Goal: Task Accomplishment & Management: Complete application form

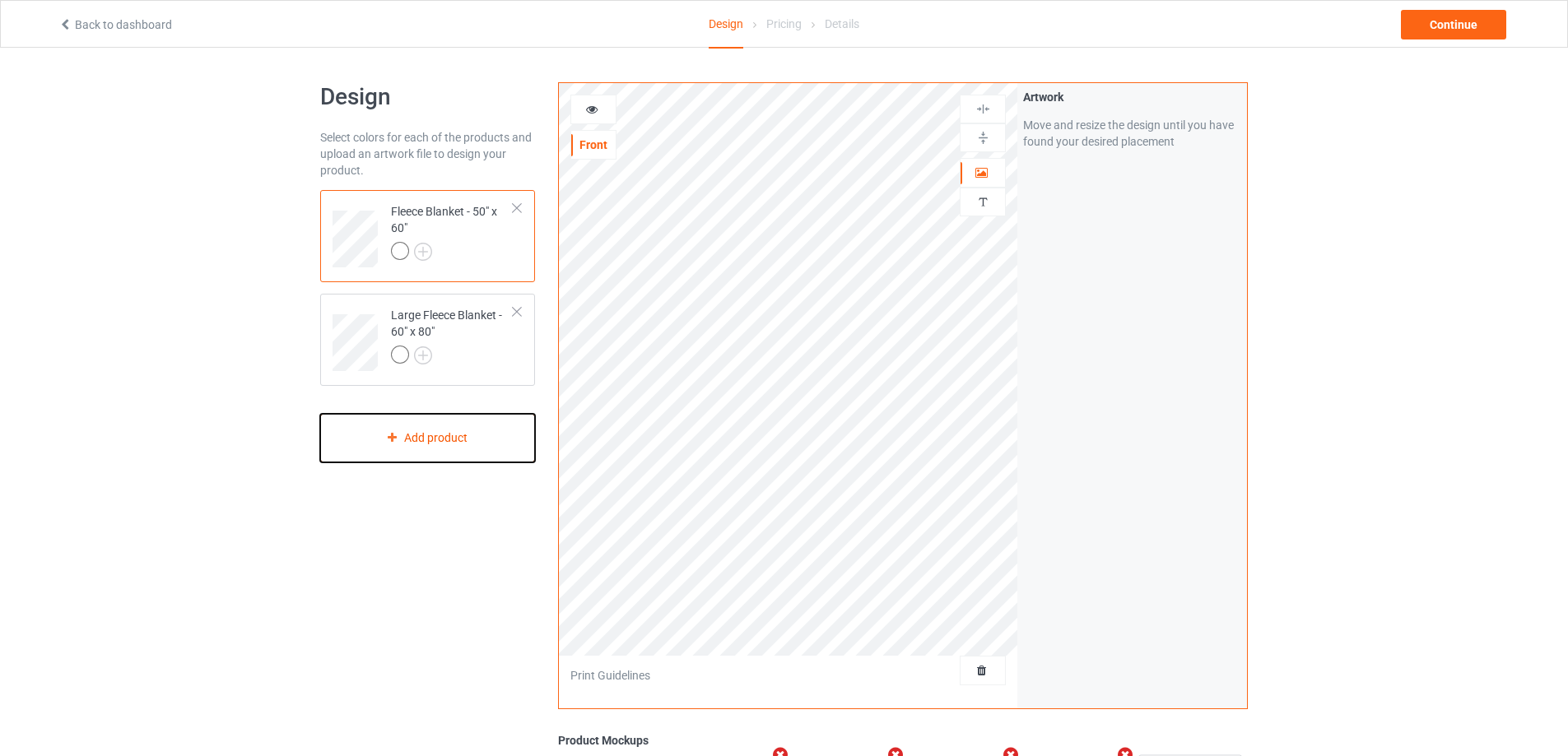
click at [467, 439] on div "Add product" at bounding box center [427, 439] width 215 height 48
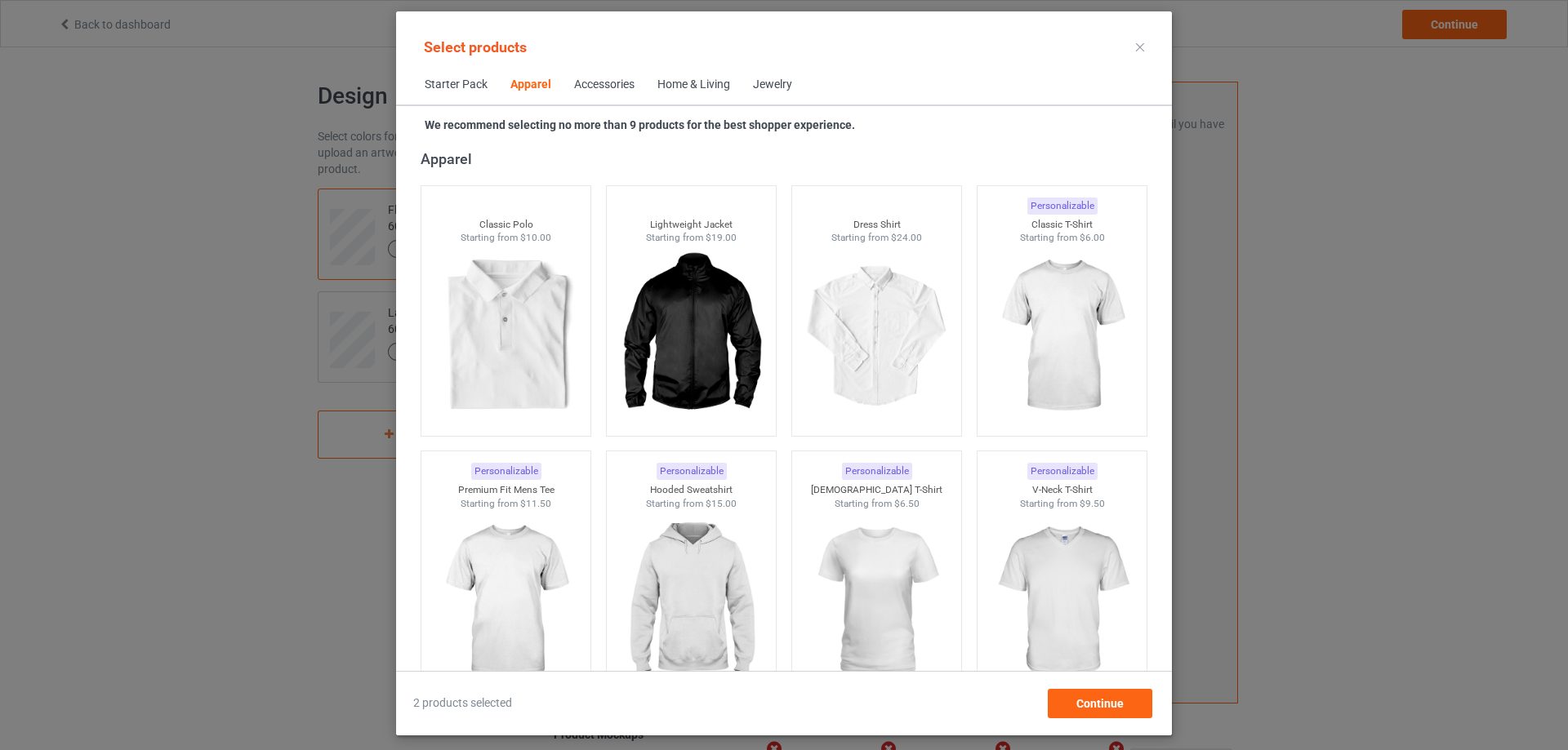
click at [700, 80] on div "Home & Living" at bounding box center [694, 85] width 73 height 17
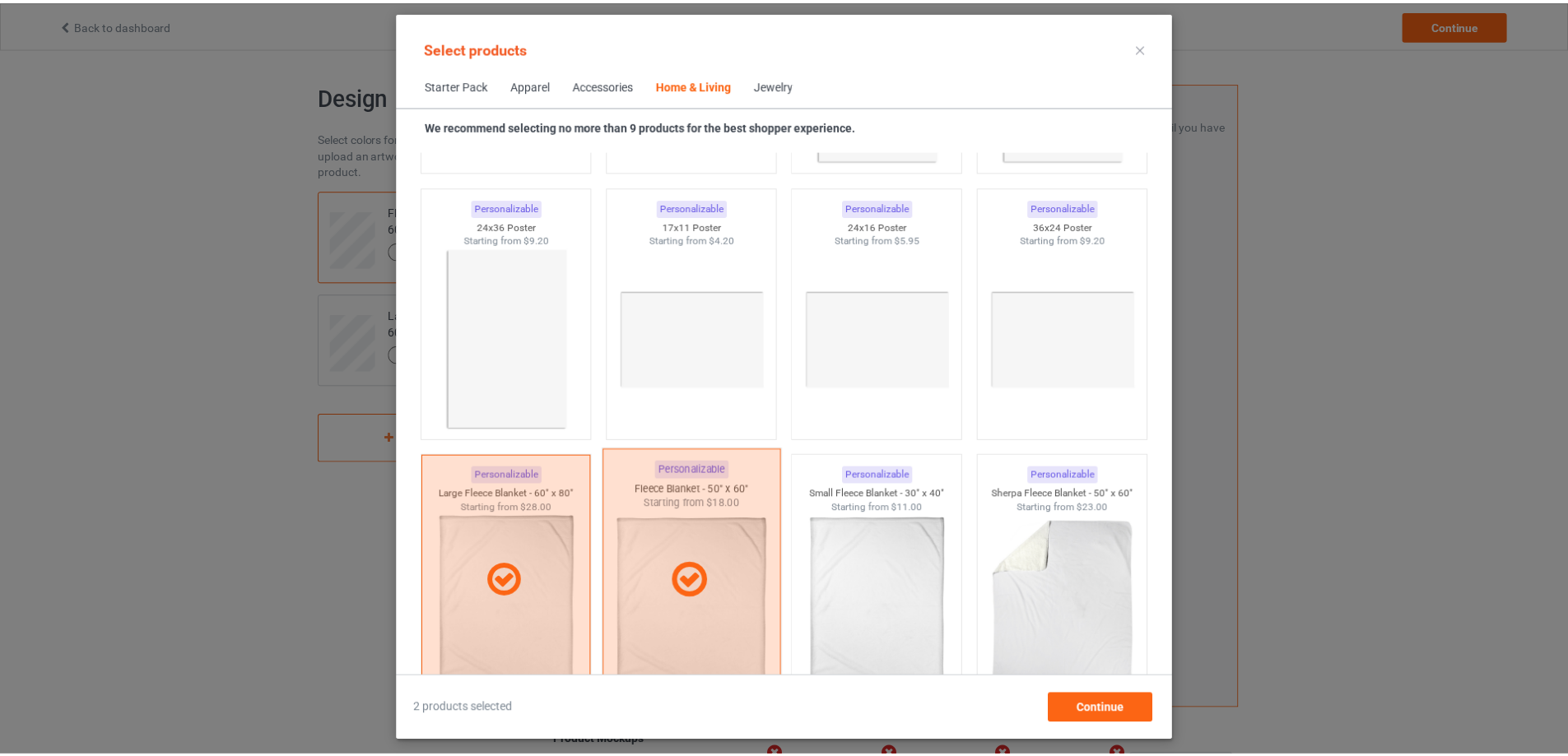
scroll to position [7916, 0]
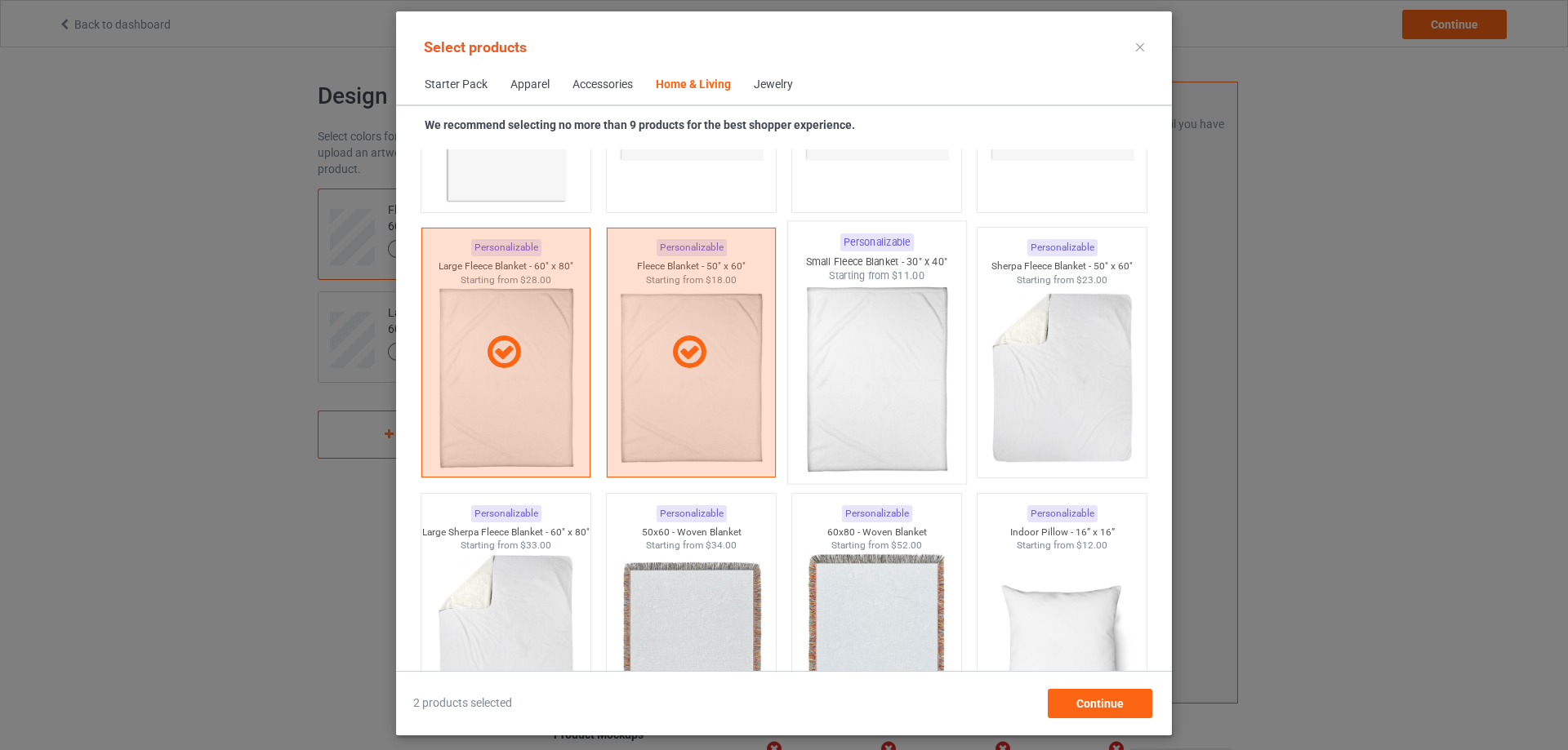
click at [890, 390] on div at bounding box center [877, 379] width 178 height 191
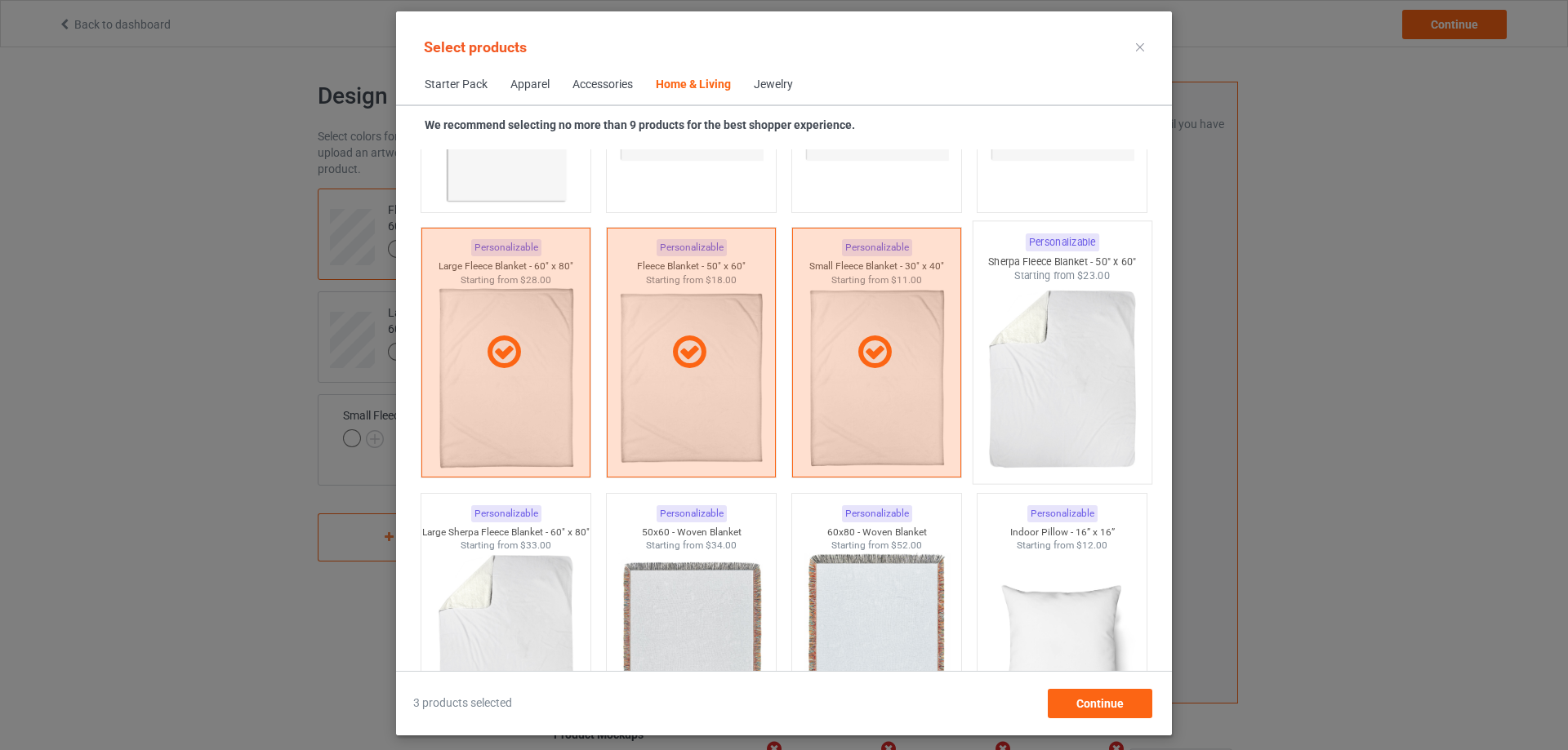
click at [1058, 390] on div at bounding box center [1062, 379] width 178 height 191
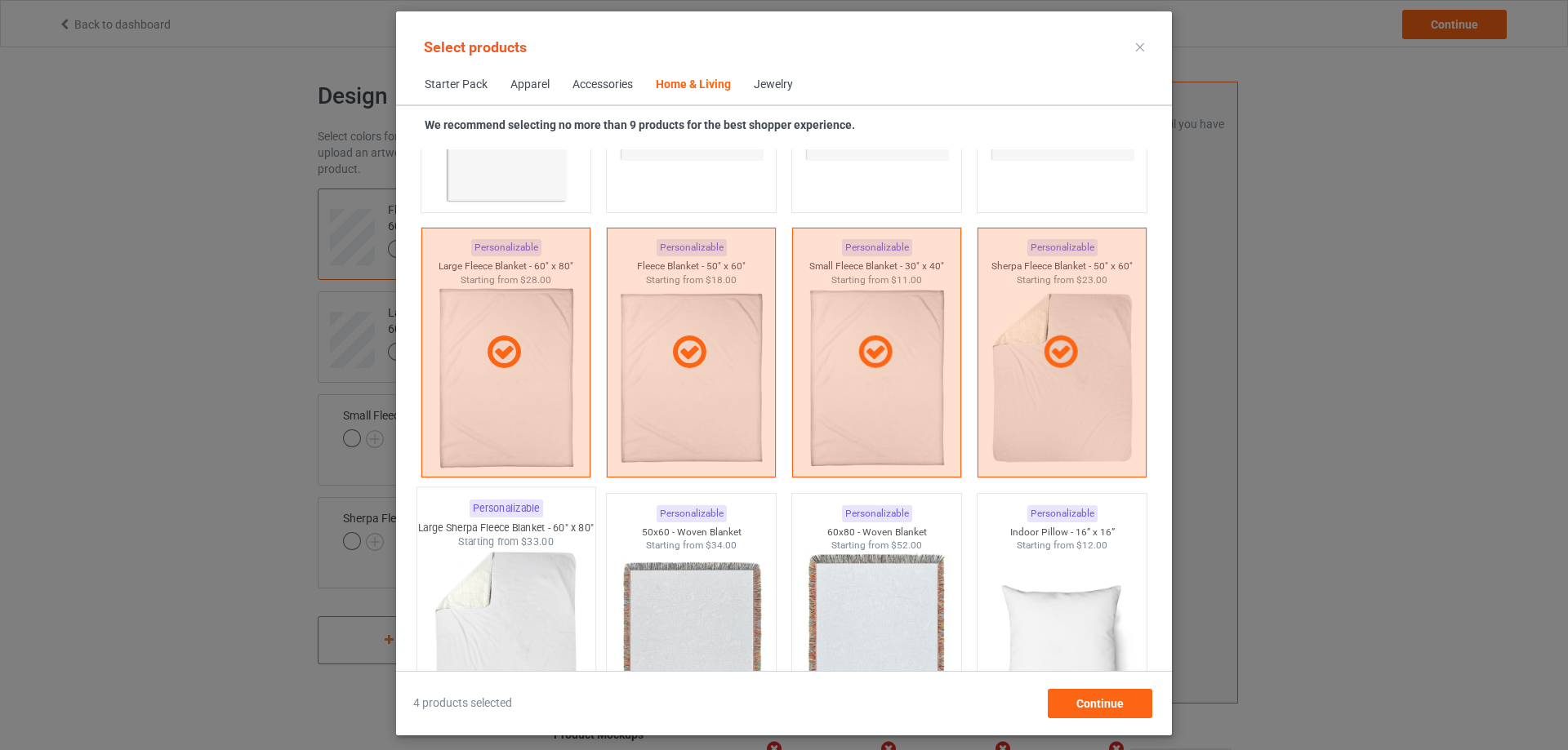
click at [518, 584] on div at bounding box center [506, 645] width 178 height 191
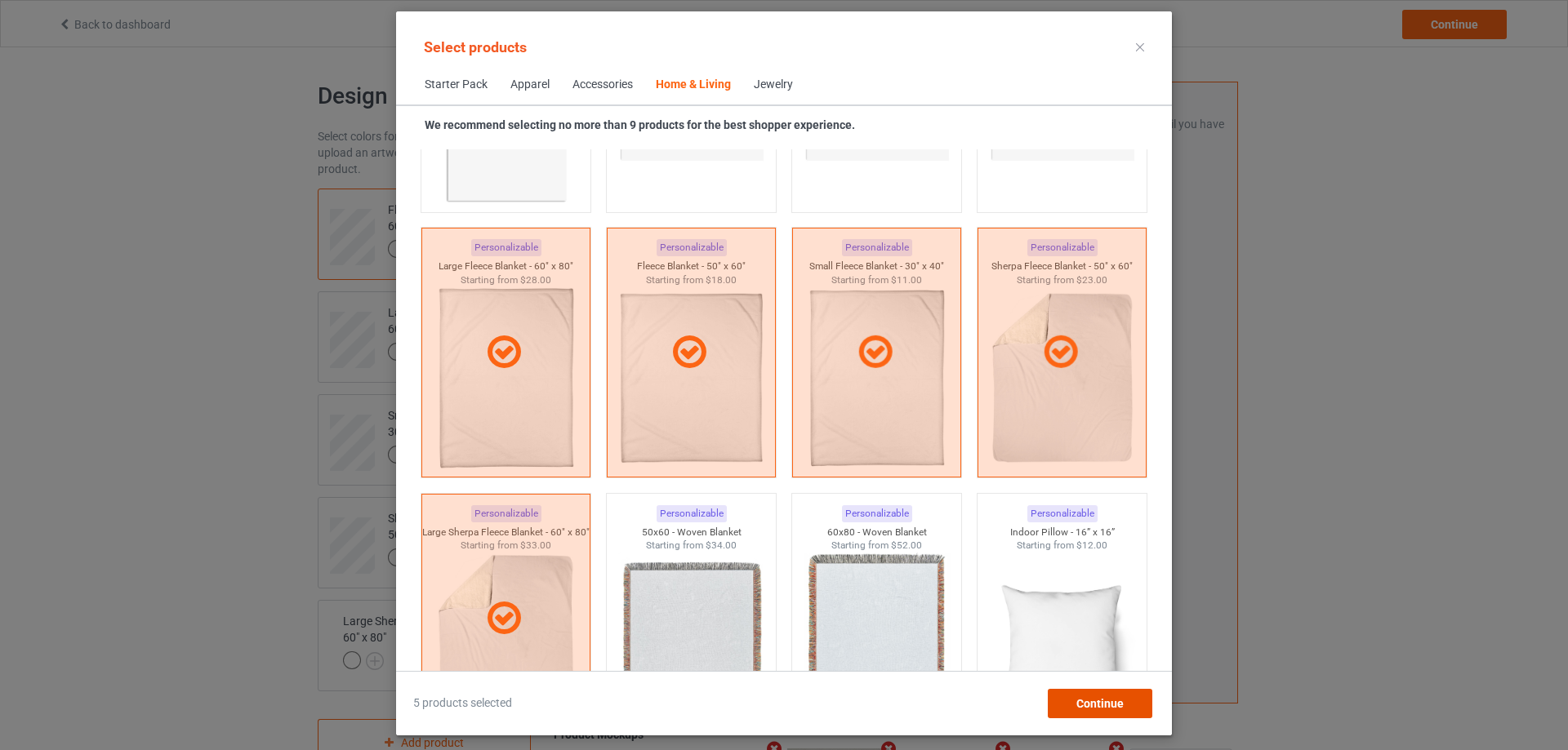
click at [1080, 704] on span "Continue" at bounding box center [1100, 704] width 47 height 13
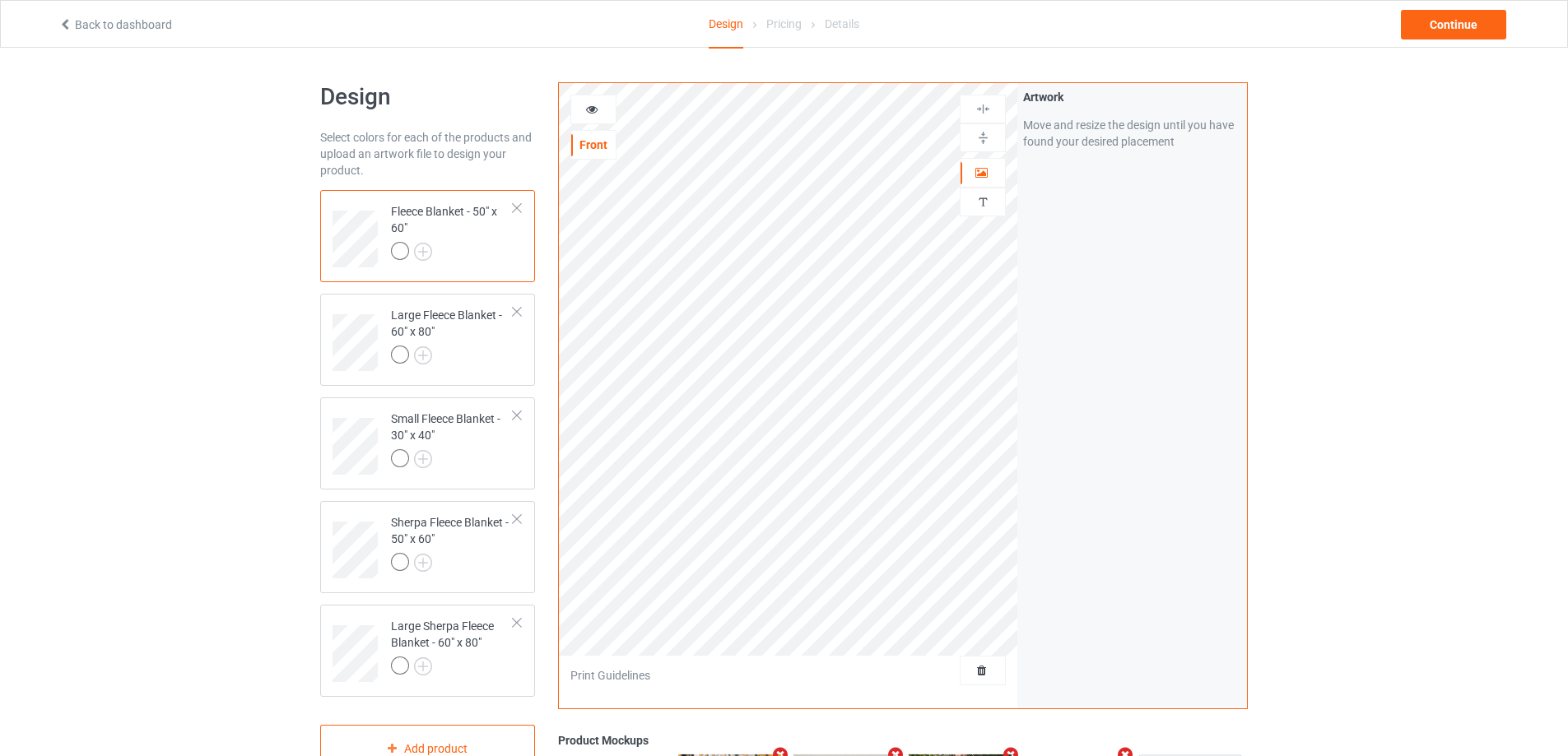
click at [993, 677] on div at bounding box center [982, 671] width 44 height 17
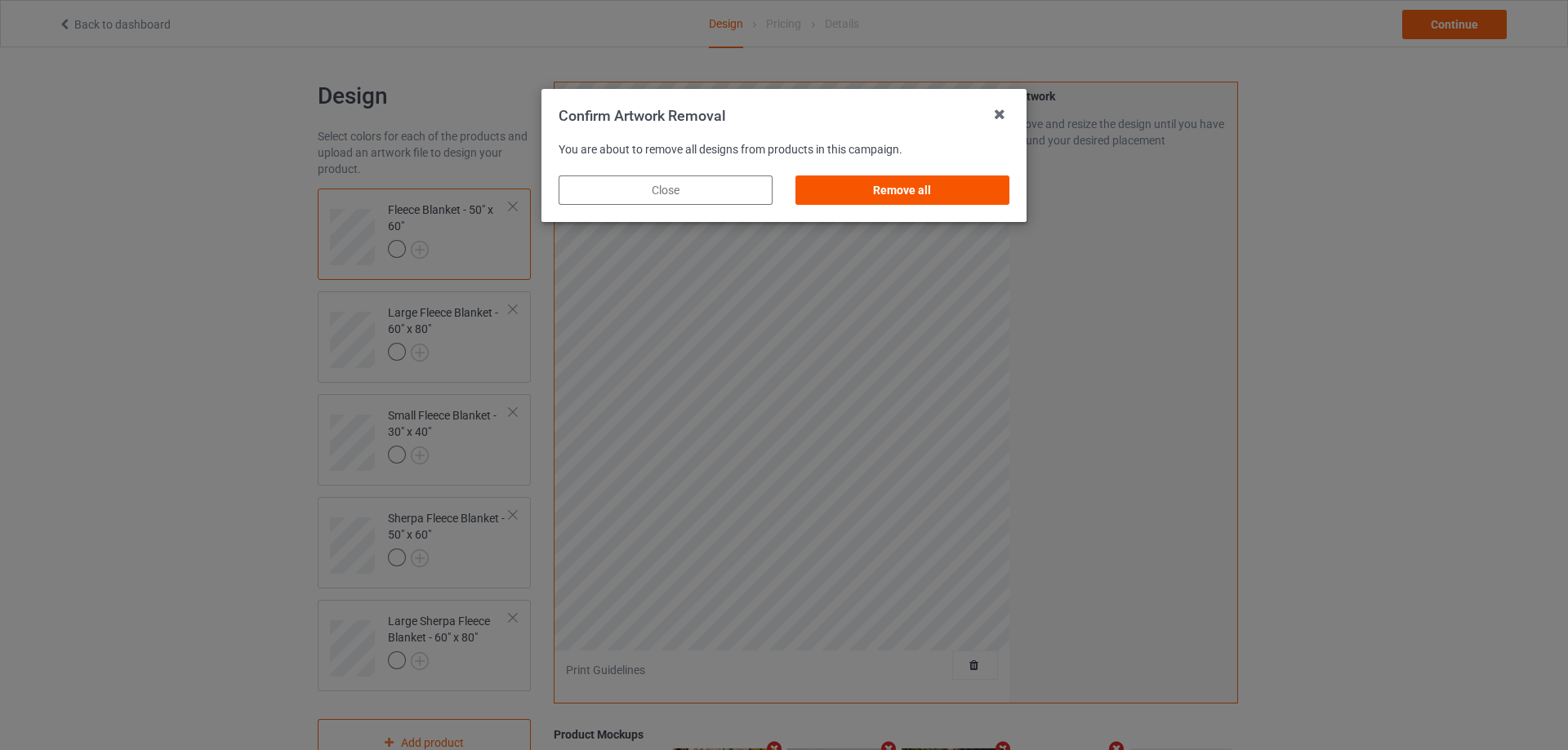
click at [970, 188] on div "Remove all" at bounding box center [902, 190] width 214 height 29
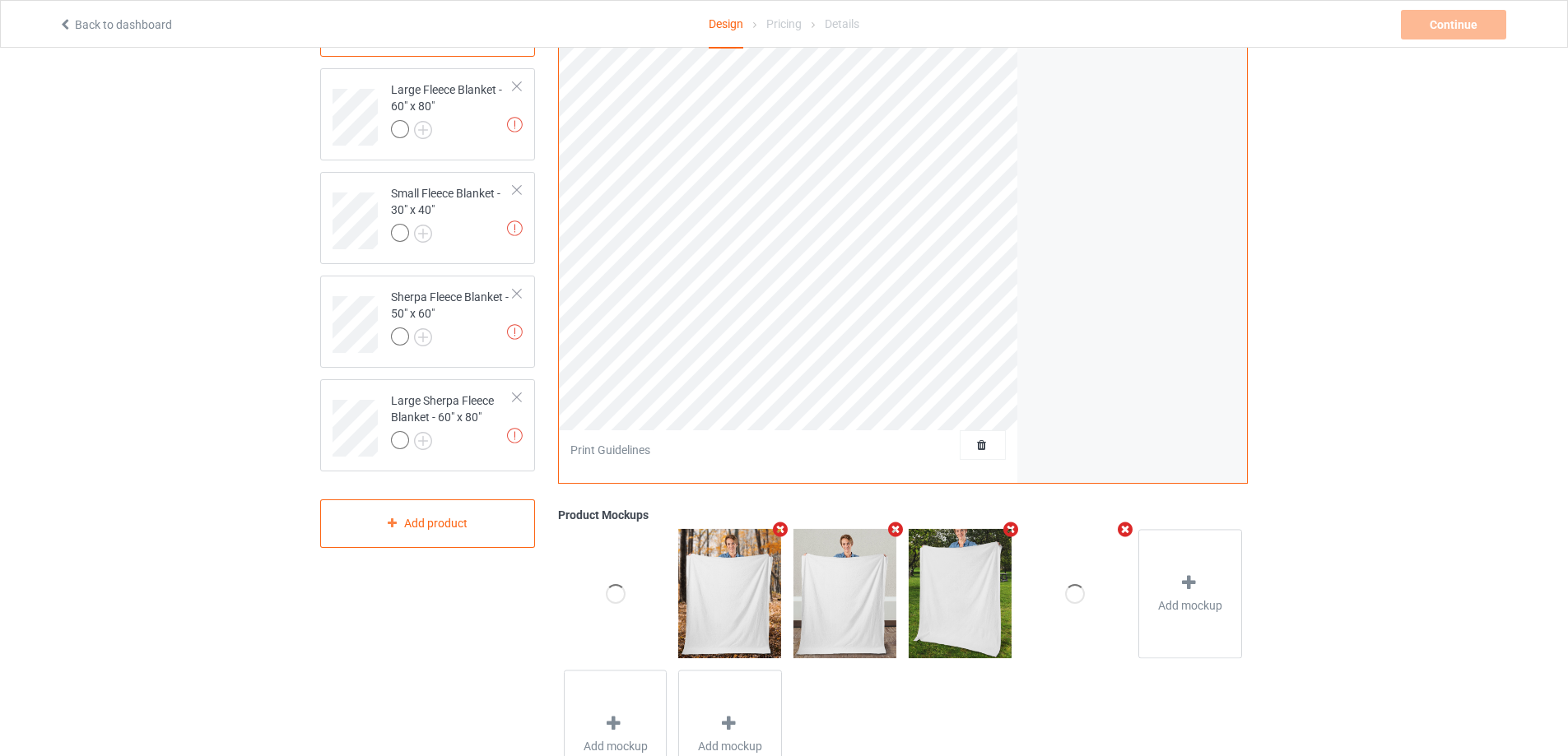
scroll to position [145, 0]
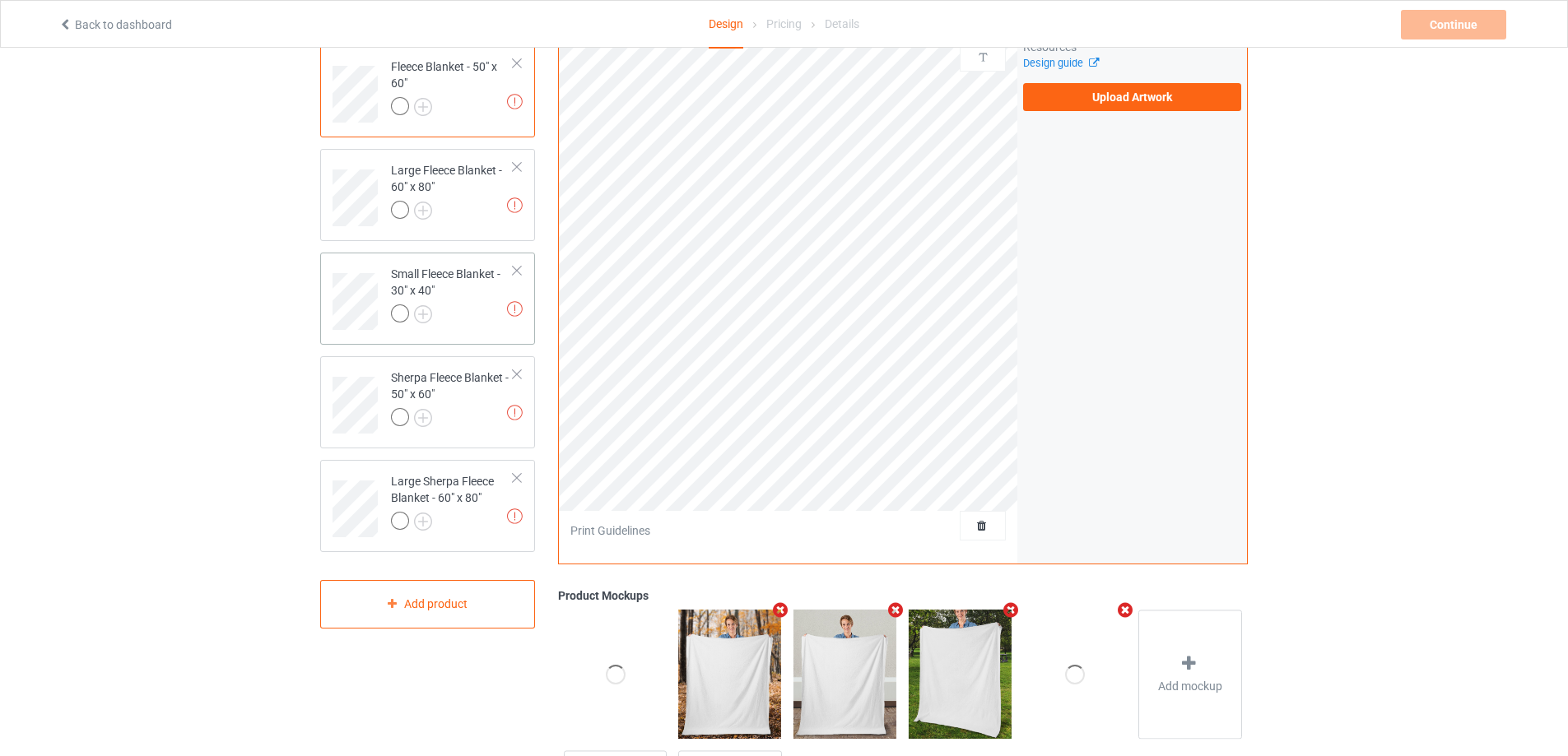
click at [469, 286] on div "Small Fleece Blanket - 30" x 40"" at bounding box center [452, 293] width 123 height 56
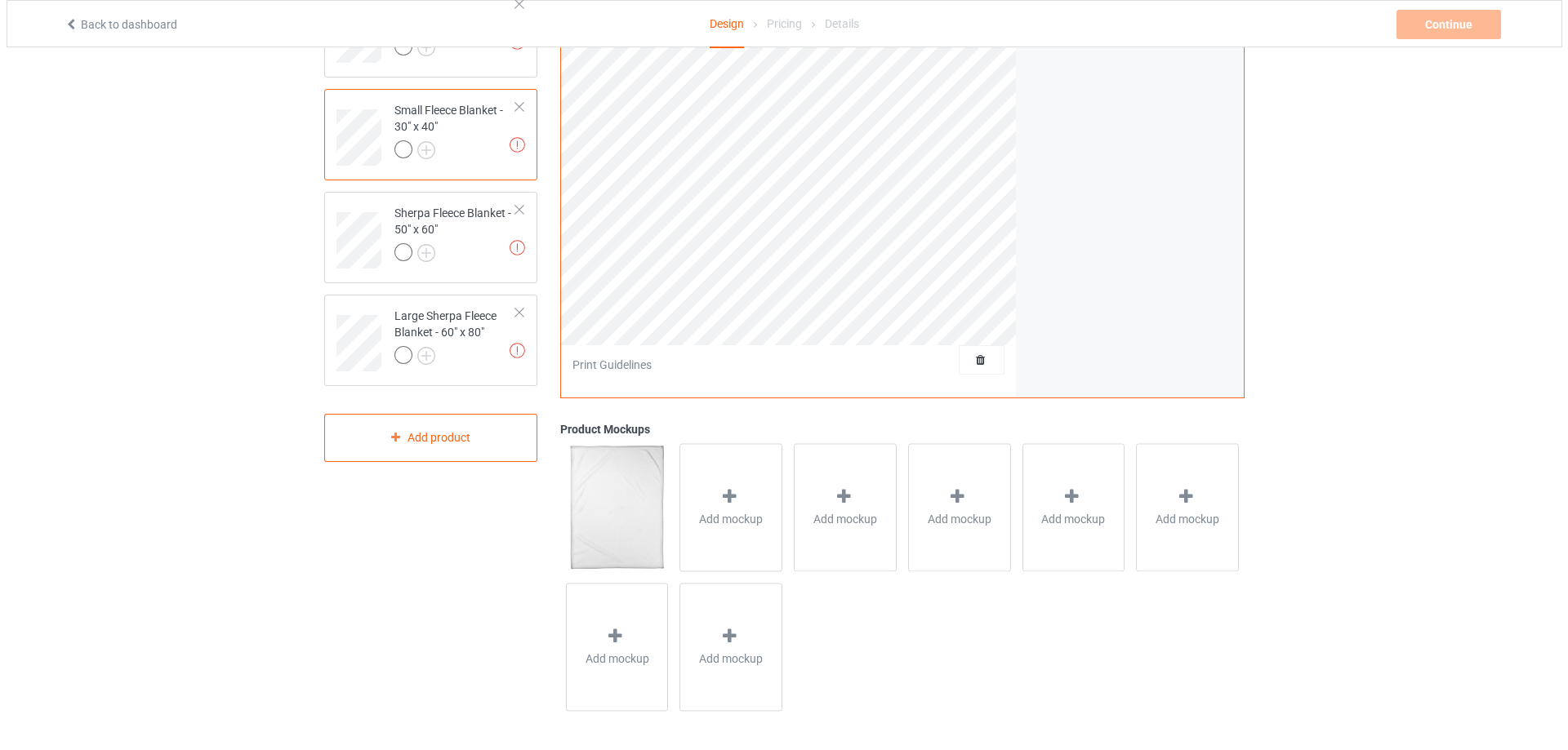
scroll to position [307, 0]
click at [747, 531] on div "Add mockup" at bounding box center [725, 506] width 103 height 128
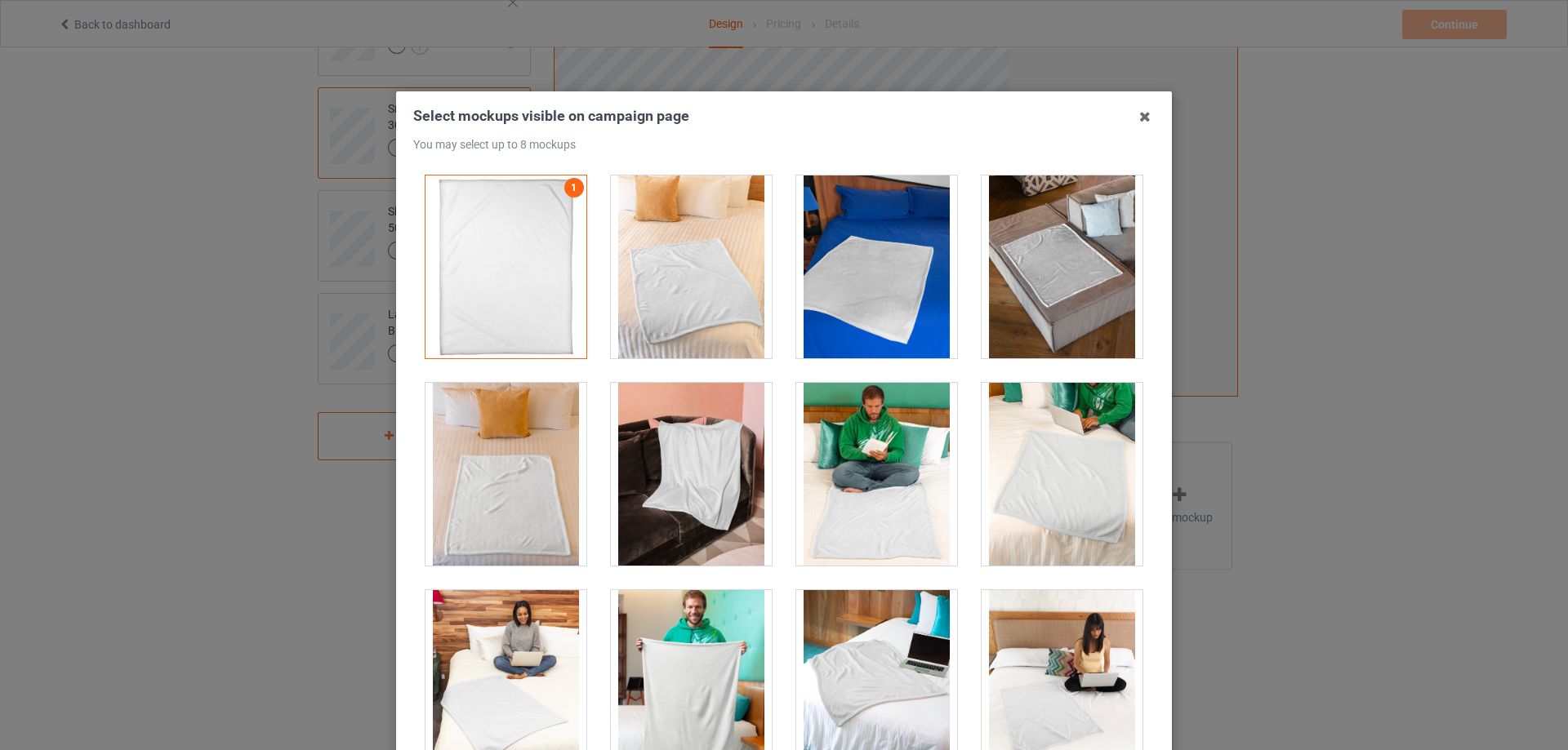
click at [710, 289] on div at bounding box center [692, 267] width 161 height 183
click at [1082, 293] on div at bounding box center [1062, 267] width 161 height 183
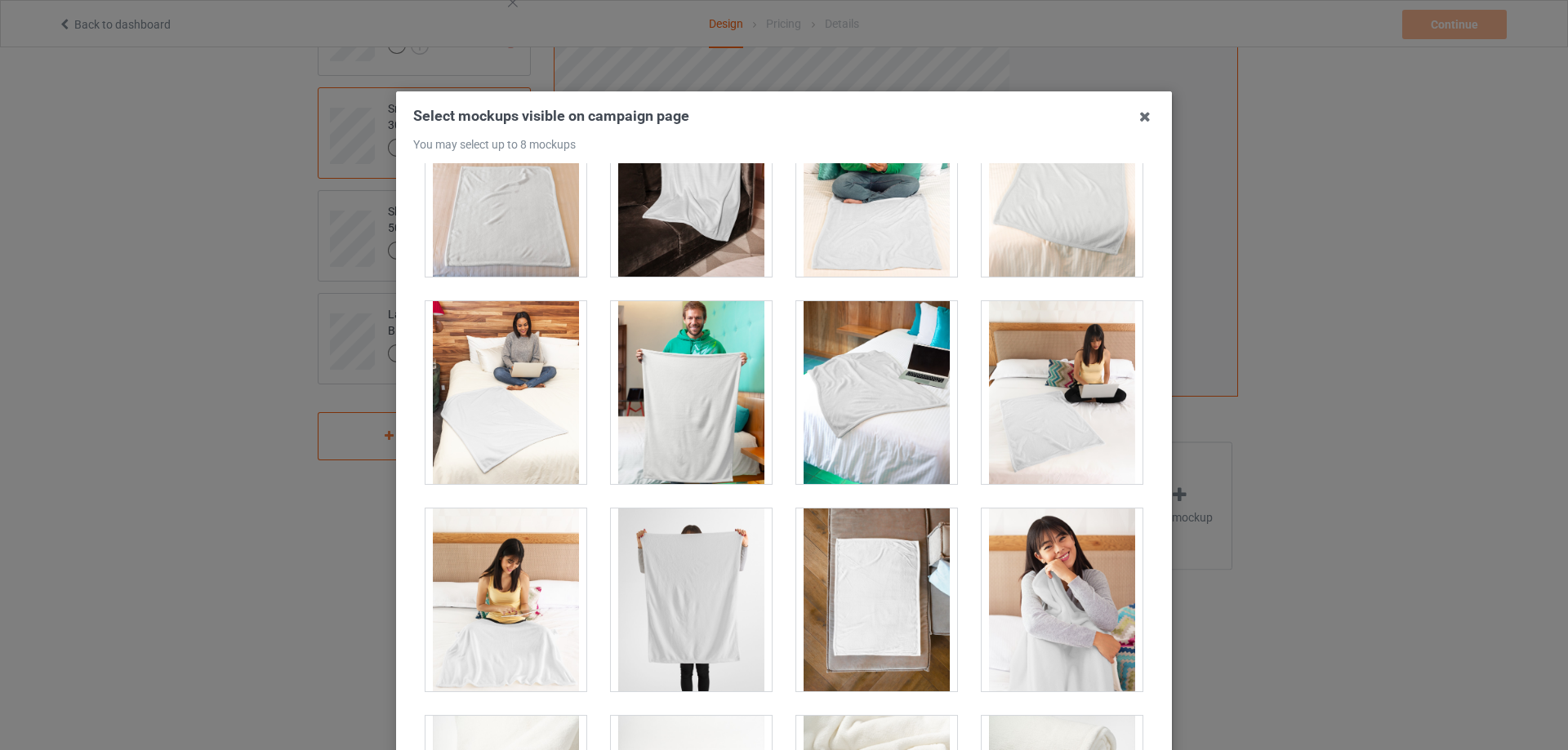
scroll to position [327, 0]
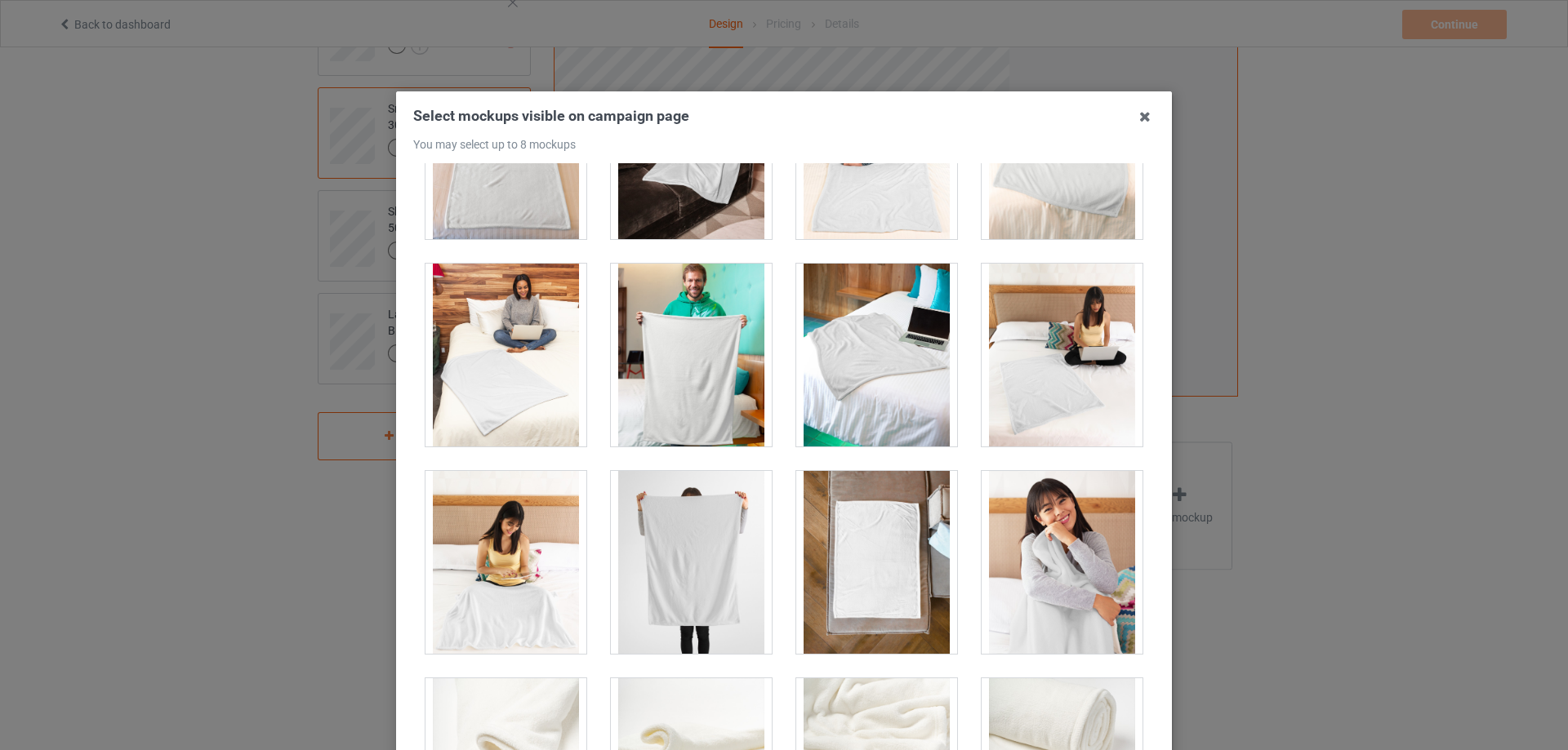
click at [532, 213] on div at bounding box center [506, 148] width 161 height 183
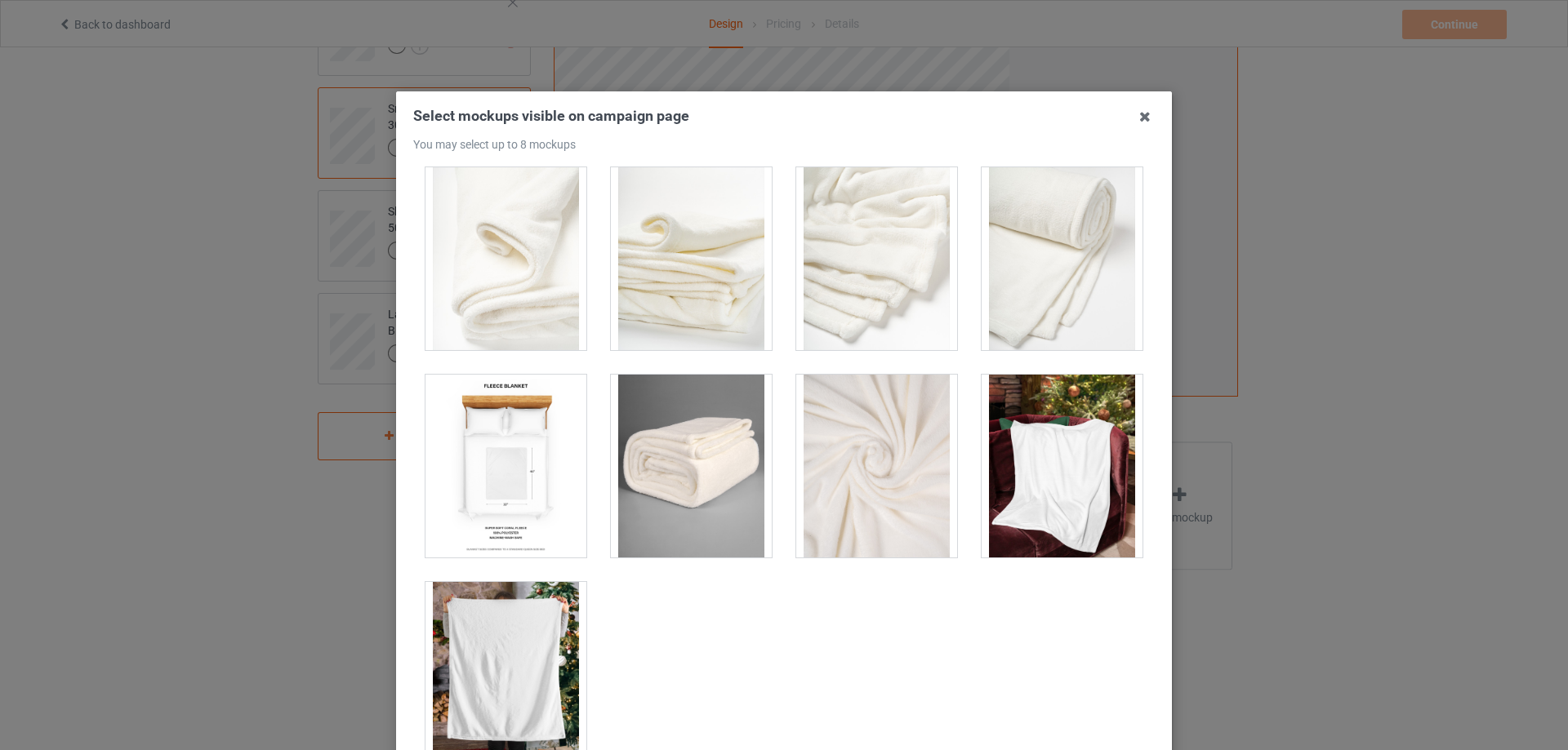
scroll to position [851, 0]
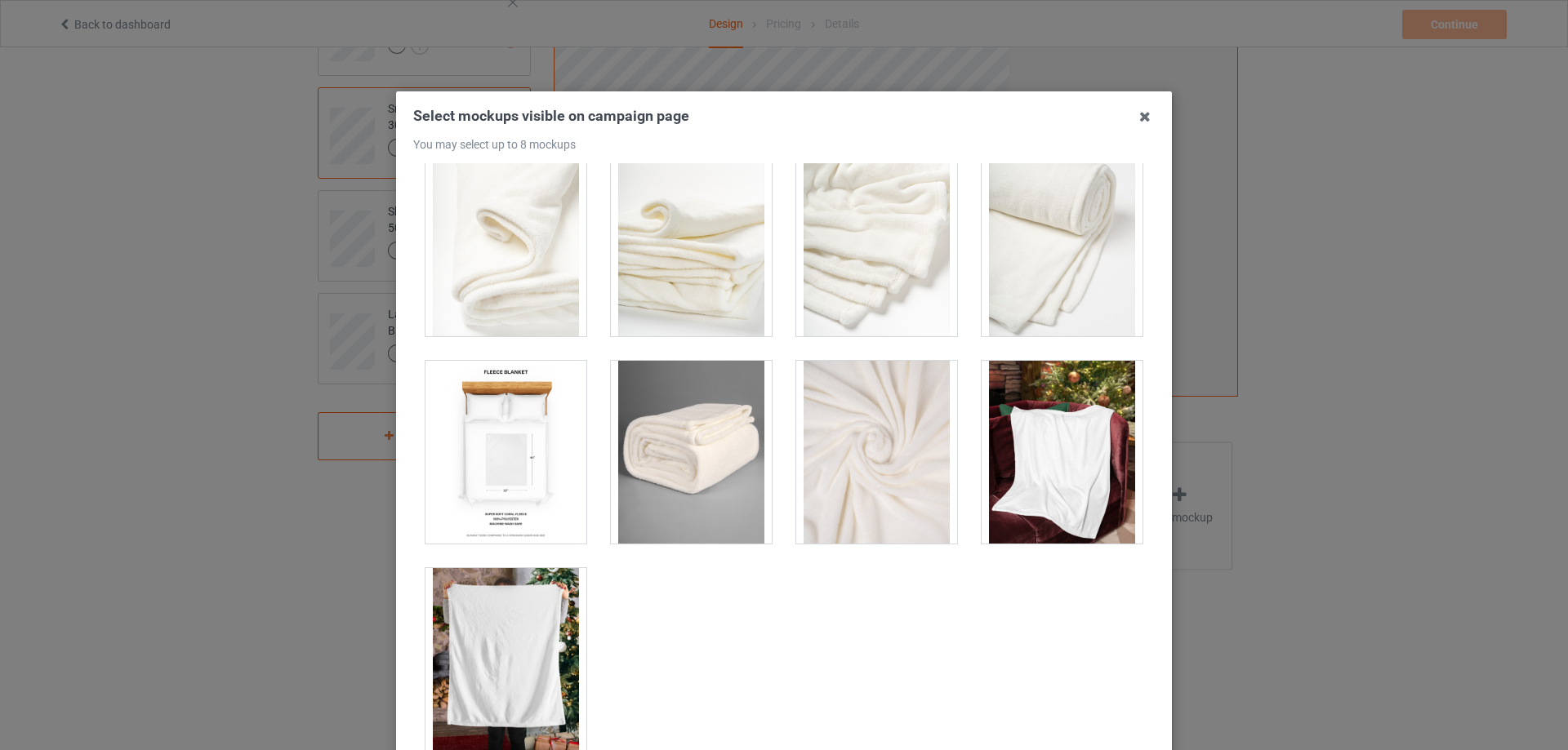
click at [1033, 486] on div at bounding box center [1062, 452] width 161 height 183
click at [479, 632] on div at bounding box center [506, 660] width 161 height 183
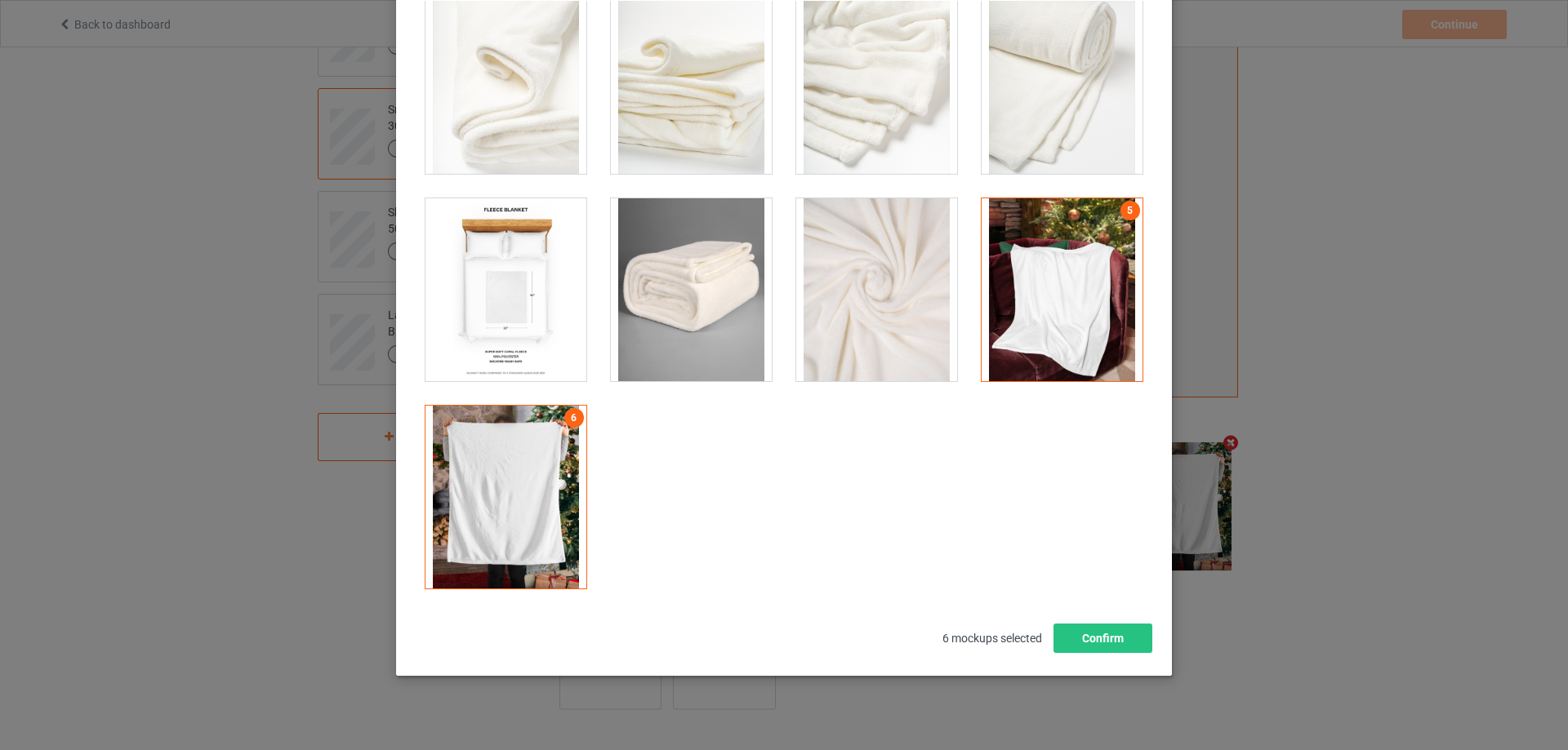
scroll to position [163, 0]
click at [727, 344] on div at bounding box center [692, 288] width 161 height 183
click at [818, 331] on div at bounding box center [876, 288] width 161 height 183
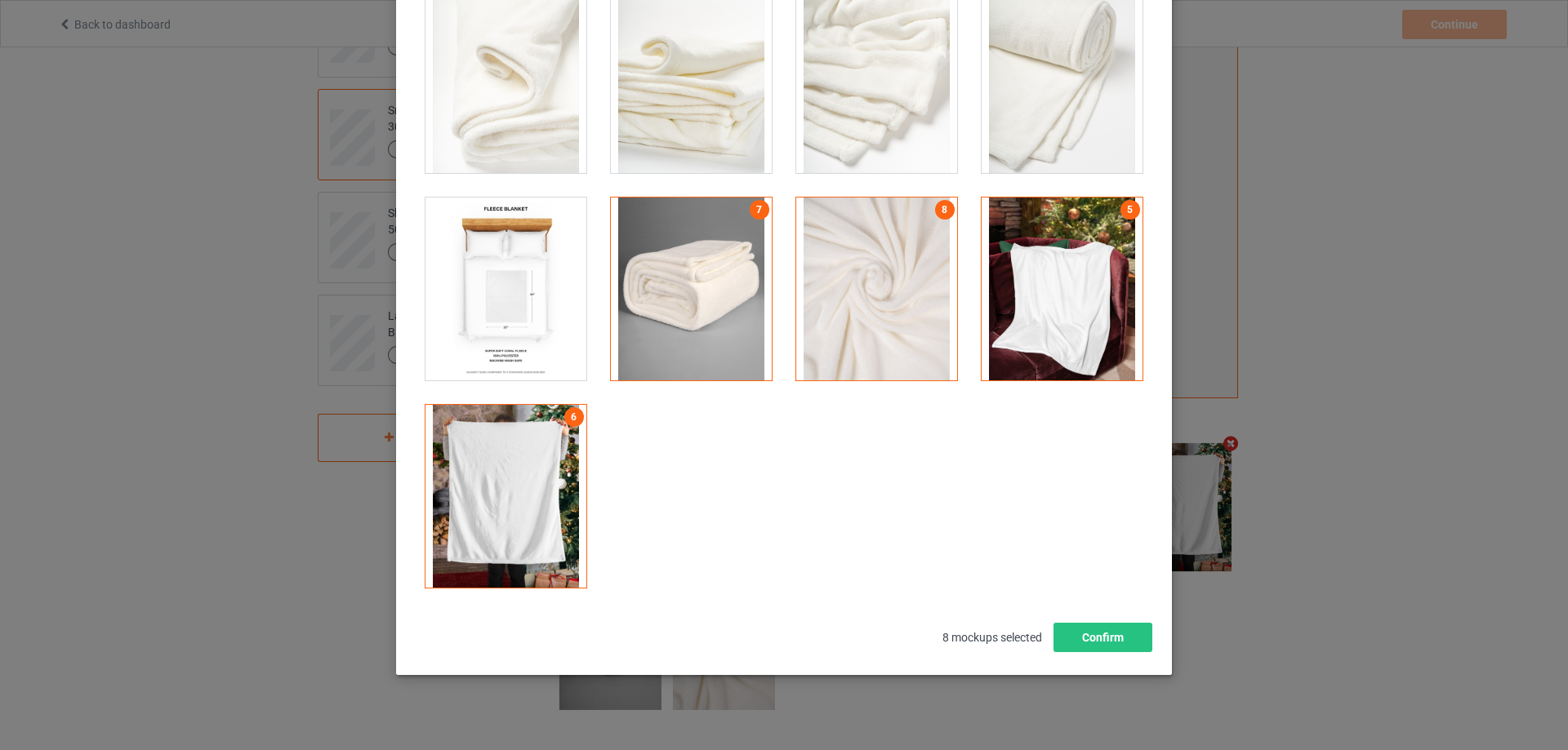
scroll to position [305, 0]
click at [1075, 638] on button "Confirm" at bounding box center [1103, 637] width 99 height 29
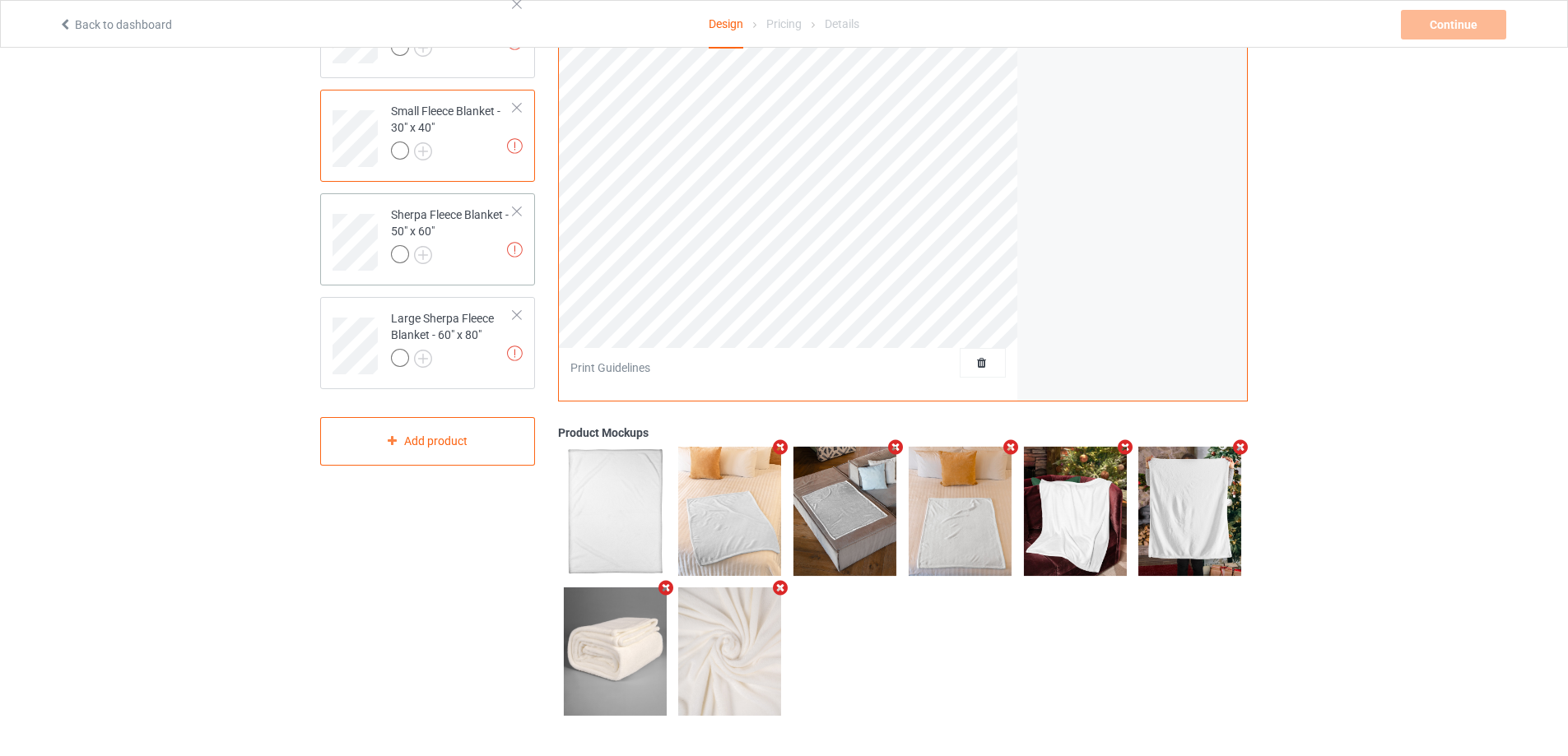
click at [465, 254] on div at bounding box center [452, 257] width 123 height 23
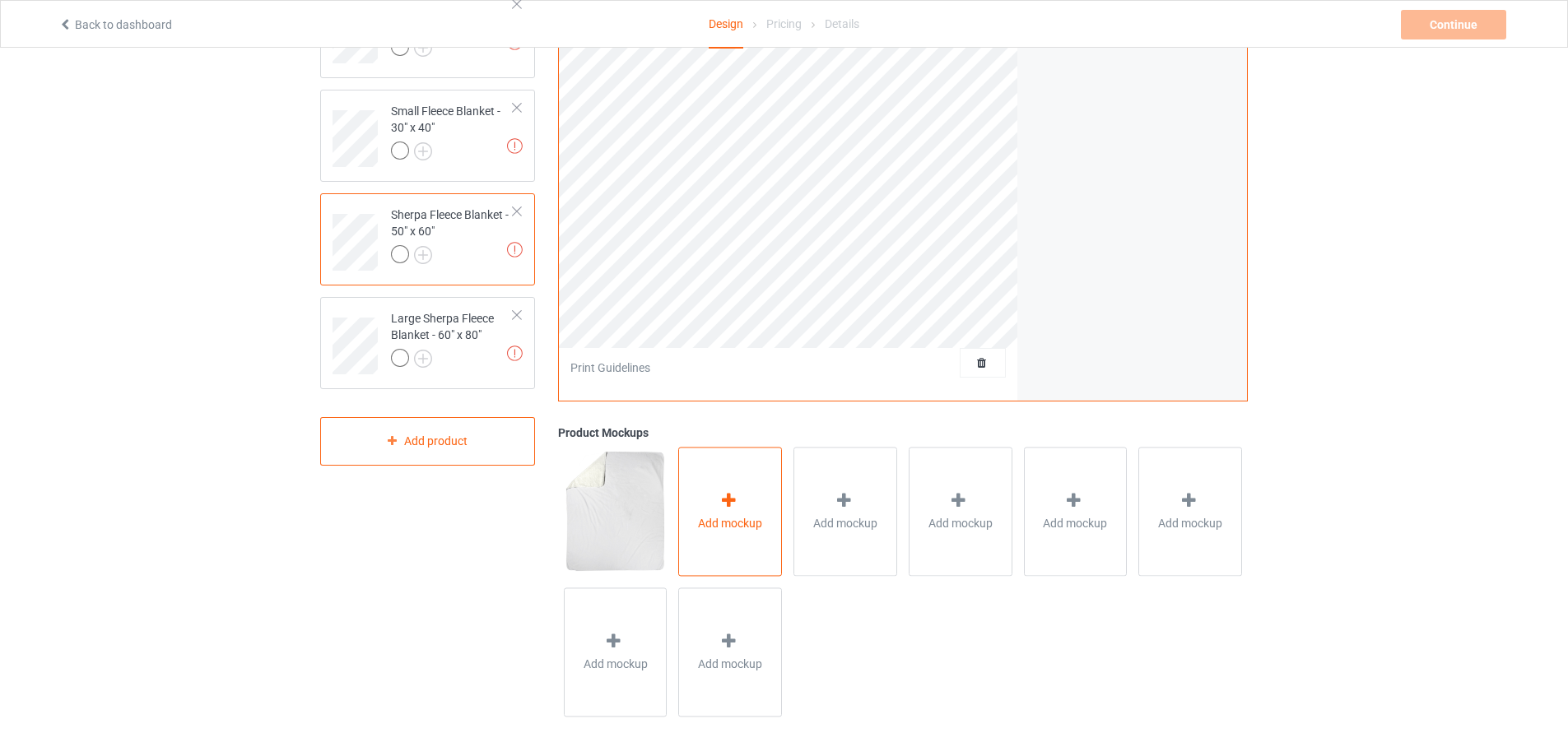
click at [721, 487] on div "Add mockup" at bounding box center [730, 511] width 104 height 129
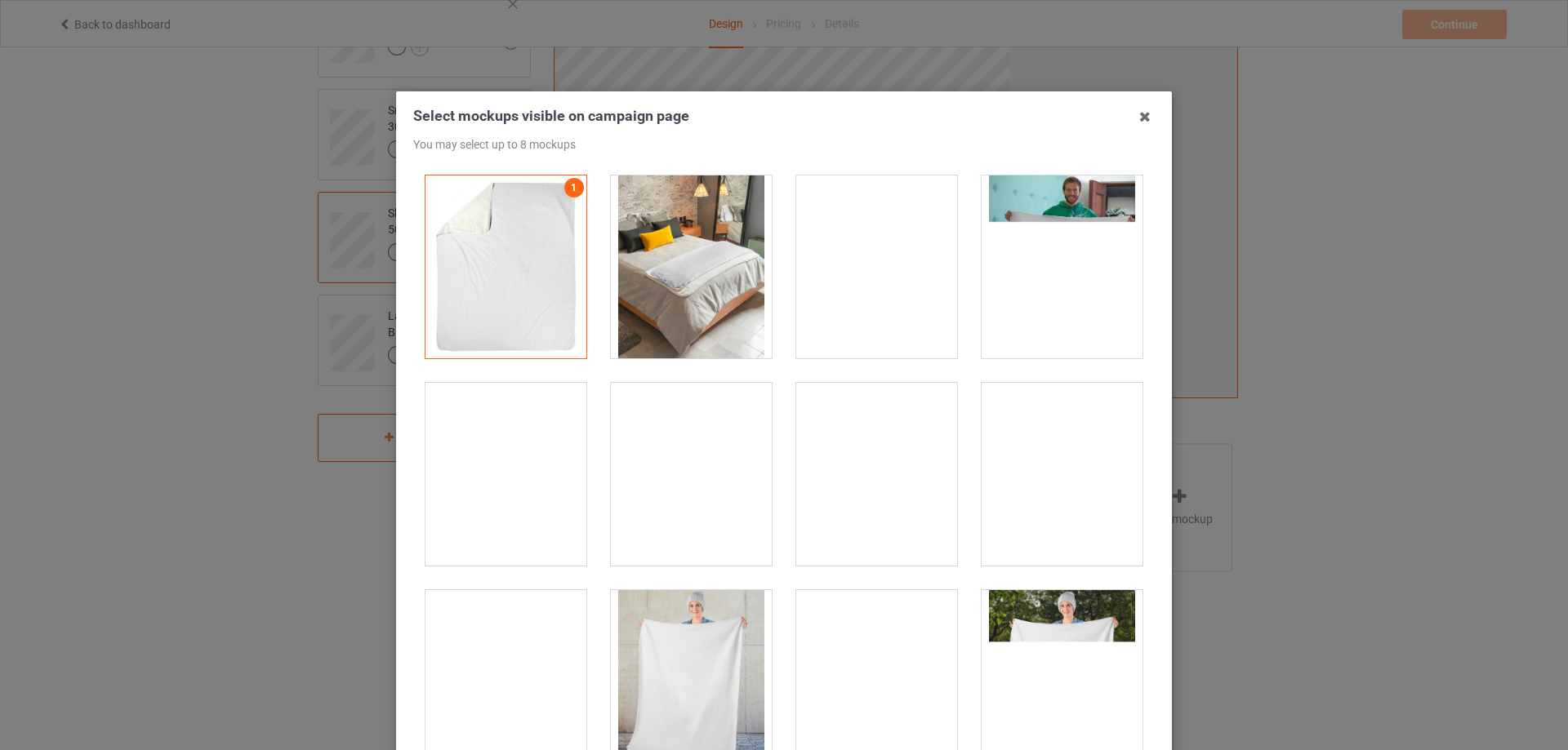
click at [654, 312] on div at bounding box center [692, 267] width 161 height 183
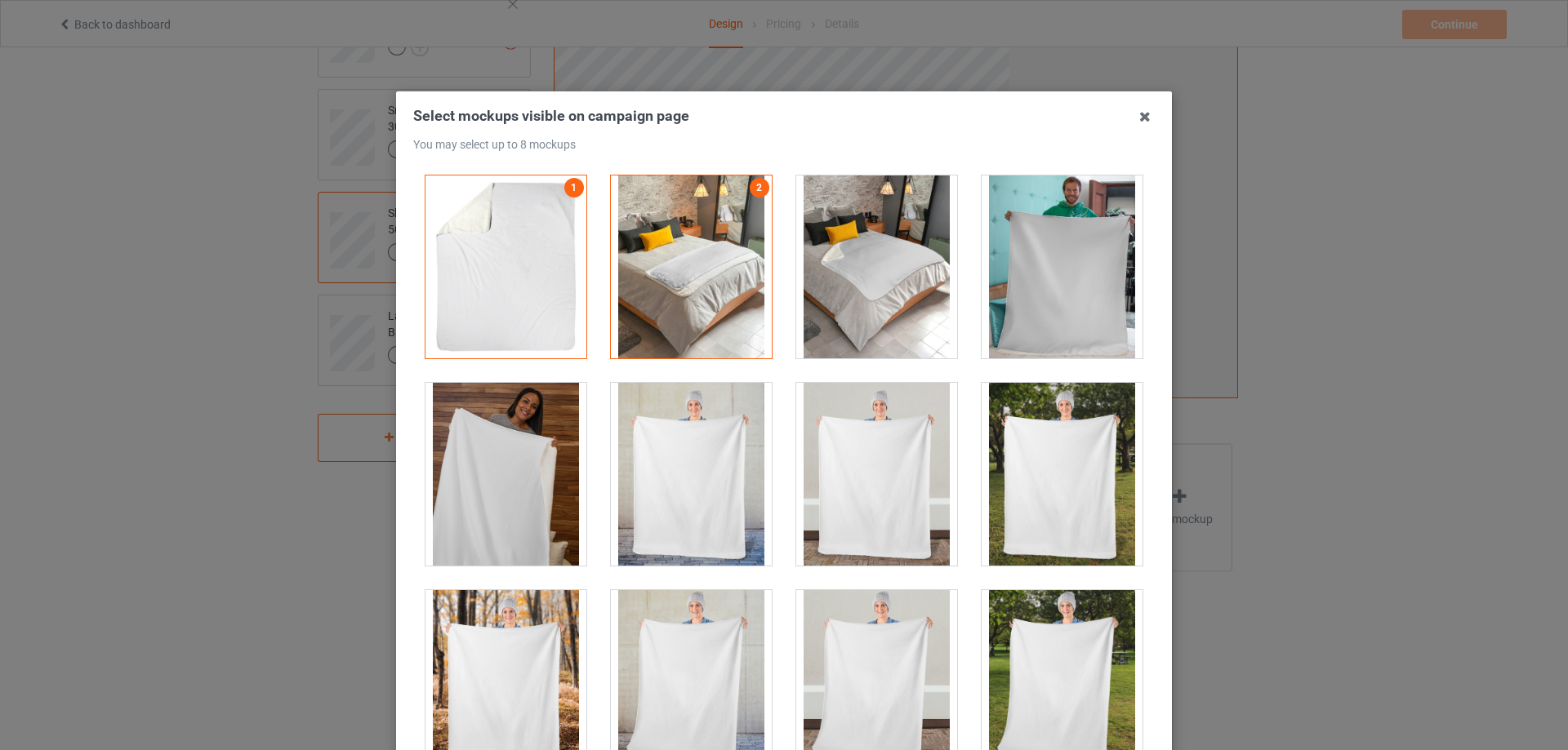
click at [688, 277] on div at bounding box center [692, 267] width 161 height 183
click at [891, 292] on div at bounding box center [876, 267] width 161 height 183
click at [521, 471] on div at bounding box center [506, 474] width 161 height 183
click at [1014, 471] on div at bounding box center [1062, 474] width 161 height 183
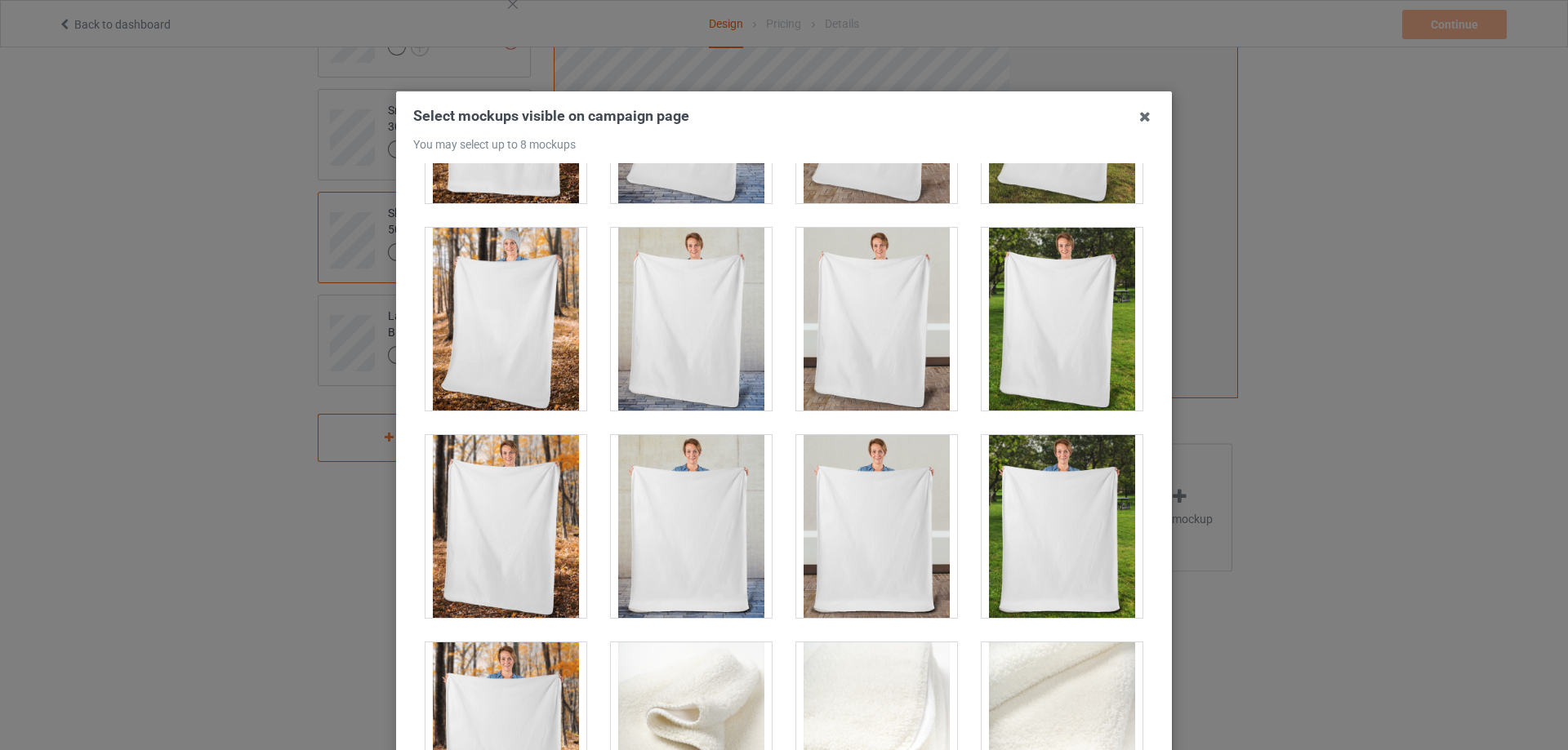
scroll to position [653, 0]
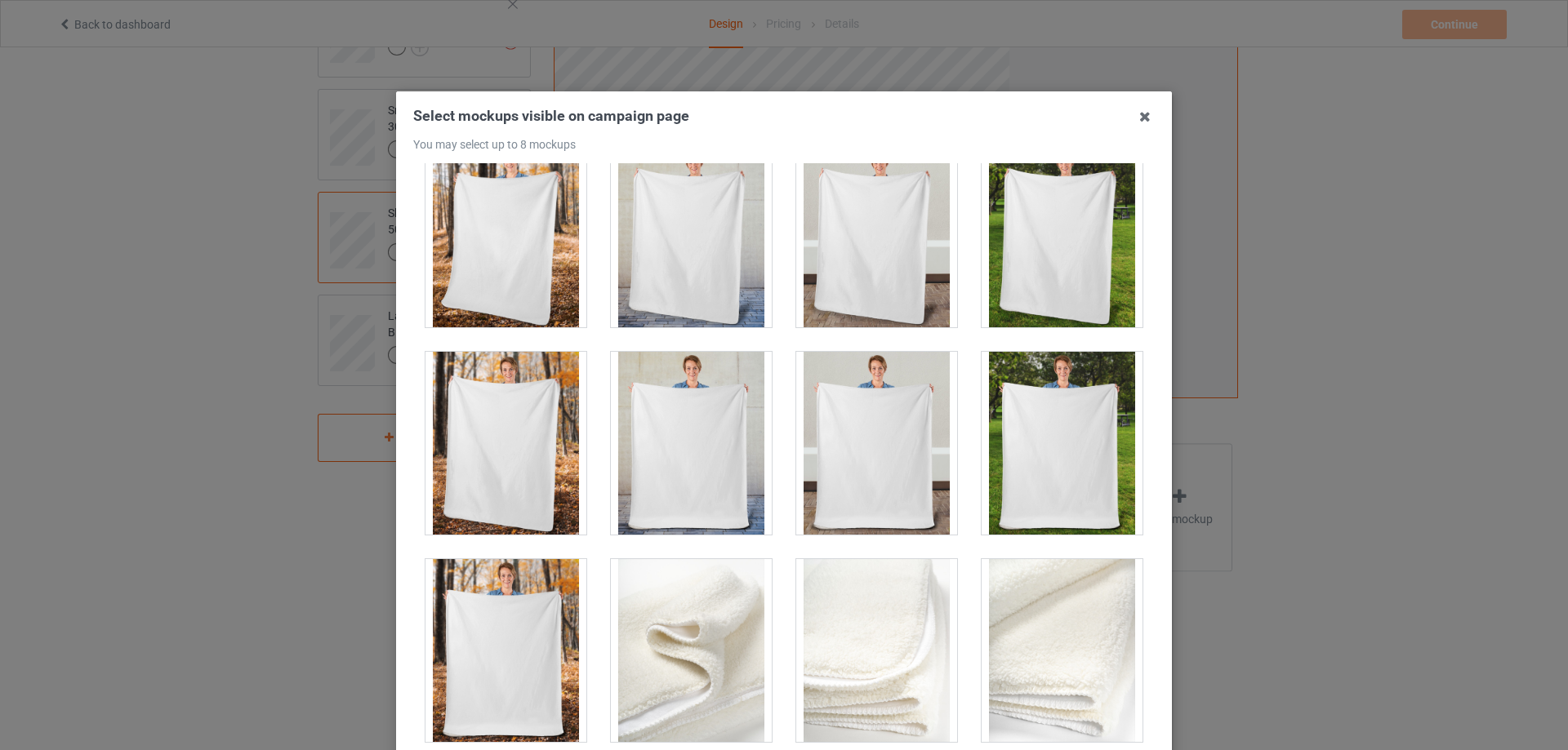
click at [1076, 445] on div at bounding box center [1062, 443] width 161 height 183
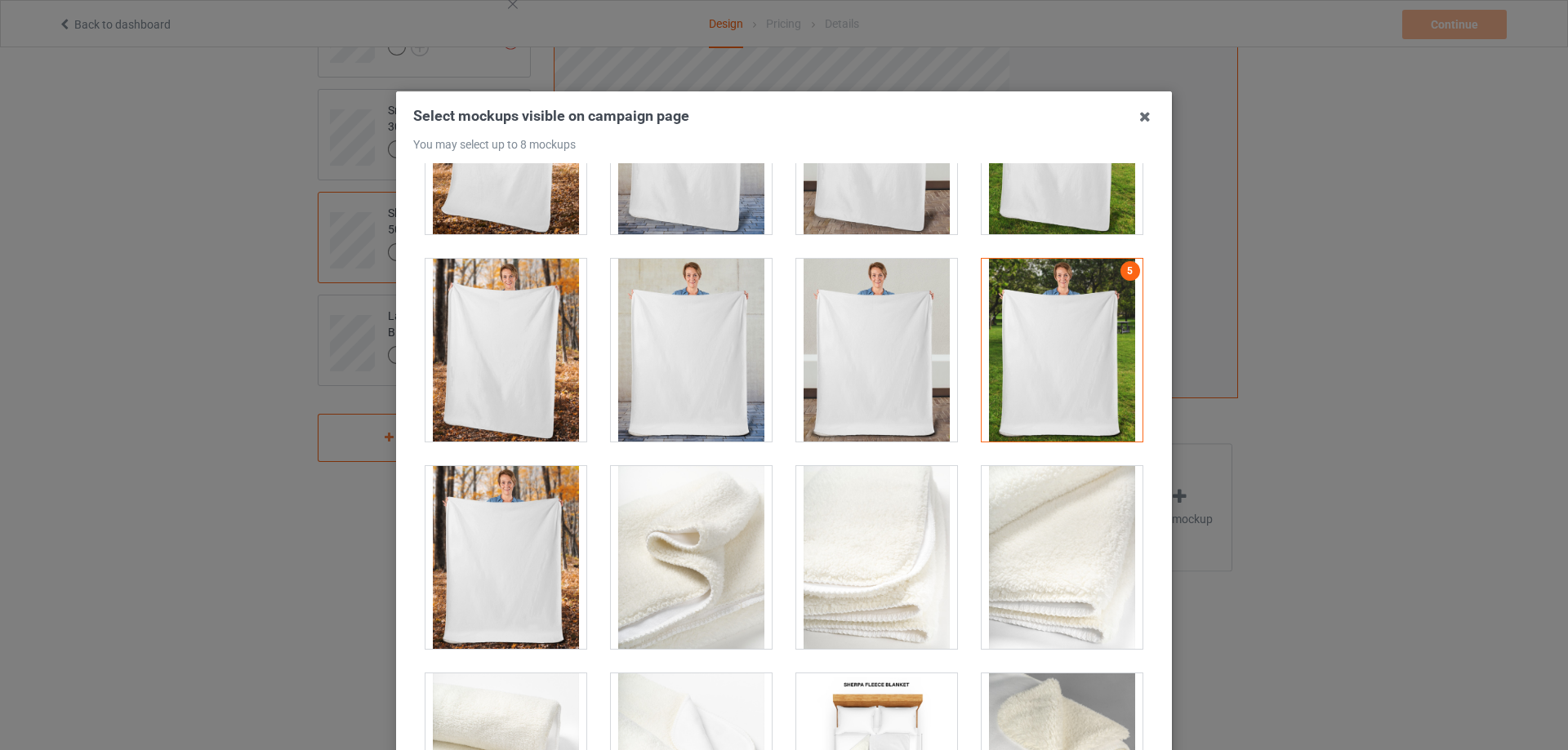
scroll to position [1059, 0]
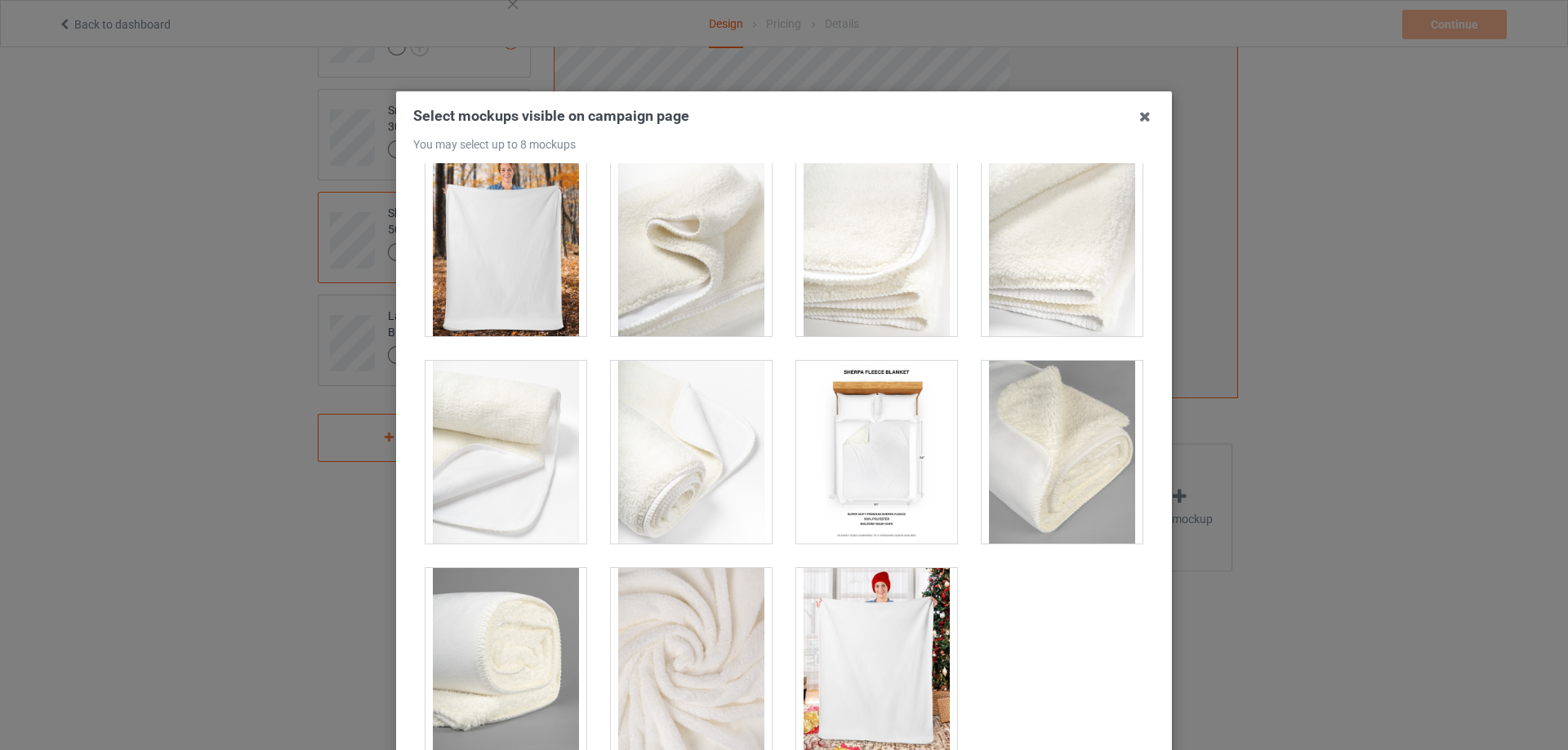
click at [864, 602] on div at bounding box center [876, 660] width 161 height 183
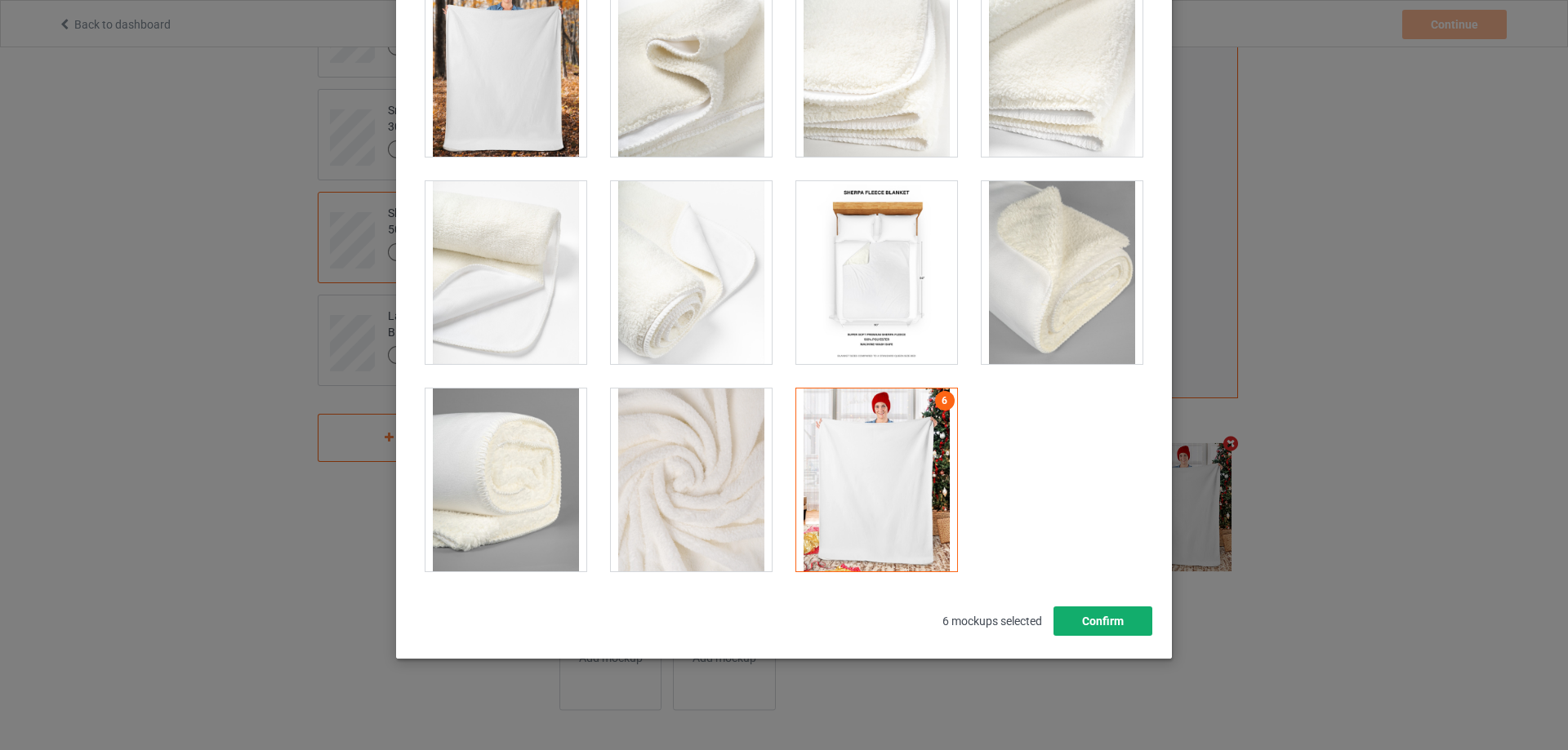
click at [1101, 626] on button "Confirm" at bounding box center [1103, 621] width 99 height 29
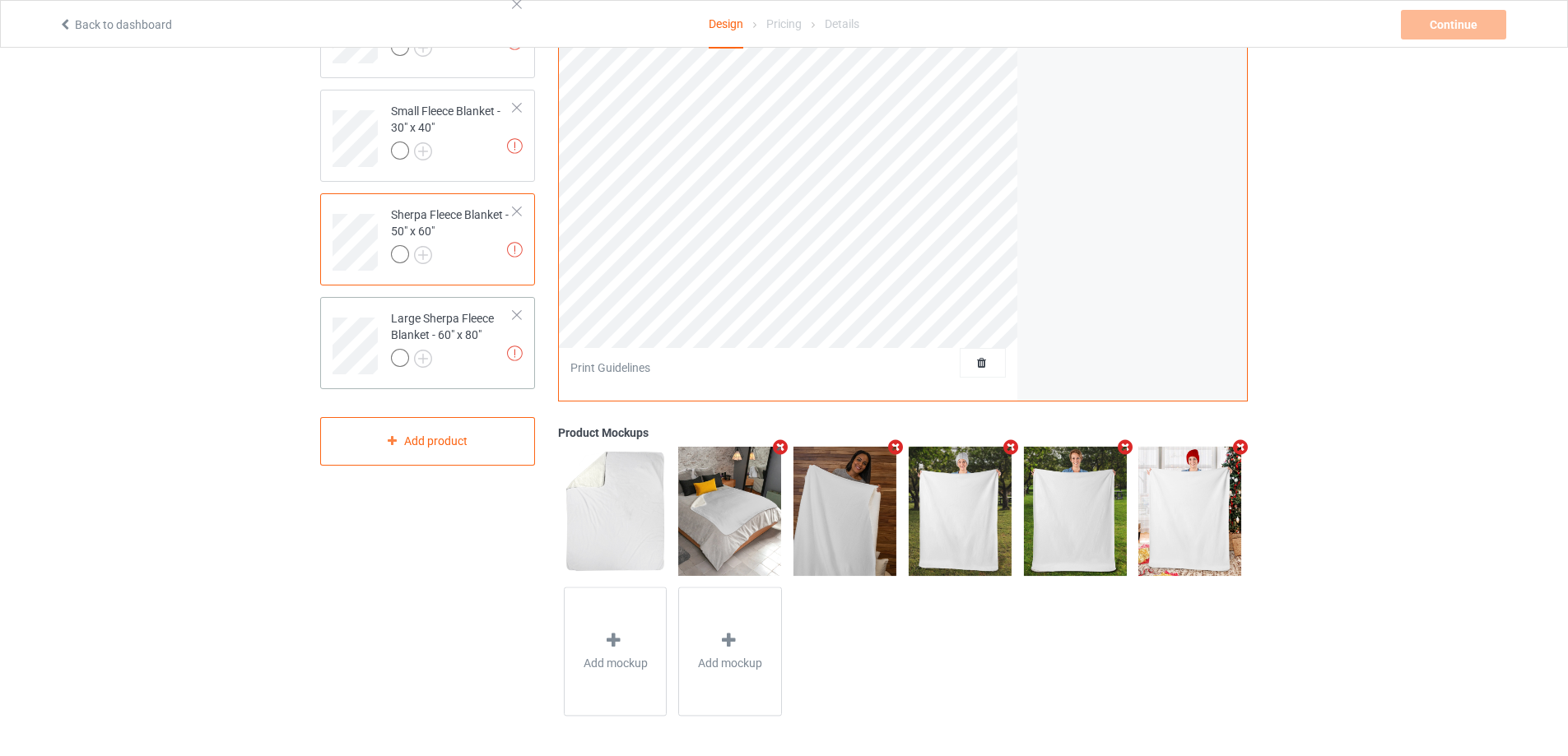
click at [459, 361] on div at bounding box center [452, 361] width 123 height 23
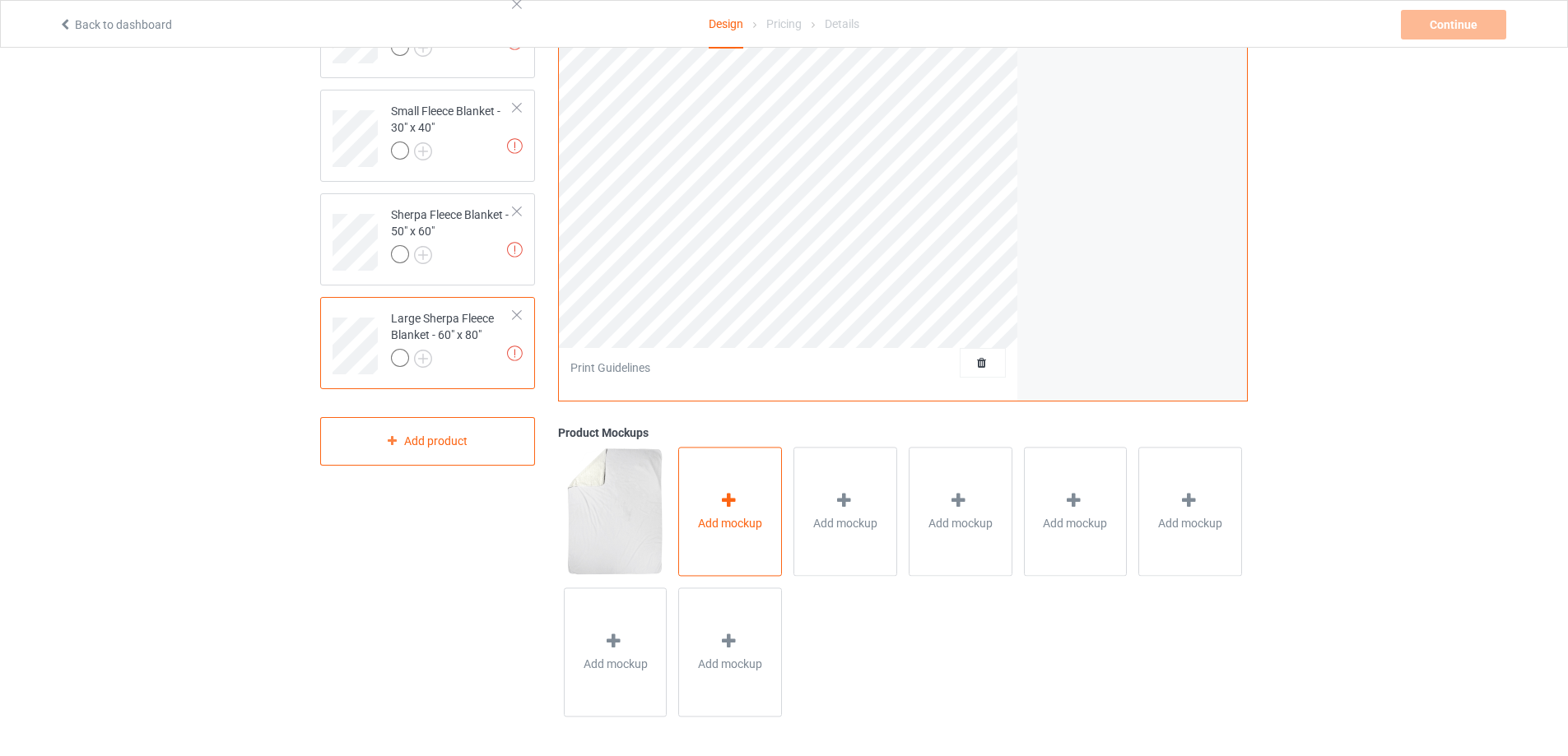
click at [693, 507] on div "Add mockup" at bounding box center [730, 511] width 104 height 129
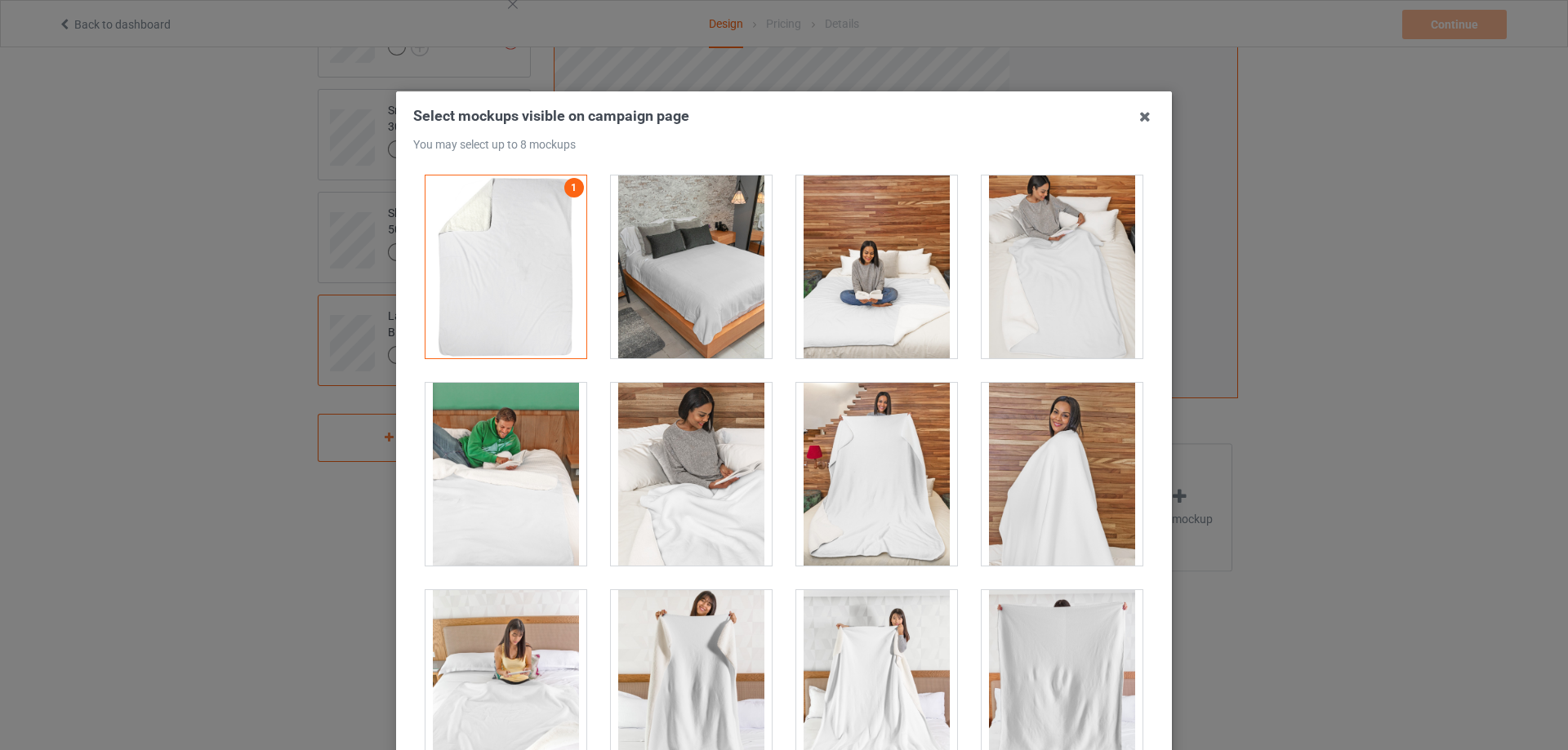
click at [697, 257] on div at bounding box center [692, 267] width 161 height 183
click at [1025, 261] on div at bounding box center [1062, 267] width 161 height 183
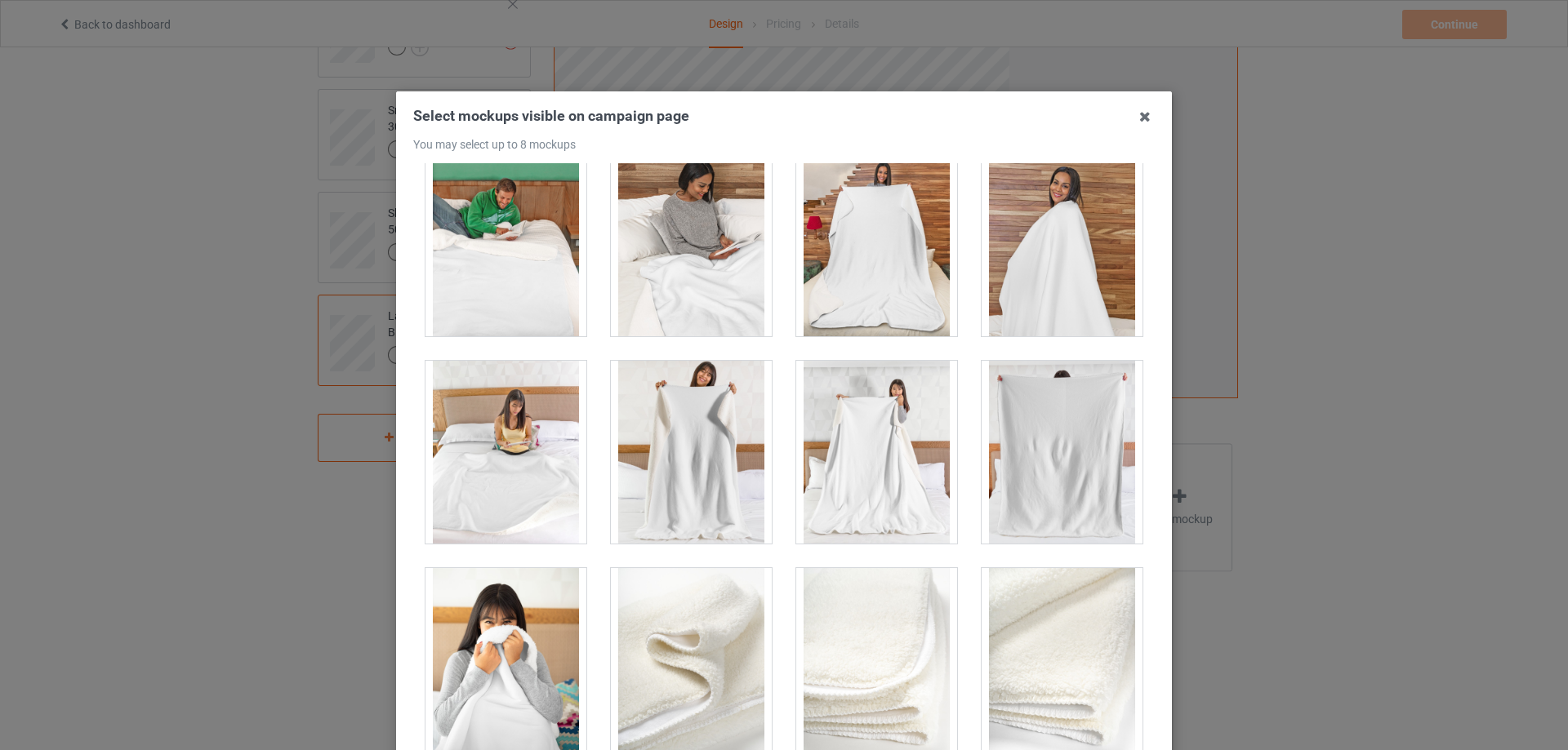
scroll to position [245, 0]
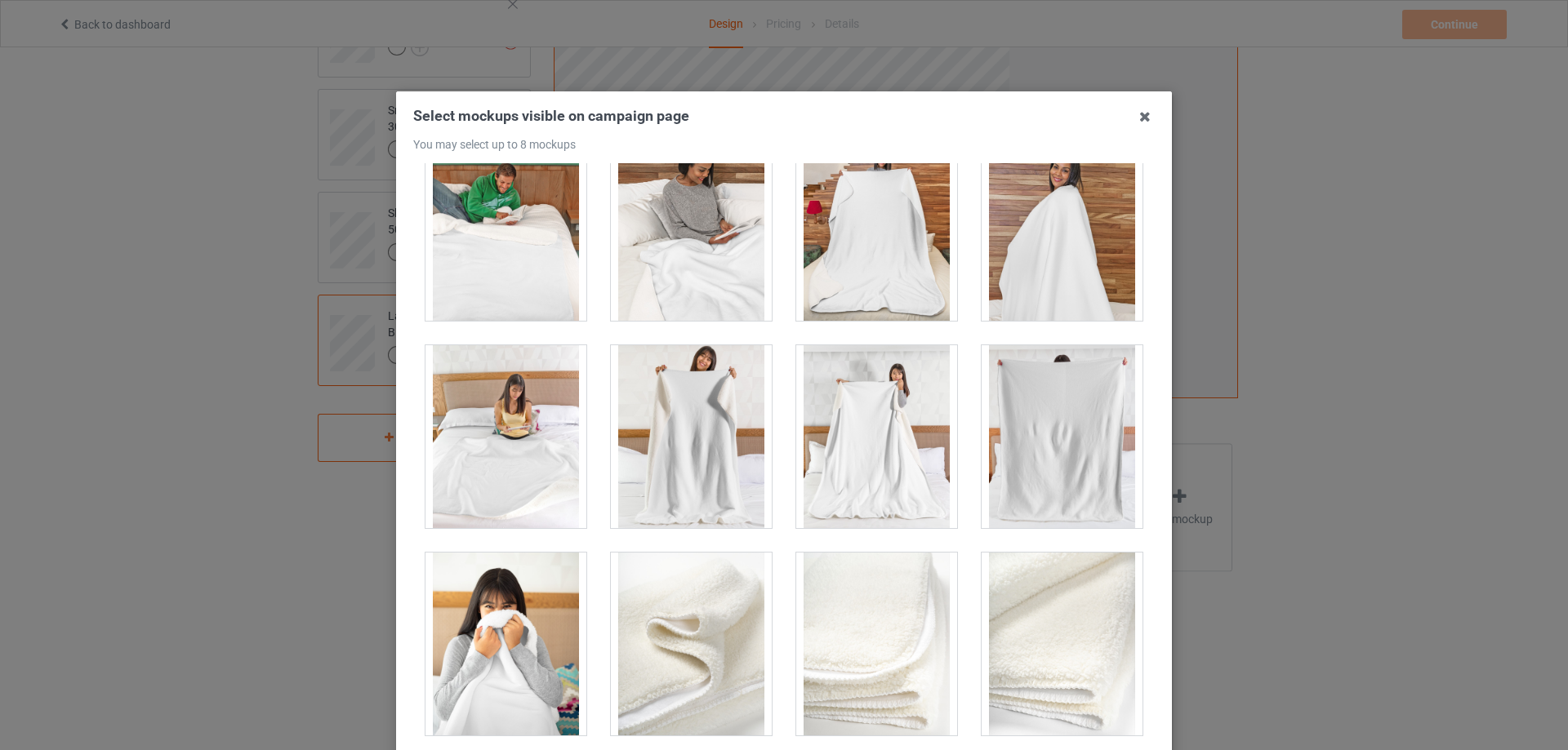
click at [885, 273] on div at bounding box center [876, 229] width 161 height 183
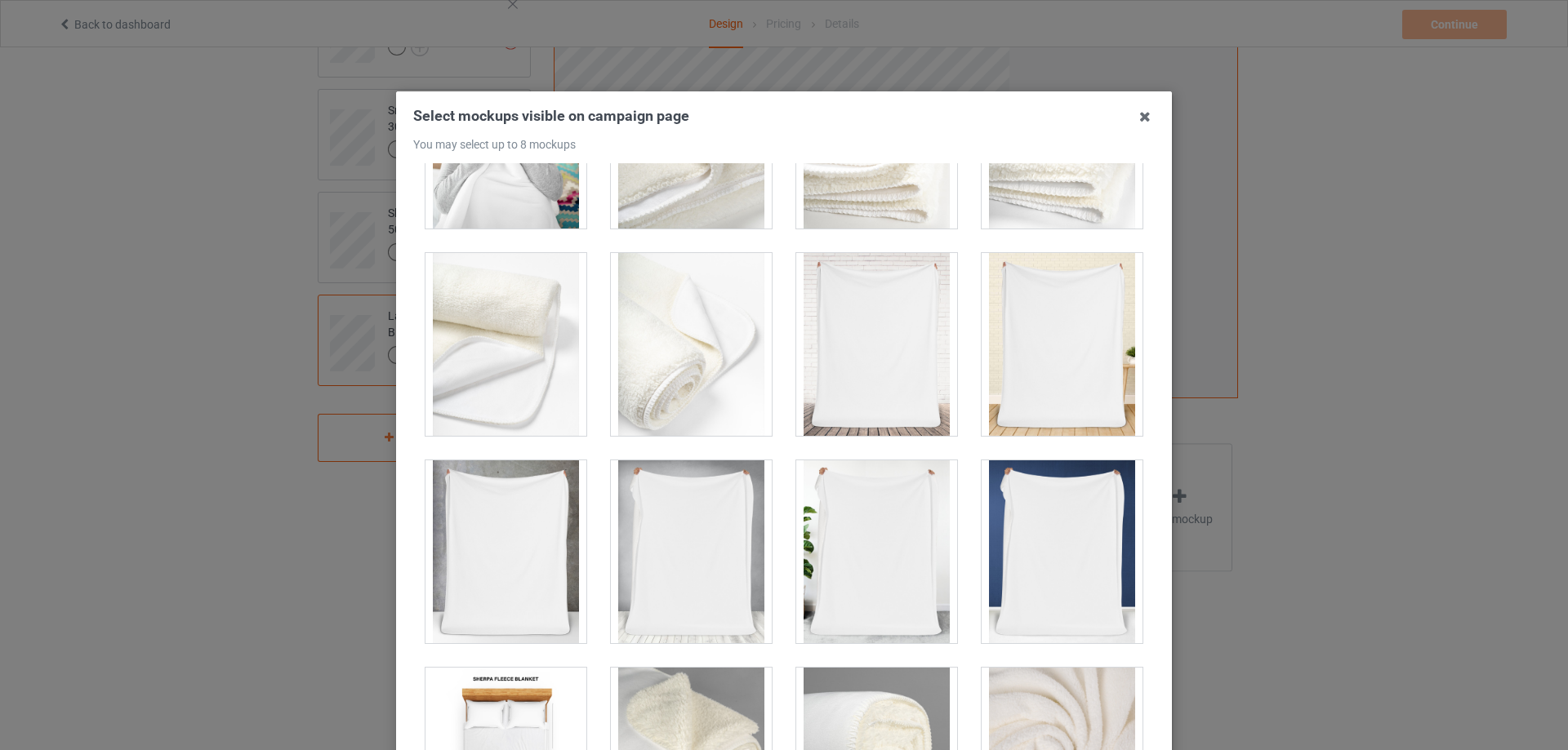
scroll to position [735, 0]
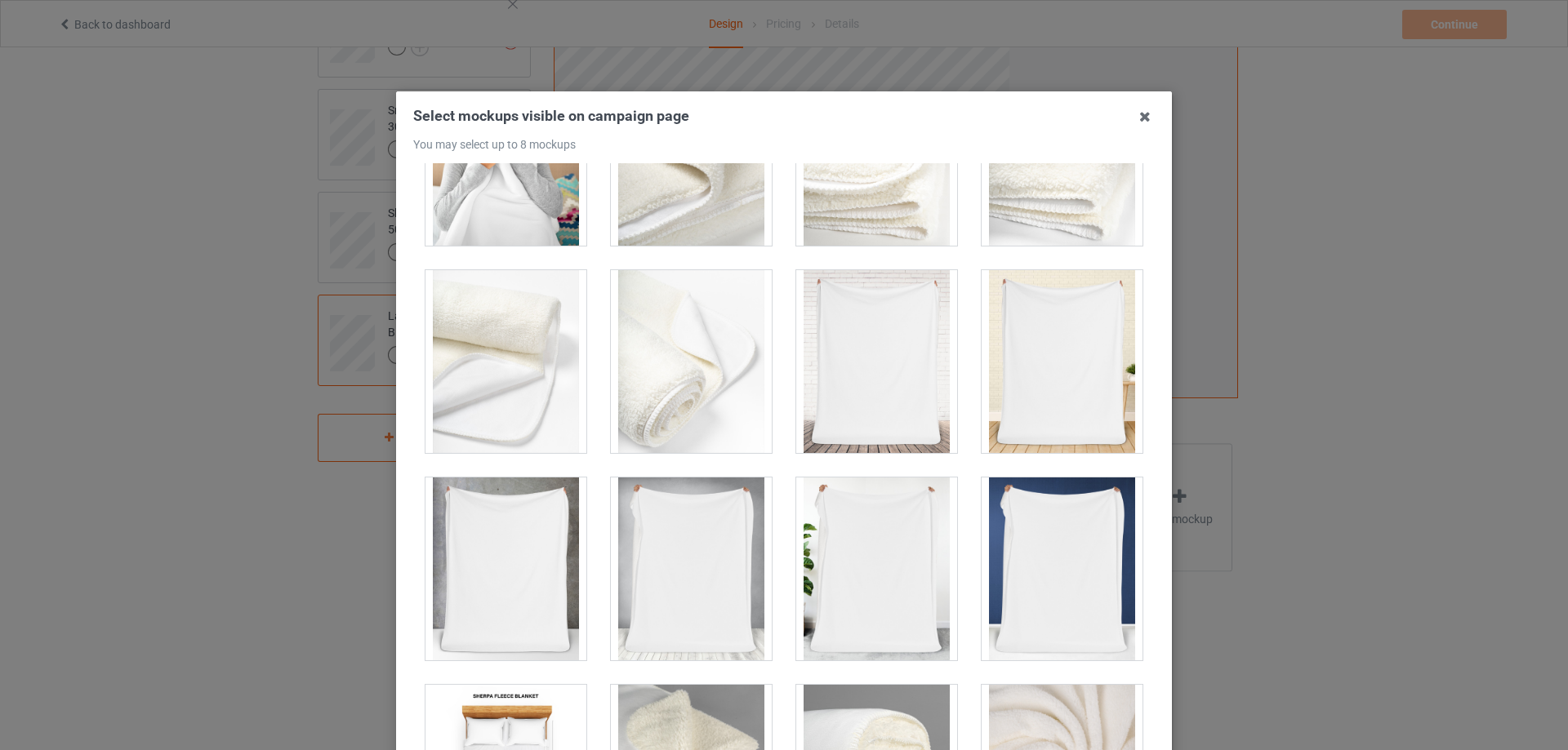
click at [1013, 387] on div at bounding box center [1062, 361] width 161 height 183
click at [894, 360] on div at bounding box center [876, 361] width 161 height 183
click at [926, 341] on div at bounding box center [876, 361] width 161 height 183
click at [1028, 352] on div at bounding box center [1062, 361] width 161 height 183
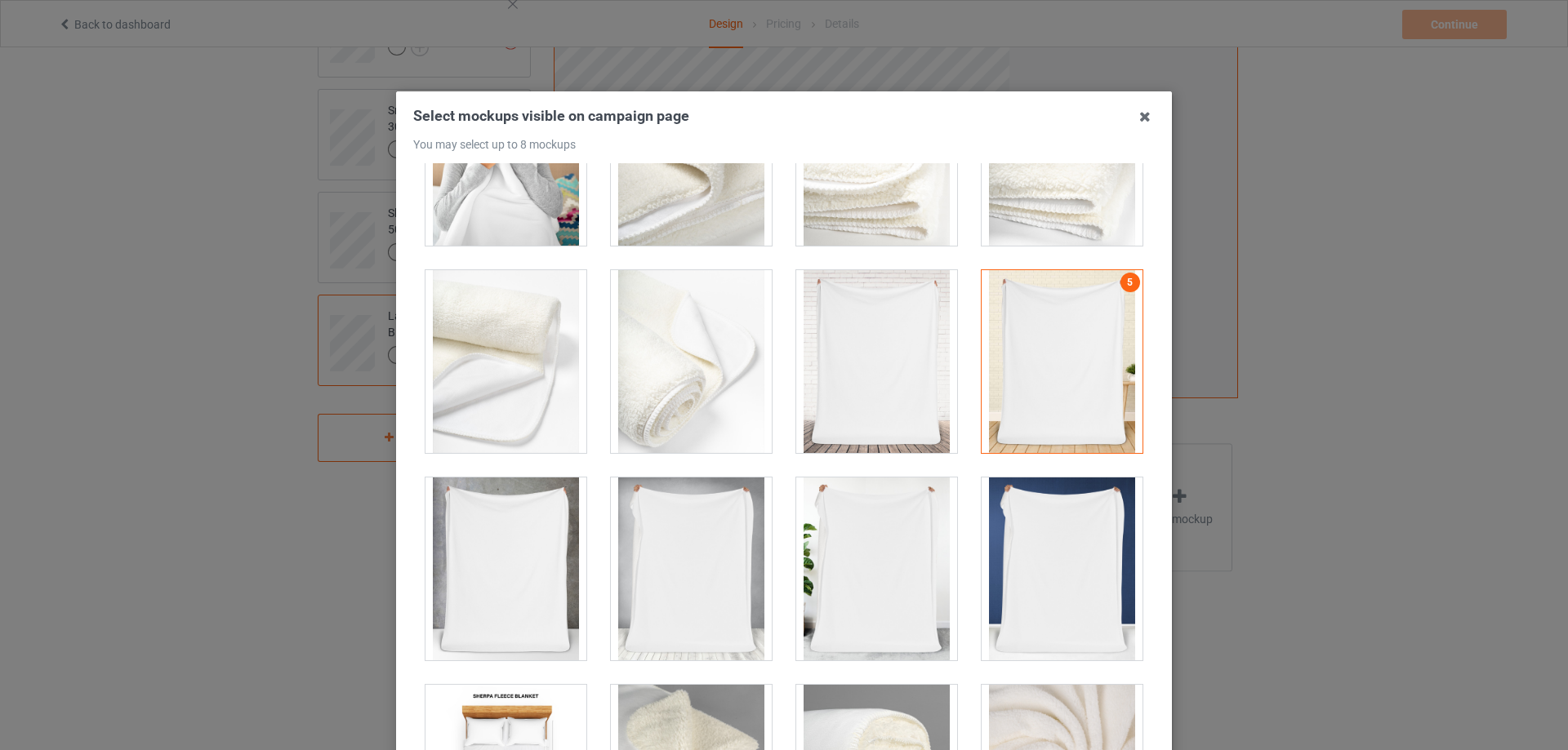
click at [1014, 508] on div at bounding box center [1062, 569] width 161 height 183
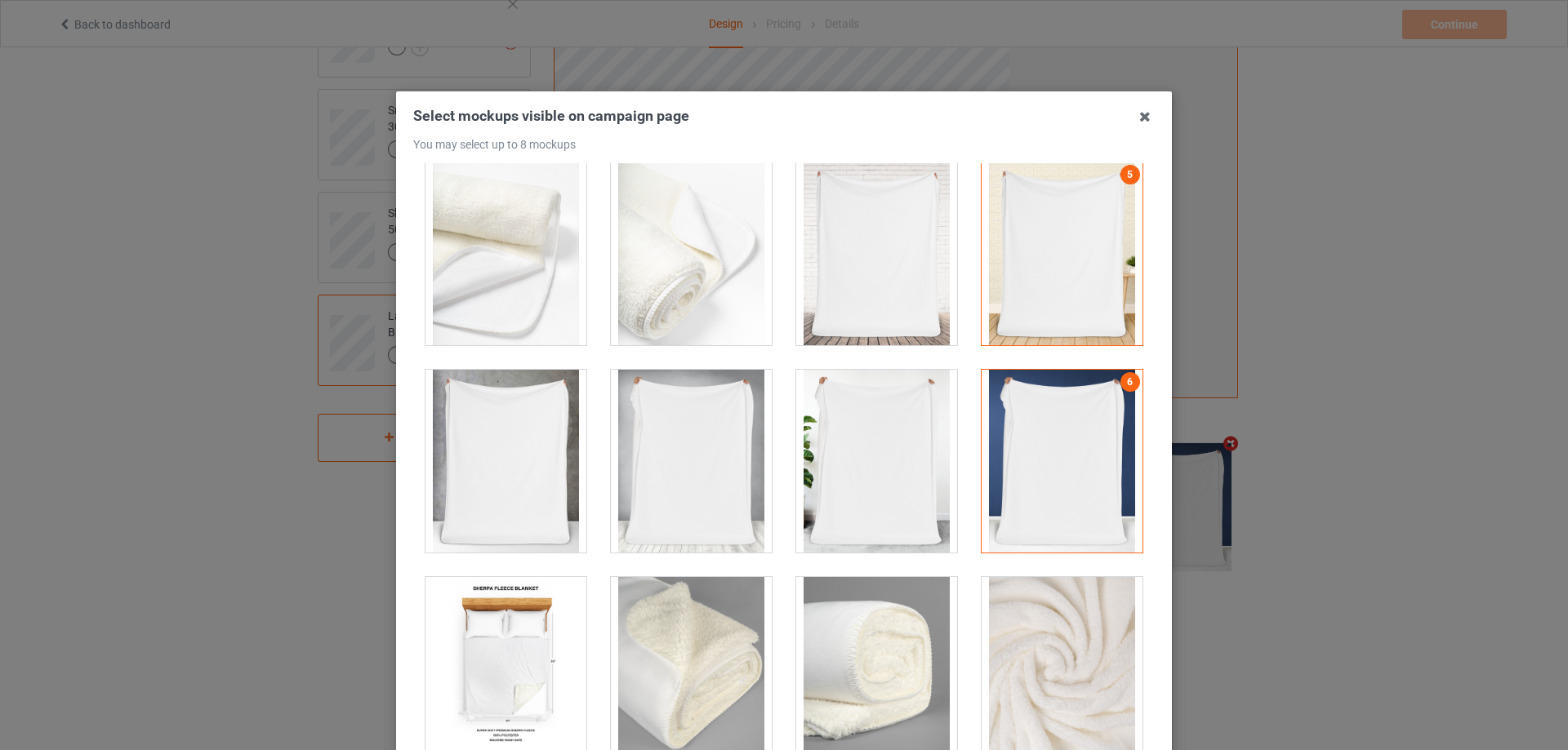
scroll to position [1059, 0]
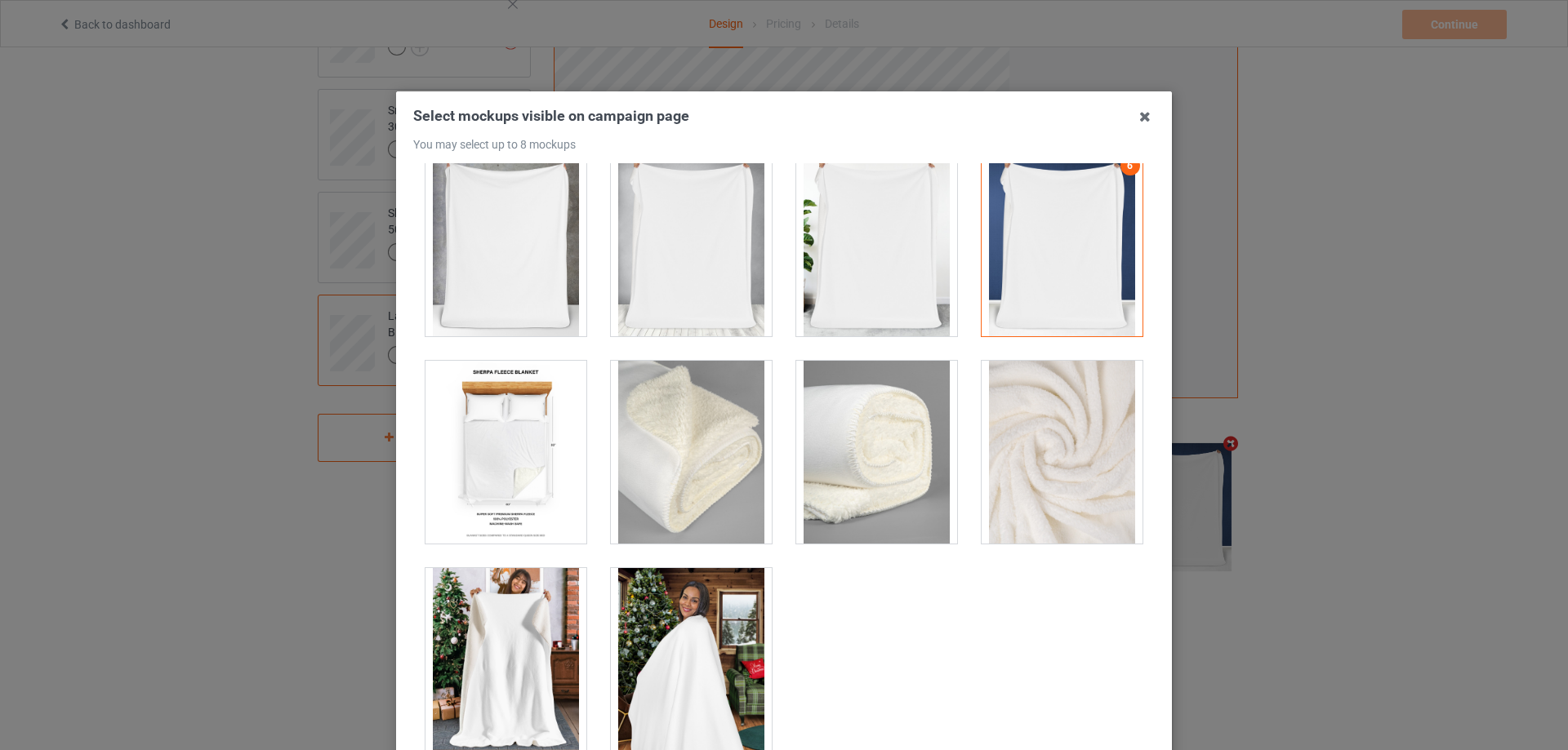
click at [487, 629] on div at bounding box center [506, 660] width 161 height 183
click at [514, 487] on div at bounding box center [506, 452] width 161 height 183
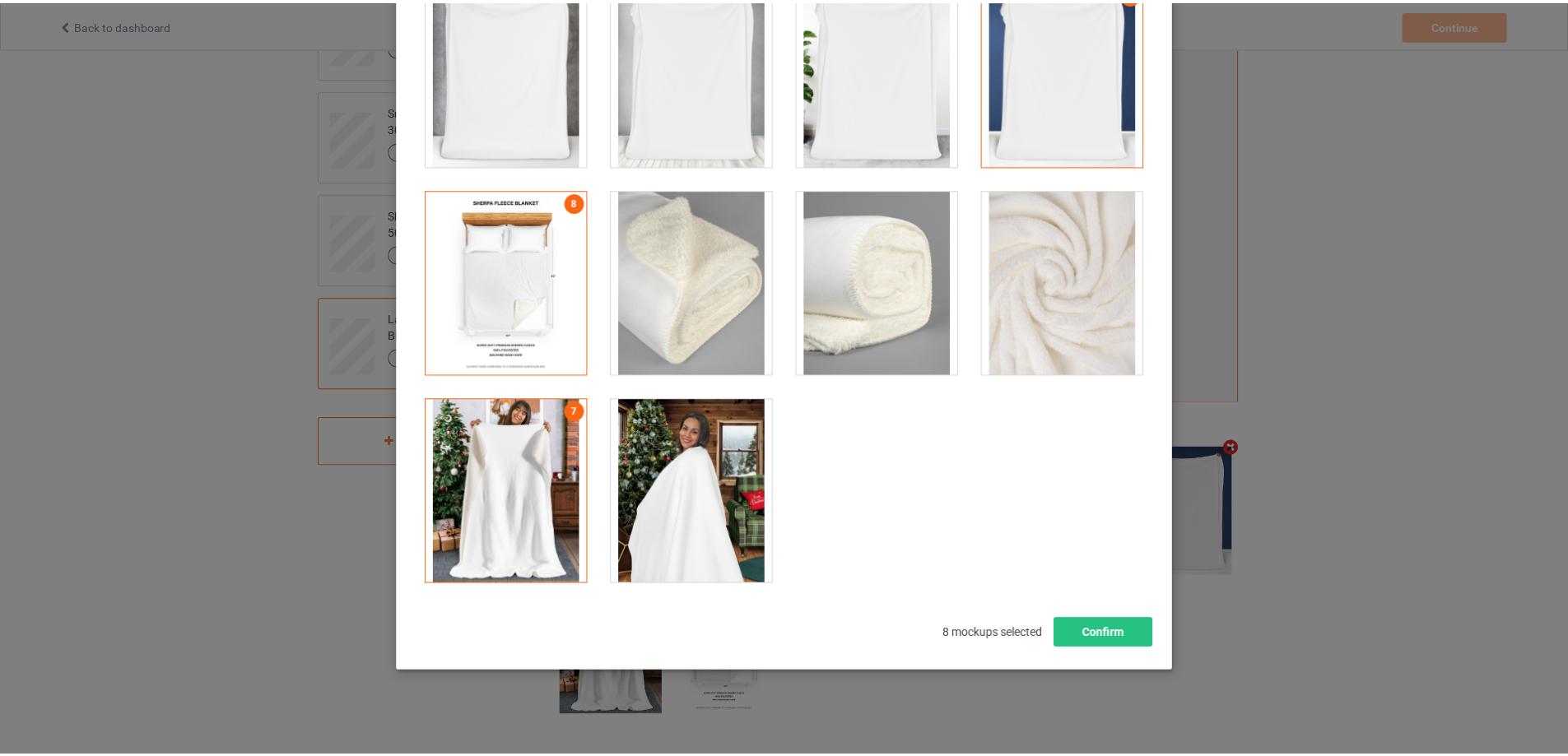
scroll to position [181, 0]
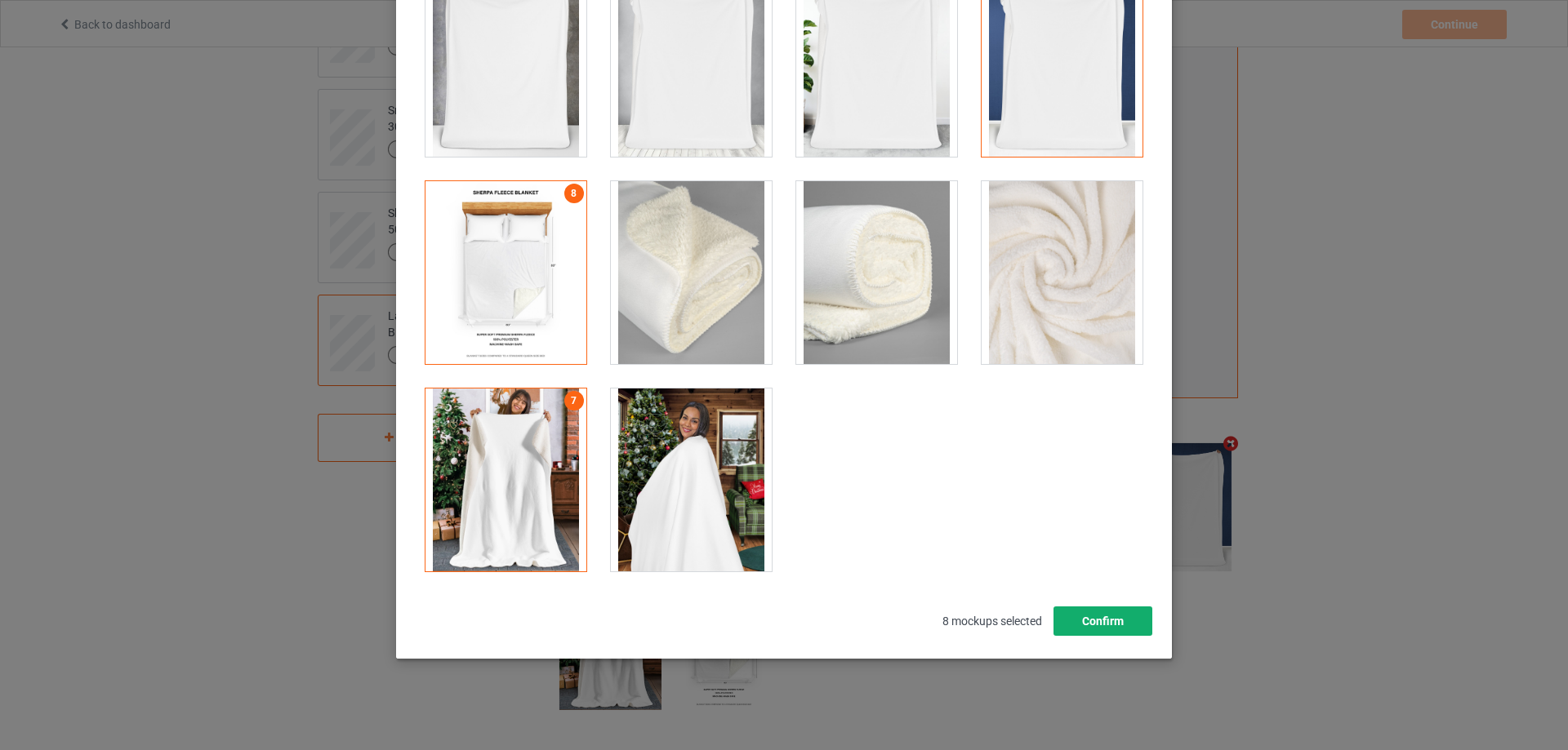
click at [1100, 622] on button "Confirm" at bounding box center [1103, 621] width 99 height 29
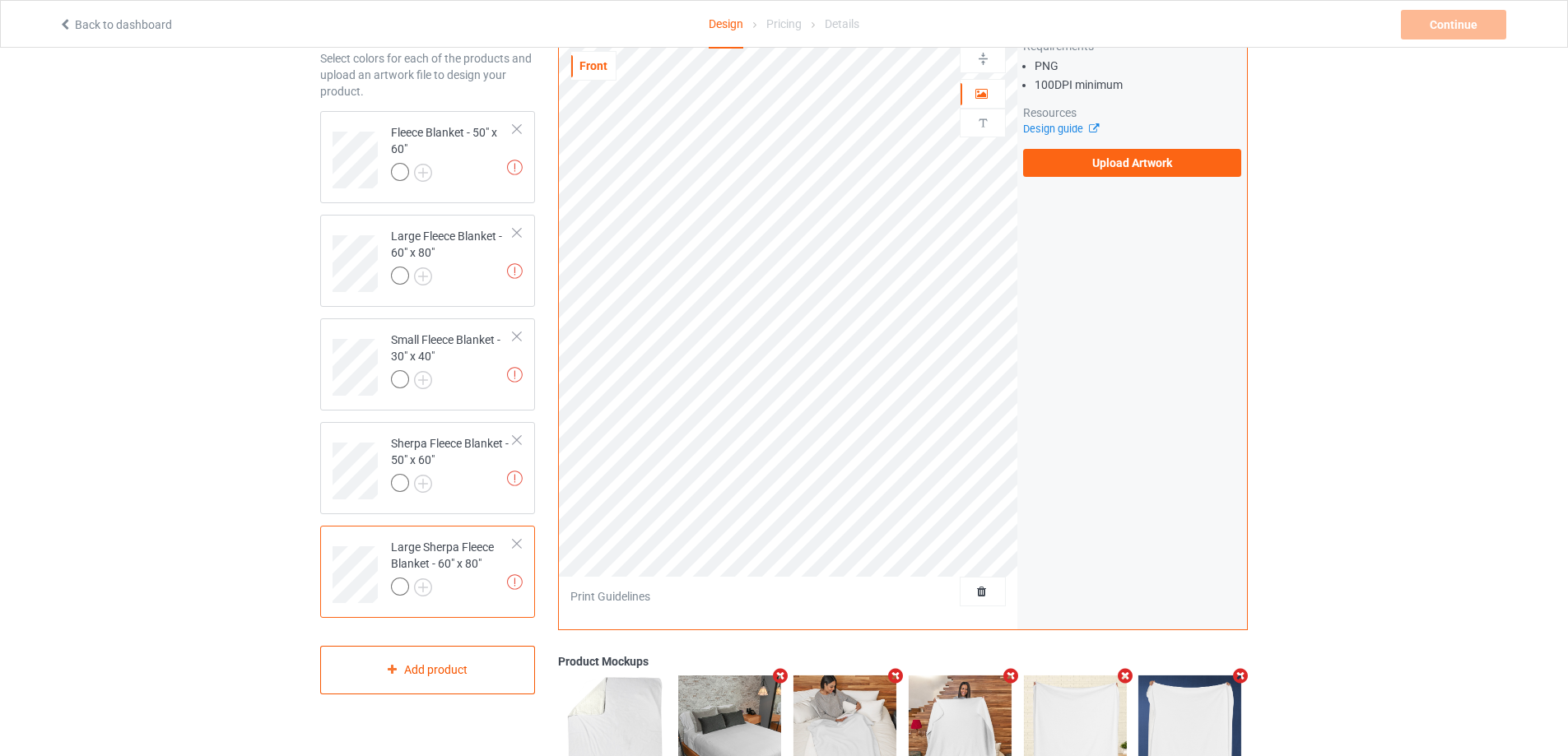
scroll to position [0, 0]
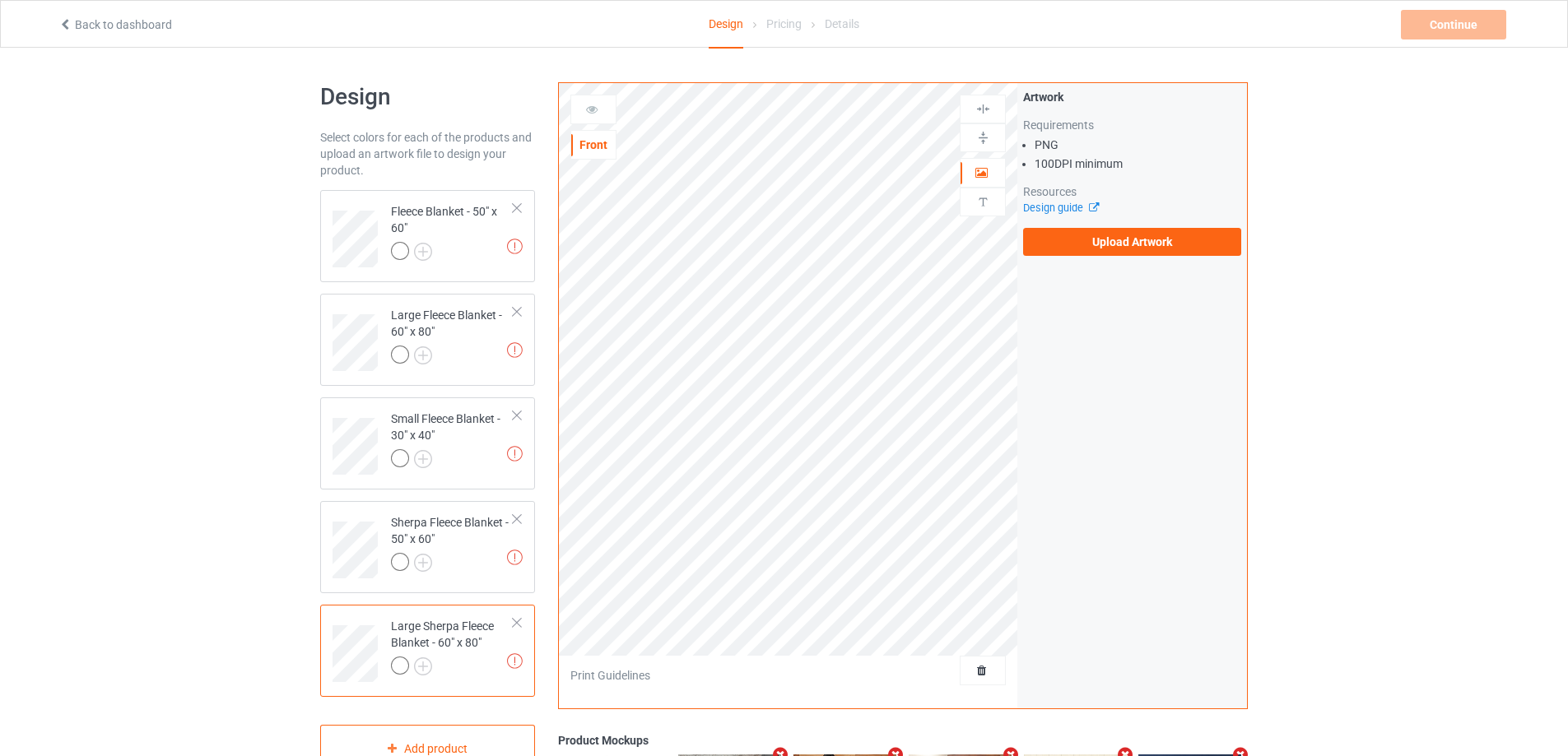
click at [980, 684] on div at bounding box center [982, 670] width 46 height 29
click at [978, 667] on span "Delete all designs" at bounding box center [945, 671] width 87 height 13
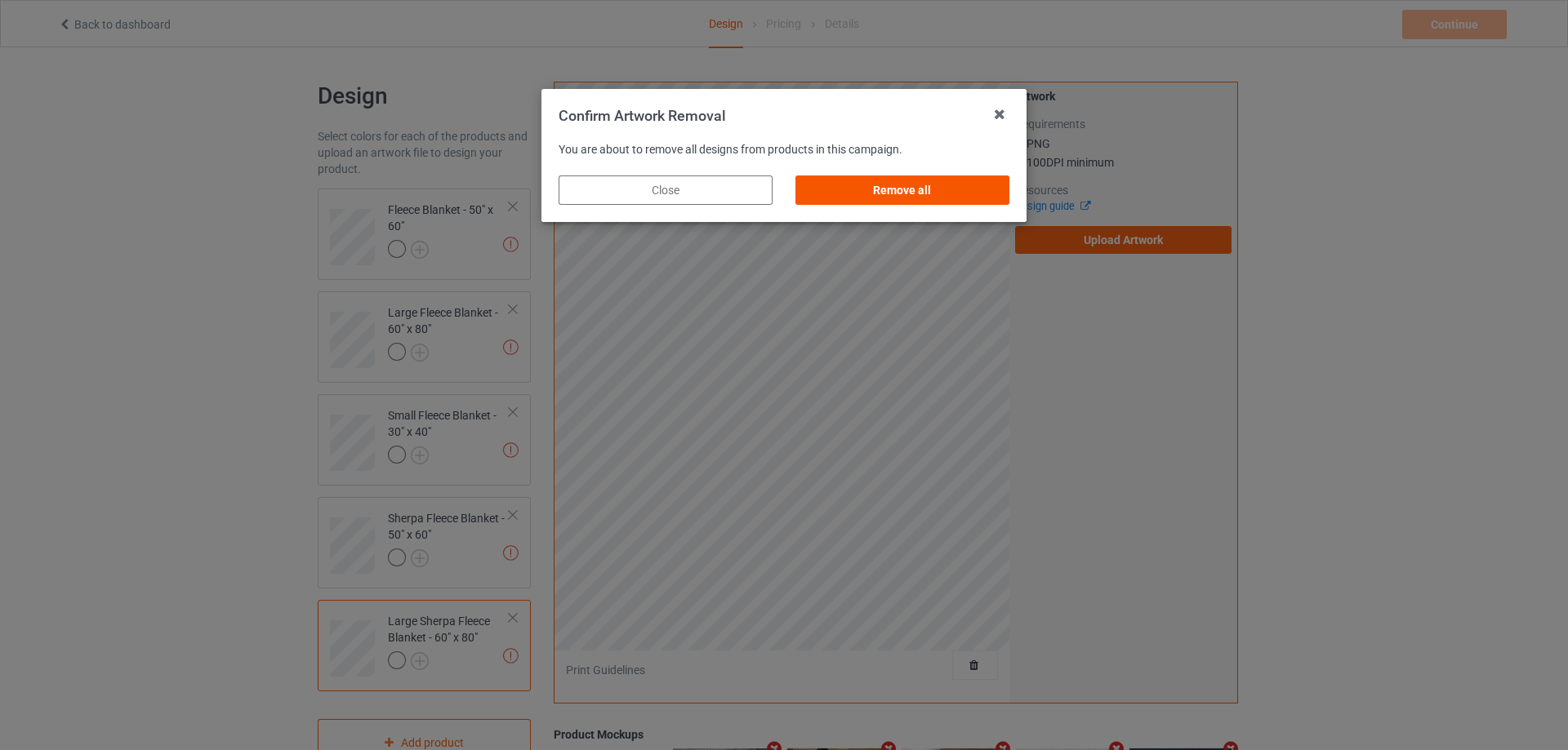
click at [928, 201] on div "Remove all" at bounding box center [902, 190] width 214 height 29
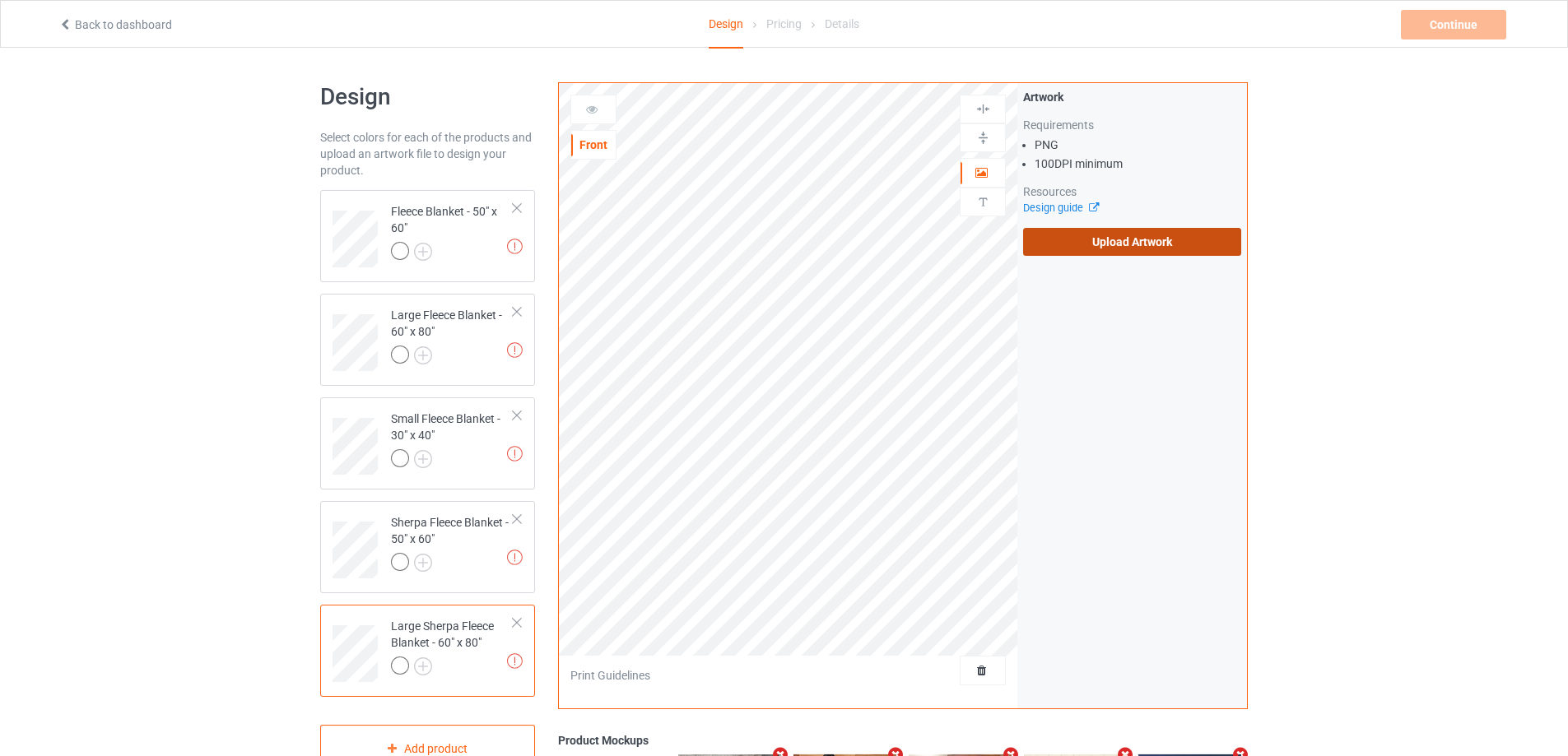
click at [1049, 242] on label "Upload Artwork" at bounding box center [1131, 241] width 218 height 28
click at [0, 0] on input "Upload Artwork" at bounding box center [0, 0] width 0 height 0
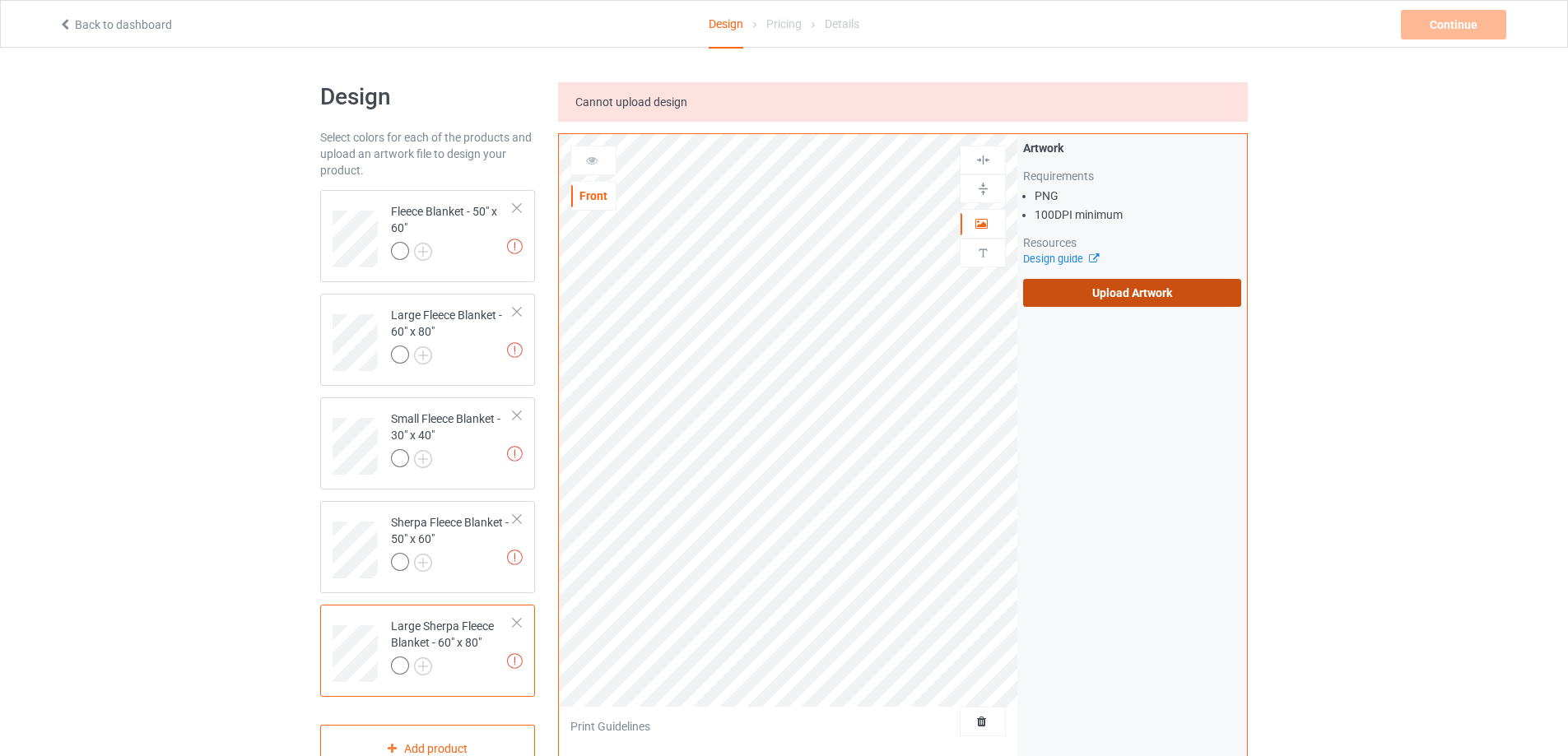
click at [1098, 295] on label "Upload Artwork" at bounding box center [1131, 292] width 218 height 28
click at [0, 0] on input "Upload Artwork" at bounding box center [0, 0] width 0 height 0
click at [1111, 292] on label "Upload Artwork" at bounding box center [1131, 292] width 218 height 28
click at [0, 0] on input "Upload Artwork" at bounding box center [0, 0] width 0 height 0
click at [456, 233] on div "Fleece Blanket - 50" x 60"" at bounding box center [452, 231] width 123 height 56
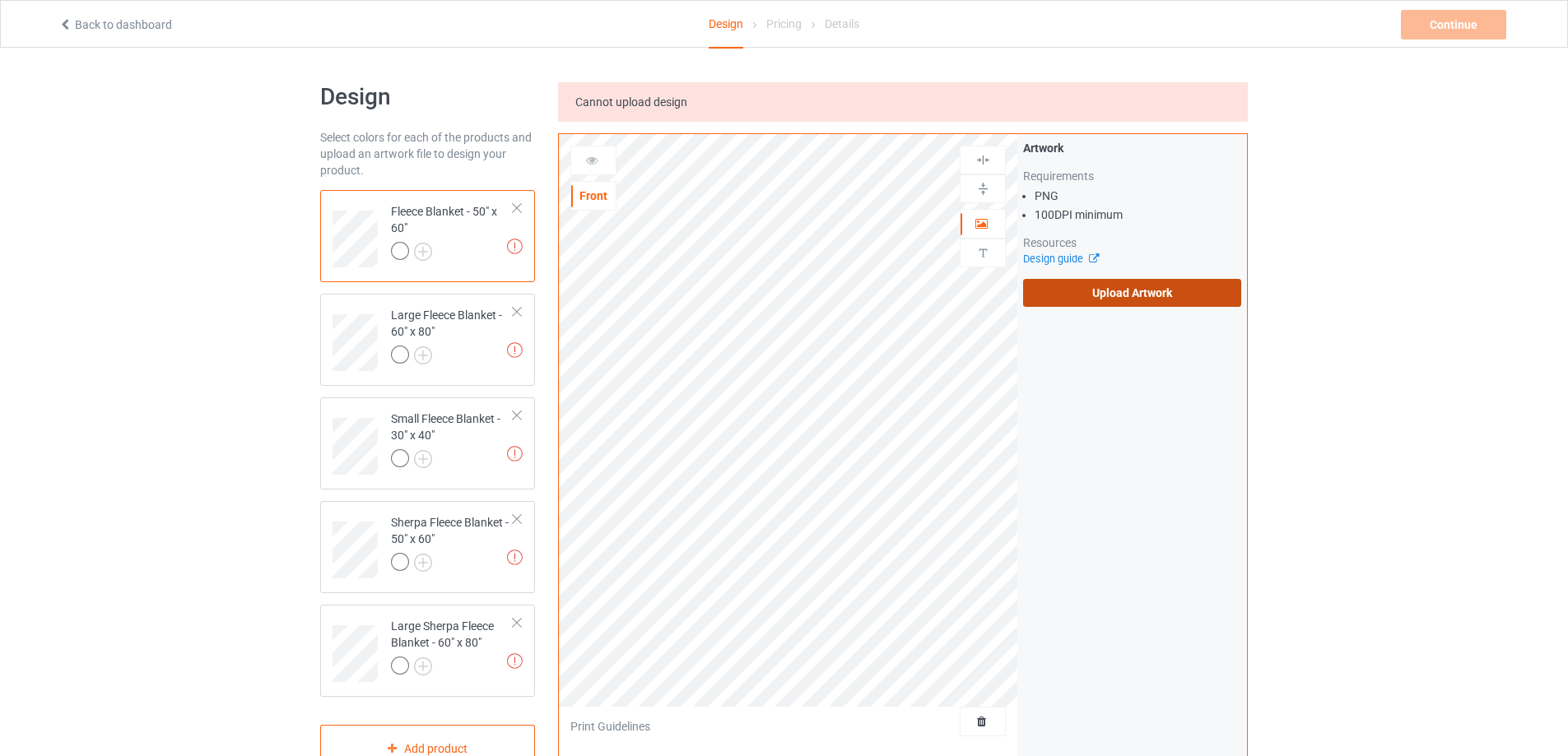
click at [1156, 285] on label "Upload Artwork" at bounding box center [1131, 292] width 218 height 28
click at [0, 0] on input "Upload Artwork" at bounding box center [0, 0] width 0 height 0
click at [1086, 304] on label "Upload Artwork" at bounding box center [1131, 292] width 218 height 28
click at [0, 0] on input "Upload Artwork" at bounding box center [0, 0] width 0 height 0
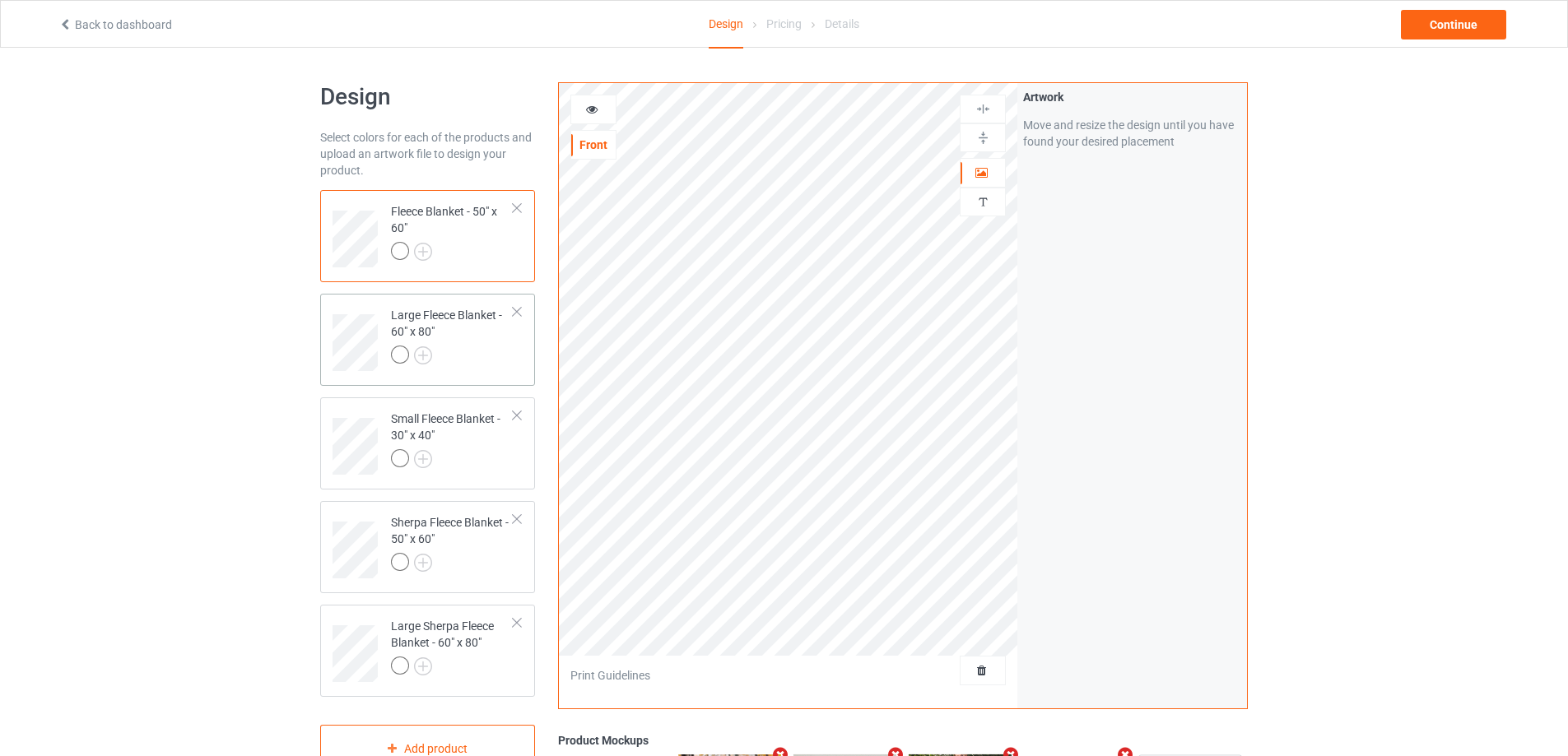
click at [480, 369] on td "Large Fleece Blanket - 60" x 80"" at bounding box center [452, 337] width 140 height 74
click at [979, 137] on img at bounding box center [982, 138] width 16 height 16
click at [980, 115] on img at bounding box center [982, 109] width 16 height 16
click at [980, 114] on img at bounding box center [982, 109] width 16 height 16
click at [515, 262] on td "Fleece Blanket - 50" x 60"" at bounding box center [452, 233] width 140 height 74
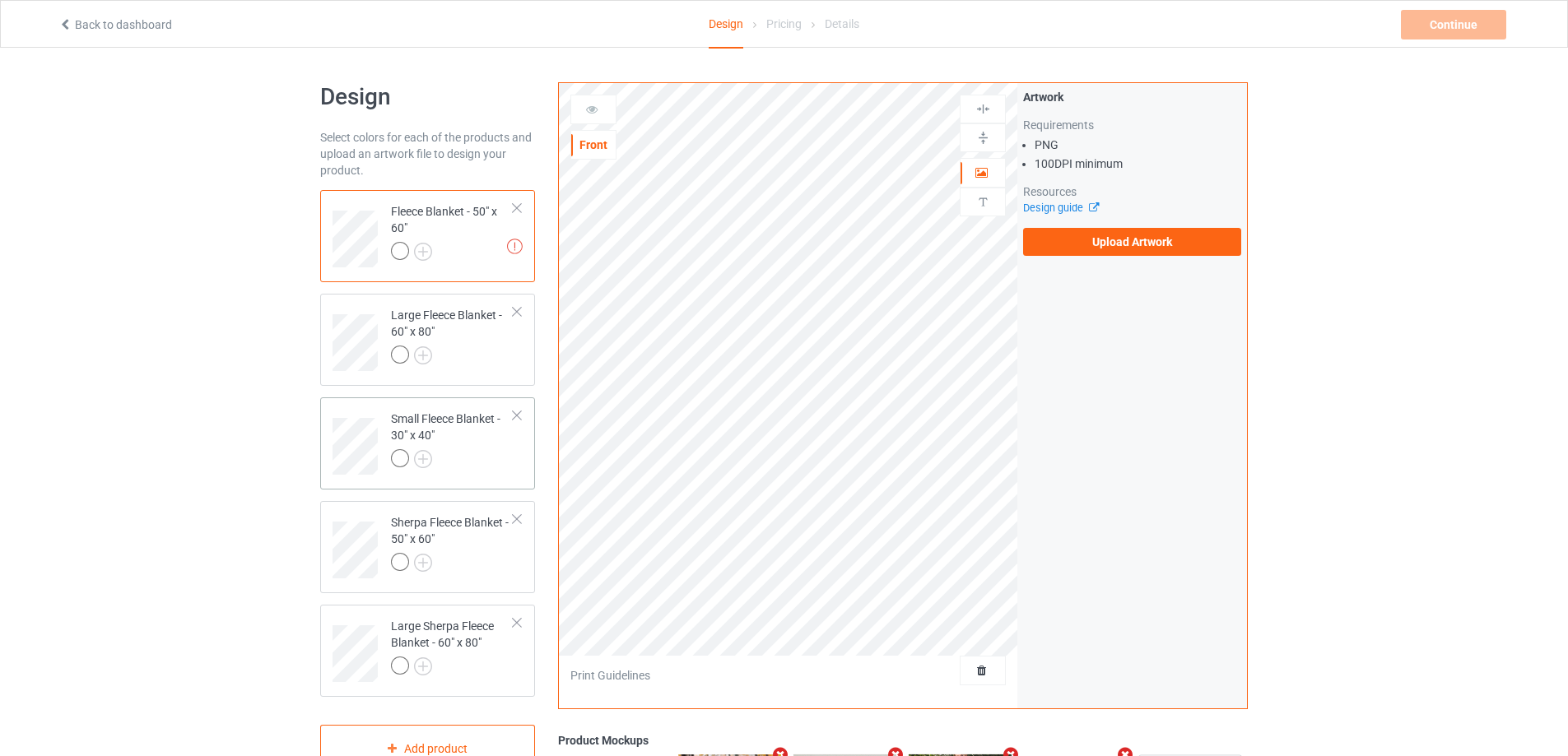
click at [454, 444] on div "Small Fleece Blanket - 30" x 40"" at bounding box center [452, 439] width 123 height 56
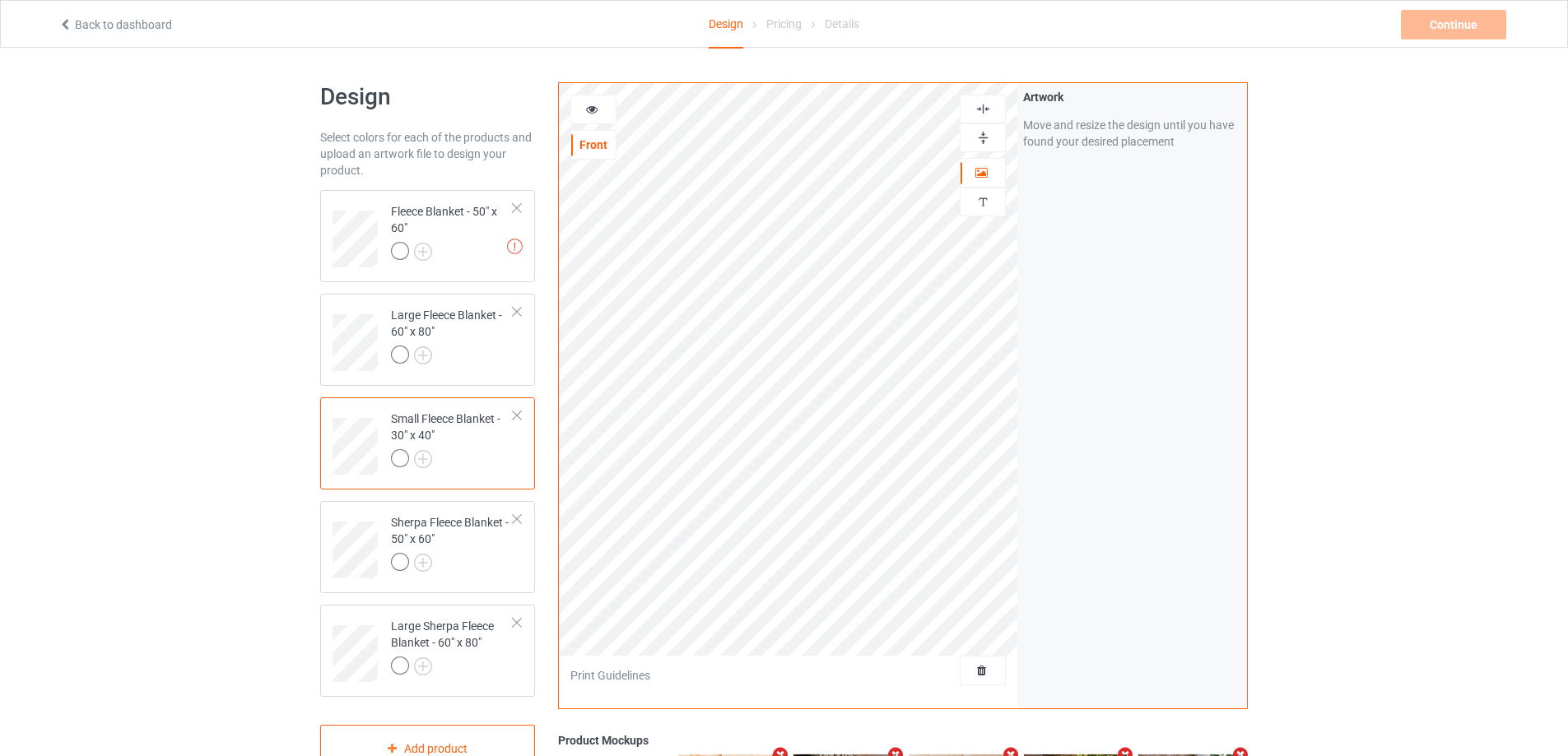
drag, startPoint x: 982, startPoint y: 134, endPoint x: 980, endPoint y: 109, distance: 25.1
click at [981, 132] on img at bounding box center [982, 138] width 16 height 16
click at [980, 95] on div at bounding box center [982, 109] width 46 height 28
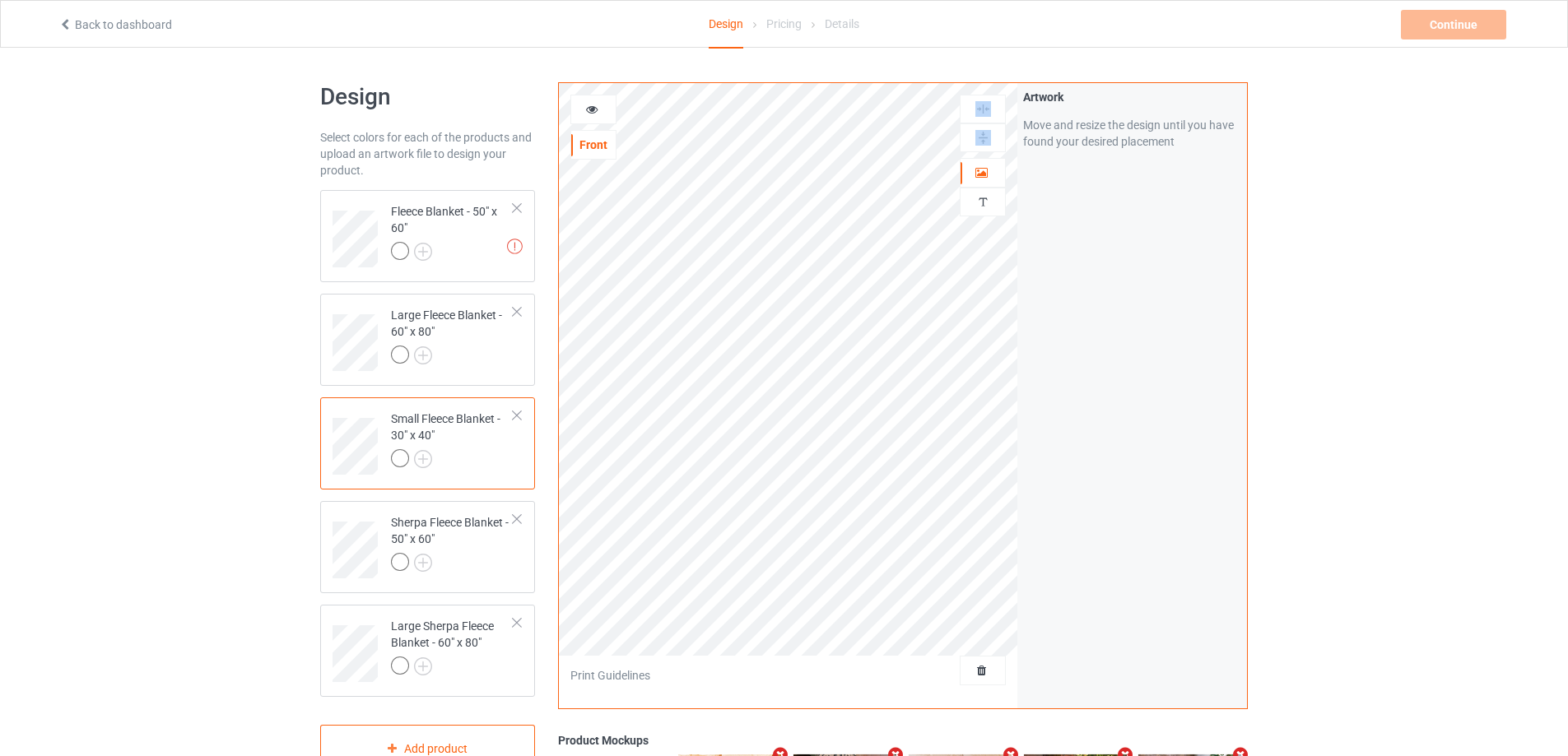
click at [975, 103] on img at bounding box center [982, 109] width 16 height 16
click at [984, 106] on img at bounding box center [982, 109] width 16 height 16
click at [500, 547] on div "Sherpa Fleece Blanket - 50" x 60"" at bounding box center [452, 542] width 123 height 56
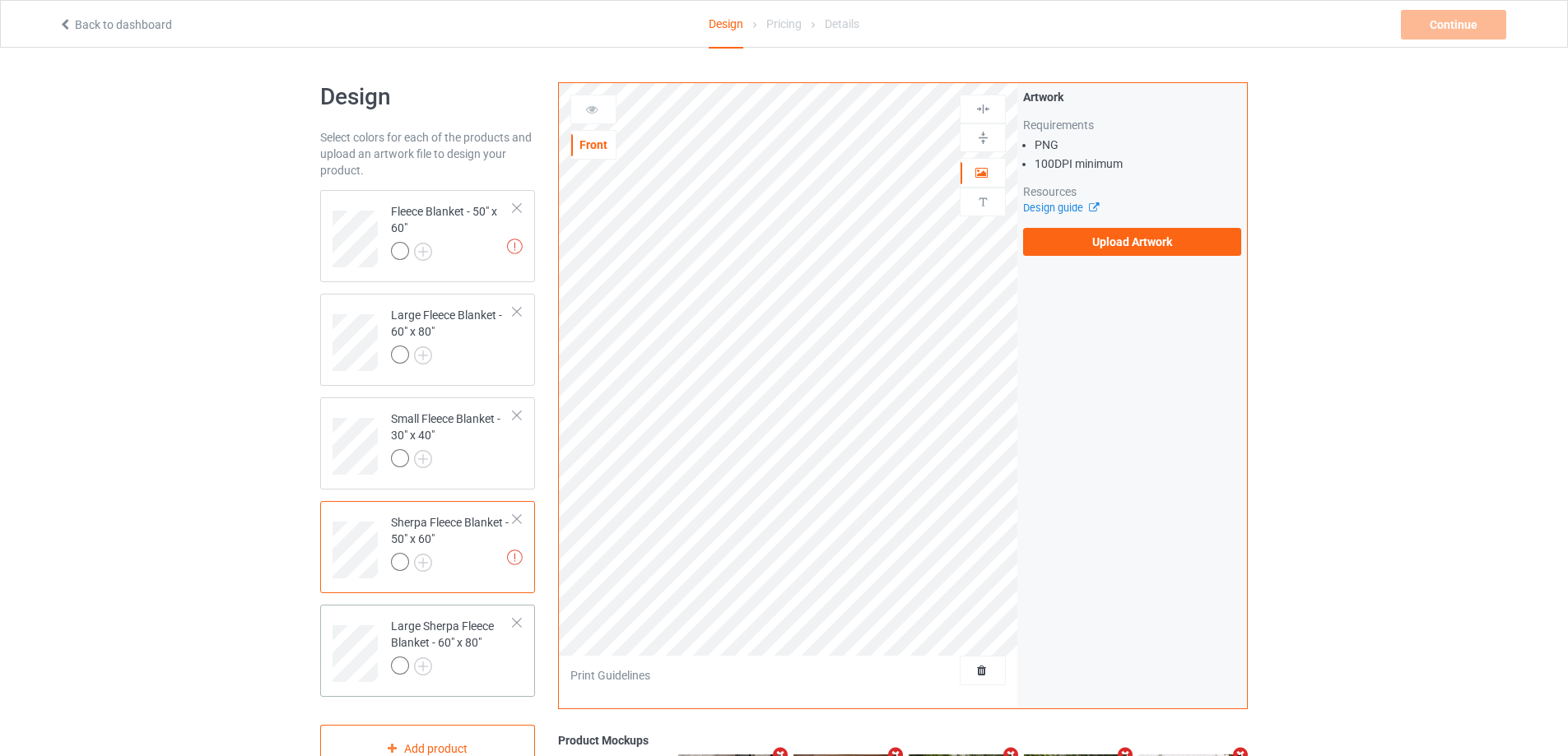
click at [441, 672] on div at bounding box center [452, 668] width 123 height 23
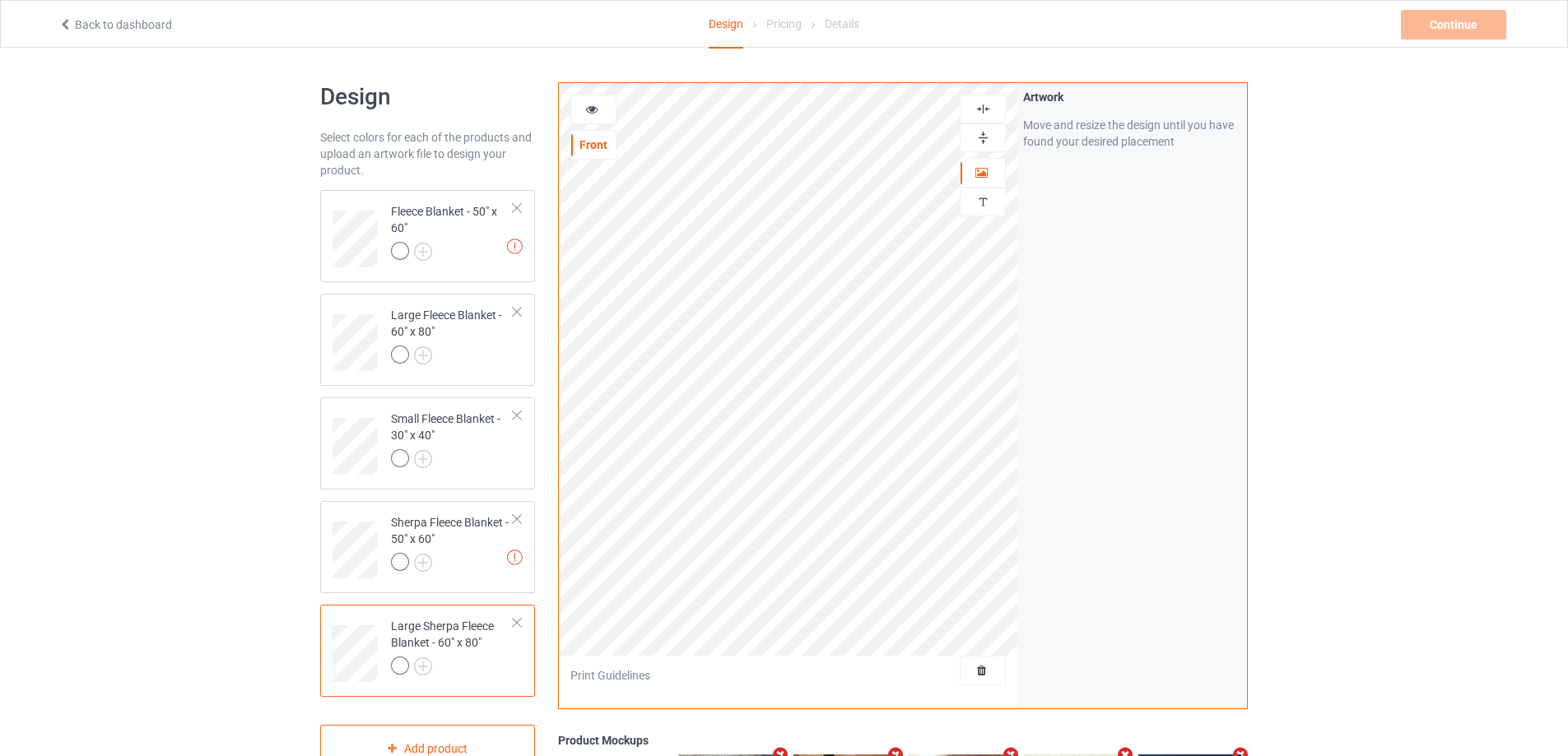
click at [988, 137] on img at bounding box center [982, 138] width 16 height 16
click at [981, 106] on img at bounding box center [982, 109] width 16 height 16
click at [451, 261] on div at bounding box center [452, 254] width 123 height 23
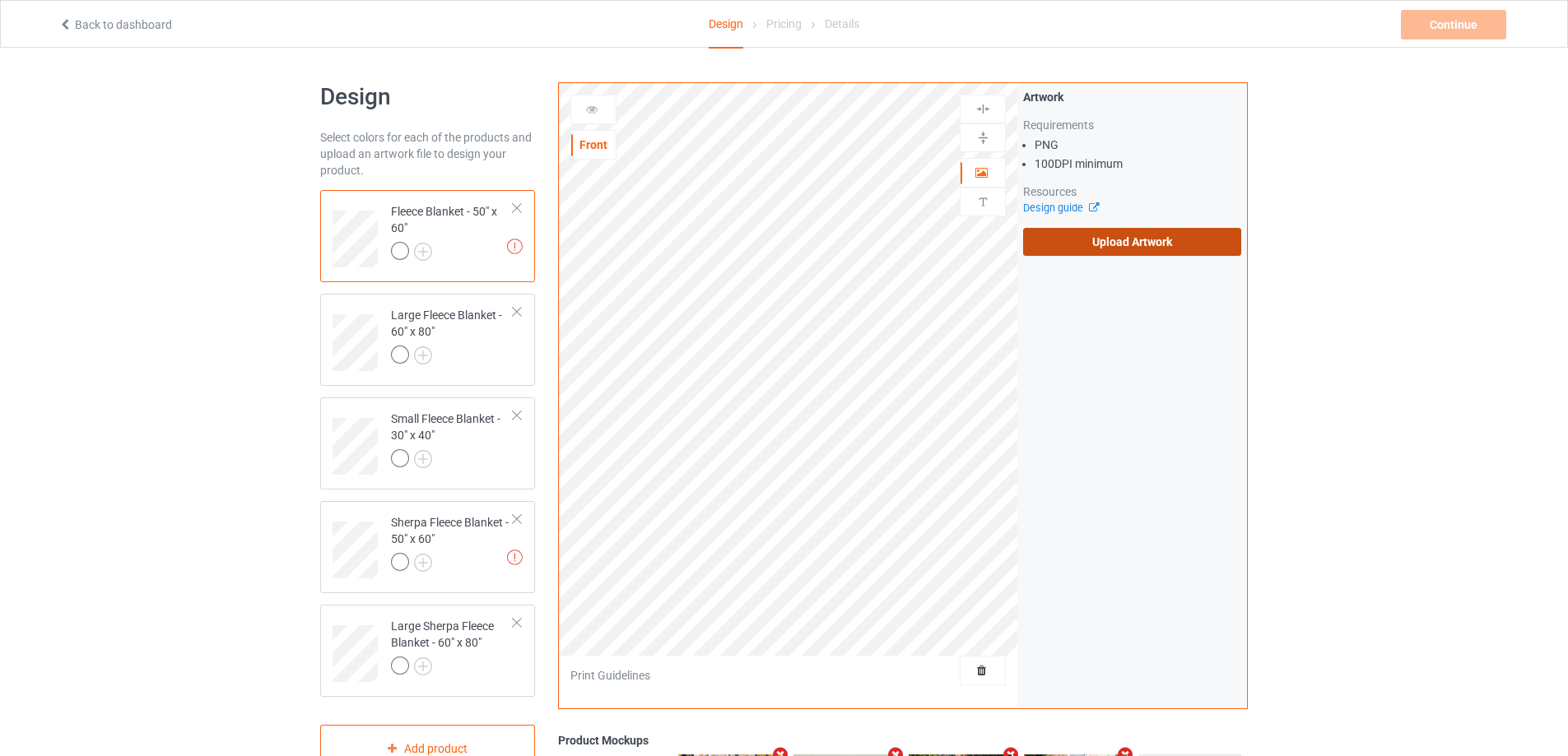
click at [1051, 236] on label "Upload Artwork" at bounding box center [1131, 241] width 218 height 28
click at [0, 0] on input "Upload Artwork" at bounding box center [0, 0] width 0 height 0
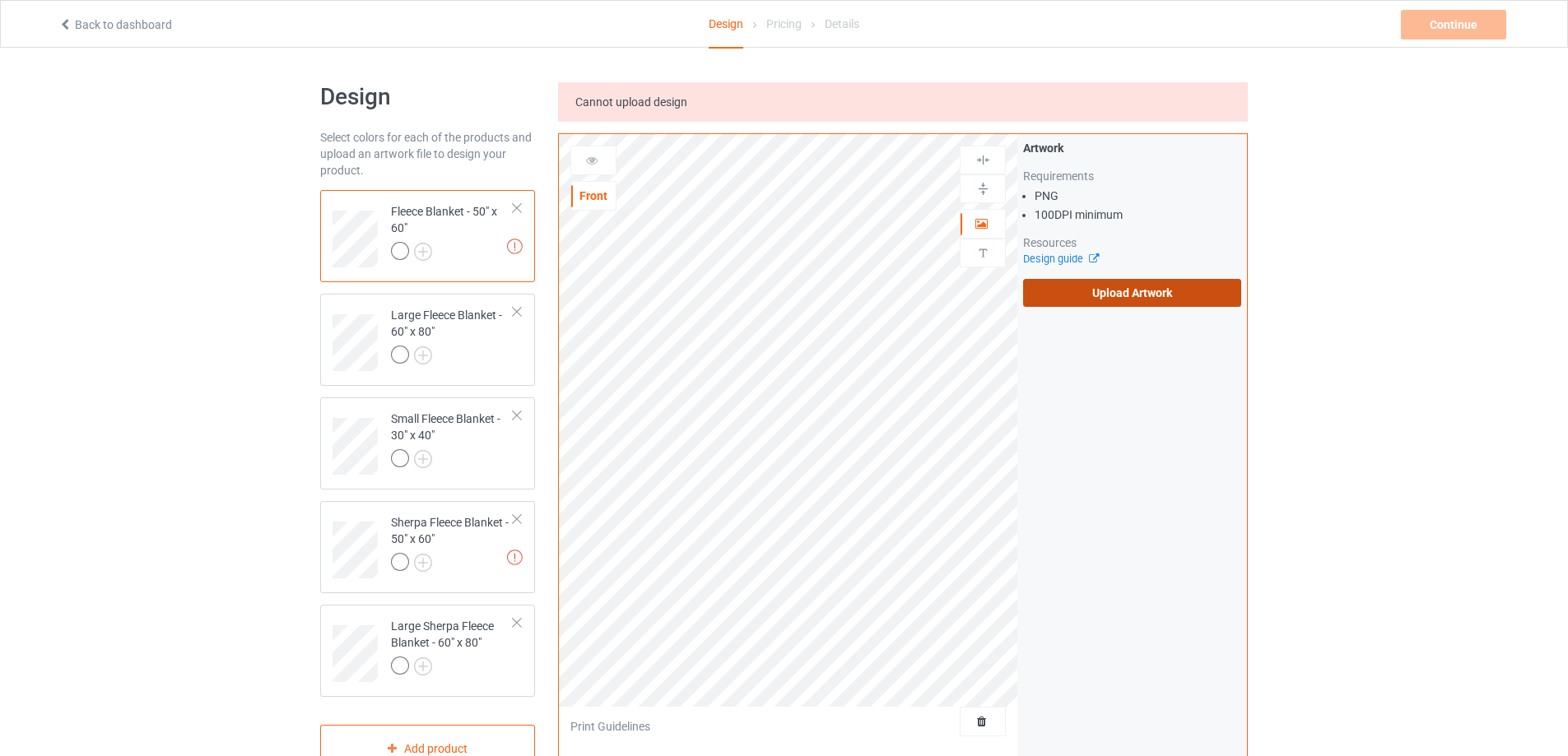
click at [1093, 292] on label "Upload Artwork" at bounding box center [1131, 292] width 218 height 28
click at [0, 0] on input "Upload Artwork" at bounding box center [0, 0] width 0 height 0
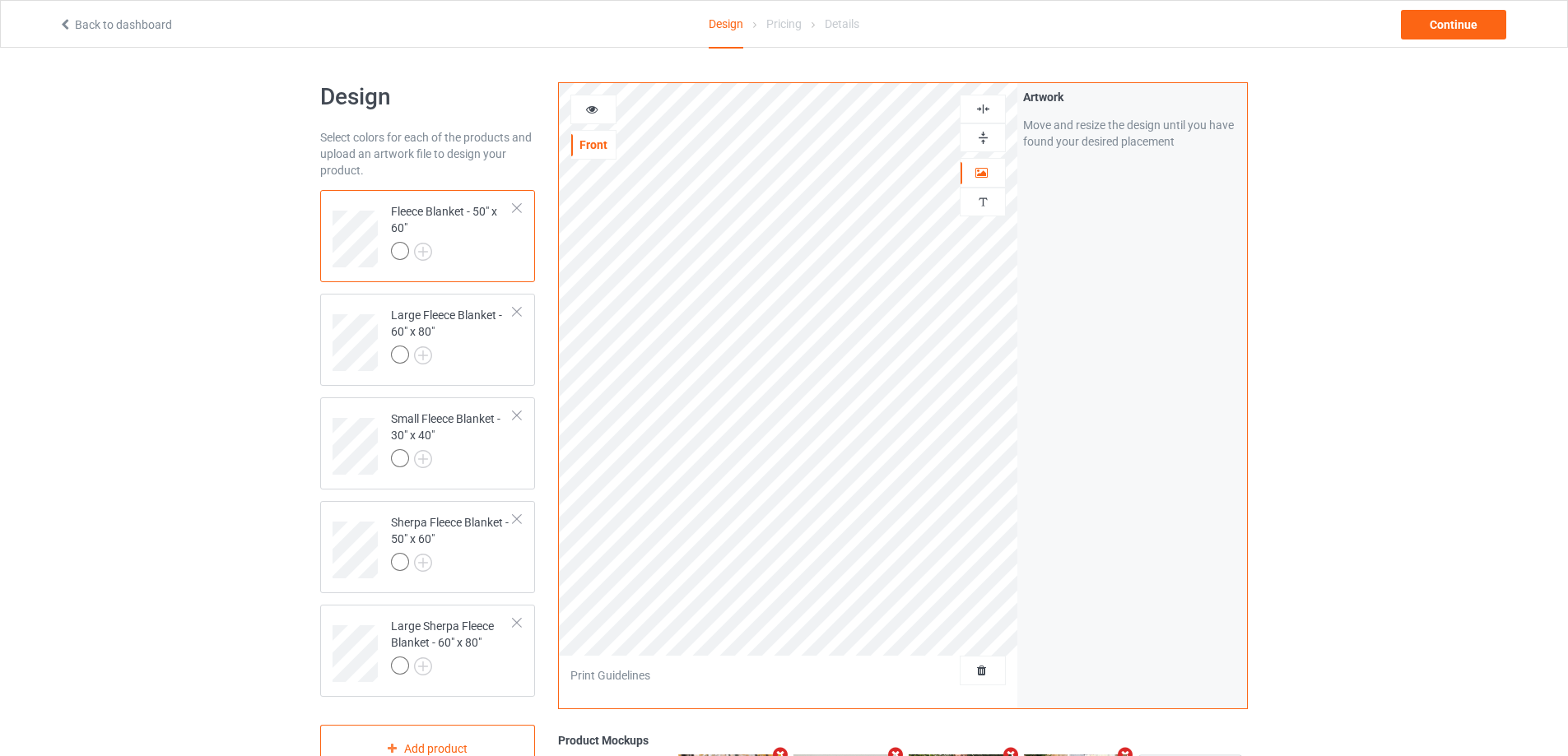
click at [984, 134] on img at bounding box center [982, 138] width 16 height 16
click at [980, 109] on img at bounding box center [982, 109] width 16 height 16
click at [482, 550] on div "Sherpa Fleece Blanket - 50" x 60"" at bounding box center [452, 542] width 123 height 56
click at [977, 137] on img at bounding box center [982, 138] width 16 height 16
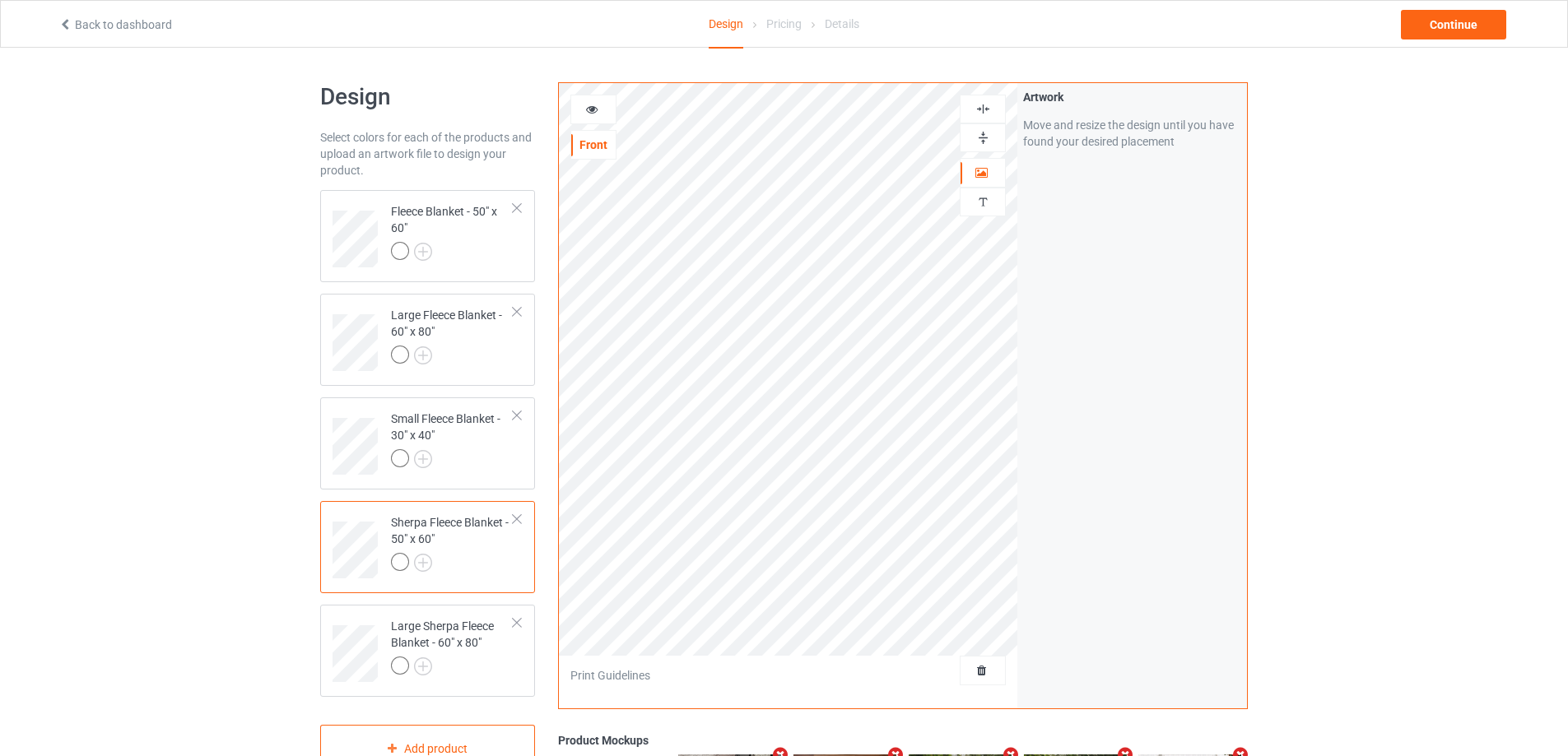
click at [989, 109] on img at bounding box center [982, 109] width 16 height 16
click at [469, 244] on div at bounding box center [452, 254] width 123 height 23
click at [975, 205] on img at bounding box center [982, 201] width 16 height 16
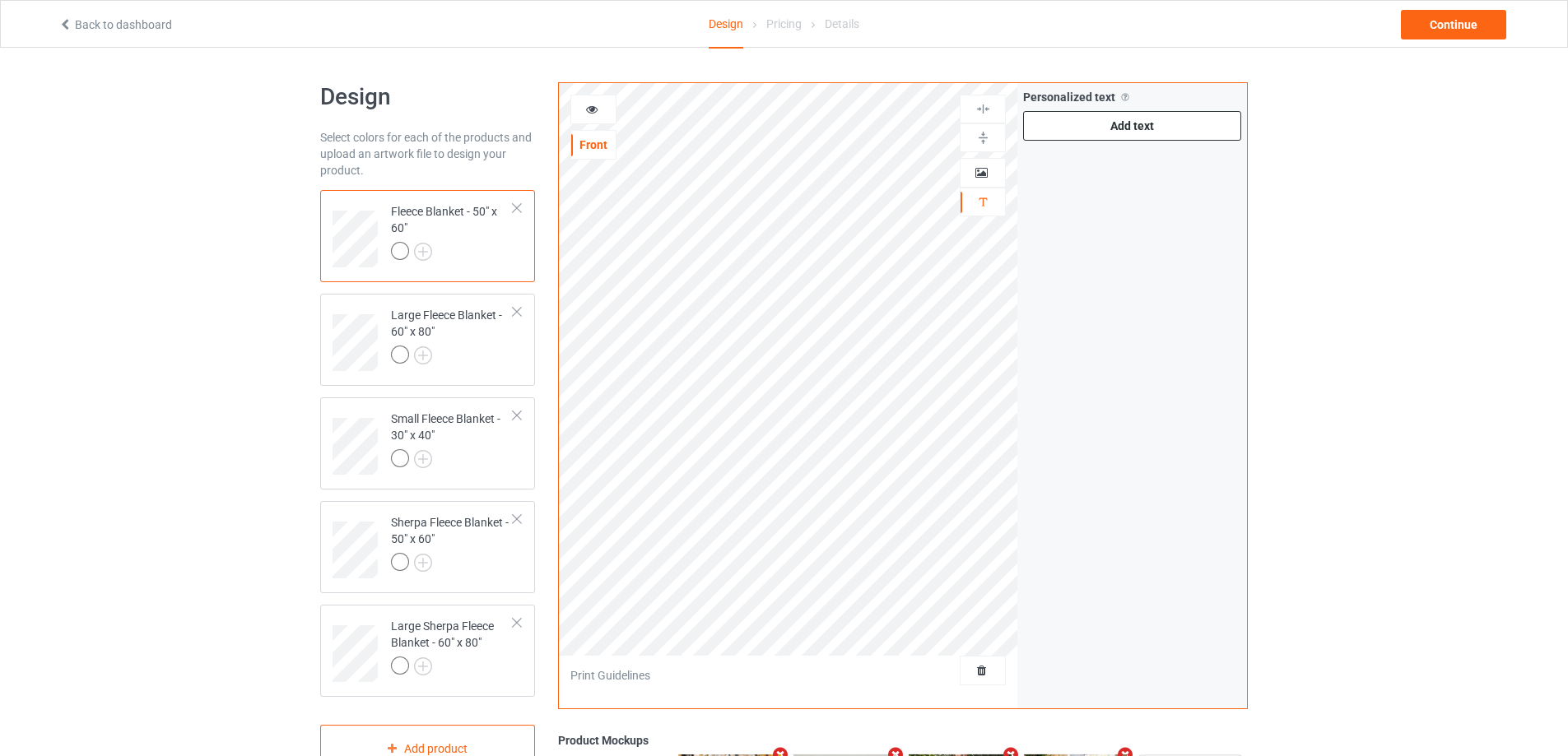
click at [1121, 134] on div "Add text" at bounding box center [1131, 125] width 218 height 29
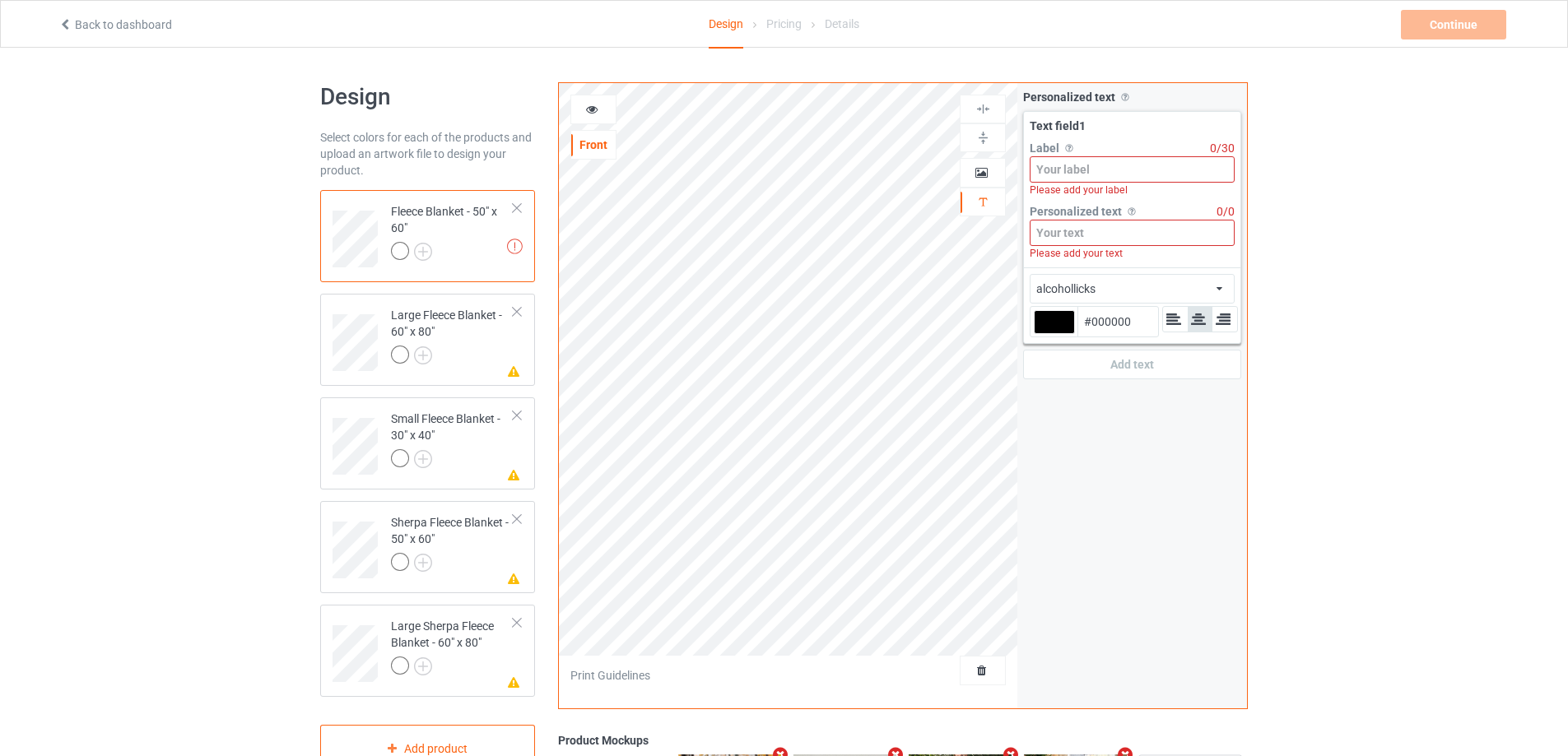
click at [1114, 172] on input at bounding box center [1131, 170] width 205 height 27
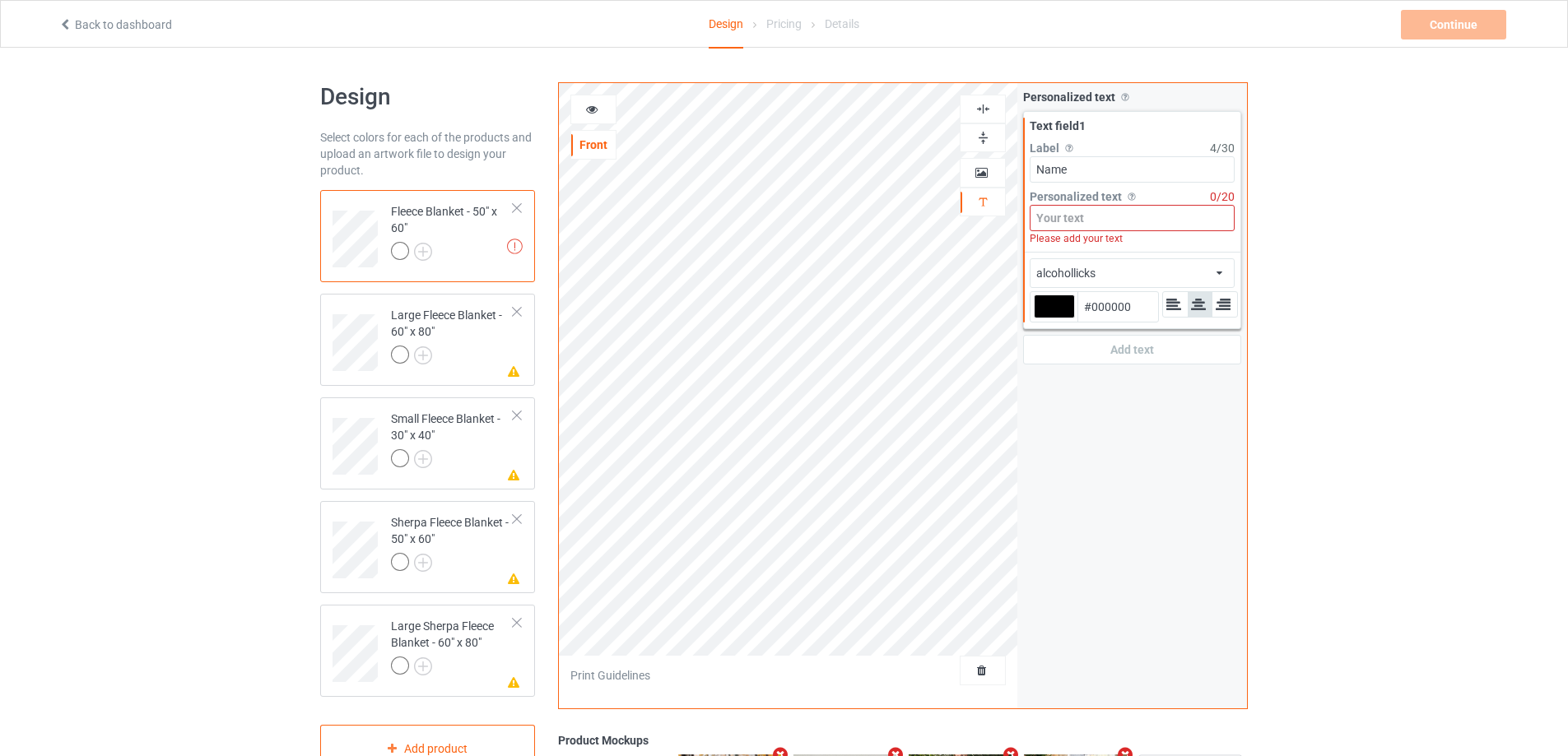
type input "Name"
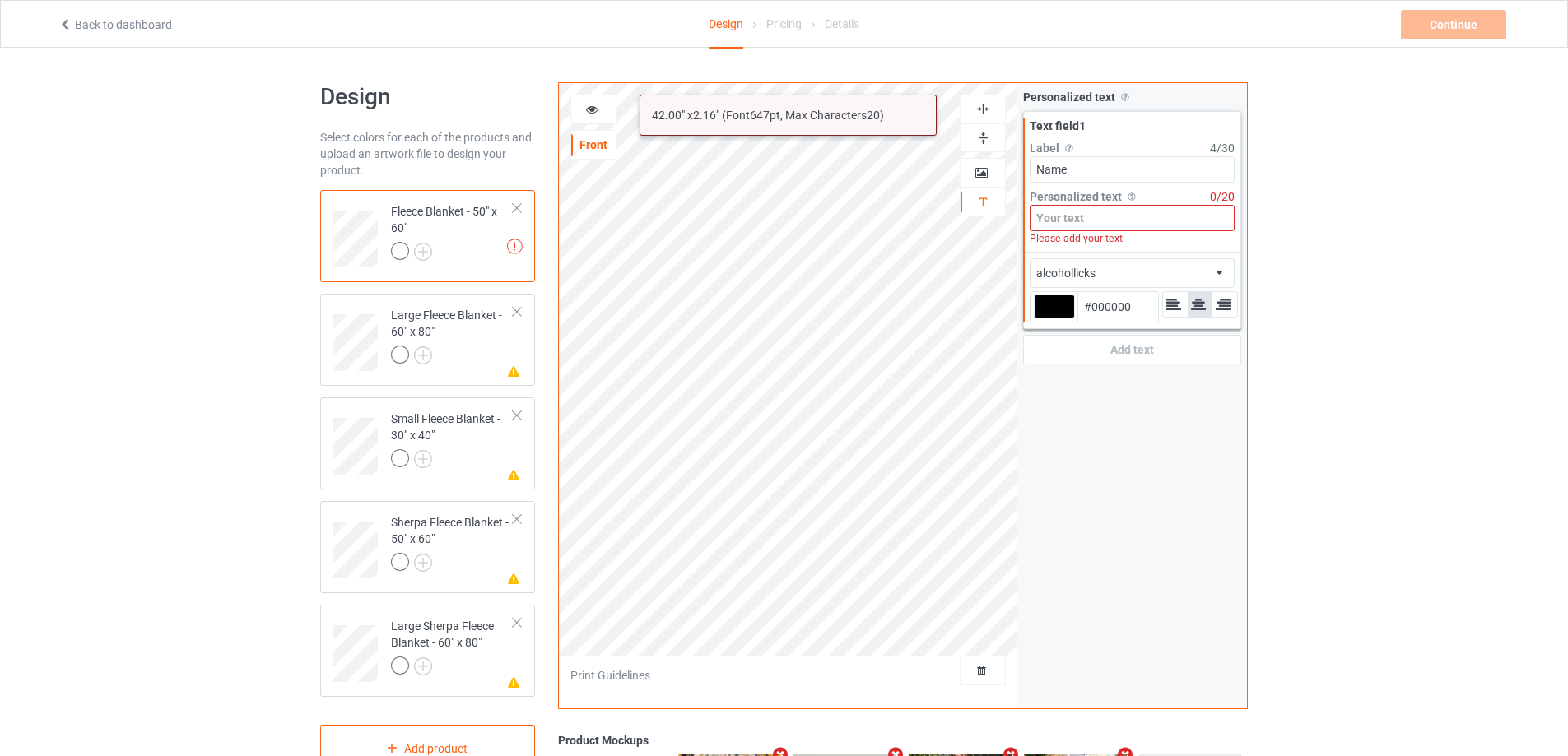
click at [1124, 219] on input at bounding box center [1131, 218] width 205 height 27
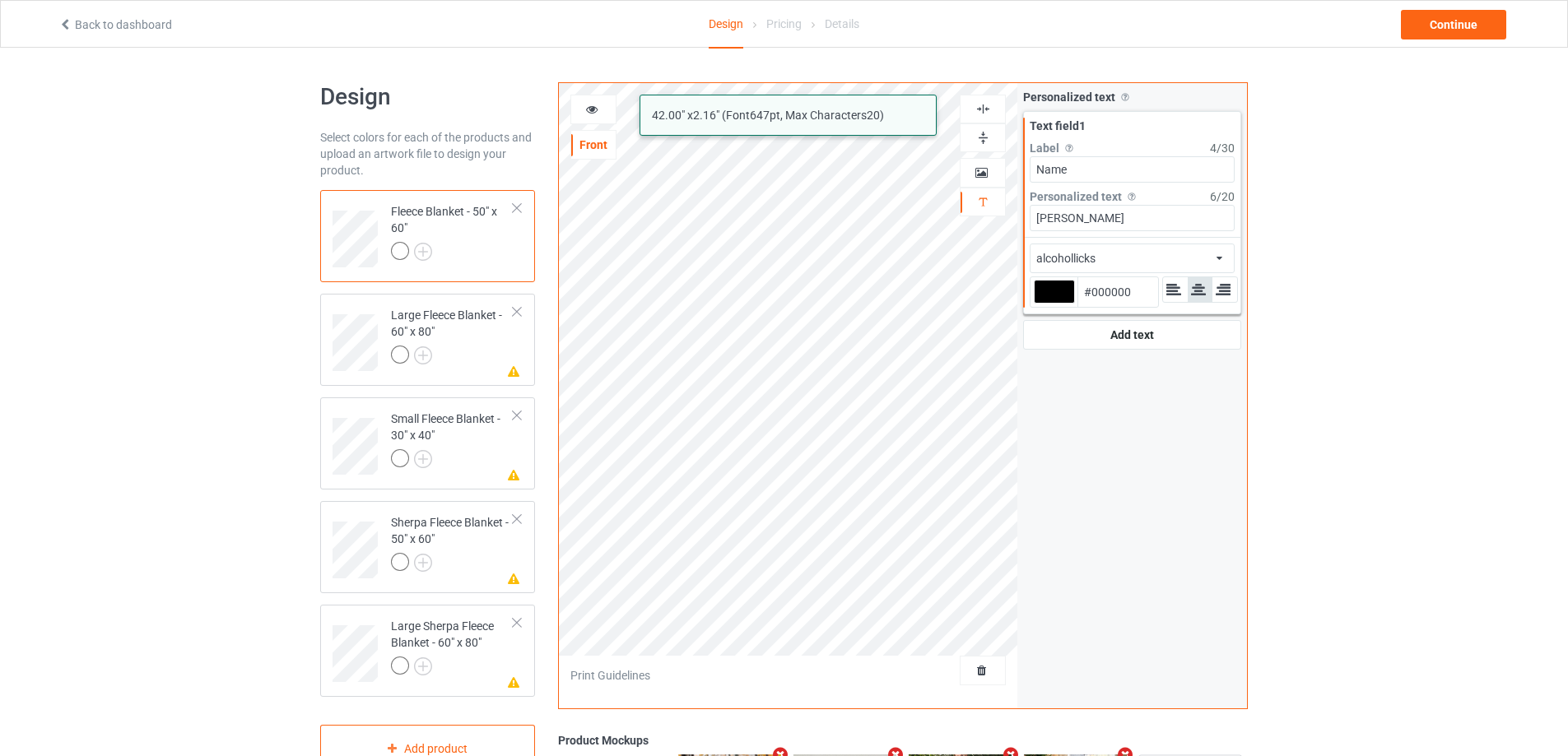
type input "[PERSON_NAME]"
click at [1173, 246] on div "alcohollicks african airstream aladdin alcohollicks [PERSON_NAME] almontesnow a…" at bounding box center [1131, 258] width 205 height 29
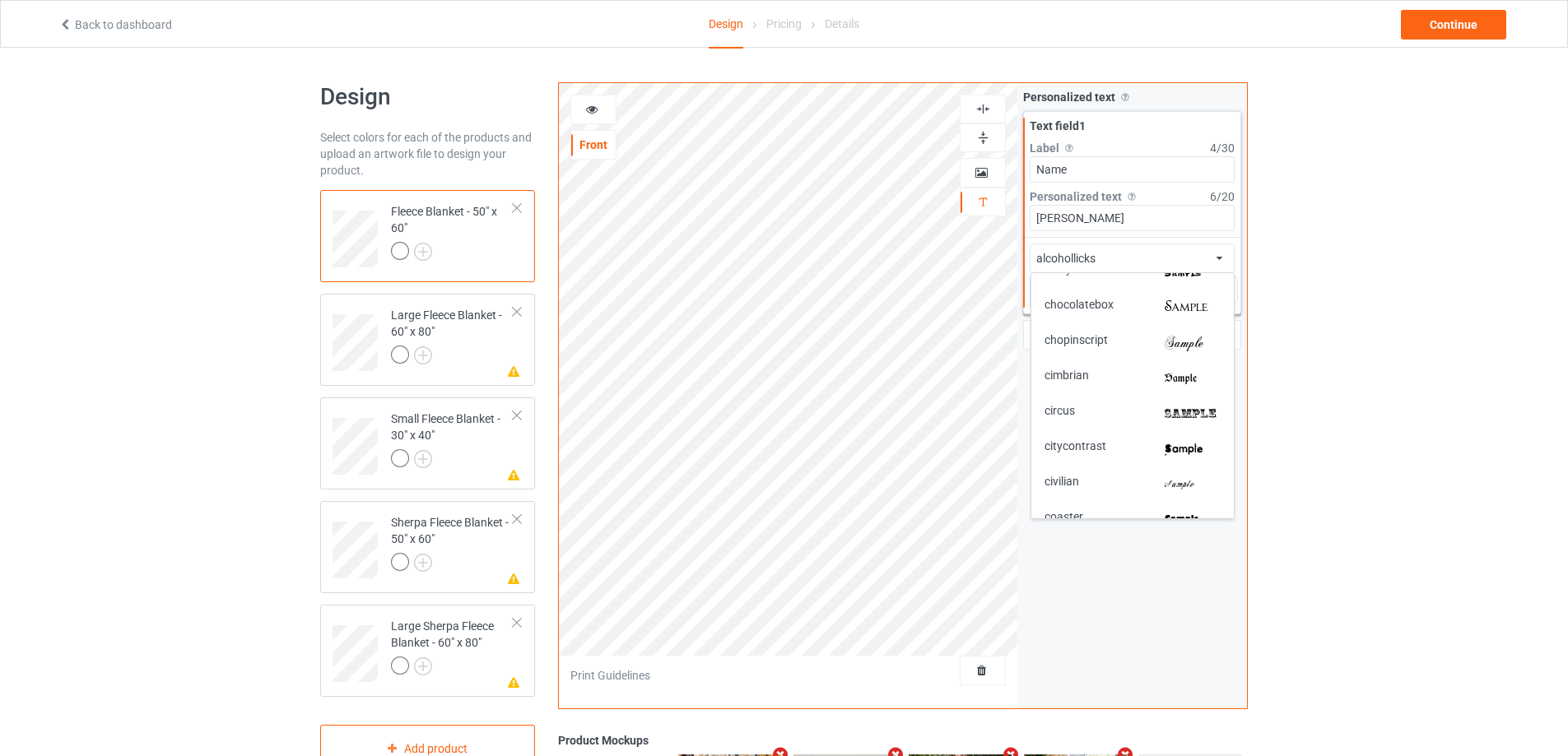
scroll to position [1235, 0]
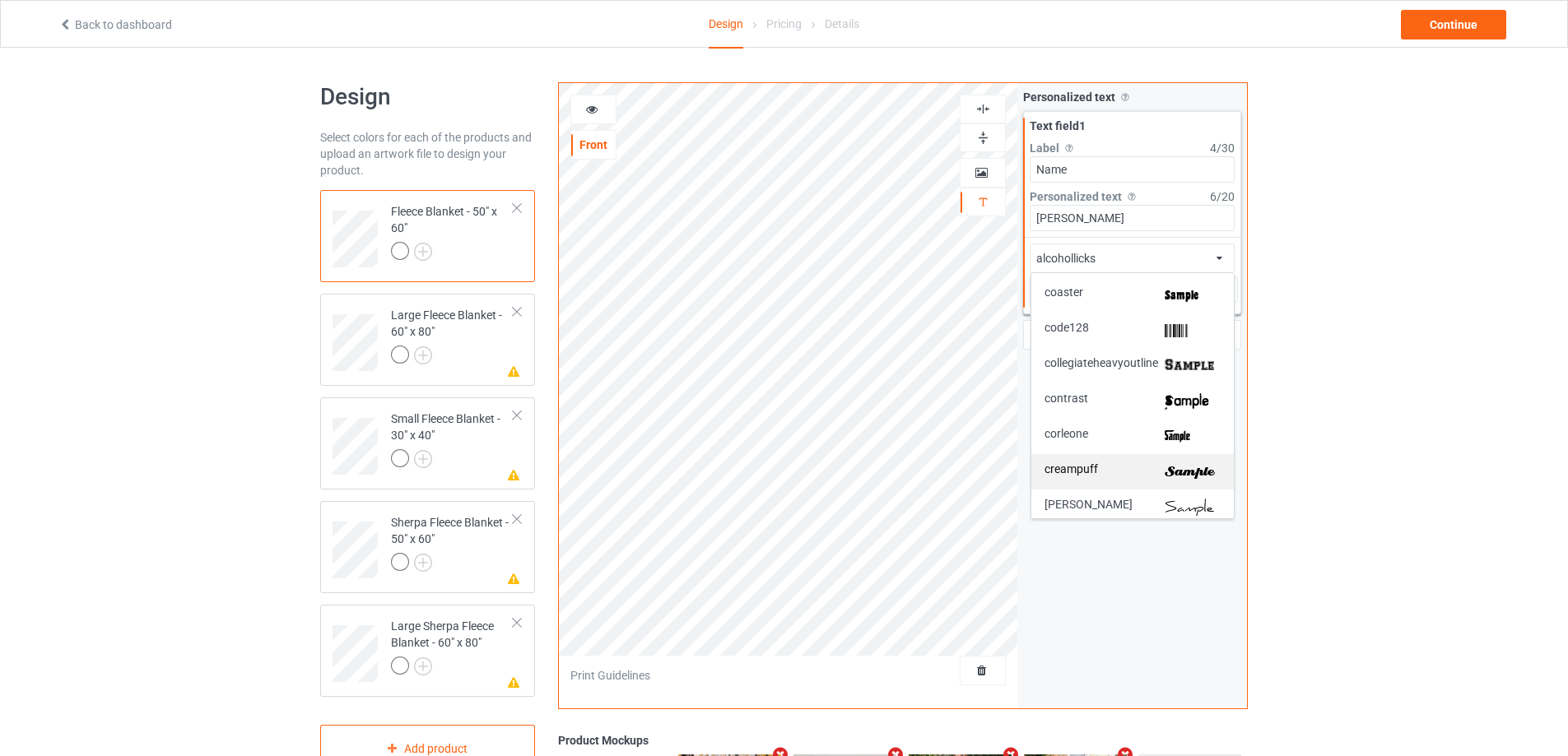
click at [1196, 466] on img at bounding box center [1192, 472] width 56 height 18
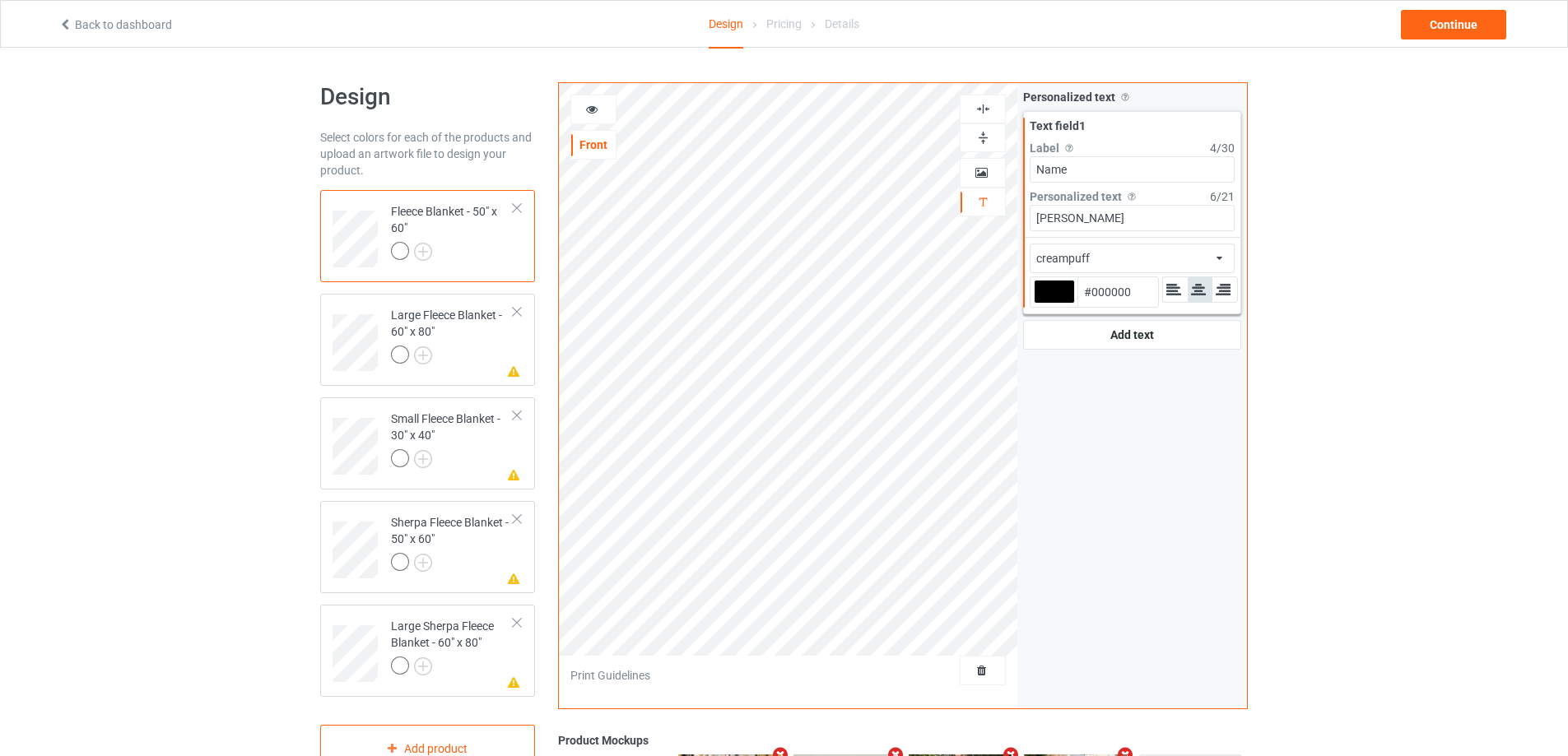
click at [1153, 259] on div "creampuff african airstream aladdin alcohollicks [PERSON_NAME] almontesnow angl…" at bounding box center [1131, 258] width 205 height 29
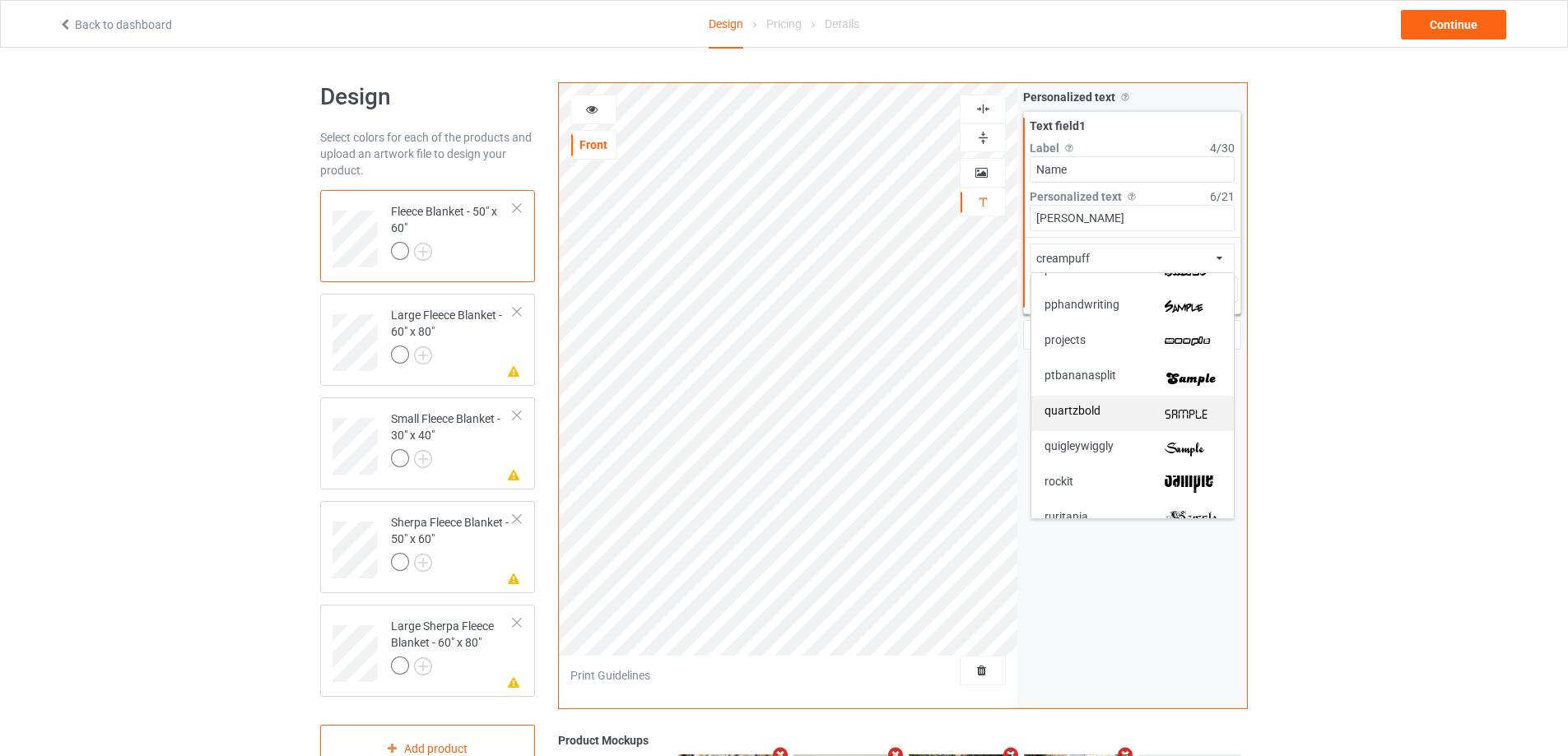
scroll to position [3042, 0]
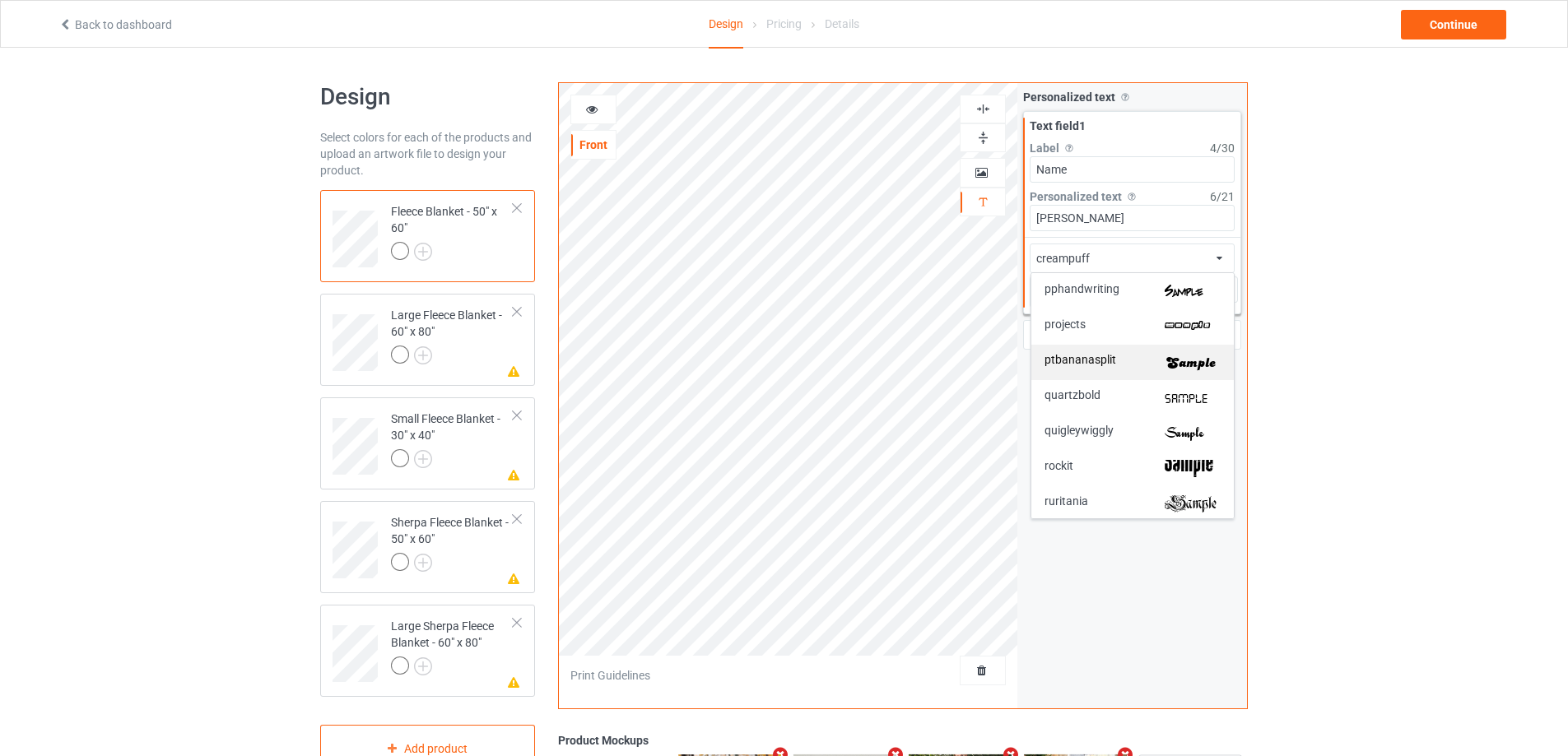
click at [1185, 359] on img at bounding box center [1192, 363] width 56 height 18
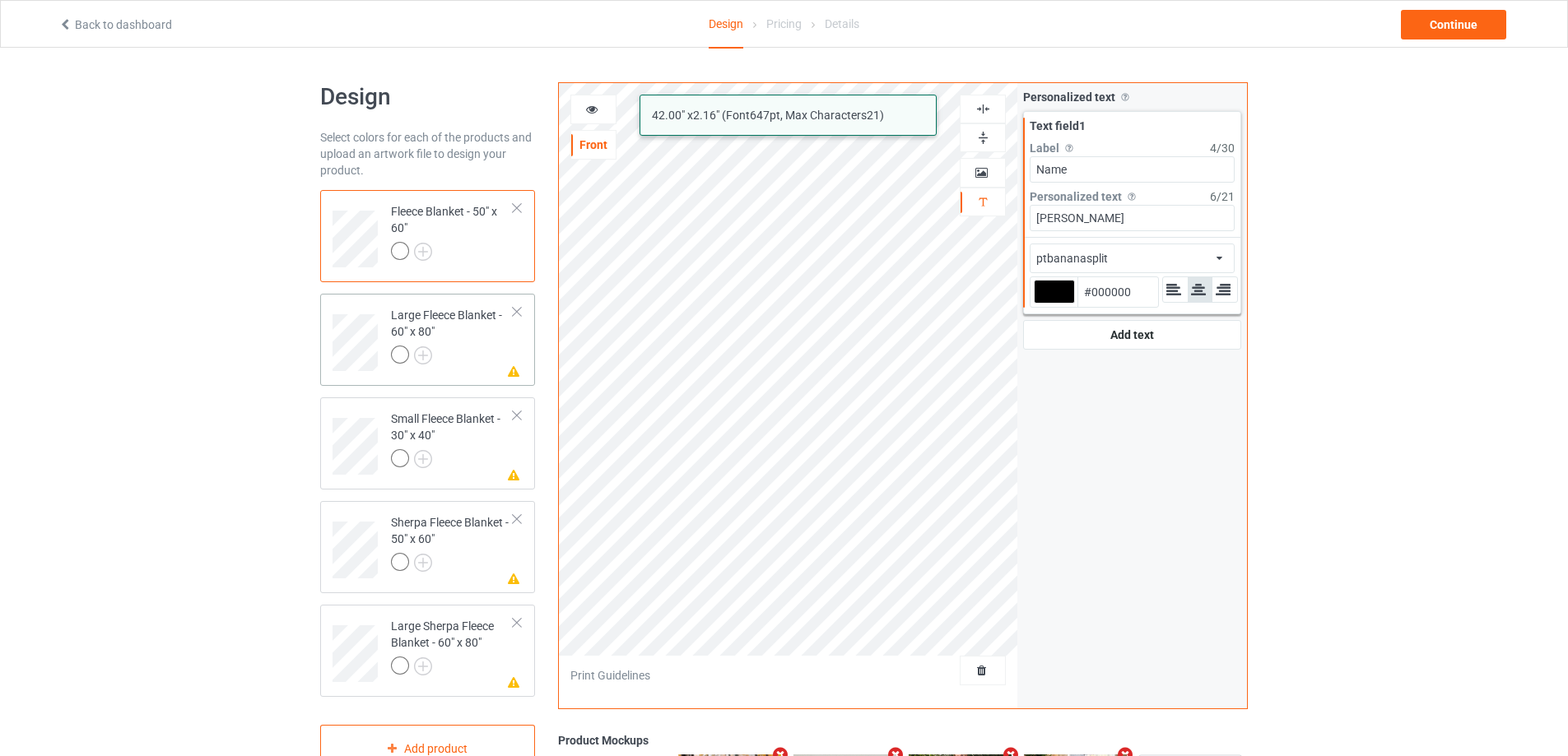
click at [455, 340] on div "Large Fleece Blanket - 60" x 80"" at bounding box center [452, 334] width 123 height 56
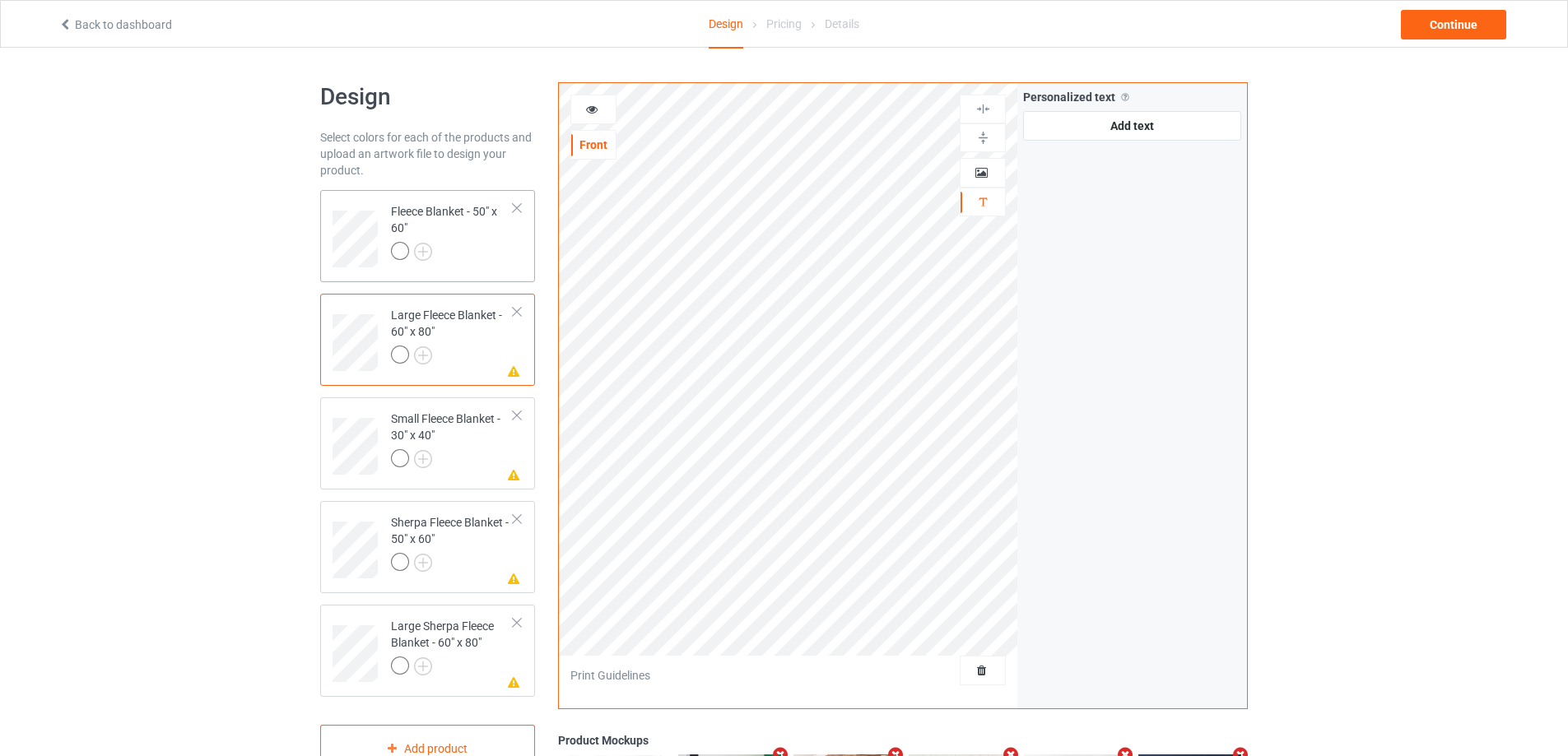
click at [469, 250] on div at bounding box center [452, 254] width 123 height 23
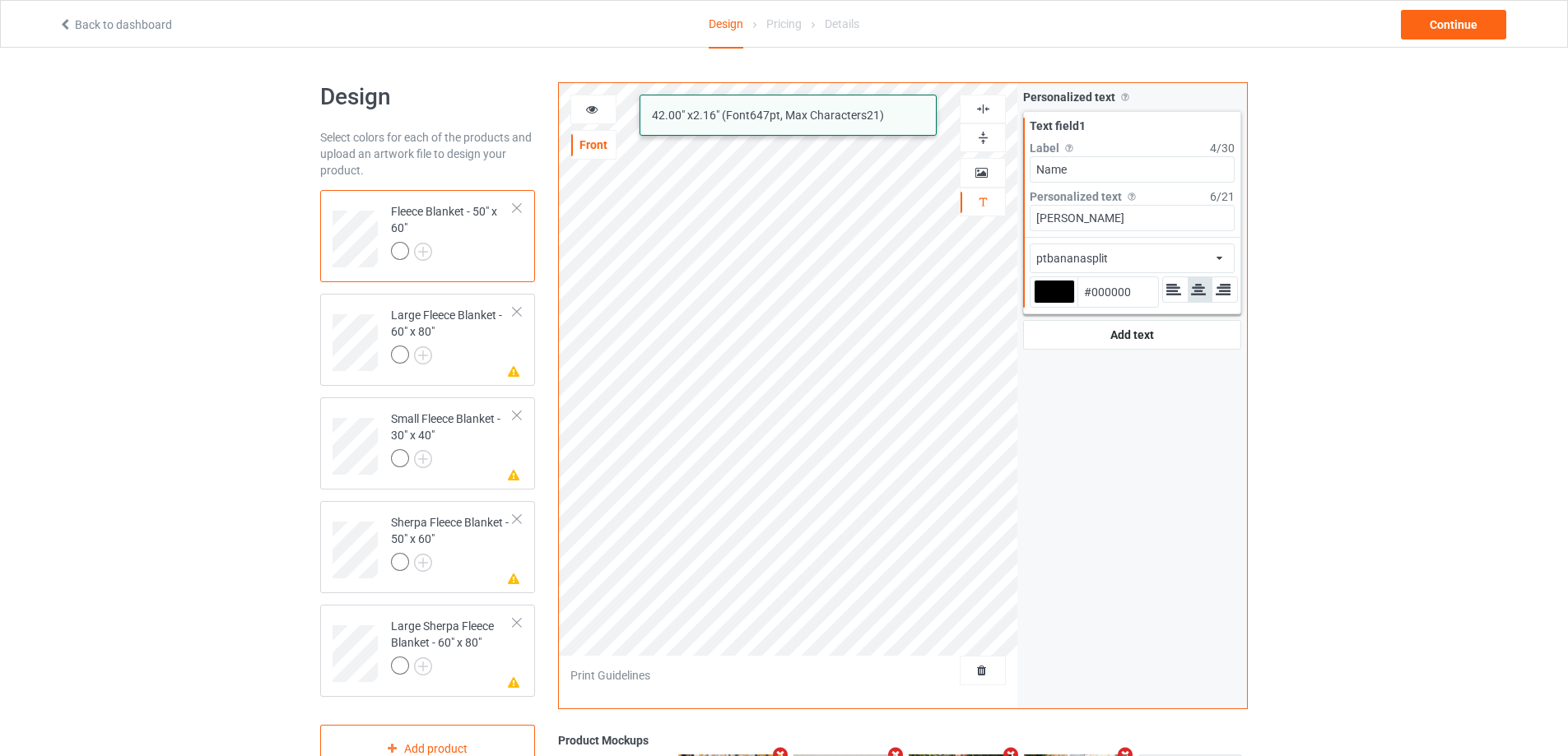
drag, startPoint x: 1089, startPoint y: 213, endPoint x: 1041, endPoint y: 219, distance: 48.4
click at [1041, 219] on input "[PERSON_NAME]" at bounding box center [1131, 218] width 205 height 27
type input "[PERSON_NAME]"
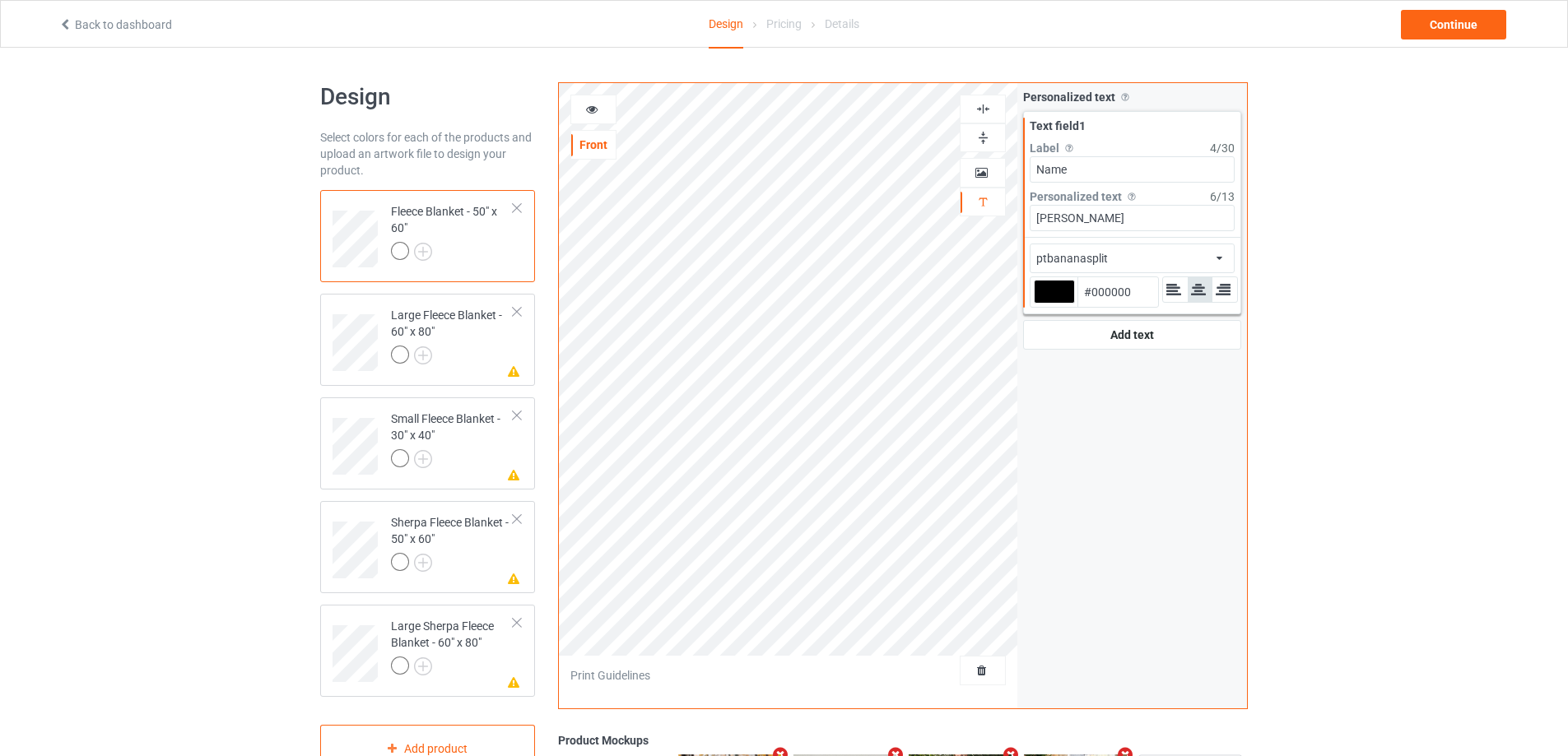
click at [987, 104] on img at bounding box center [982, 109] width 16 height 16
click at [1052, 292] on div at bounding box center [1053, 292] width 41 height 24
click at [1052, 304] on input "#000000" at bounding box center [1053, 315] width 41 height 23
type input "#950a06"
type input "#950A06"
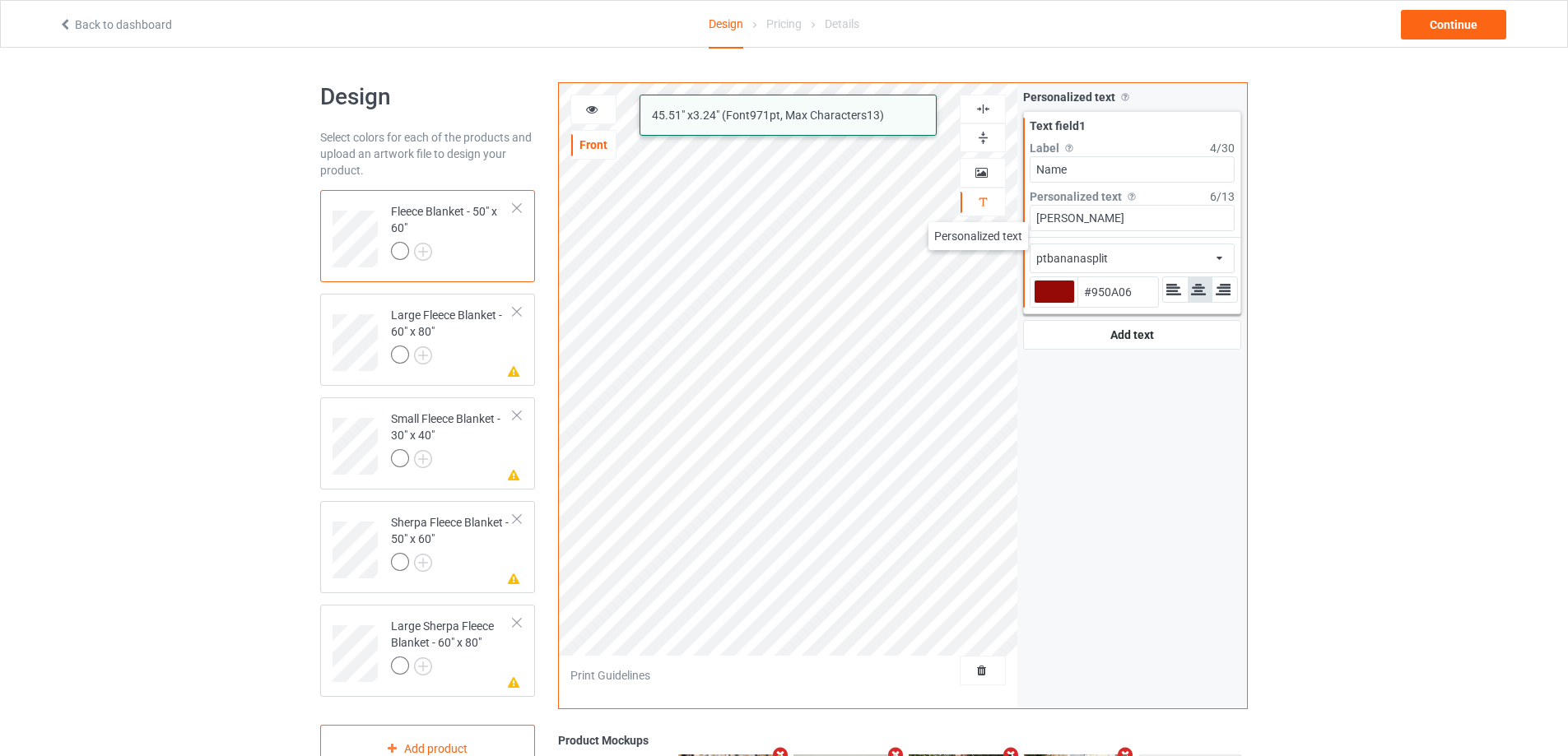
click at [957, 205] on div "alcohollicks creampuff ptbananasplit 45.51 " x 3.24 " (Font 971 pt, Max Charact…" at bounding box center [903, 396] width 690 height 627
type input "#950a06"
click at [496, 347] on div at bounding box center [452, 358] width 123 height 23
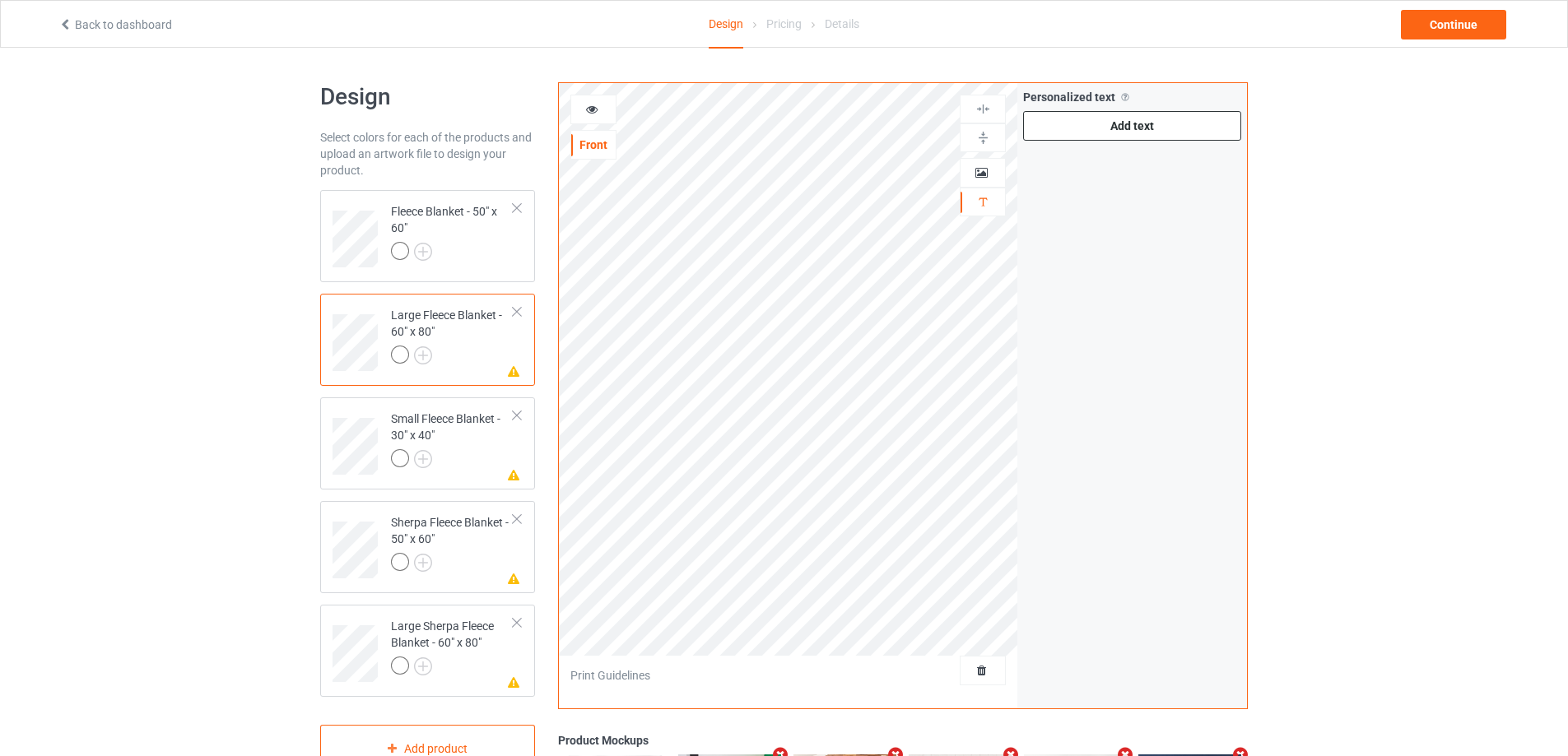
click at [1138, 140] on div "Add text" at bounding box center [1131, 125] width 218 height 29
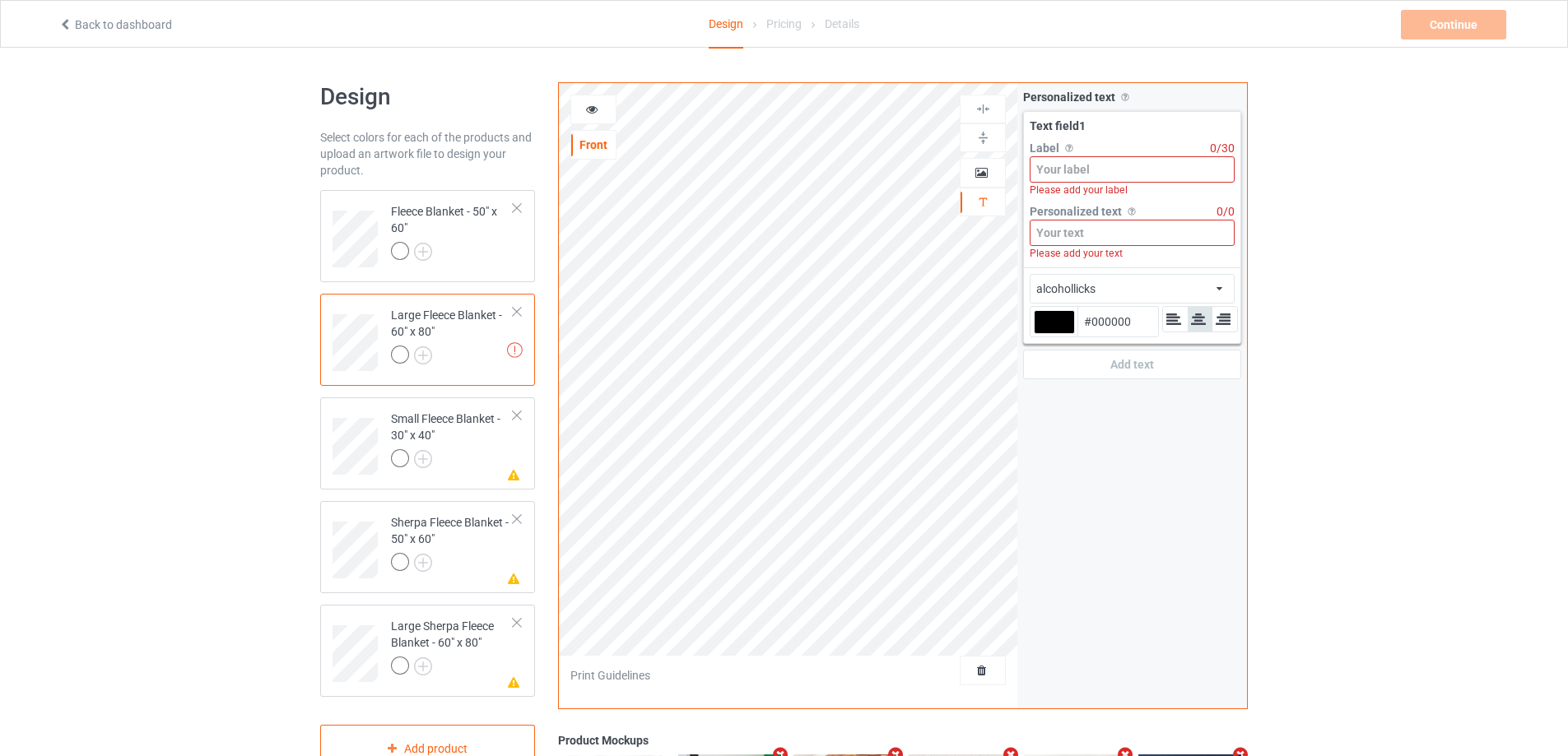
click at [1114, 229] on input at bounding box center [1131, 233] width 205 height 27
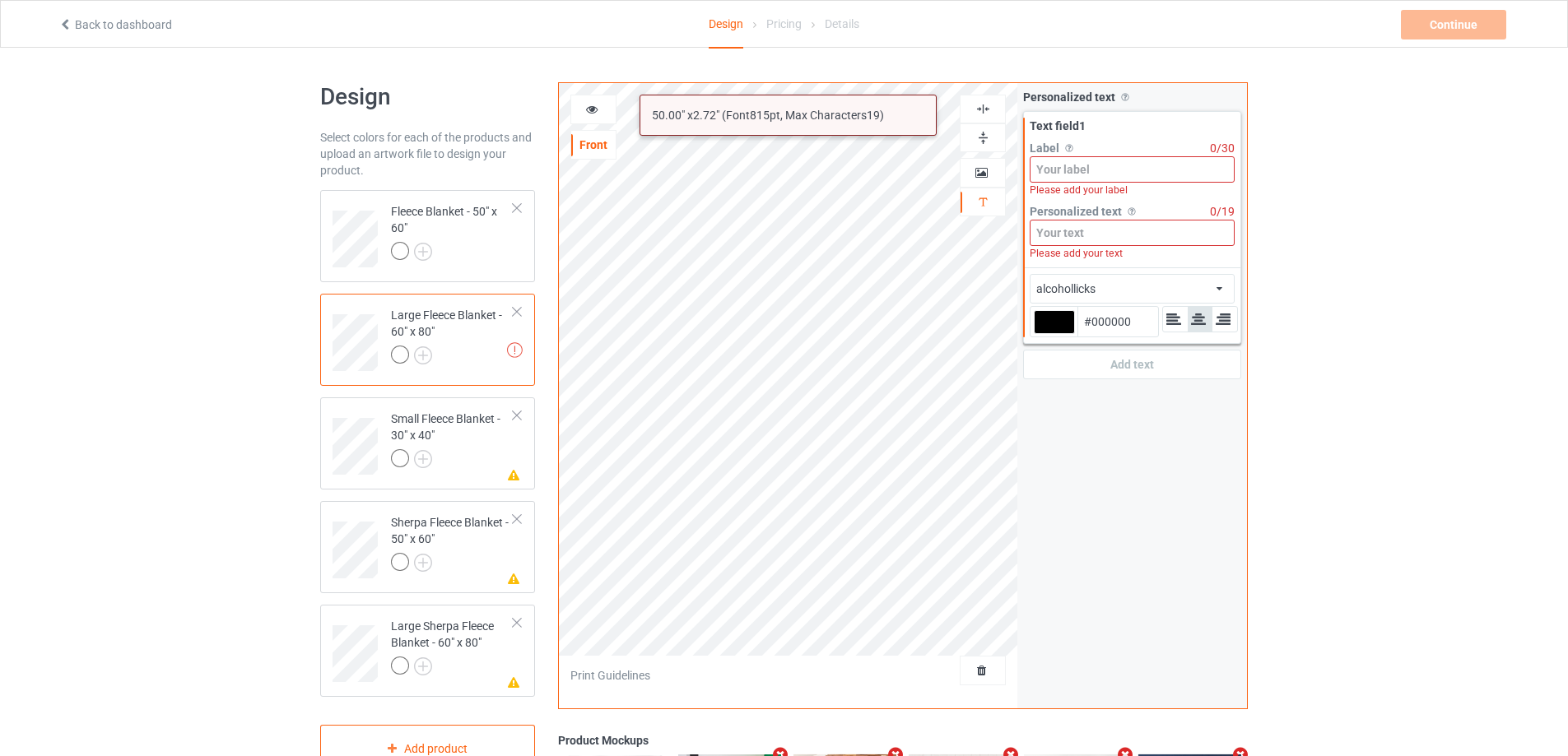
paste input "[PERSON_NAME]"
type input "[PERSON_NAME]"
click at [476, 451] on div at bounding box center [452, 461] width 123 height 23
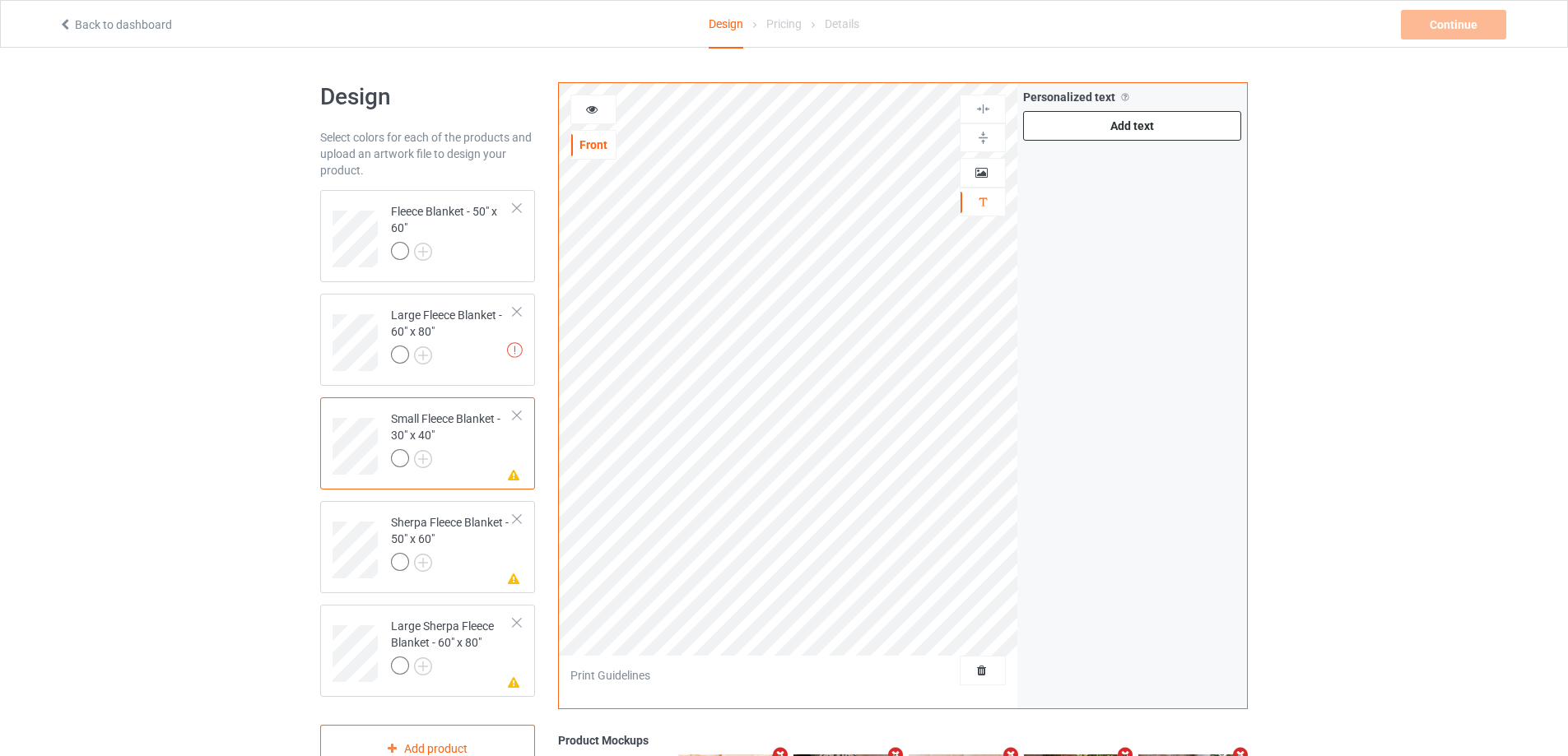
click at [1147, 129] on div "Add text" at bounding box center [1131, 125] width 218 height 29
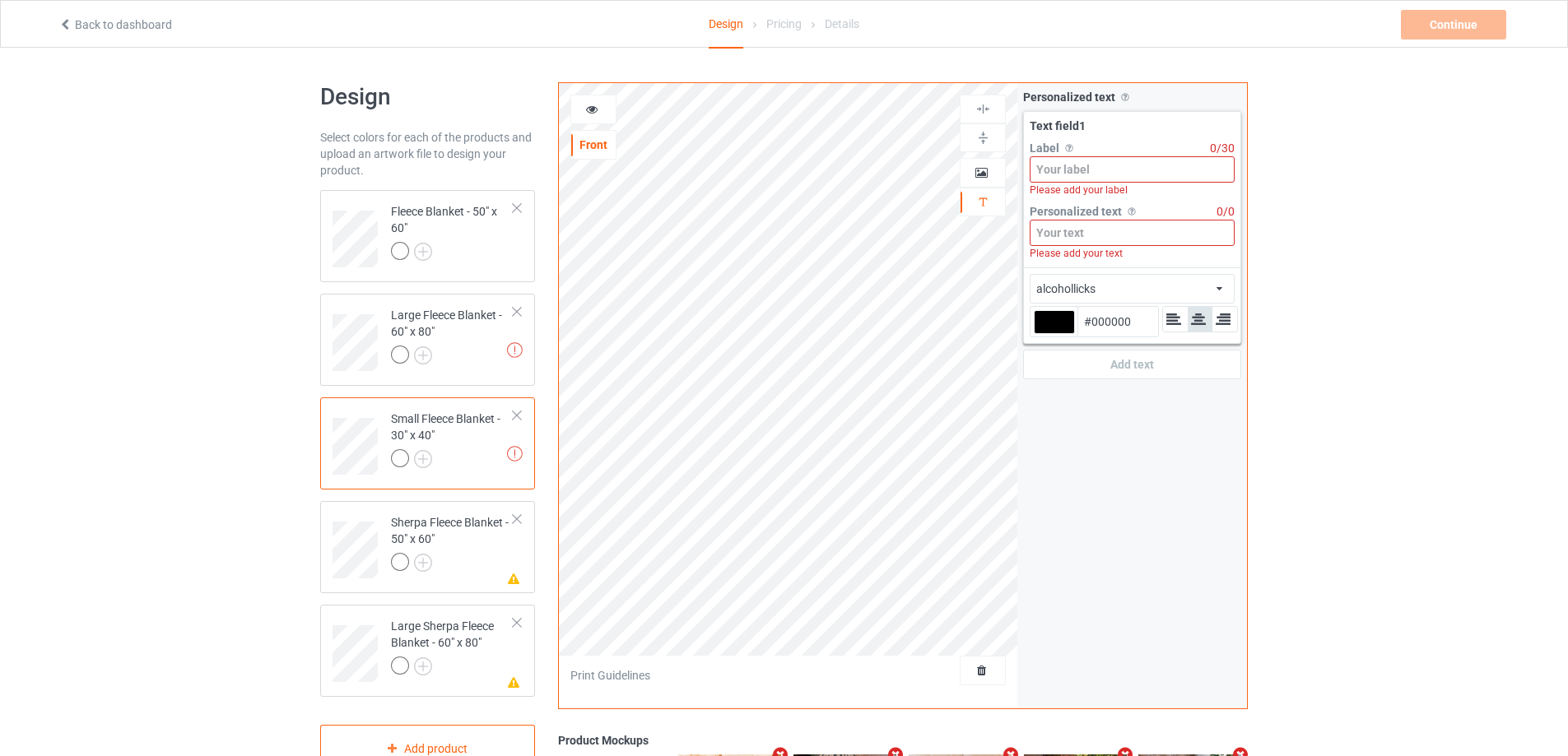
click at [1090, 240] on input at bounding box center [1131, 233] width 205 height 27
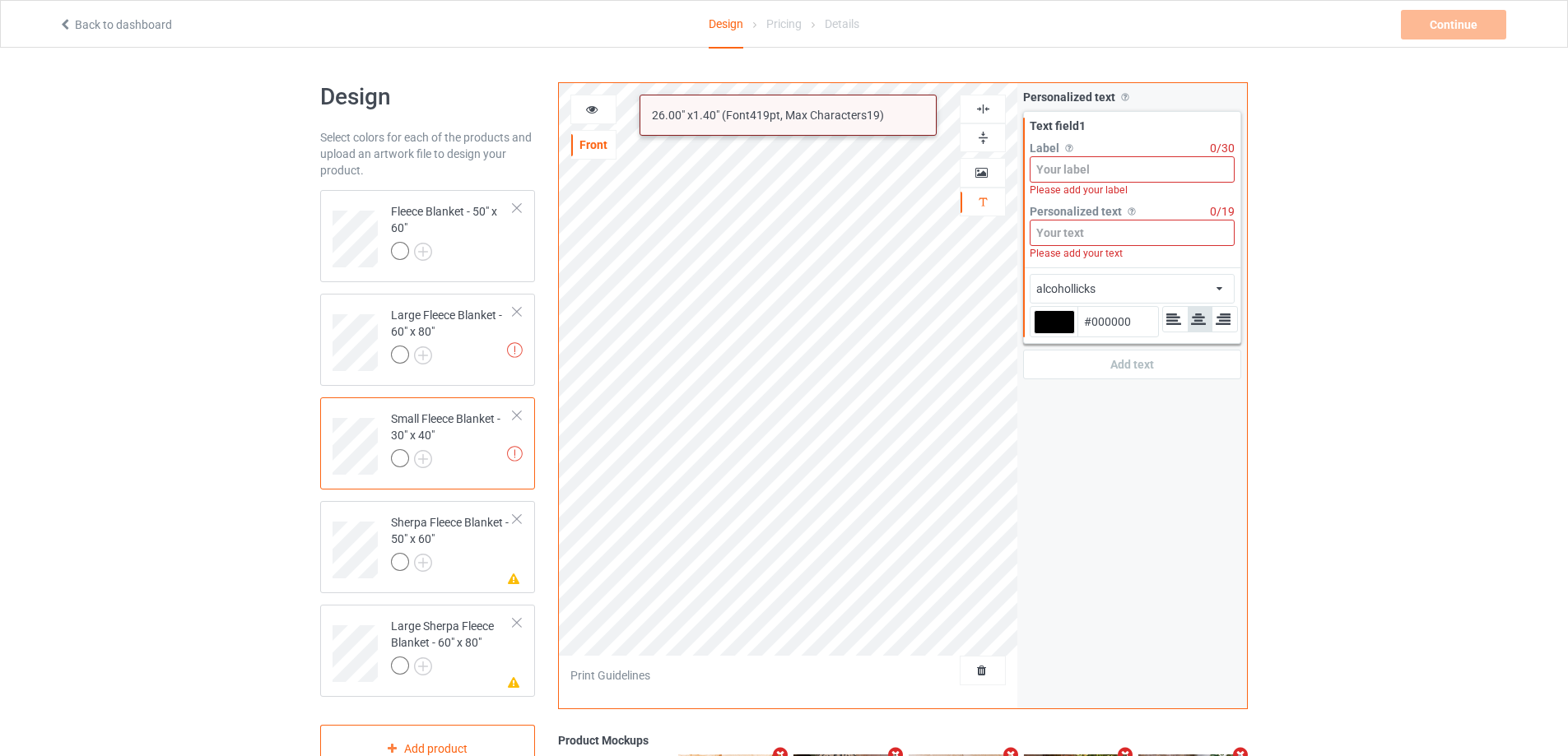
paste input "[PERSON_NAME]"
type input "[PERSON_NAME]"
click at [463, 531] on div "Sherpa Fleece Blanket - 50" x 60"" at bounding box center [452, 542] width 123 height 56
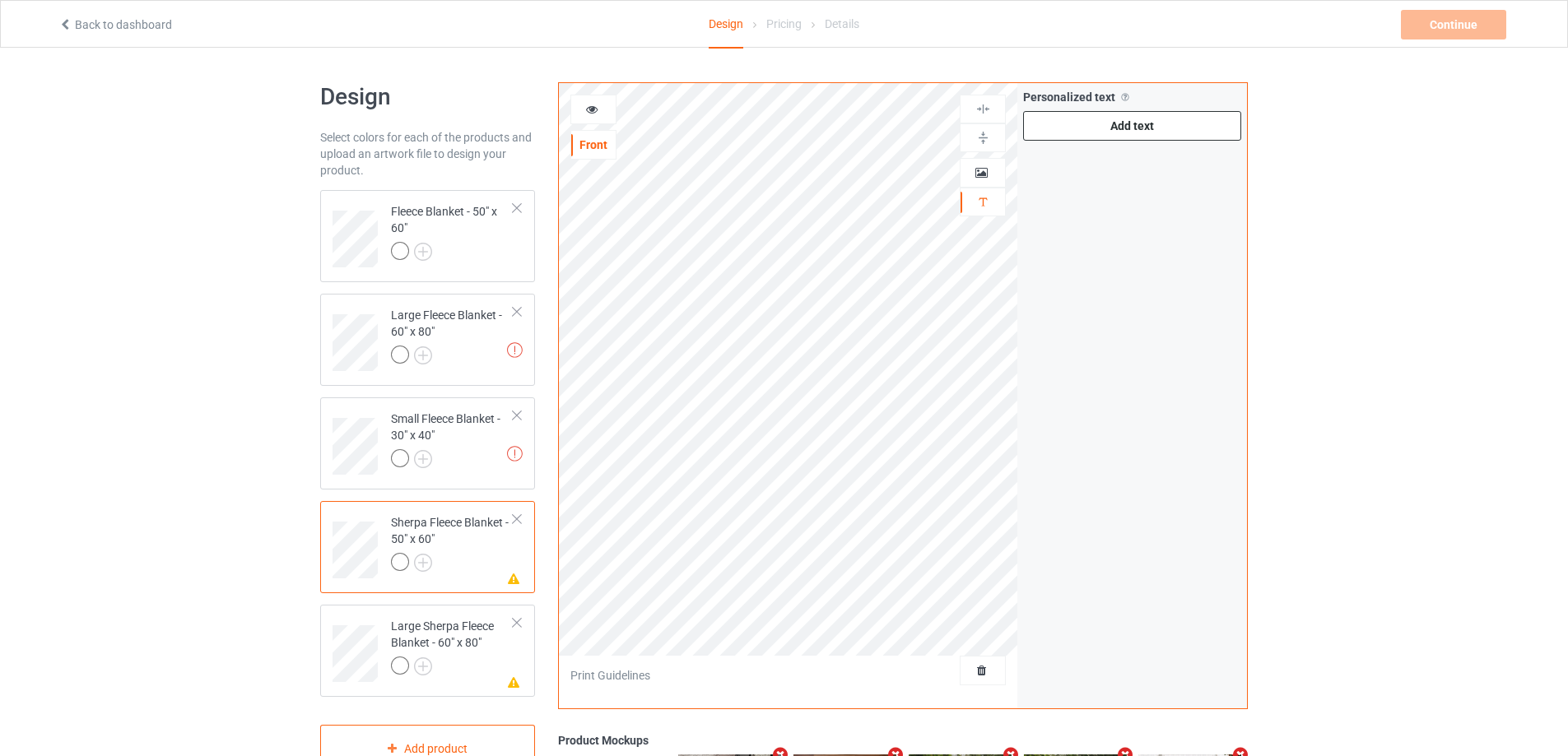
click at [1154, 118] on div "Add text" at bounding box center [1131, 125] width 218 height 29
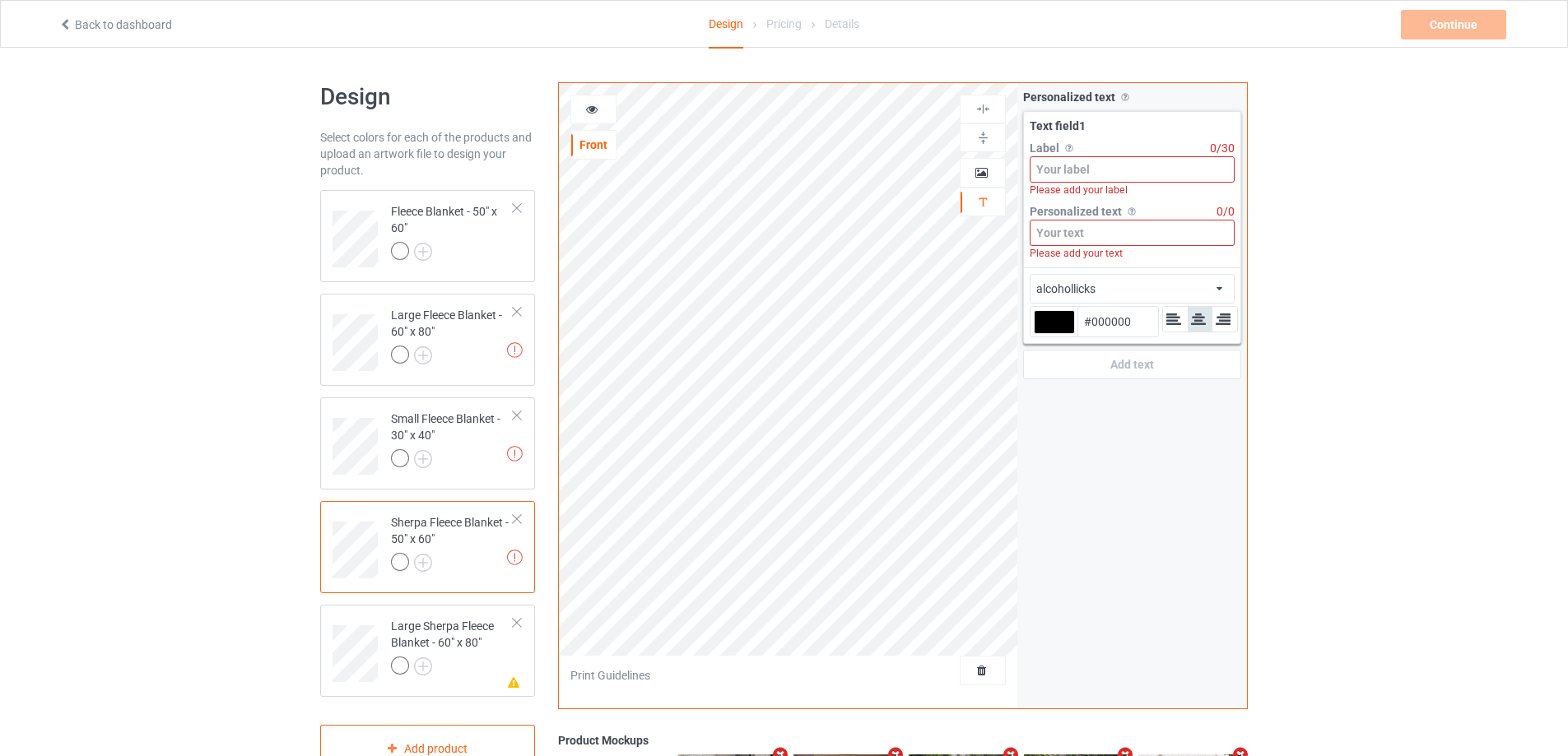
click at [1099, 246] on div "Please add your text" at bounding box center [1131, 254] width 205 height 15
click at [1100, 236] on input at bounding box center [1131, 233] width 205 height 27
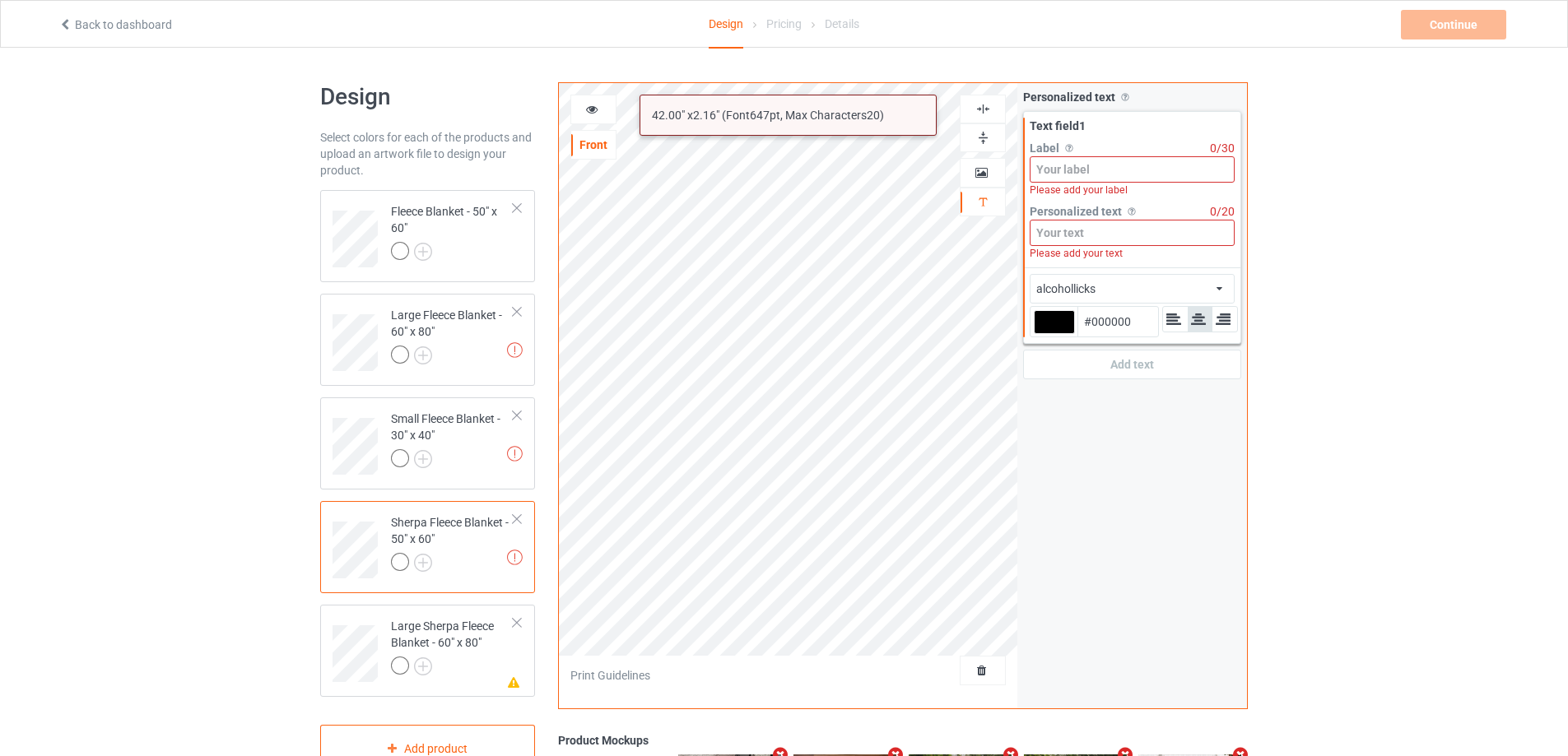
paste input "[PERSON_NAME]"
type input "[PERSON_NAME]"
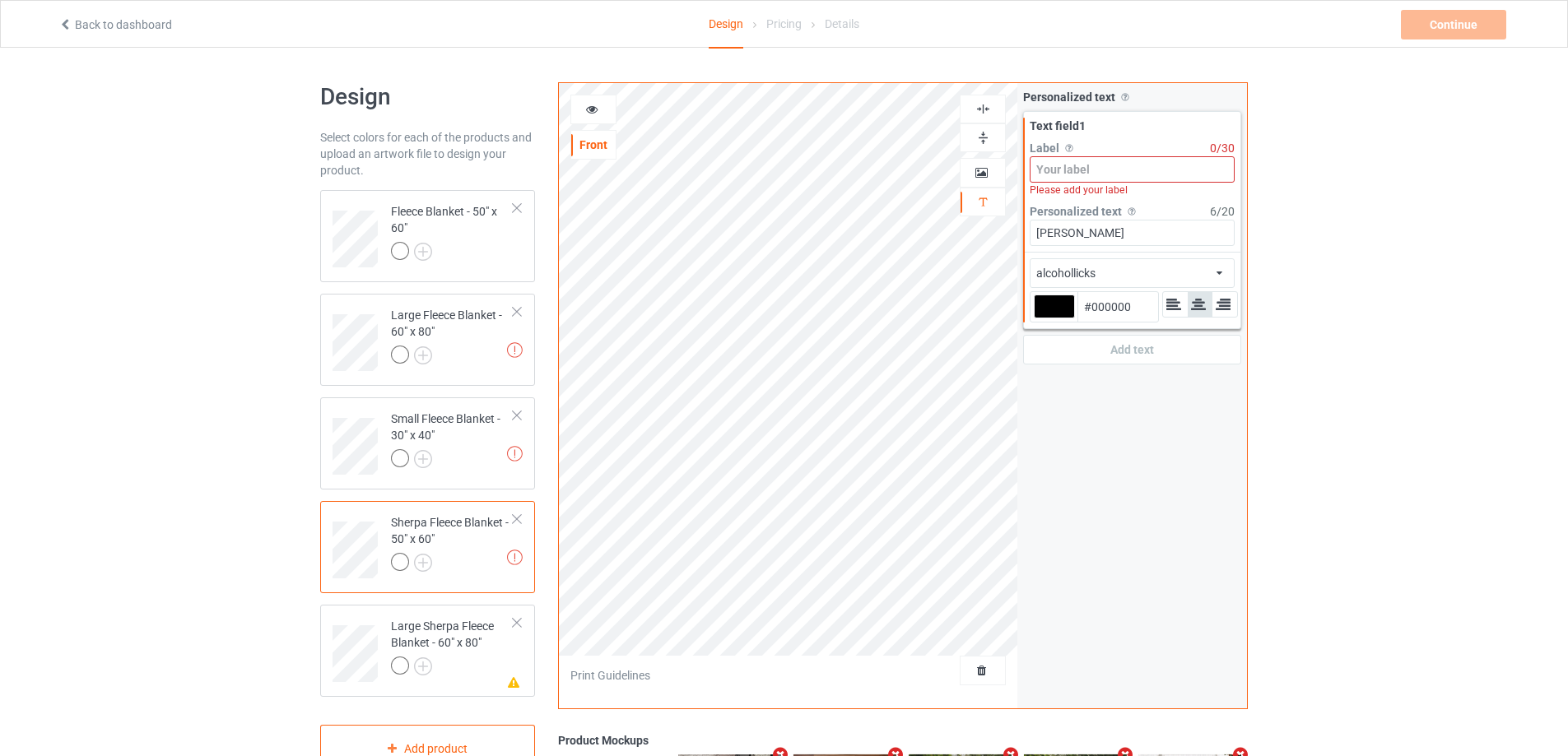
click at [464, 566] on div at bounding box center [452, 565] width 123 height 23
click at [469, 632] on div "Large Sherpa Fleece Blanket - 60" x 80"" at bounding box center [452, 646] width 123 height 56
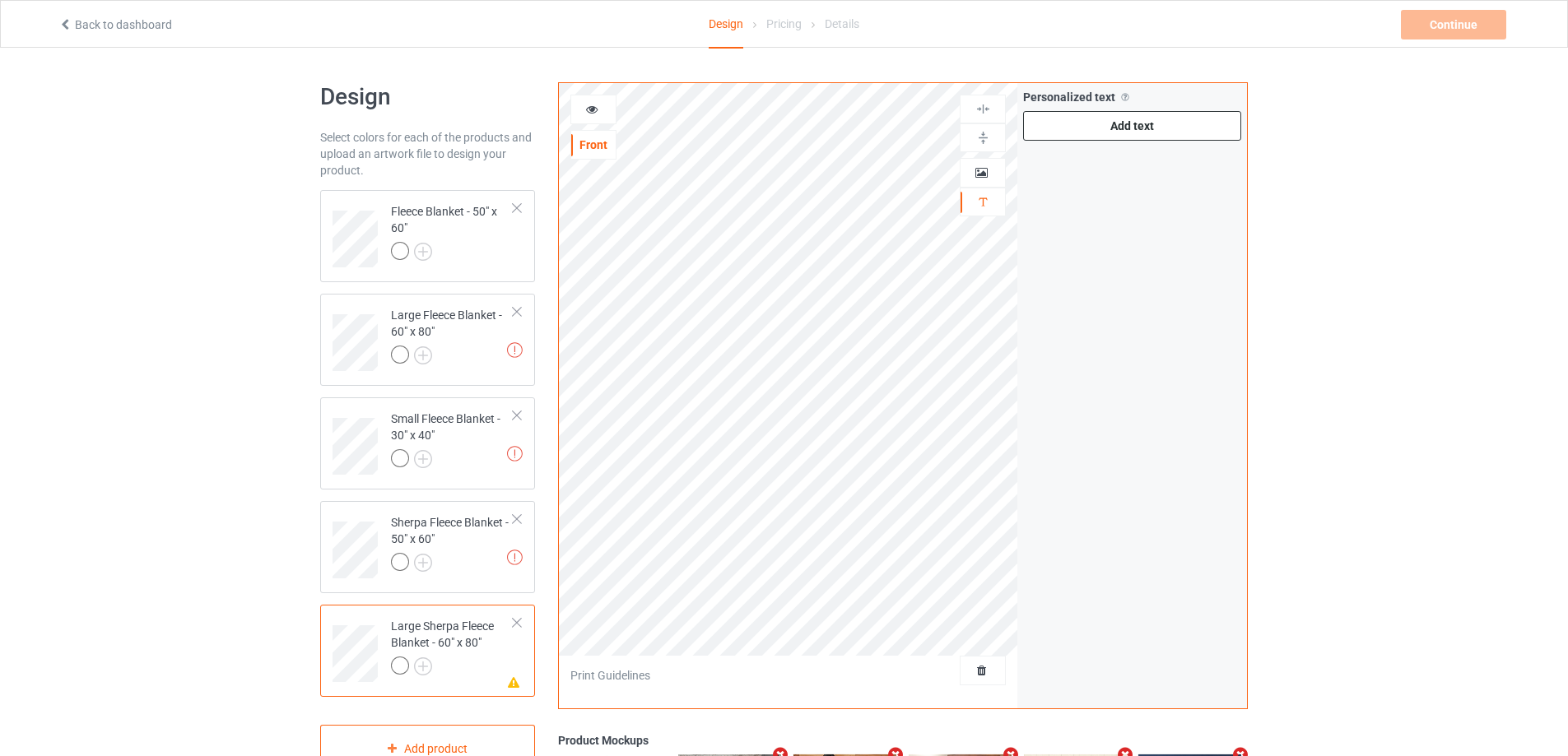
click at [1145, 123] on div "Add text" at bounding box center [1131, 125] width 218 height 29
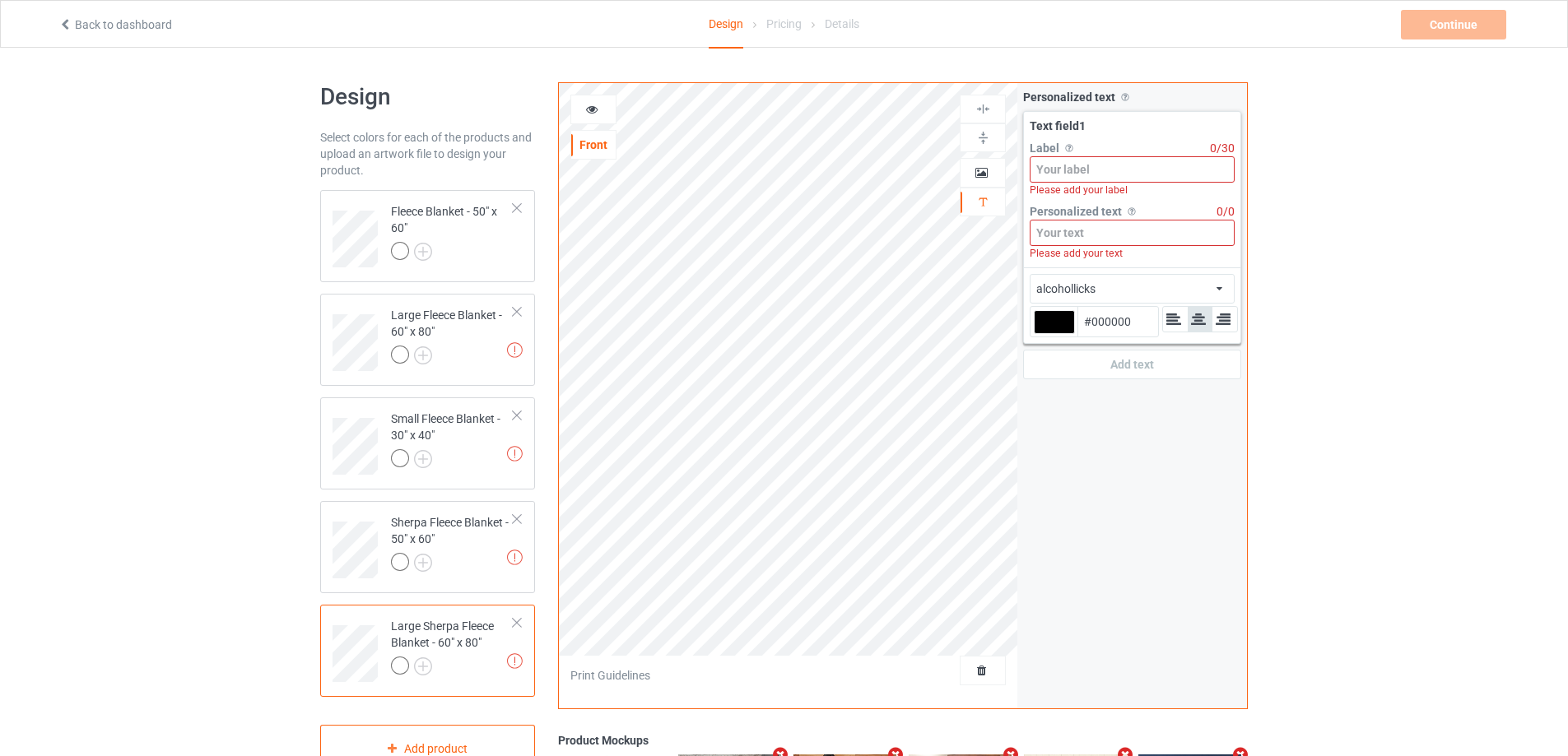
click at [1096, 235] on input at bounding box center [1131, 233] width 205 height 27
paste input "[PERSON_NAME]"
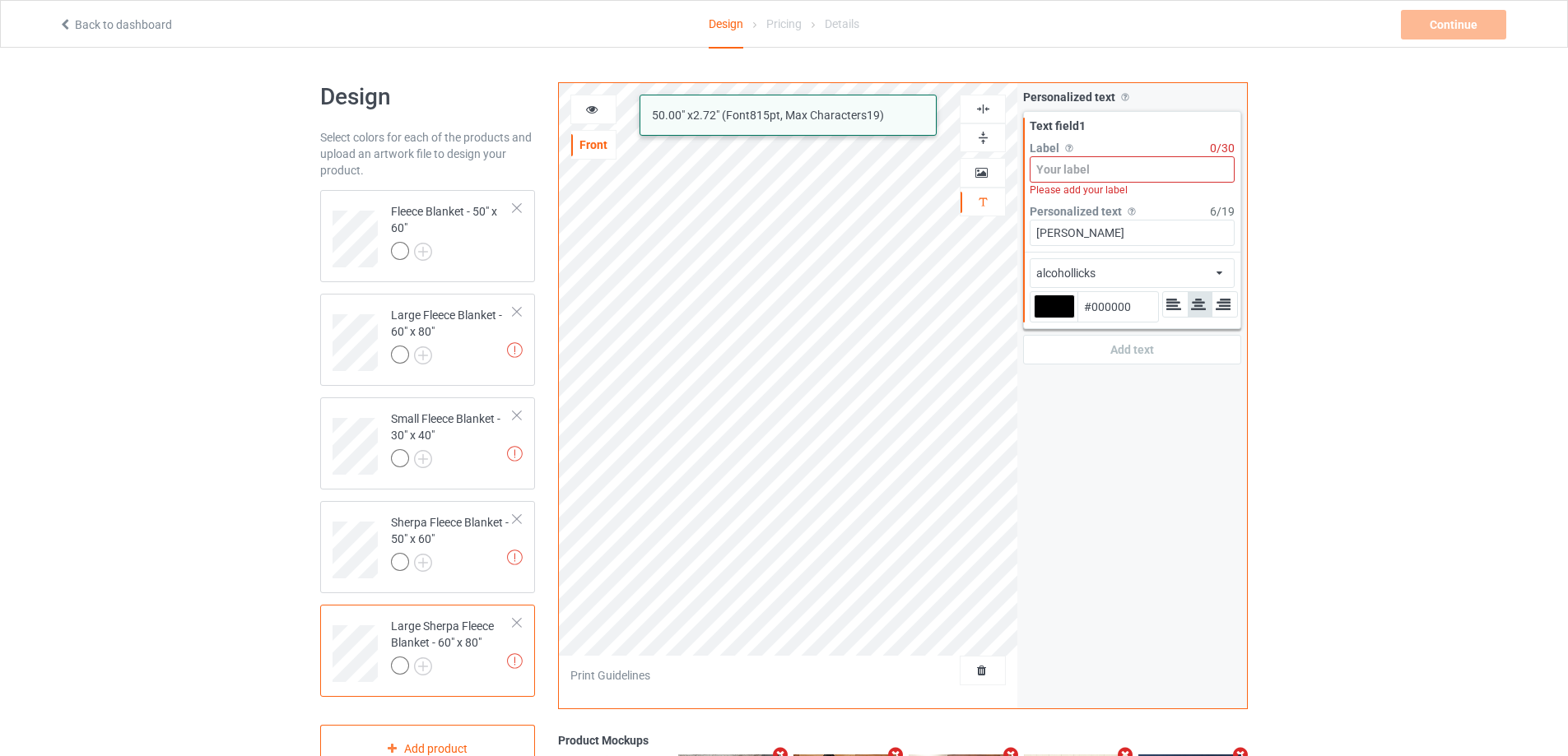
type input "[PERSON_NAME]"
click at [1089, 165] on input at bounding box center [1131, 170] width 205 height 27
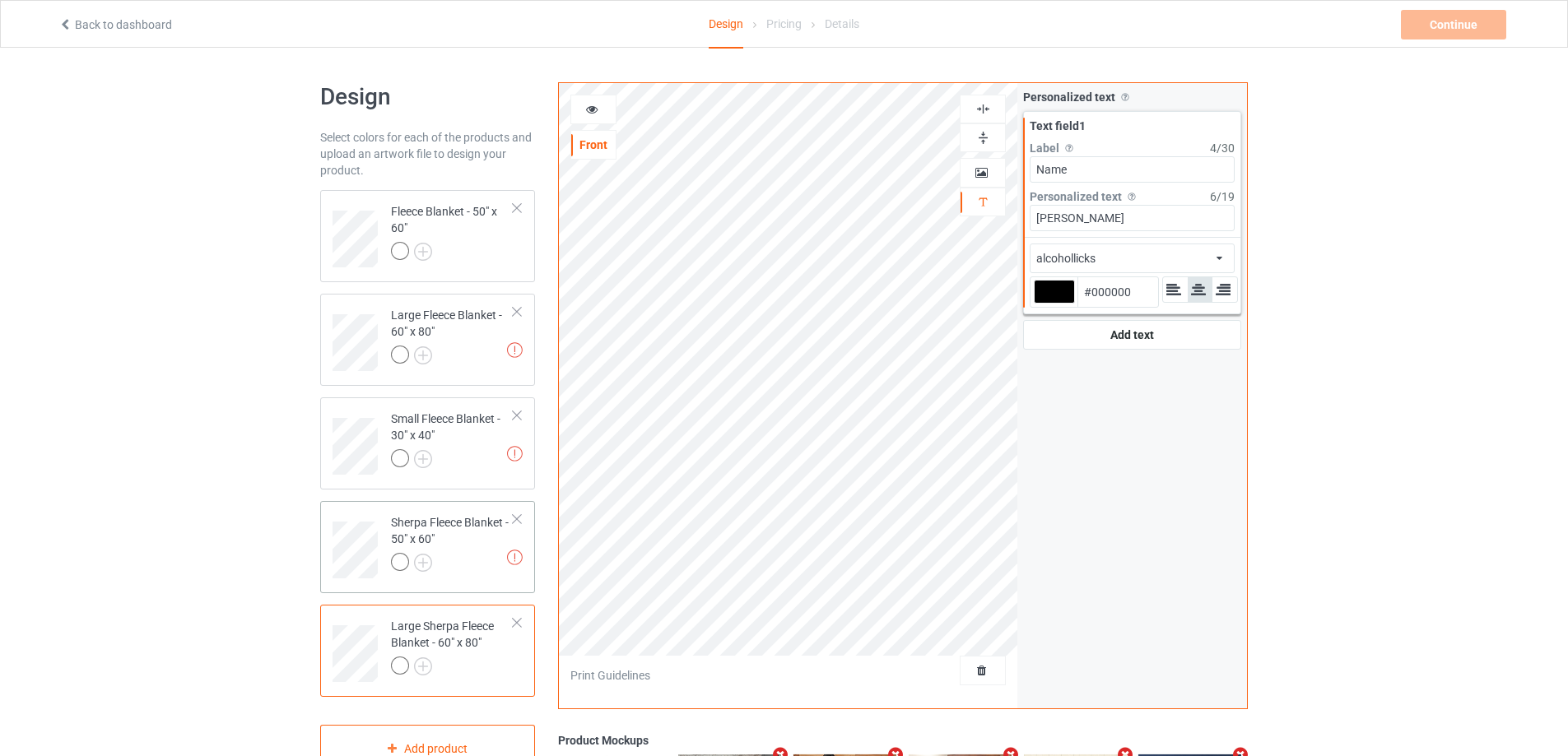
type input "Name"
click at [481, 527] on div "Sherpa Fleece Blanket - 50" x 60"" at bounding box center [452, 542] width 123 height 56
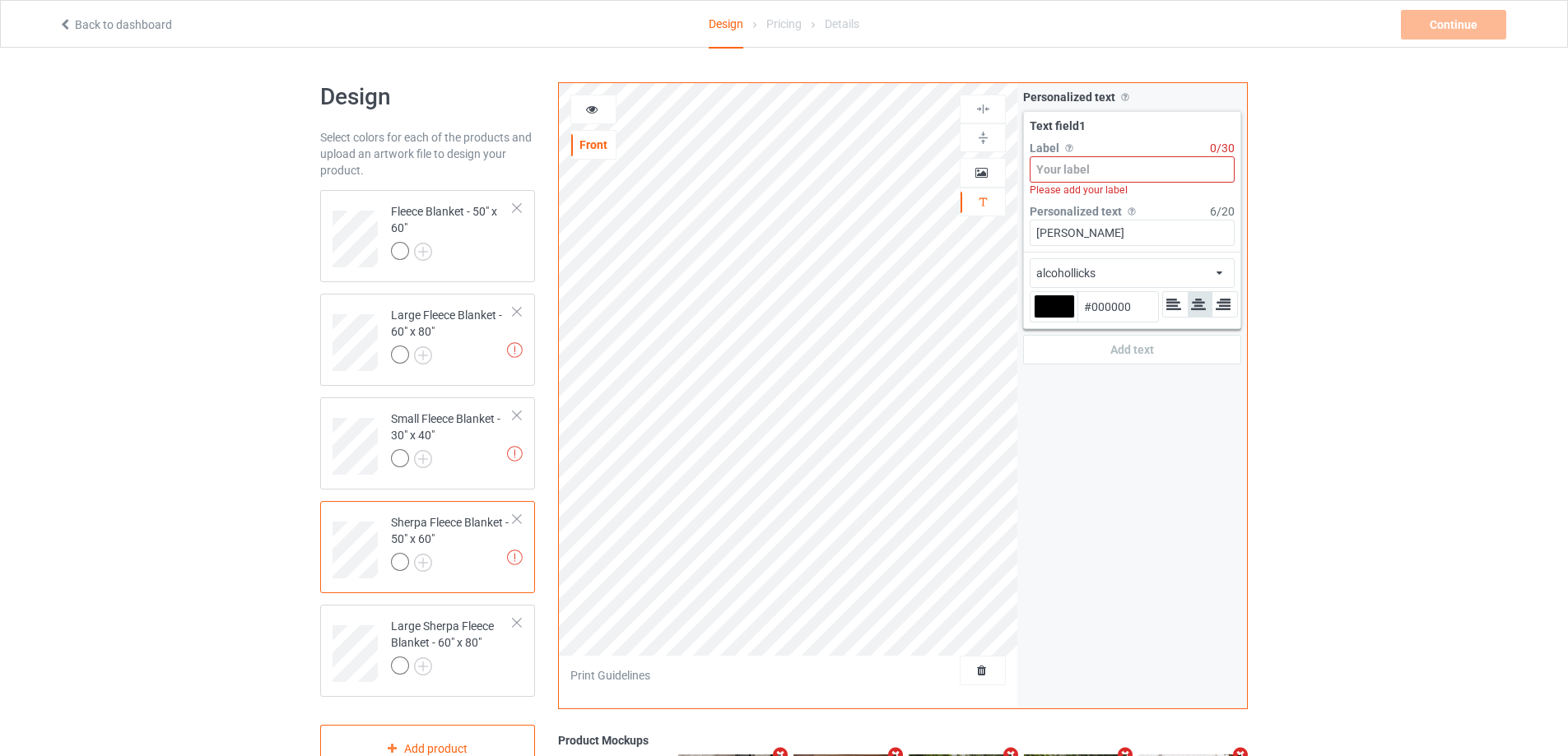
click at [1073, 175] on input at bounding box center [1131, 170] width 205 height 27
paste input "Name"
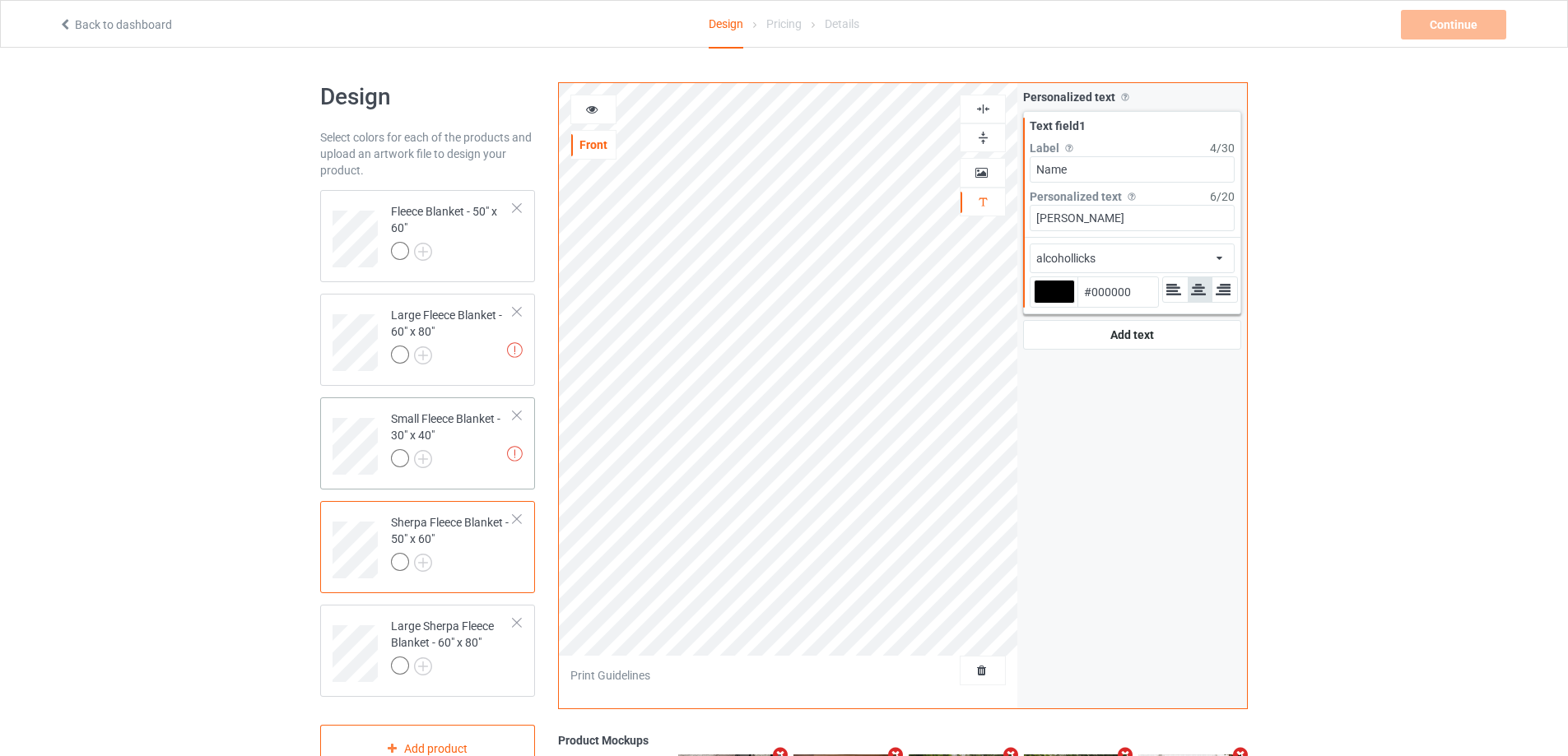
type input "Name"
click at [464, 454] on div at bounding box center [452, 461] width 123 height 23
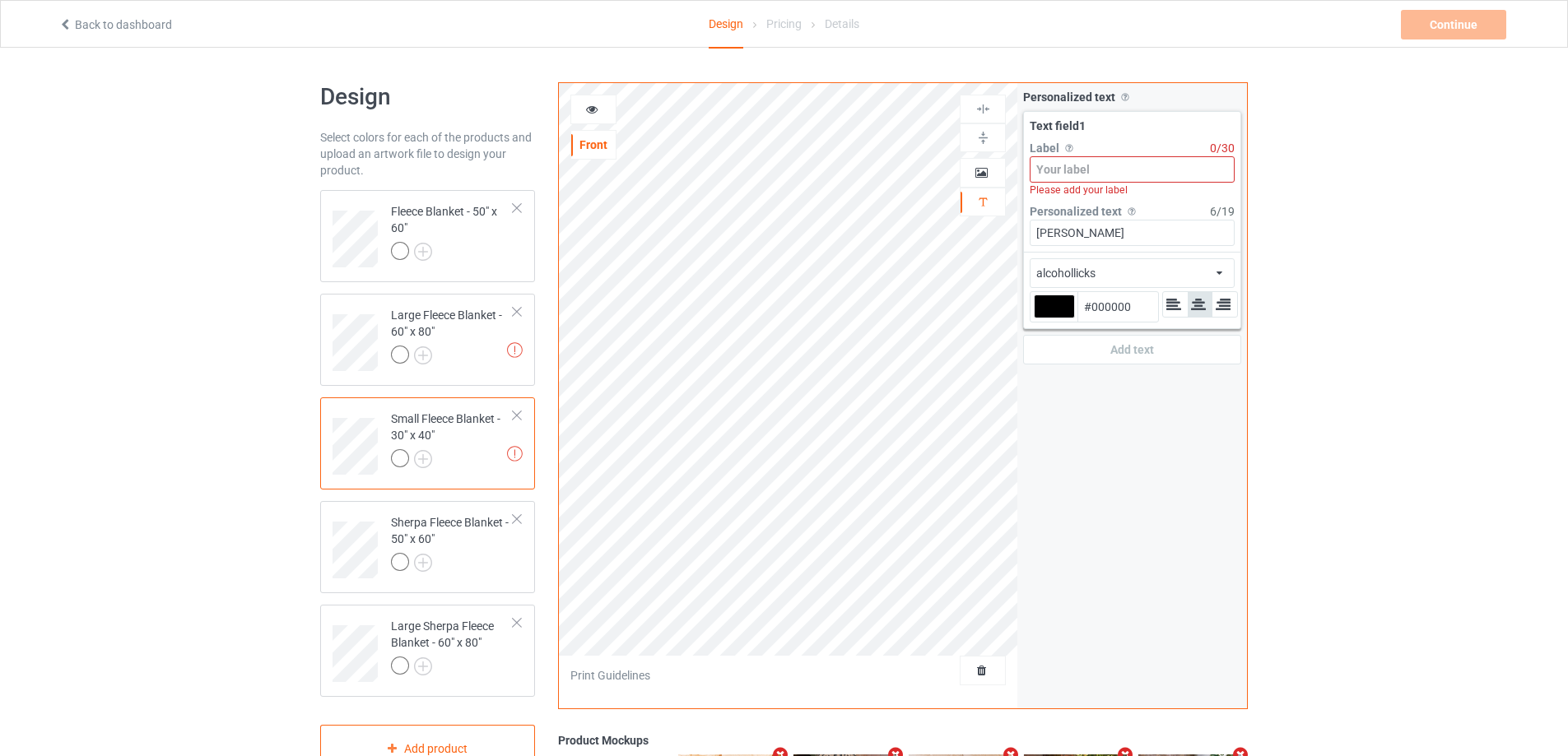
click at [1127, 169] on input at bounding box center [1131, 170] width 205 height 27
paste input "Name"
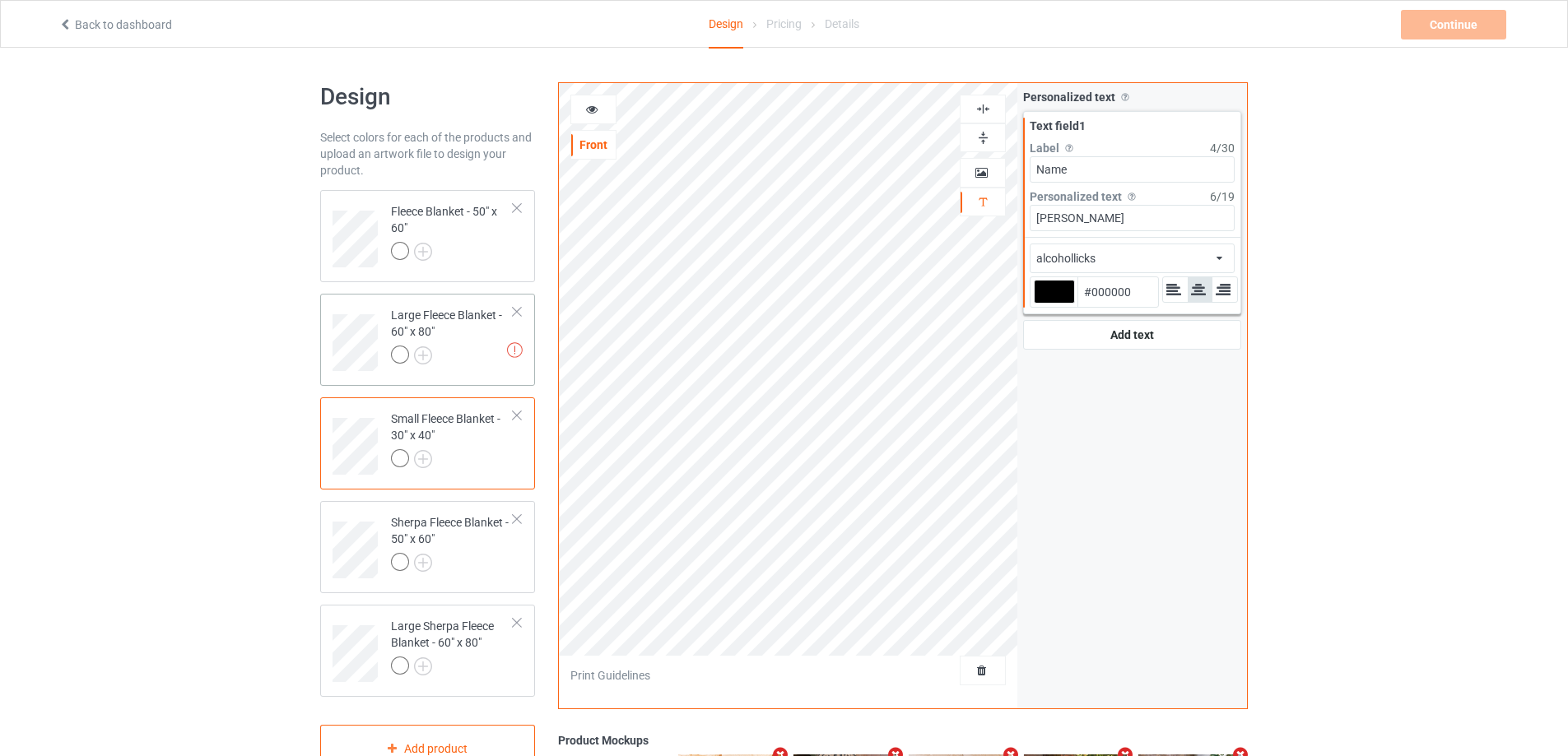
type input "Name"
click at [483, 356] on div at bounding box center [452, 358] width 123 height 23
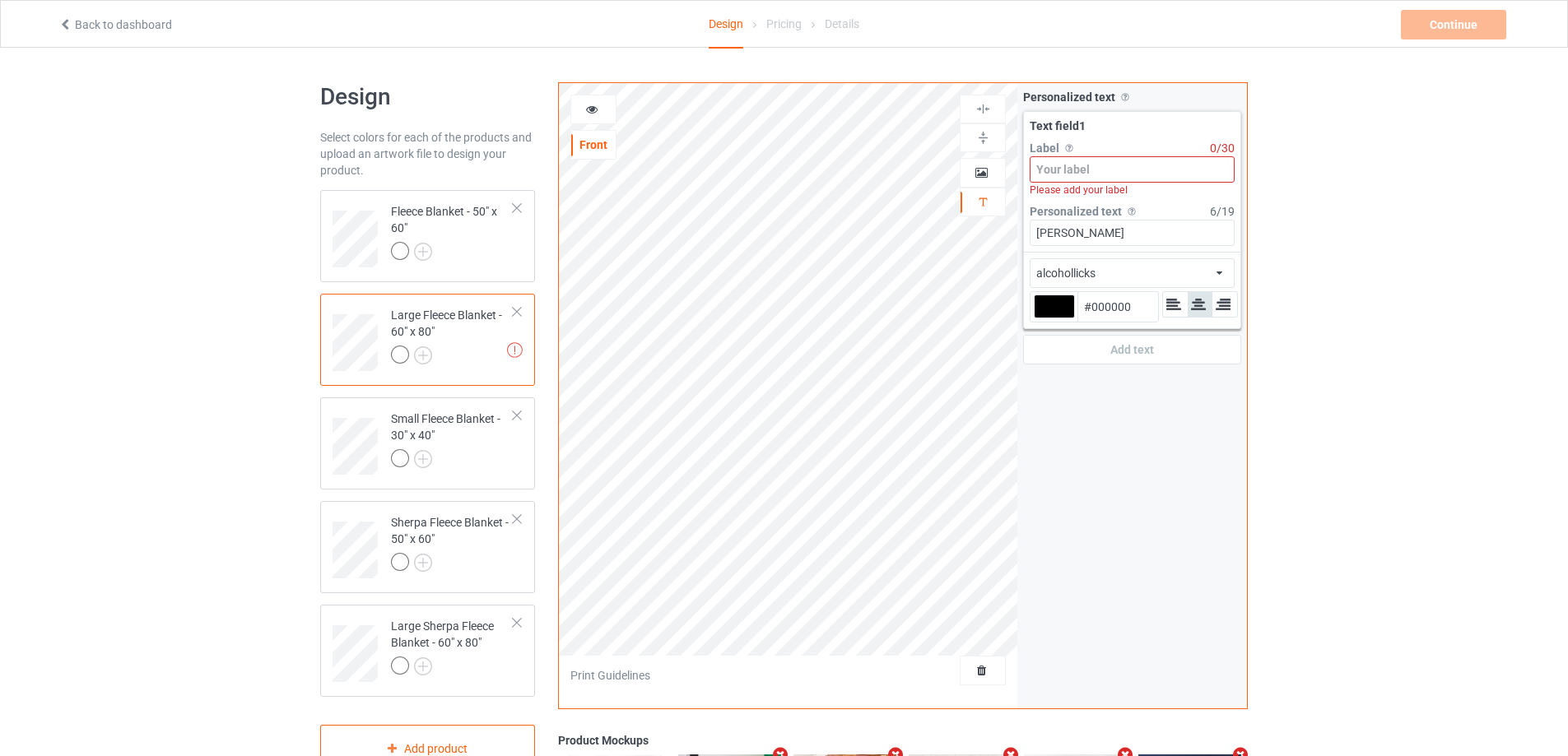
click at [1102, 164] on input at bounding box center [1131, 170] width 205 height 27
paste input "Name"
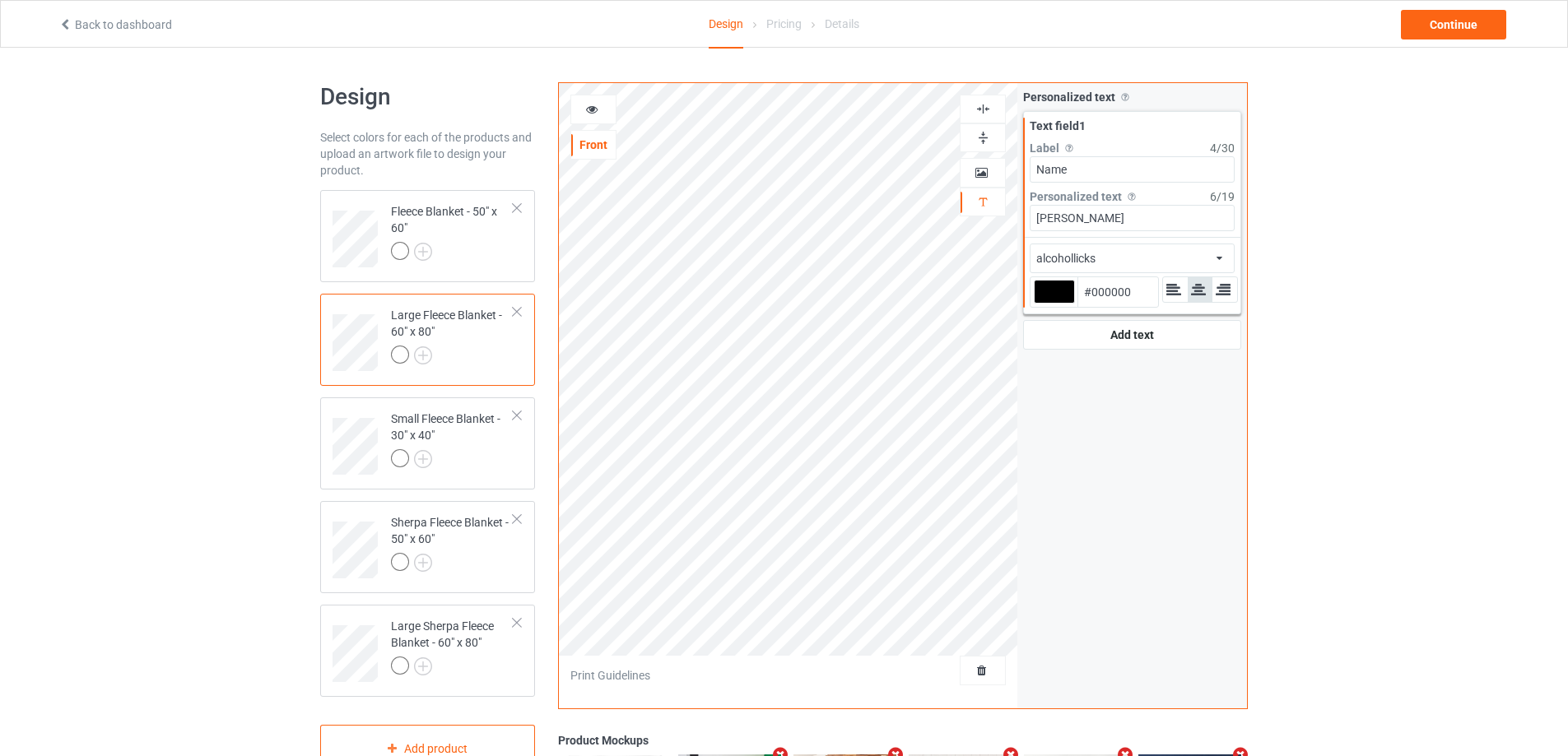
type input "Name"
click at [1141, 251] on div "alcohollicks african airstream aladdin alcohollicks [PERSON_NAME] almontesnow a…" at bounding box center [1131, 258] width 205 height 29
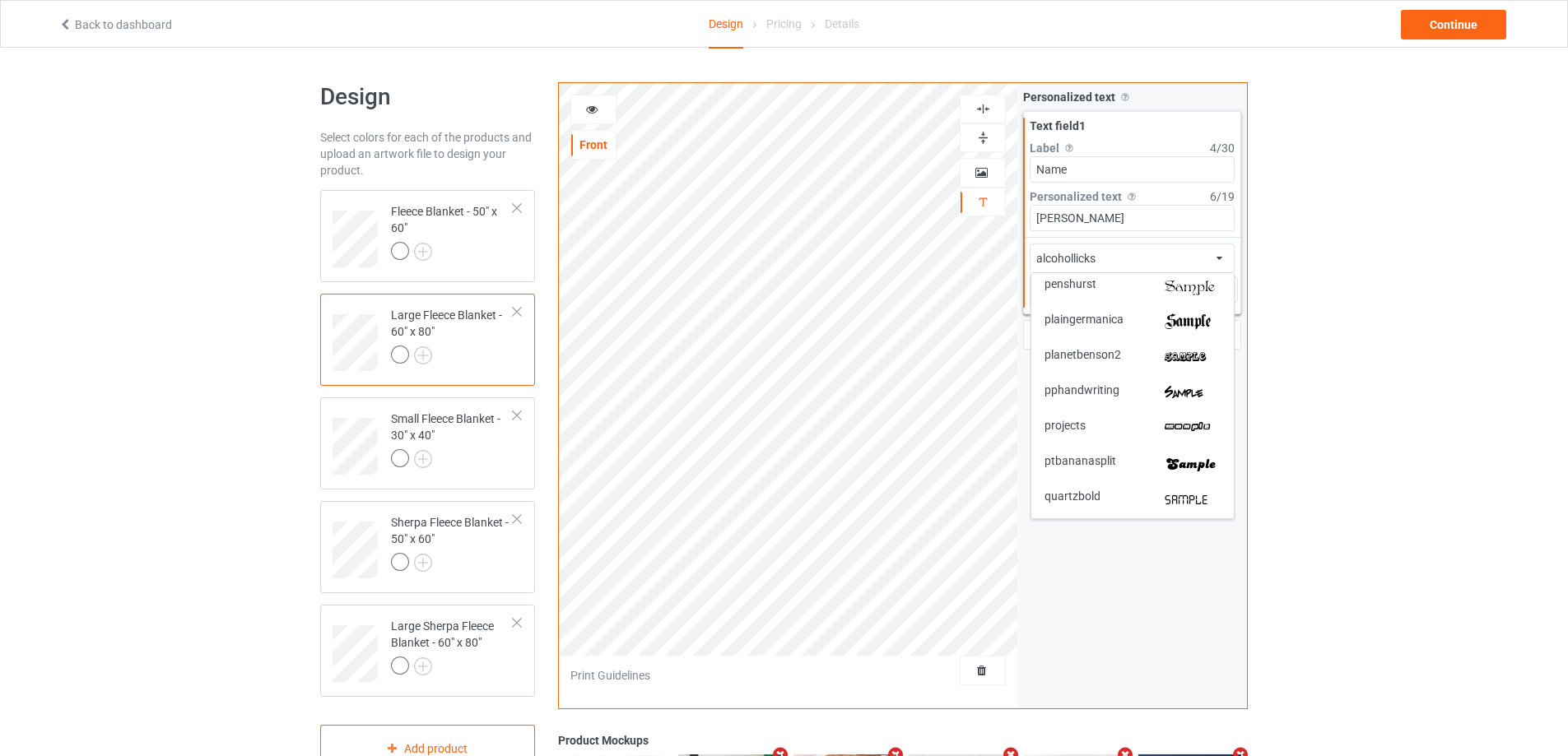
scroll to position [3017, 0]
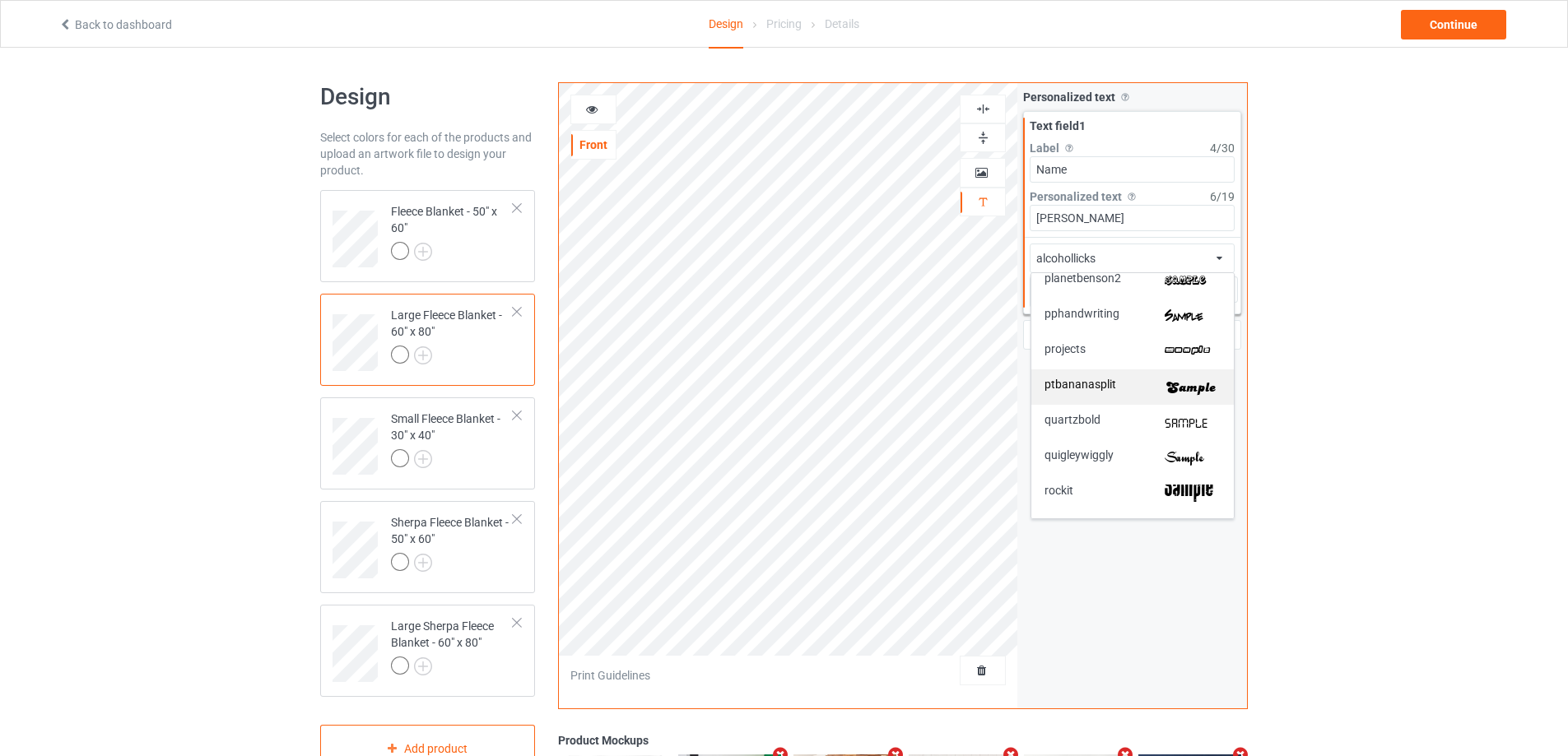
click at [1194, 395] on img at bounding box center [1192, 387] width 56 height 18
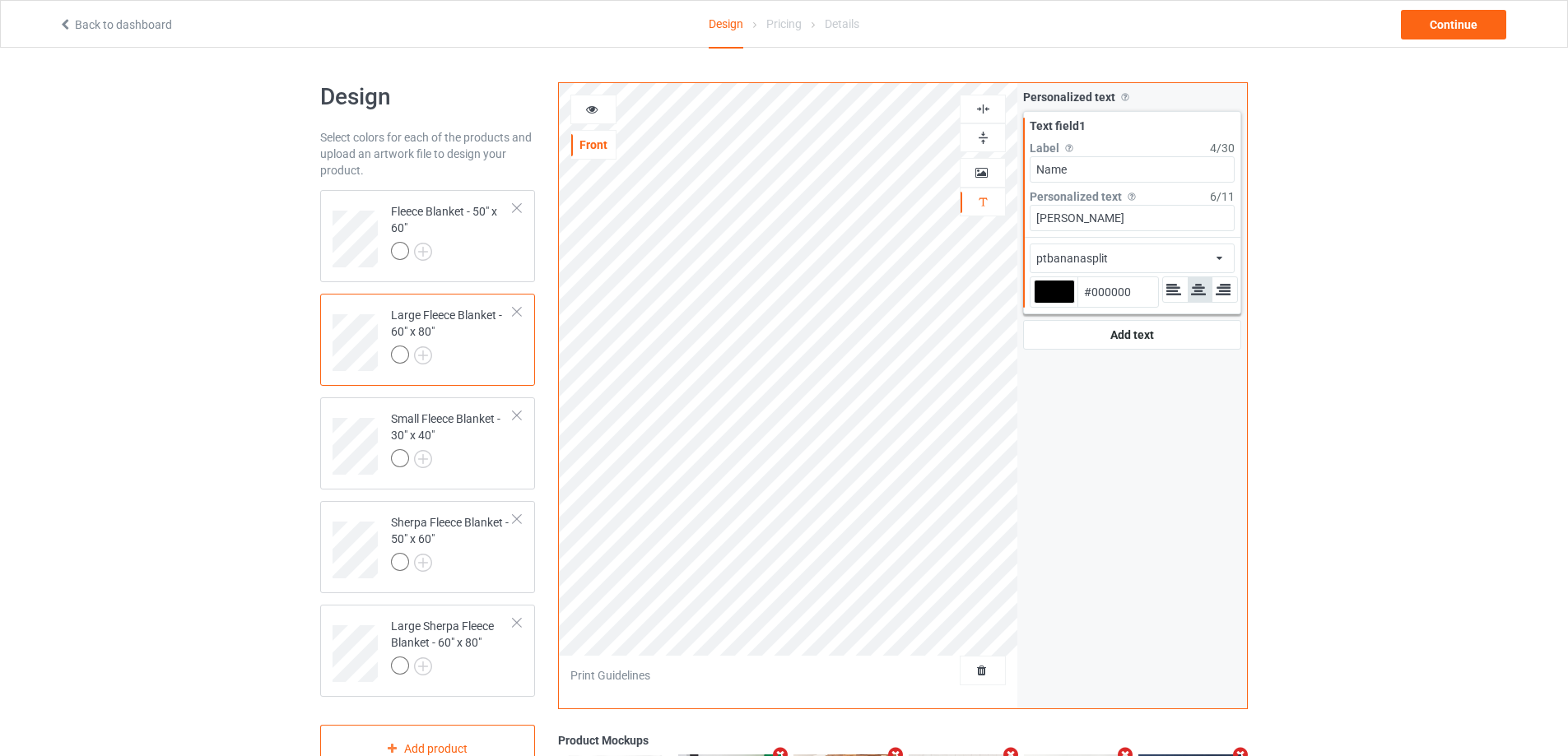
click at [984, 106] on img at bounding box center [982, 109] width 16 height 16
click at [1050, 292] on div at bounding box center [1053, 292] width 41 height 24
click at [1050, 304] on input "#000000" at bounding box center [1053, 315] width 41 height 23
type input "#9d150f"
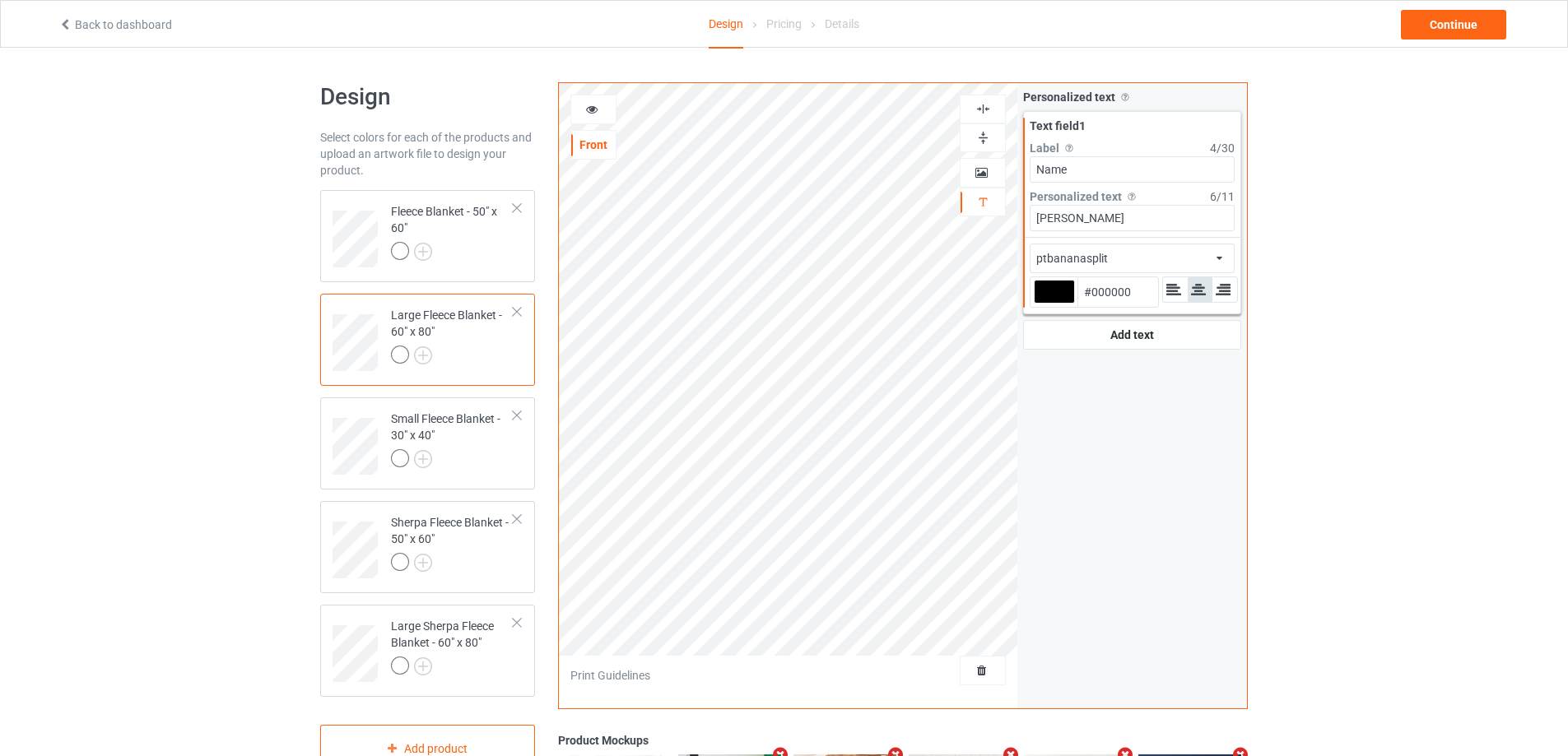
type input "#9D150F"
type input "#9d150f"
click at [514, 250] on td "Fleece Blanket - 50" x 60"" at bounding box center [452, 233] width 140 height 74
click at [480, 354] on div at bounding box center [452, 358] width 123 height 23
click at [488, 438] on div "Small Fleece Blanket - 30" x 40"" at bounding box center [452, 439] width 123 height 56
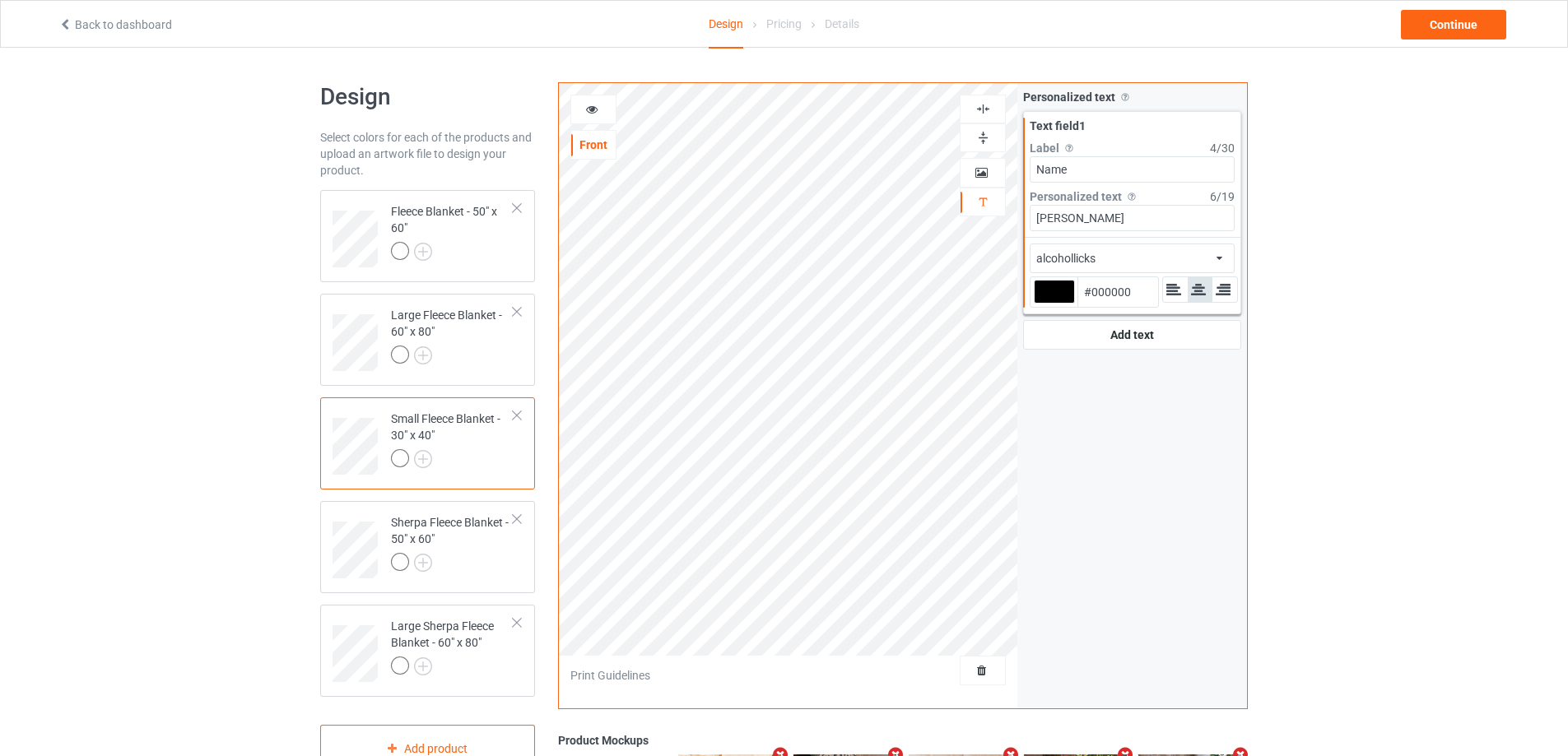
click at [1053, 294] on div at bounding box center [1053, 292] width 41 height 24
click at [1053, 304] on input "#000000" at bounding box center [1053, 315] width 41 height 23
type input "#910302"
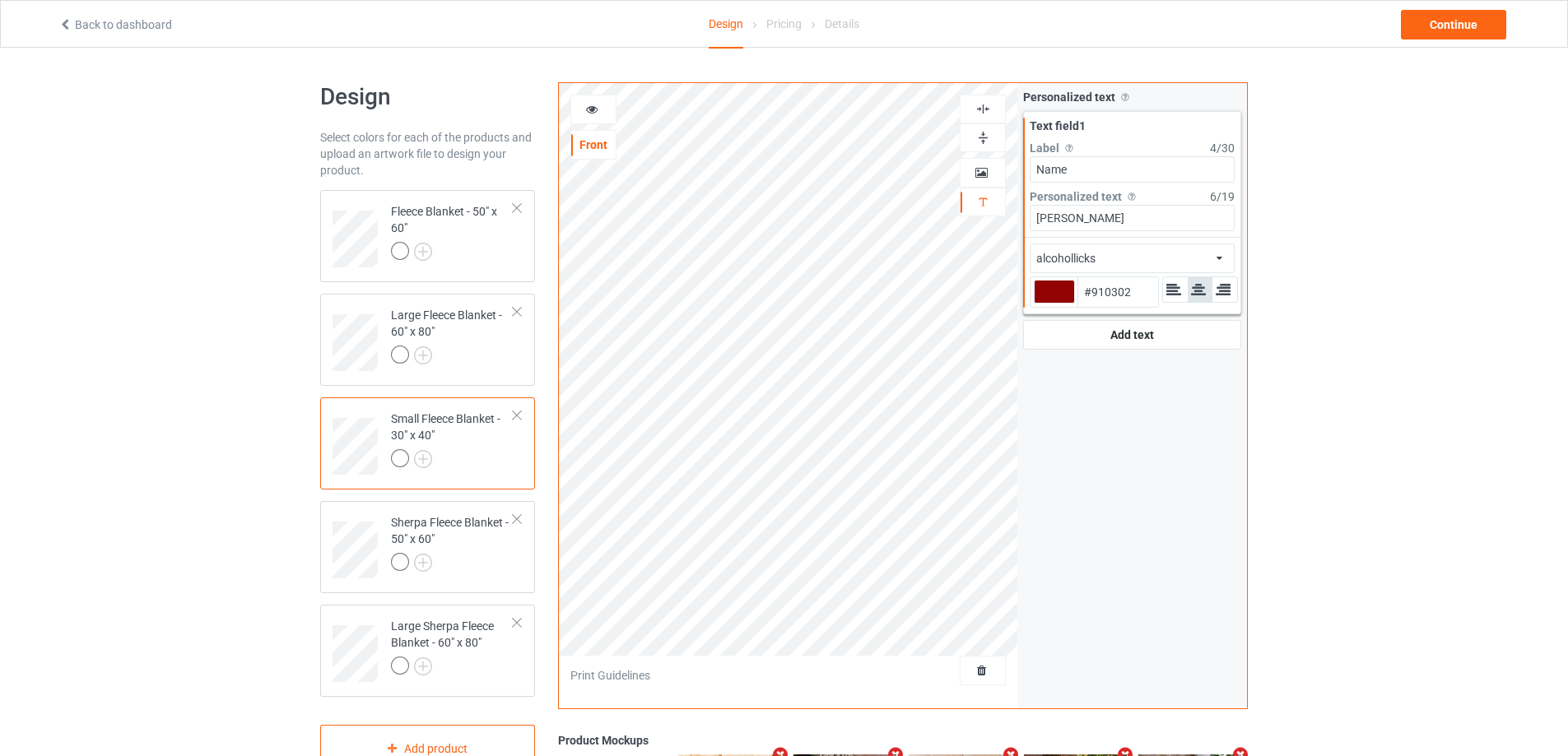
click at [1211, 260] on div "alcohollicks african airstream aladdin alcohollicks [PERSON_NAME] almontesnow a…" at bounding box center [1131, 258] width 205 height 29
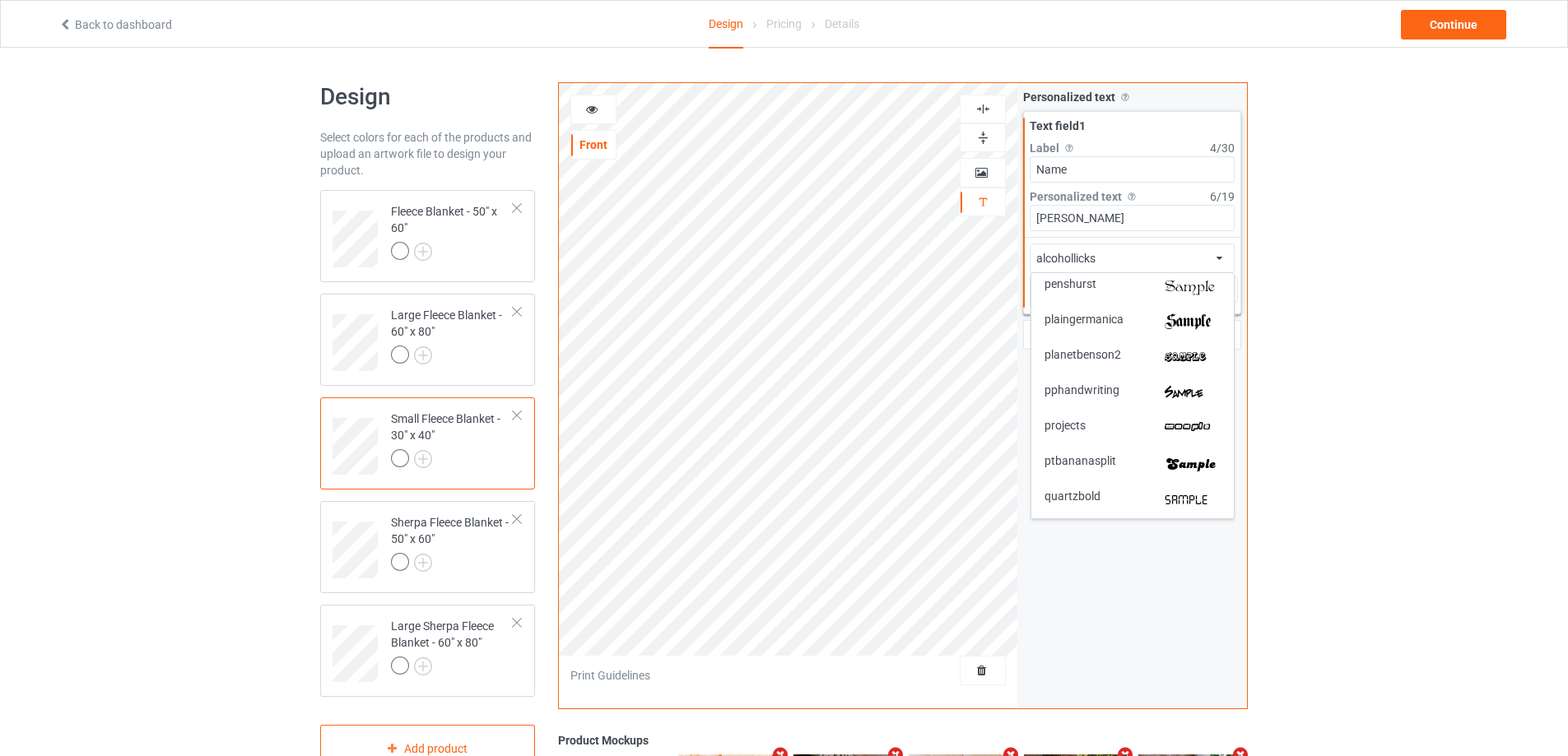
scroll to position [2972, 0]
click at [1207, 442] on div "ptbananasplit" at bounding box center [1132, 432] width 202 height 35
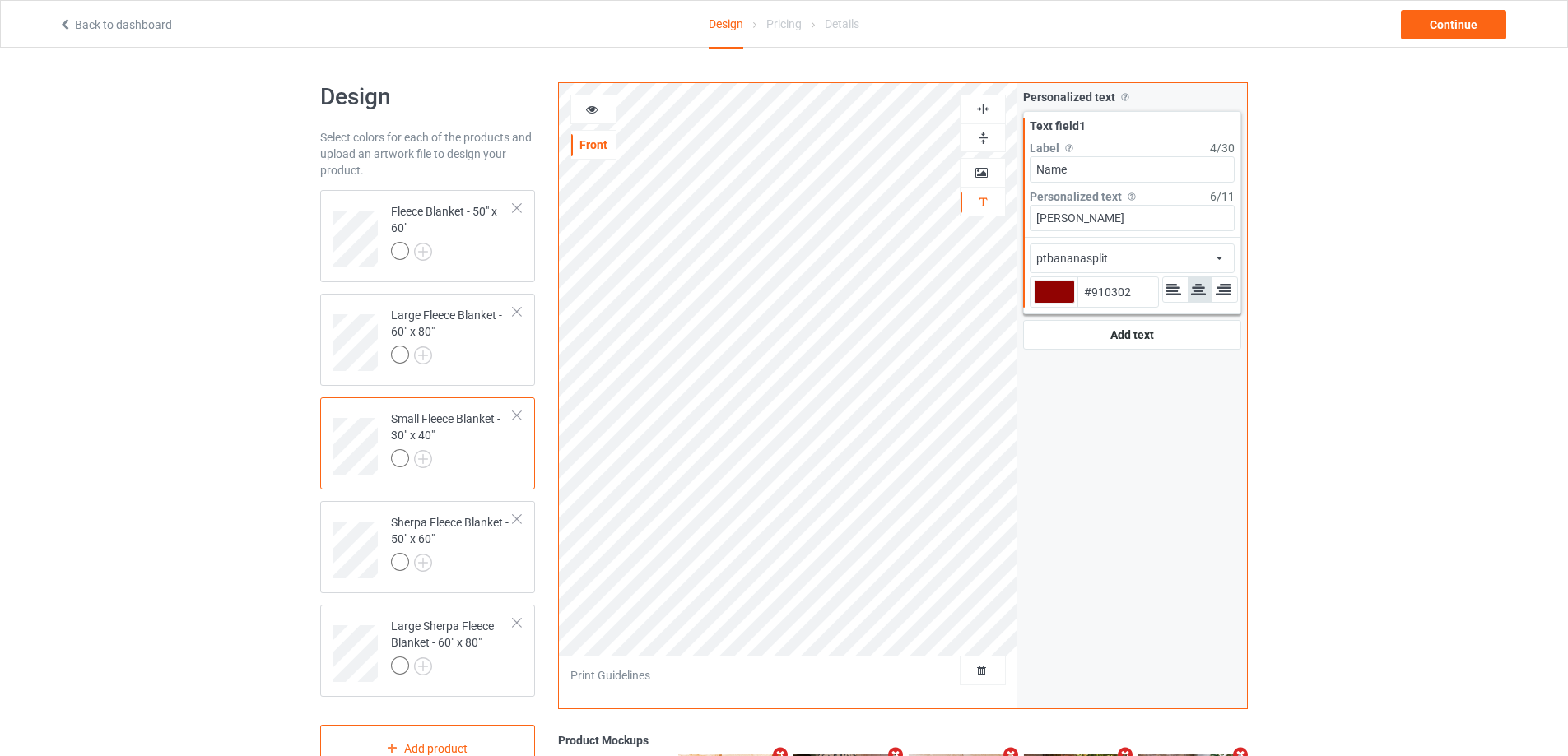
click at [984, 108] on img at bounding box center [982, 109] width 16 height 16
click at [982, 108] on img at bounding box center [982, 109] width 16 height 16
click at [473, 550] on div "Sherpa Fleece Blanket - 50" x 60"" at bounding box center [452, 542] width 123 height 56
click at [1121, 254] on div "alcohollicks african airstream aladdin alcohollicks [PERSON_NAME] almontesnow a…" at bounding box center [1131, 258] width 205 height 29
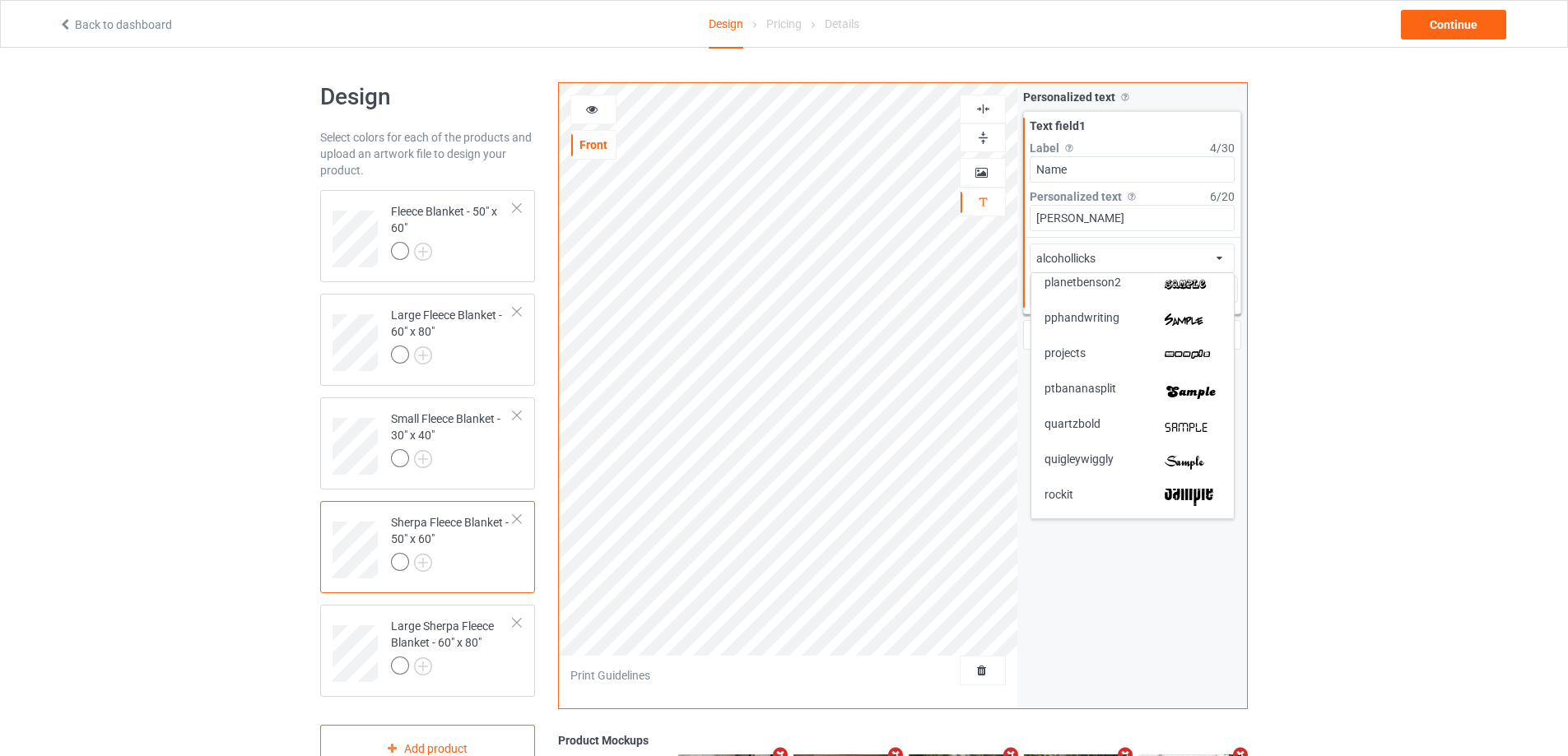
scroll to position [3042, 0]
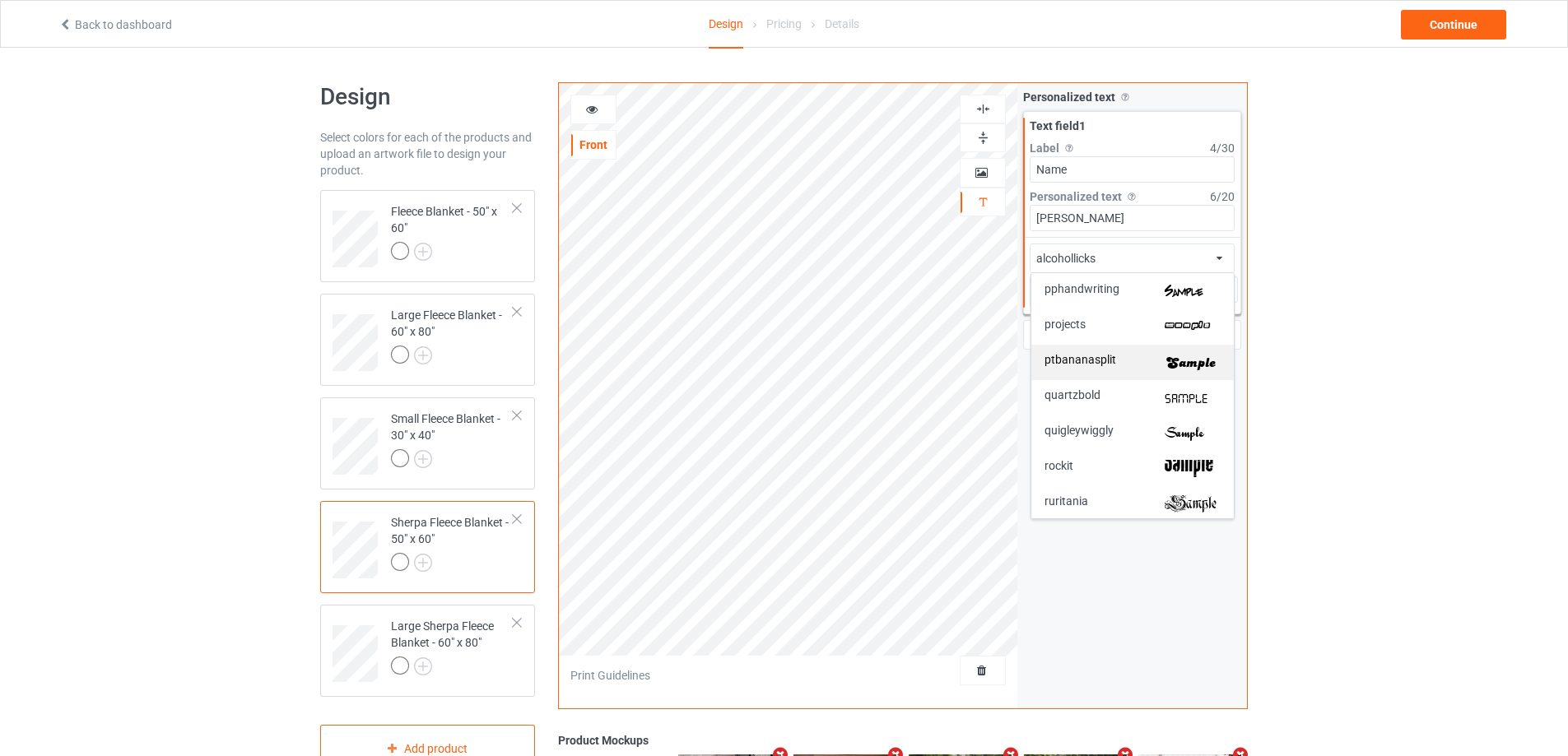
click at [1197, 363] on img at bounding box center [1192, 363] width 56 height 18
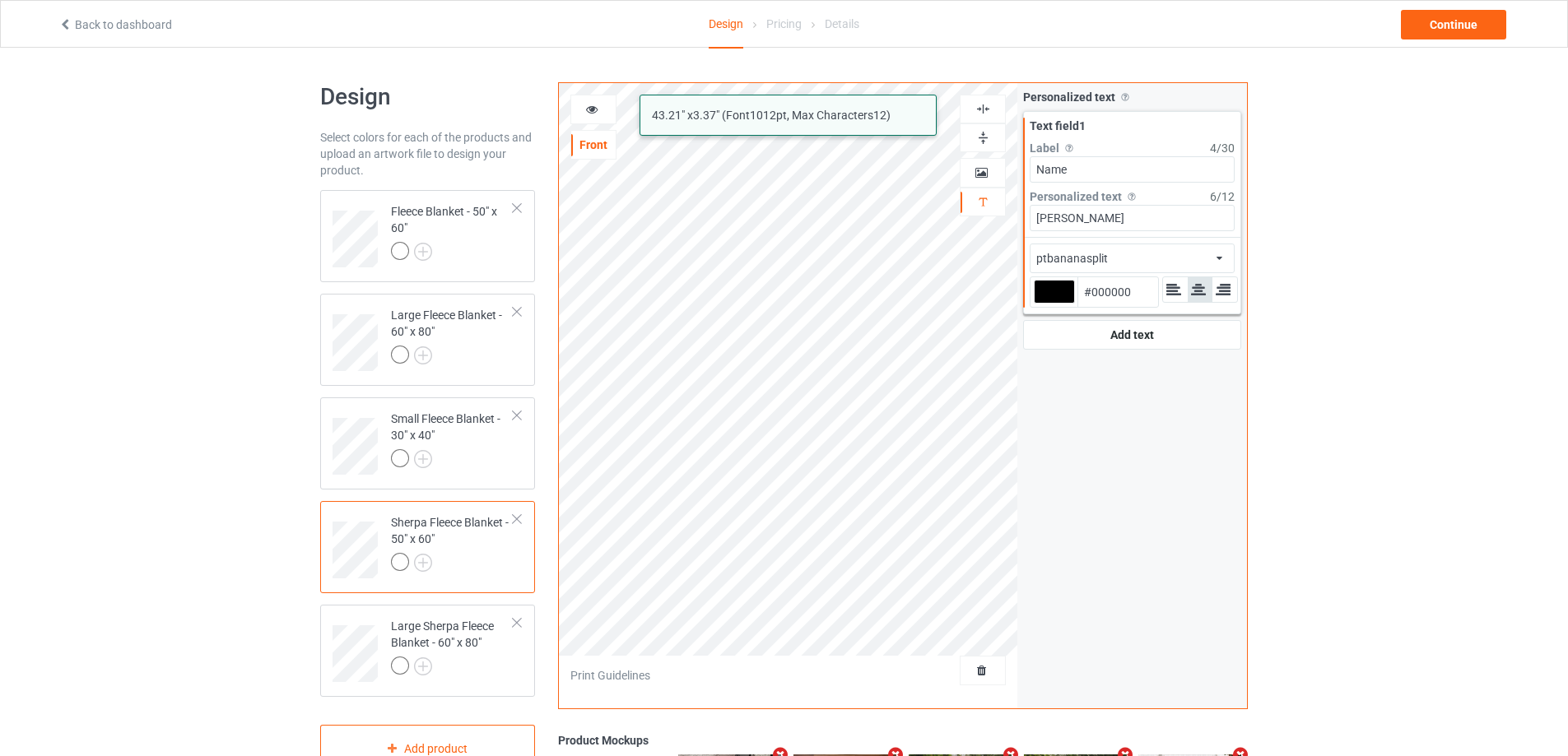
click at [1062, 297] on div at bounding box center [1053, 292] width 41 height 24
click at [1062, 304] on input "#000000" at bounding box center [1053, 315] width 41 height 23
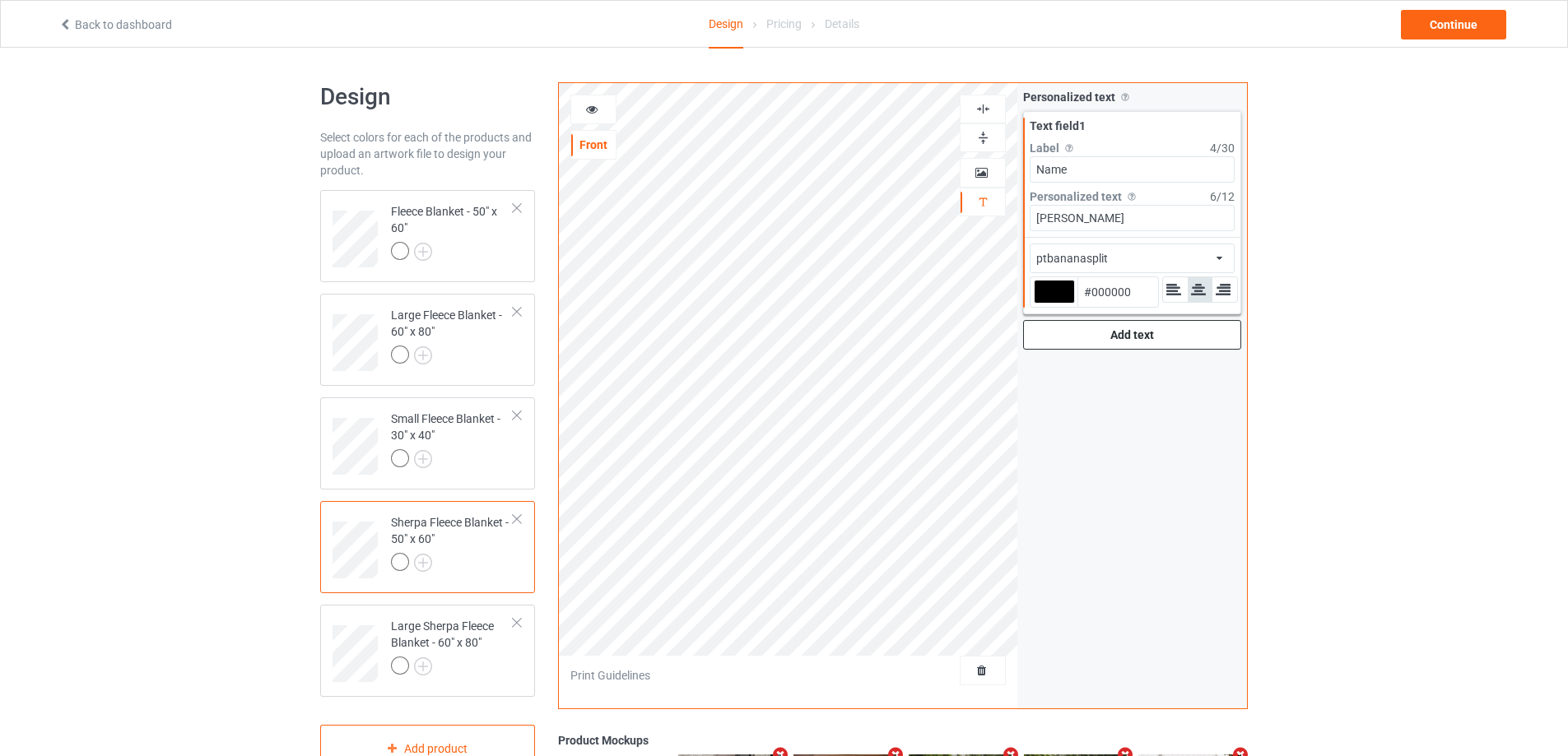
type input "#940200"
click at [982, 110] on img at bounding box center [982, 109] width 16 height 16
click at [982, 107] on img at bounding box center [982, 109] width 16 height 16
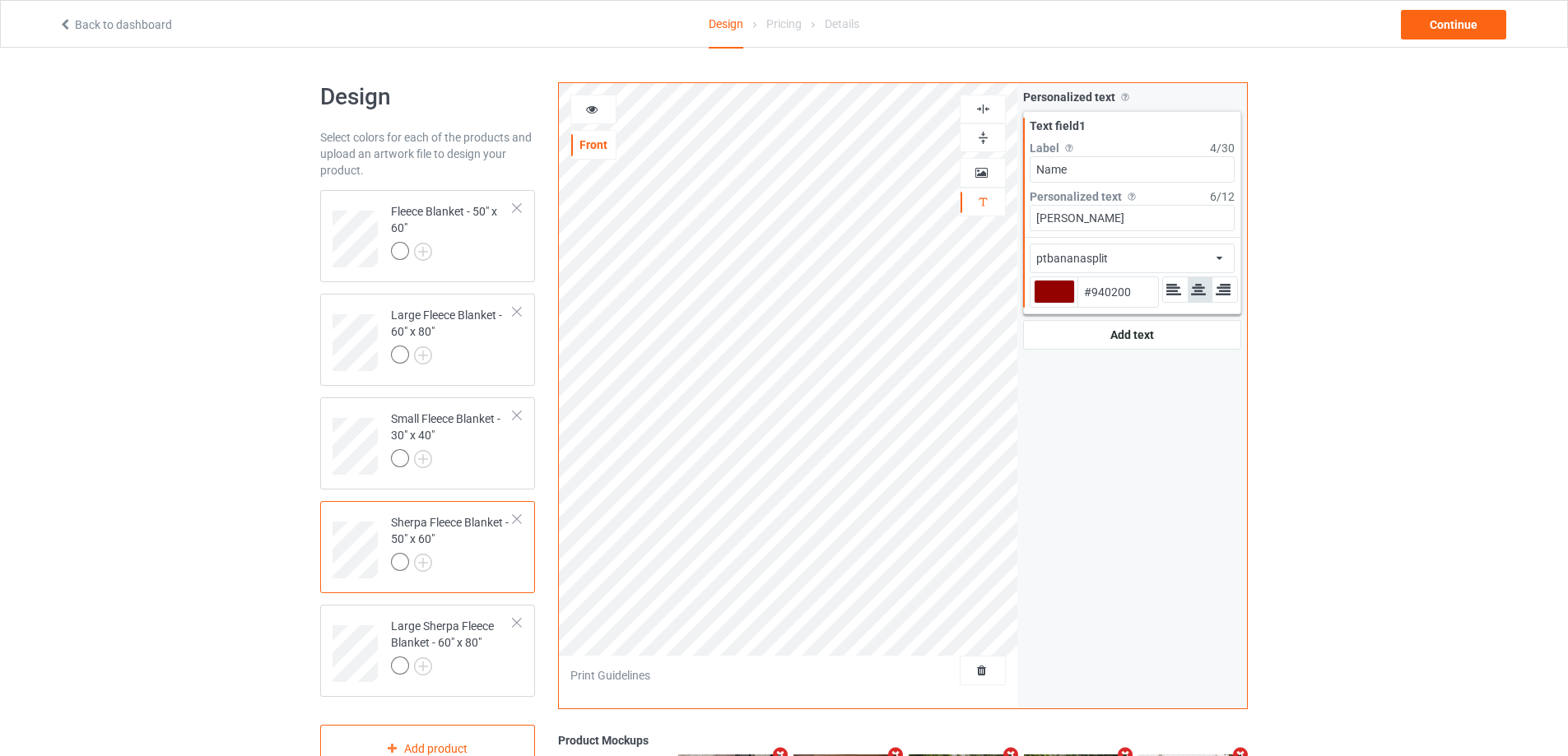
click at [982, 107] on img at bounding box center [982, 109] width 16 height 16
click at [467, 665] on div at bounding box center [452, 668] width 123 height 23
click at [1168, 259] on div "alcohollicks african airstream aladdin alcohollicks [PERSON_NAME] almontesnow a…" at bounding box center [1131, 258] width 205 height 29
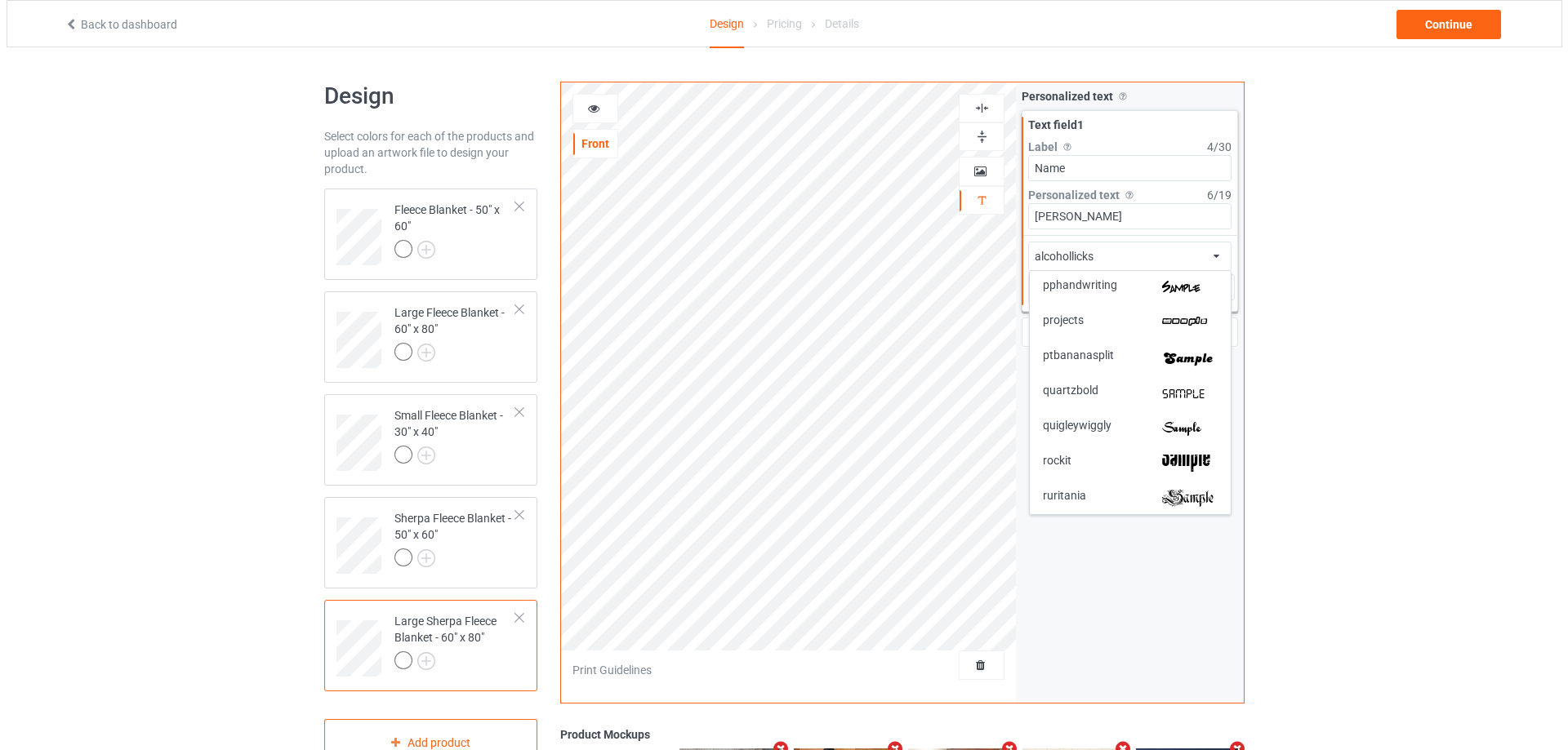
scroll to position [3021, 0]
click at [1200, 351] on img at bounding box center [1183, 357] width 56 height 17
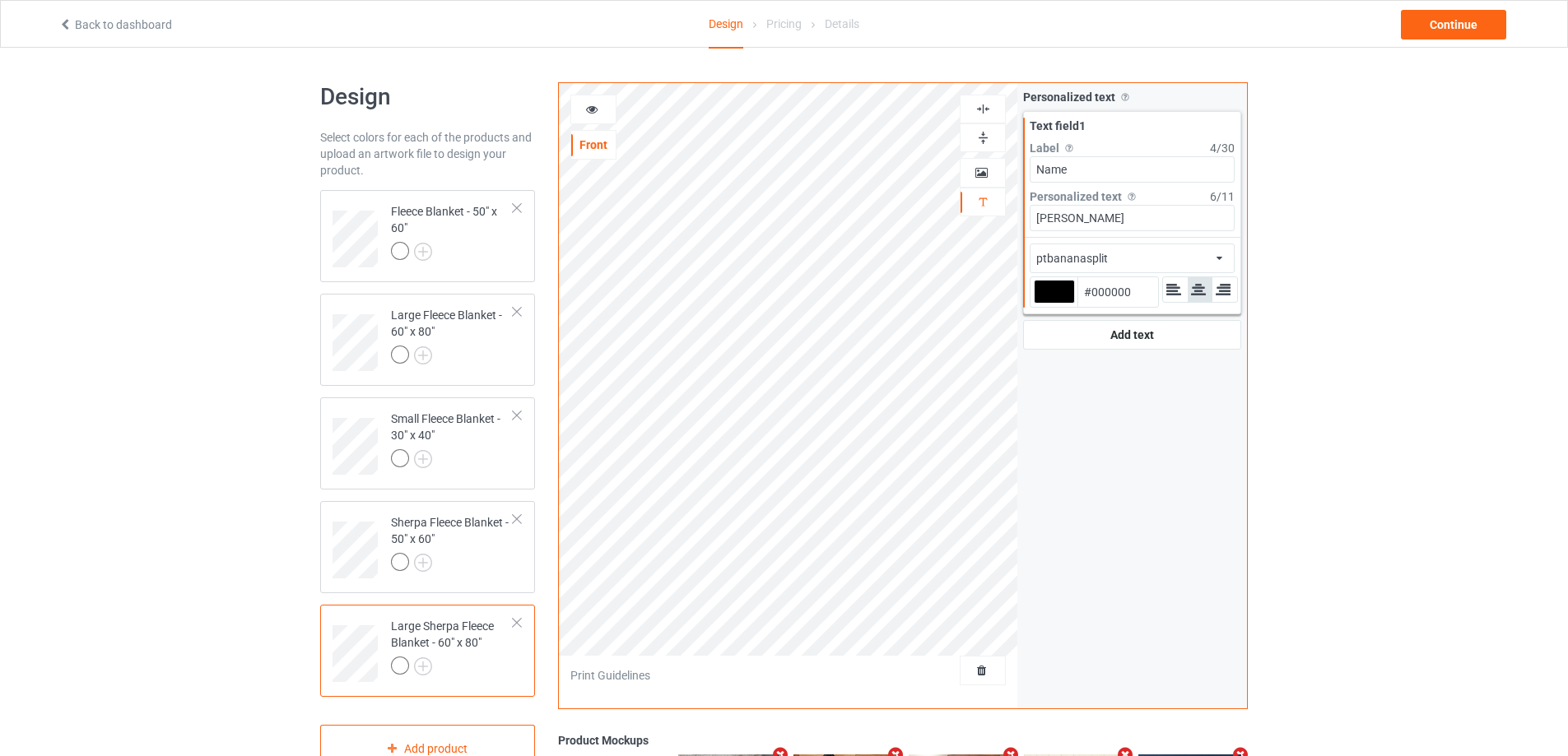
click at [984, 111] on img at bounding box center [982, 109] width 16 height 16
click at [985, 109] on img at bounding box center [982, 109] width 16 height 16
click at [985, 114] on img at bounding box center [982, 109] width 16 height 16
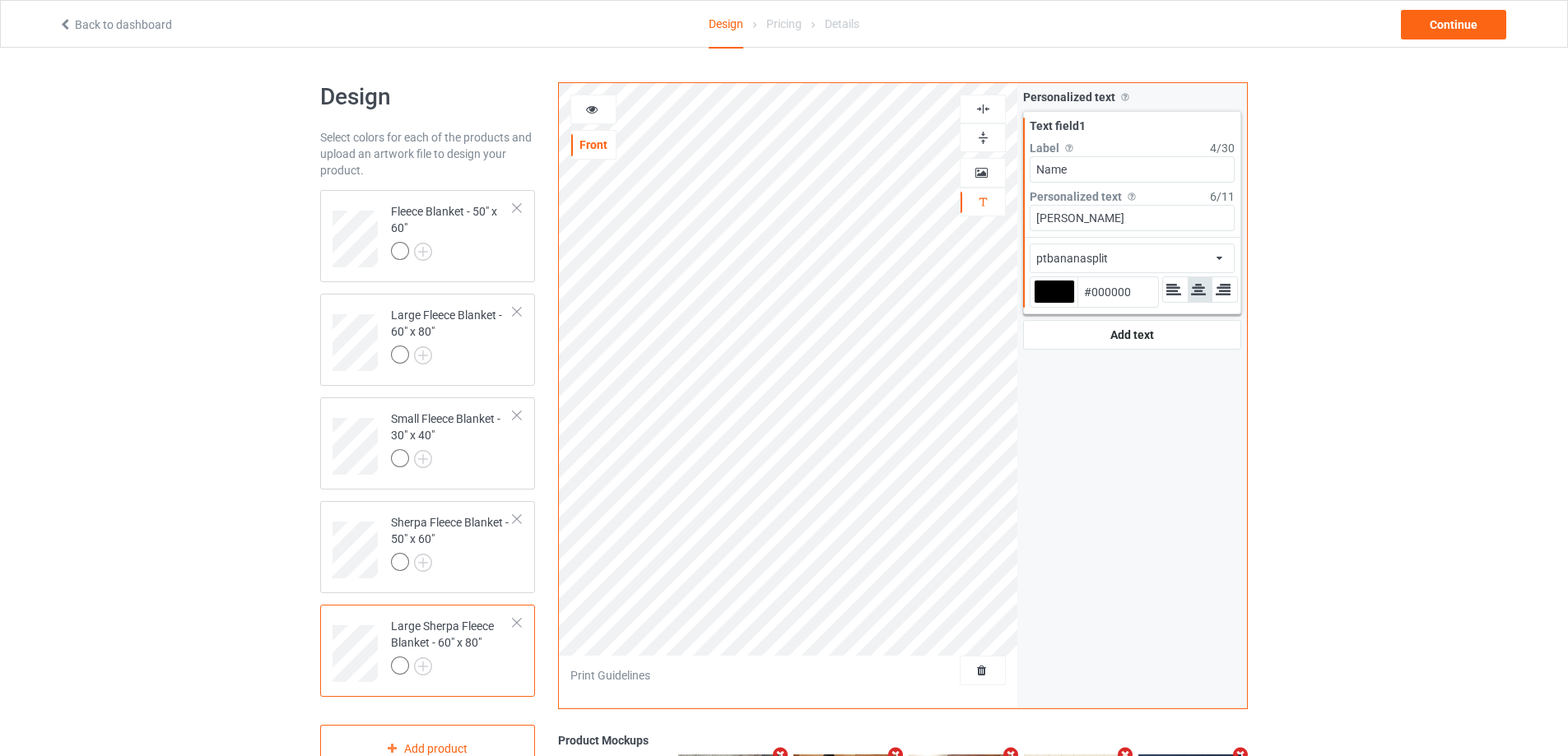
click at [985, 114] on img at bounding box center [982, 109] width 16 height 16
click at [1057, 299] on div at bounding box center [1053, 292] width 41 height 24
click at [1057, 304] on input "#000000" at bounding box center [1053, 315] width 41 height 23
type input "#9c0903"
type input "#9C0903"
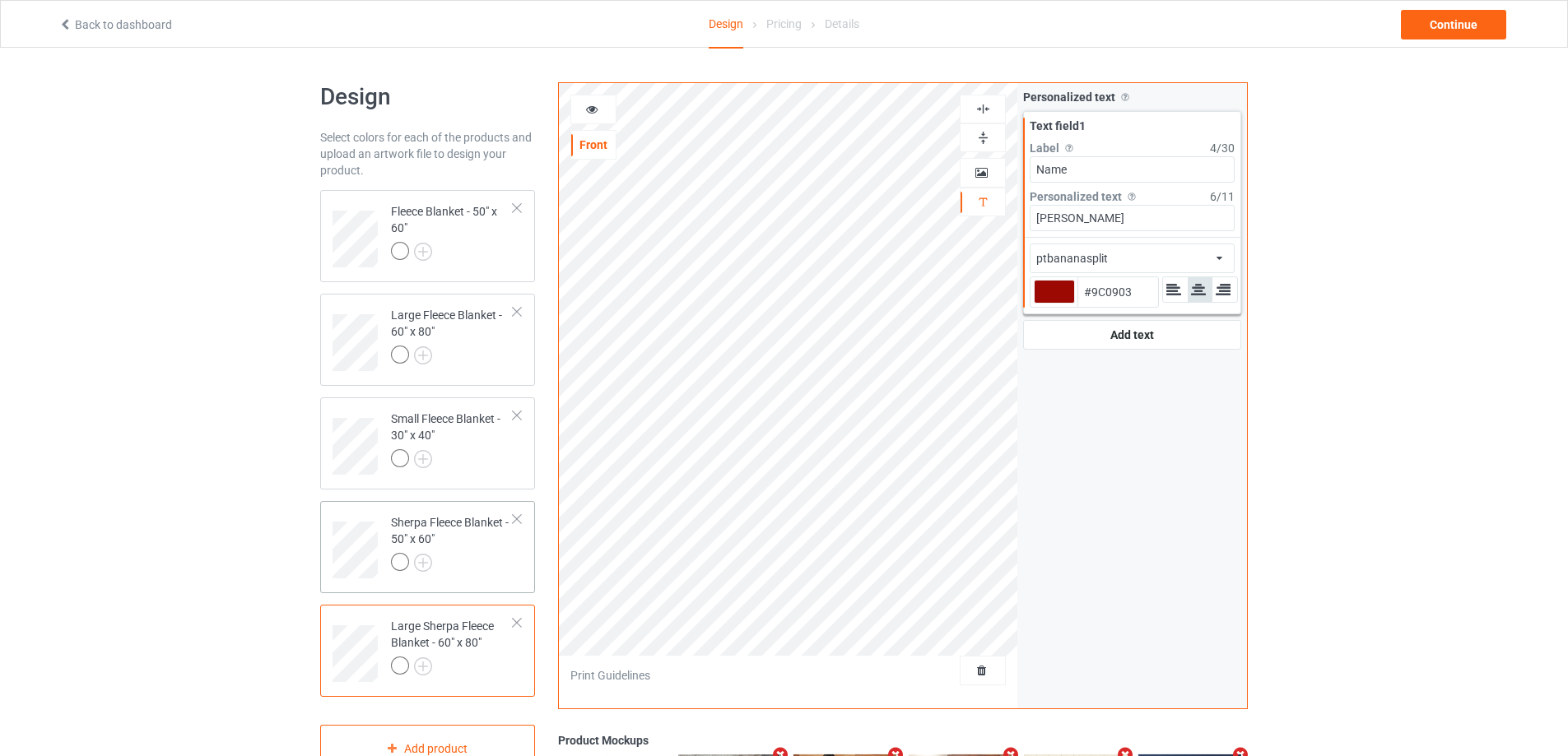
type input "#9c0903"
click at [503, 551] on div "Sherpa Fleece Blanket - 50" x 60"" at bounding box center [452, 542] width 123 height 56
click at [510, 459] on div at bounding box center [452, 461] width 123 height 23
click at [497, 363] on div at bounding box center [452, 358] width 123 height 23
click at [500, 258] on div at bounding box center [452, 254] width 123 height 23
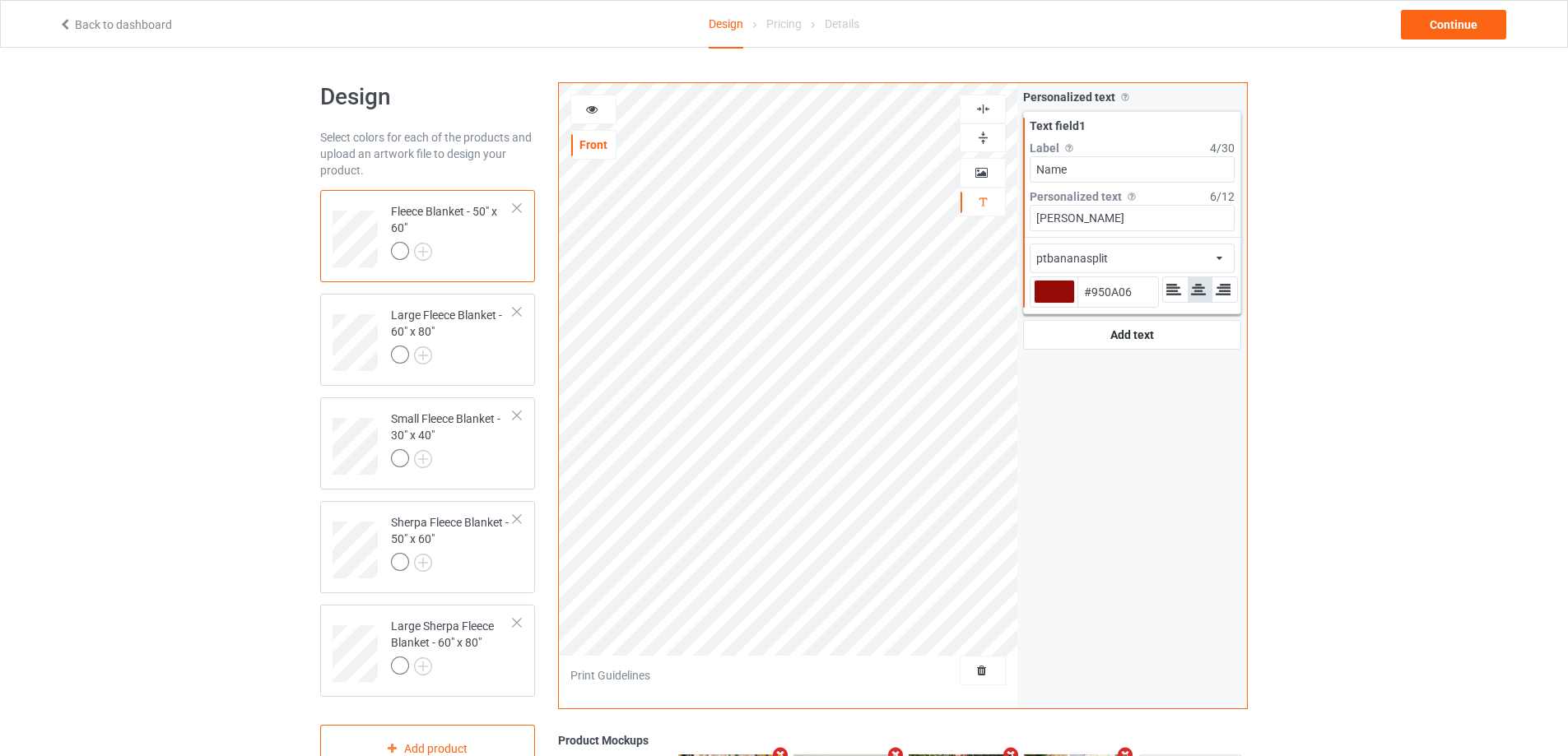
click at [982, 106] on img at bounding box center [982, 109] width 16 height 16
type input "#950a06"
click at [500, 455] on div at bounding box center [452, 461] width 123 height 23
click at [504, 352] on div at bounding box center [452, 358] width 123 height 23
click at [986, 109] on img at bounding box center [982, 109] width 16 height 16
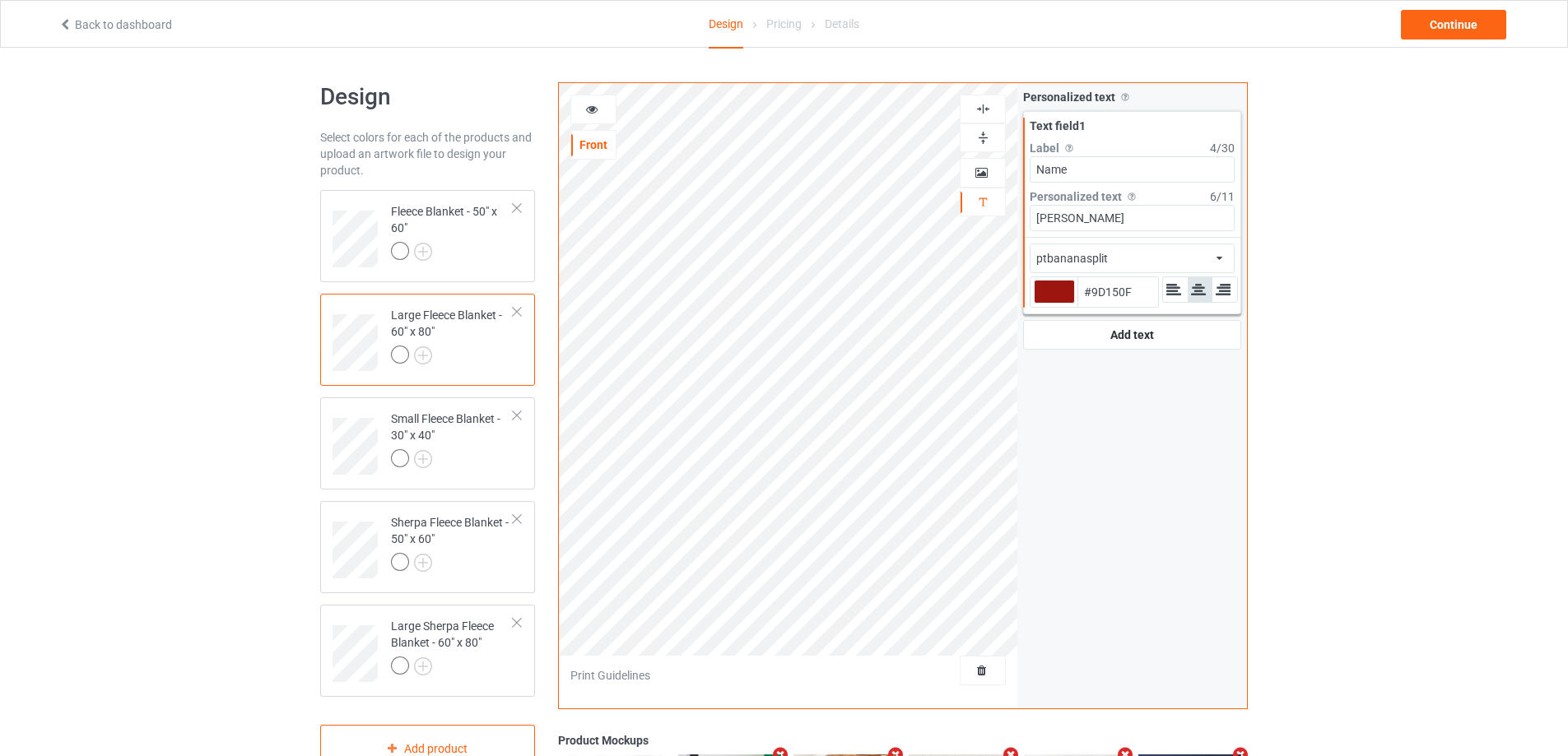
click at [986, 109] on img at bounding box center [982, 109] width 16 height 16
type input "#9d150f"
click at [485, 472] on td "Small Fleece Blanket - 30" x 40"" at bounding box center [452, 441] width 140 height 74
click at [482, 565] on div at bounding box center [452, 565] width 123 height 23
click at [982, 109] on img at bounding box center [982, 109] width 16 height 16
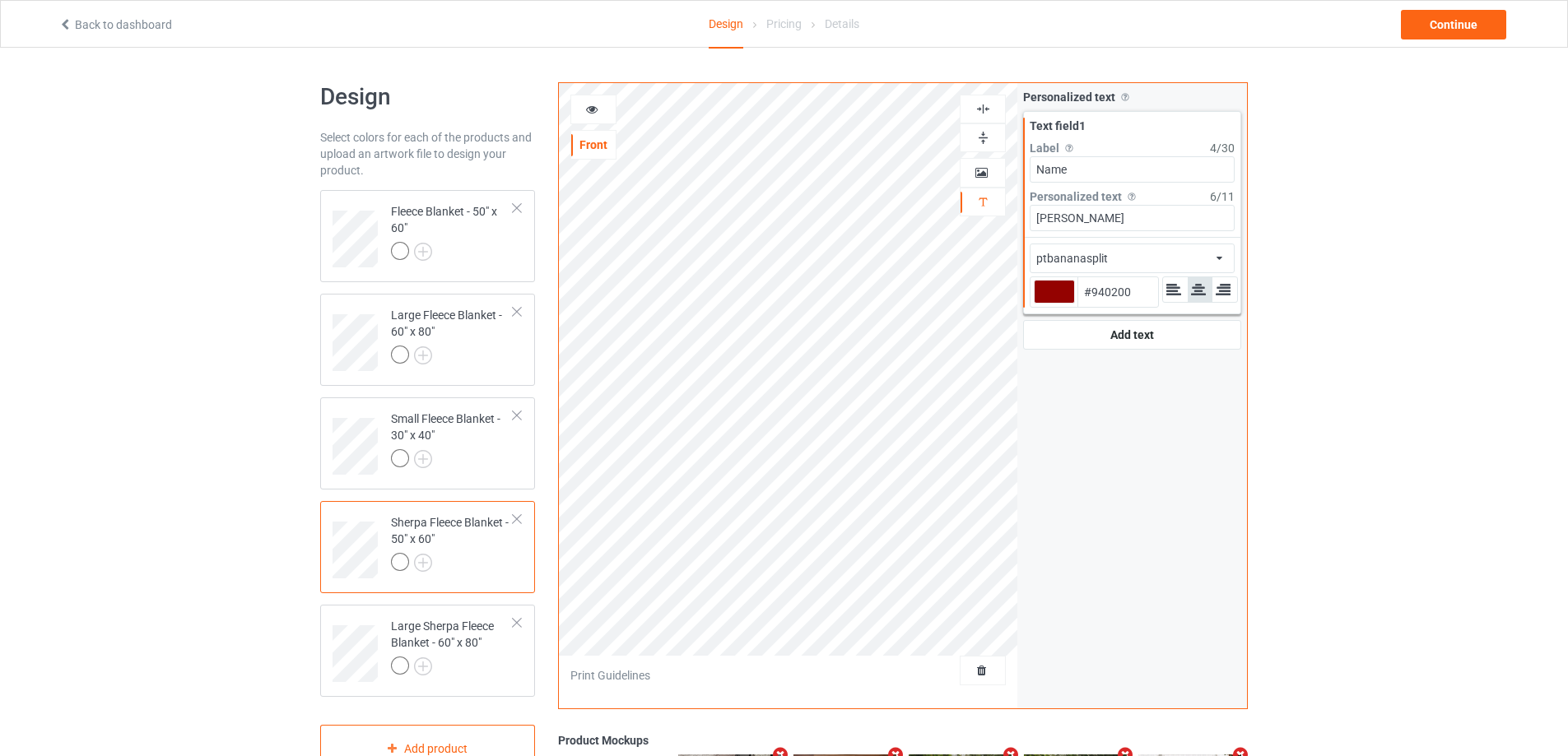
click at [982, 108] on img at bounding box center [982, 109] width 16 height 16
click at [450, 637] on div "Large Sherpa Fleece Blanket - 60" x 80"" at bounding box center [452, 646] width 123 height 56
type input "#9c0903"
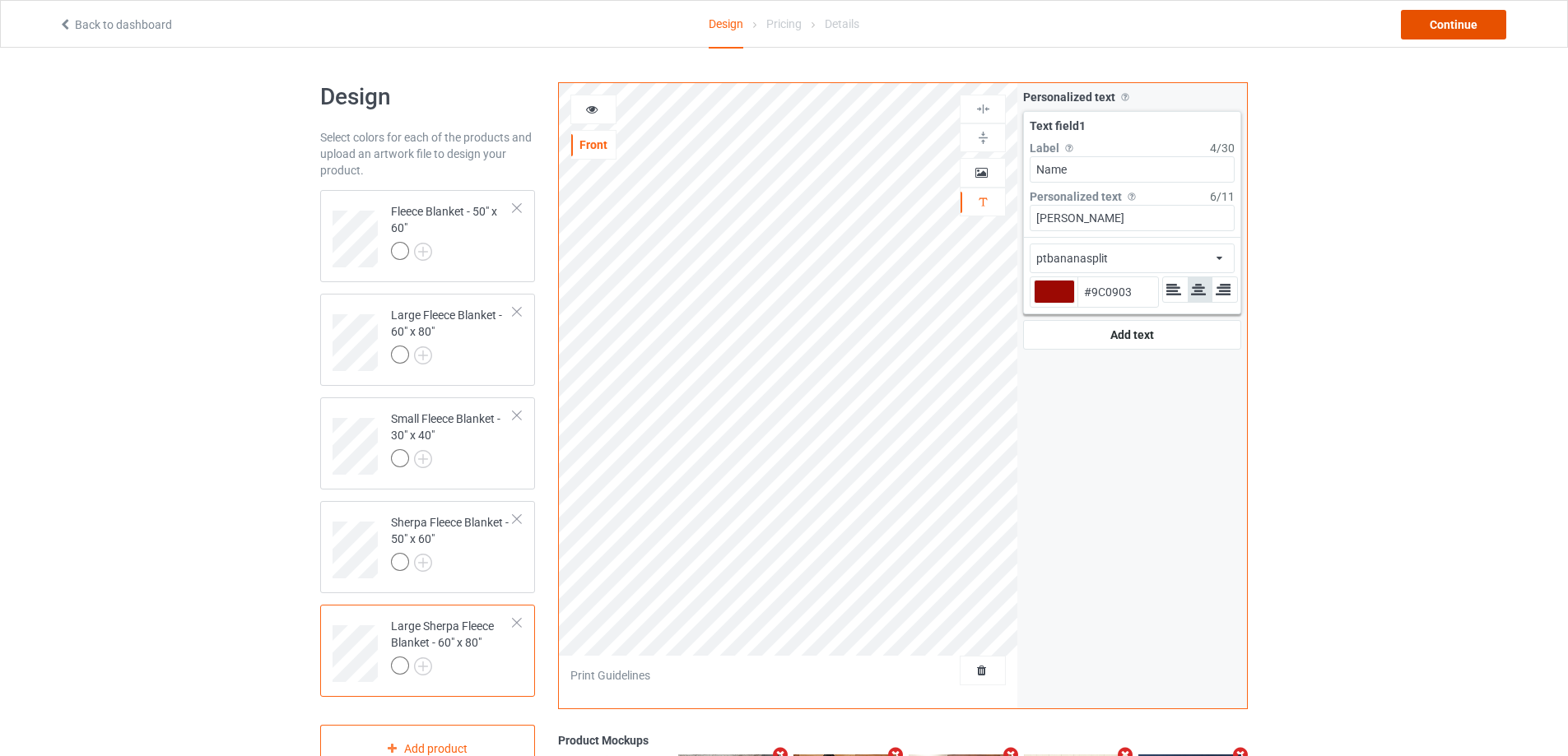
click at [1442, 25] on div "Continue" at bounding box center [1454, 24] width 105 height 29
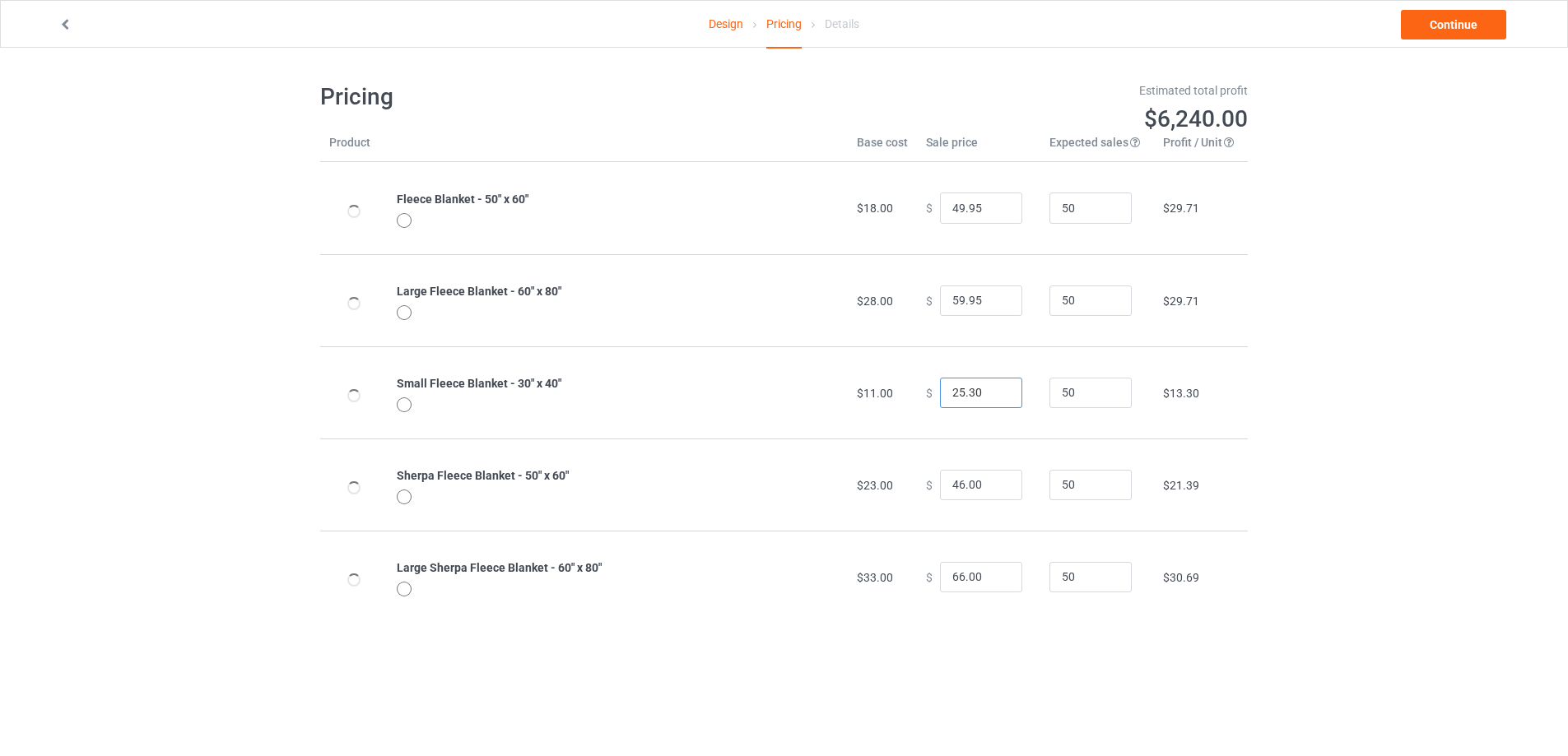
drag, startPoint x: 977, startPoint y: 398, endPoint x: 885, endPoint y: 386, distance: 92.8
click at [885, 386] on tr "Small Fleece Blanket - 30" x 40" $11.00 $ 25.30 50 $13.30" at bounding box center [784, 393] width 927 height 92
type input "39.95"
drag, startPoint x: 978, startPoint y: 485, endPoint x: 914, endPoint y: 483, distance: 64.0
click at [916, 483] on td "$ 46.00" at bounding box center [978, 485] width 124 height 92
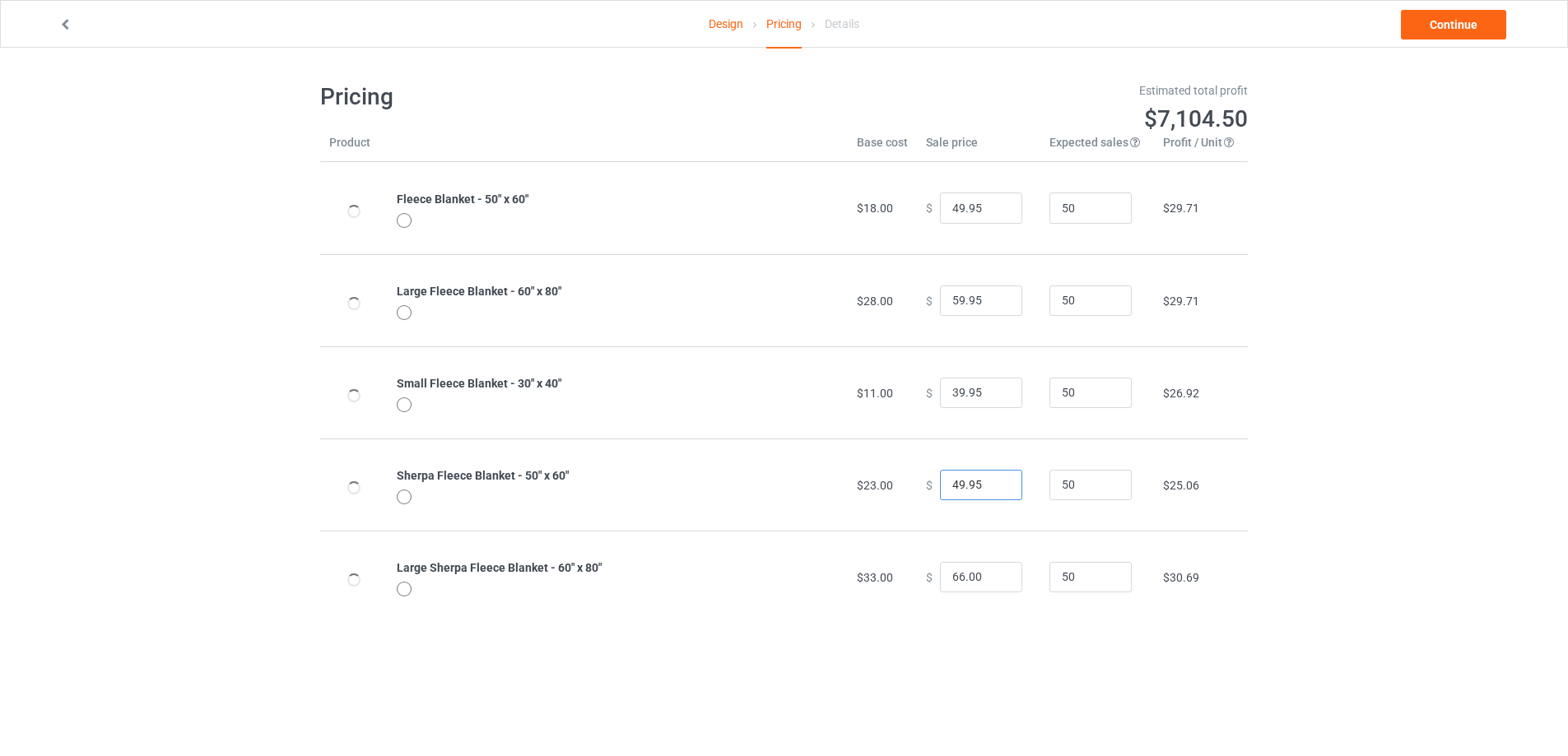
drag, startPoint x: 979, startPoint y: 483, endPoint x: 846, endPoint y: 450, distance: 137.0
click at [853, 474] on tr "Sherpa Fleece Blanket - 50" x 60" $23.00 $ 49.95 50 $25.06" at bounding box center [784, 485] width 927 height 92
type input "54.95"
drag, startPoint x: 980, startPoint y: 579, endPoint x: 830, endPoint y: 561, distance: 151.1
click at [839, 569] on tr "Large Sherpa Fleece Blanket - 60" x 80" $33.00 $ 66.00 50 $30.69" at bounding box center [784, 576] width 927 height 92
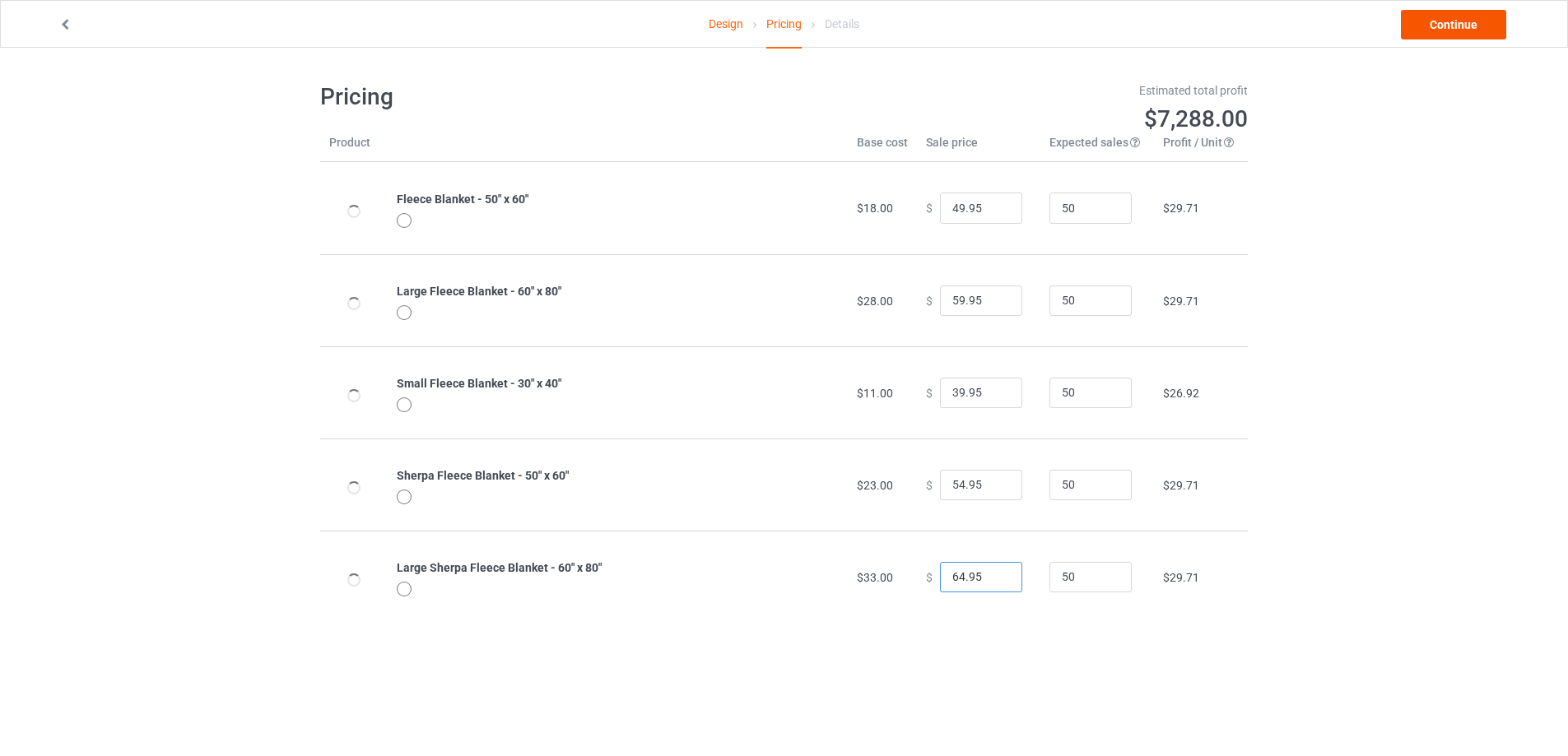
type input "64.95"
click at [1478, 27] on link "Continue" at bounding box center [1454, 24] width 105 height 29
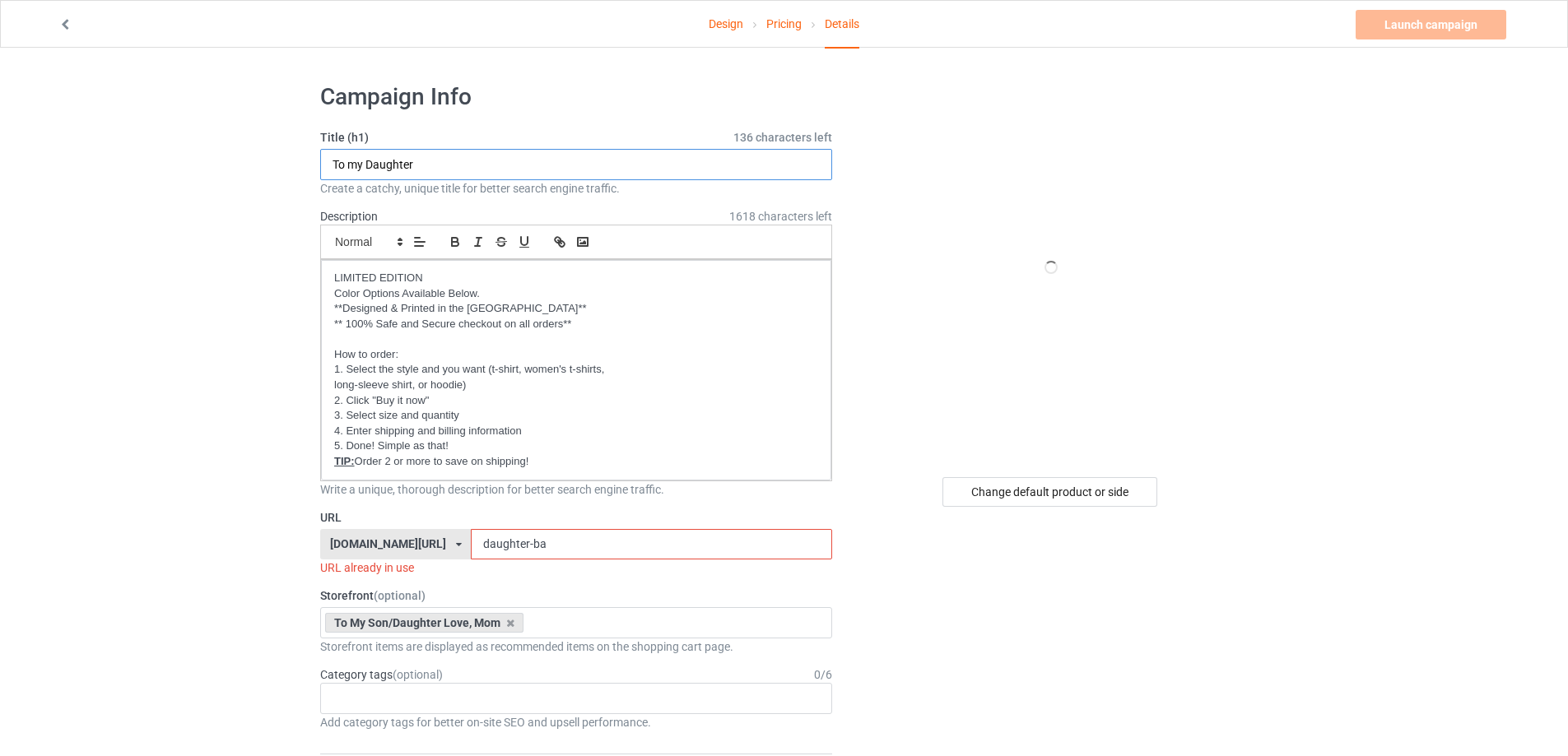
drag, startPoint x: 429, startPoint y: 167, endPoint x: 363, endPoint y: 161, distance: 66.3
click at [363, 161] on input "To my Daughter" at bounding box center [576, 164] width 512 height 31
paste input "đ"
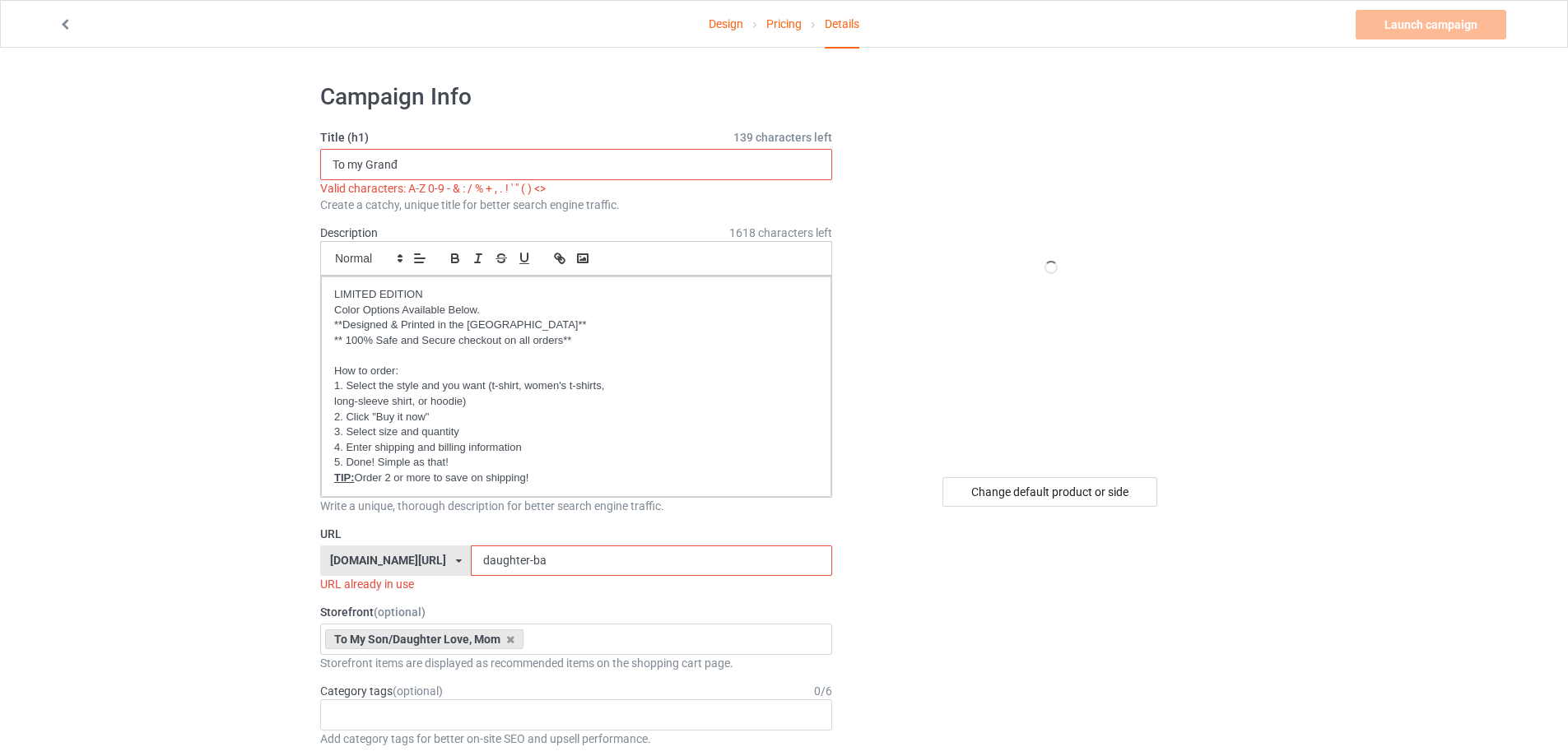
paste input "dd"
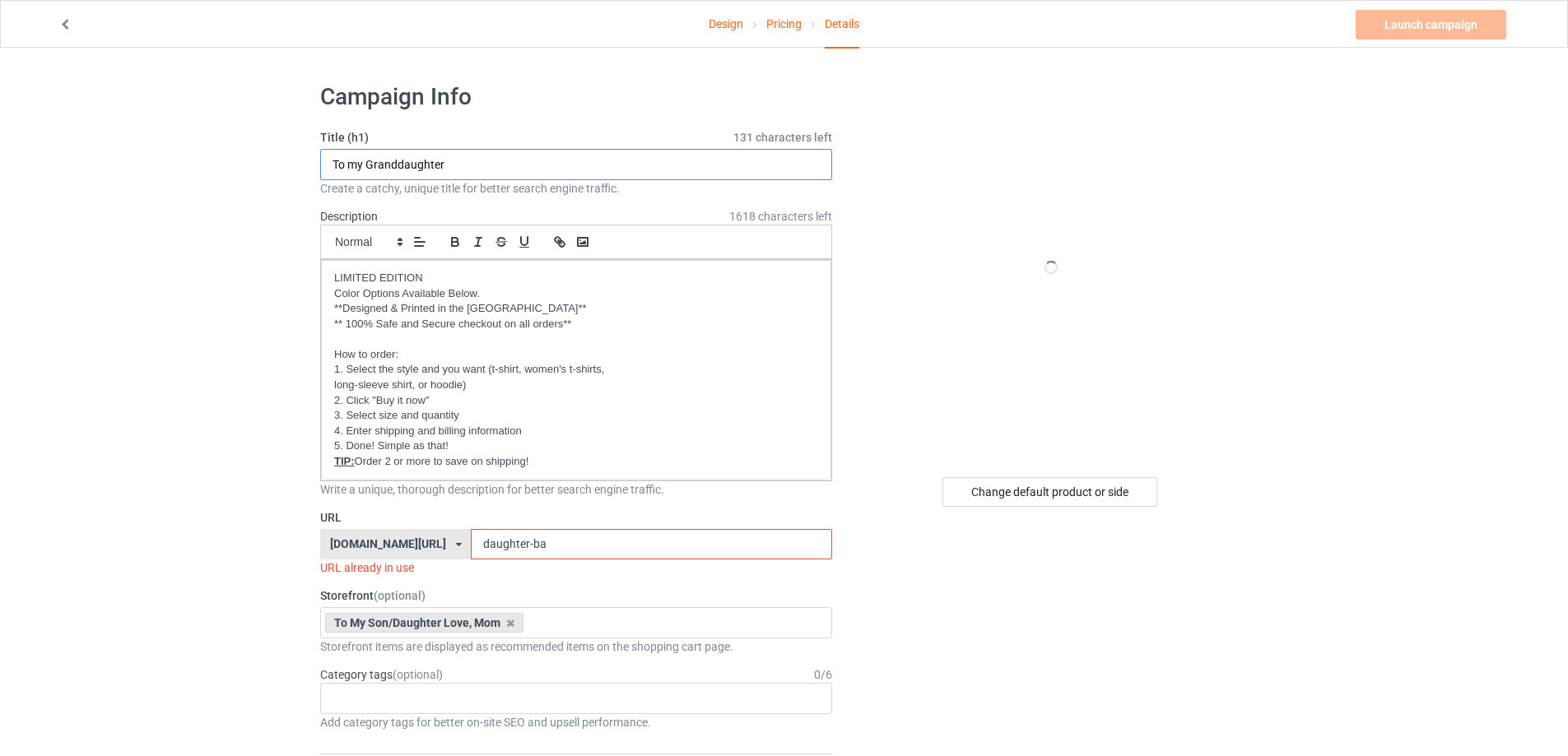
type input "To my Granddaughter"
drag, startPoint x: 526, startPoint y: 547, endPoint x: 360, endPoint y: 536, distance: 166.4
click at [360, 536] on div "[DOMAIN_NAME][URL] [DOMAIN_NAME][URL] [DOMAIN_NAME][URL] [DOMAIN_NAME][URL] [DO…" at bounding box center [576, 544] width 512 height 31
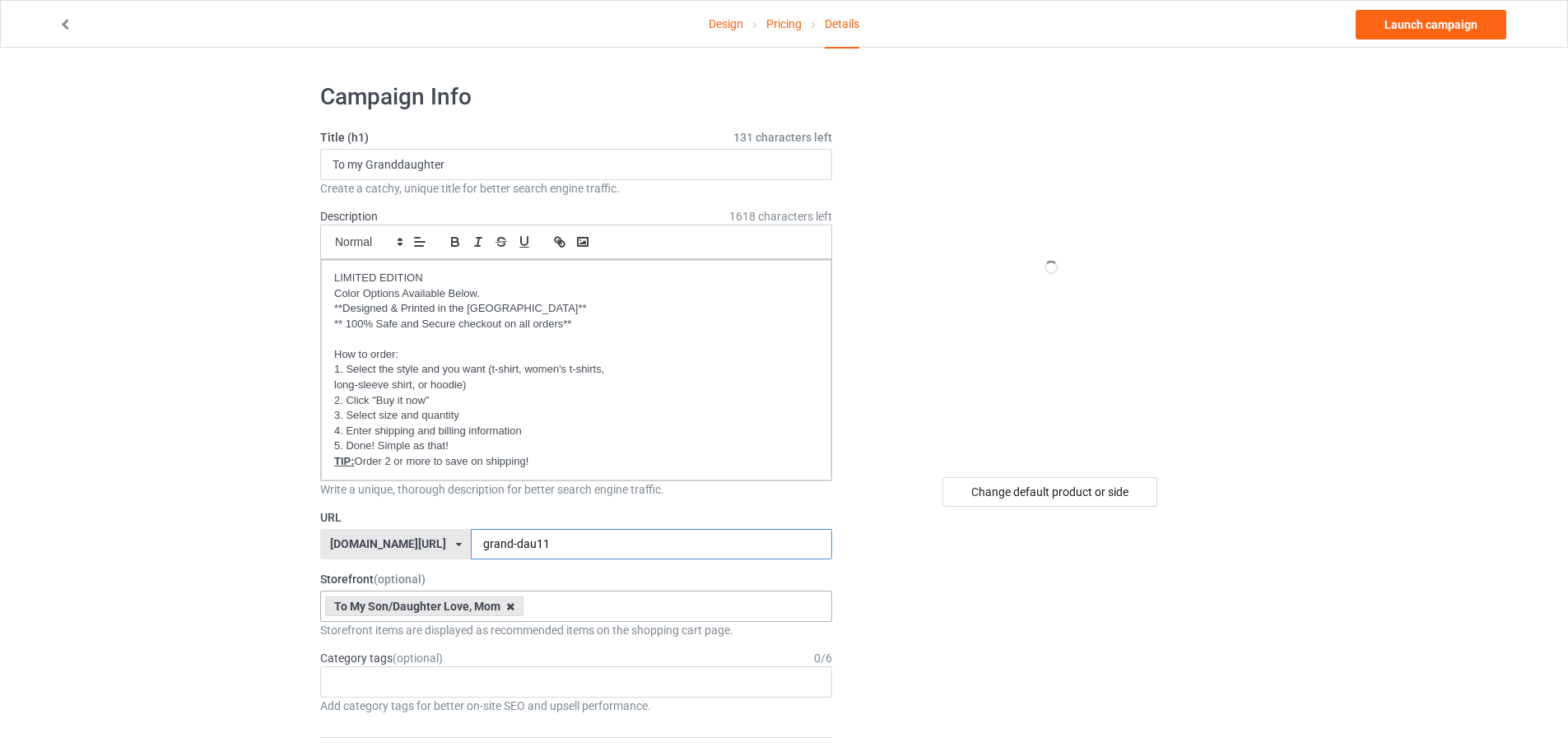
type input "grand-dau11"
click at [509, 611] on icon at bounding box center [510, 606] width 8 height 11
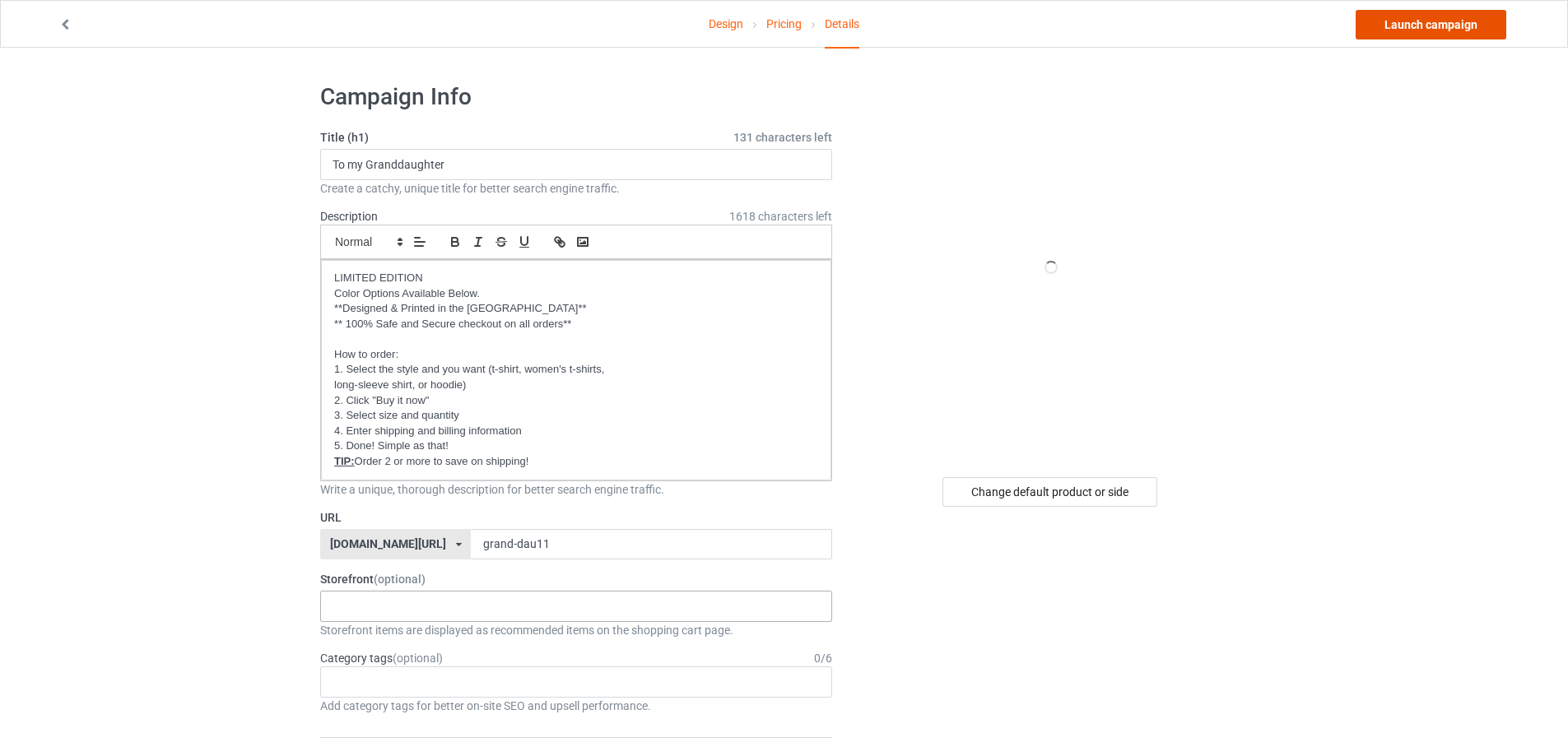
click at [1454, 17] on link "Launch campaign" at bounding box center [1430, 24] width 150 height 29
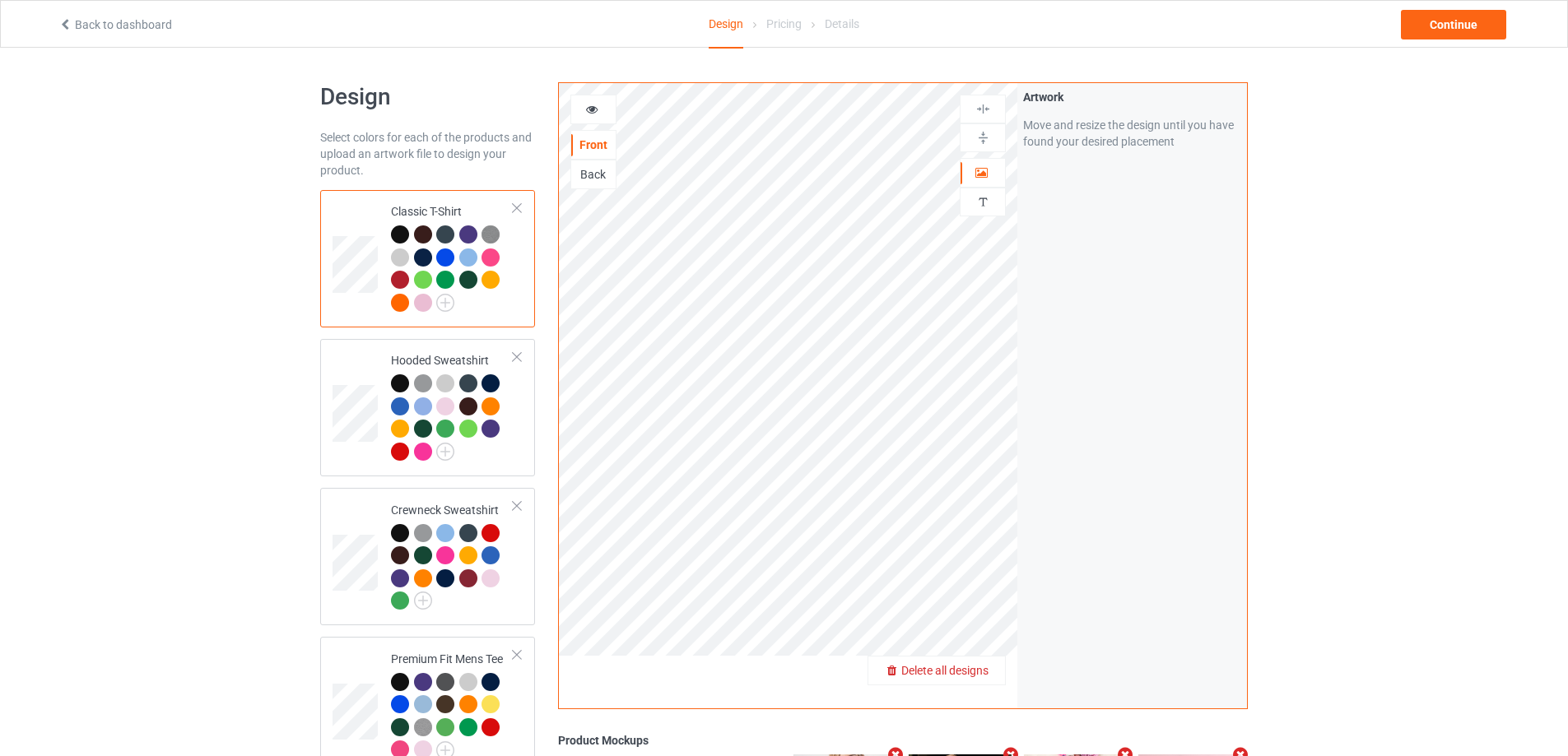
click at [986, 674] on span "Delete all designs" at bounding box center [945, 671] width 87 height 13
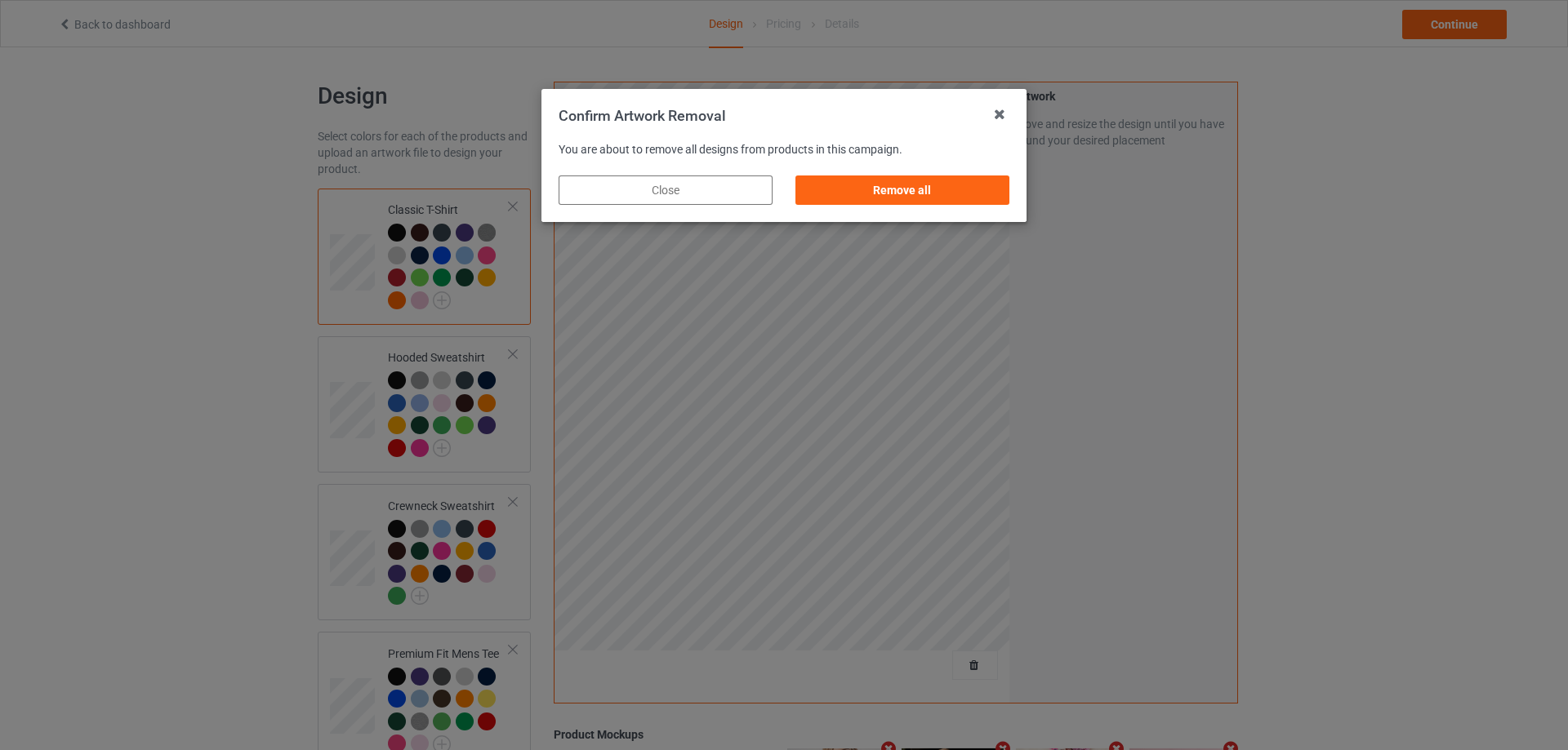
click at [905, 174] on div "Remove all" at bounding box center [903, 190] width 237 height 52
click at [914, 191] on div "Remove all" at bounding box center [902, 190] width 214 height 29
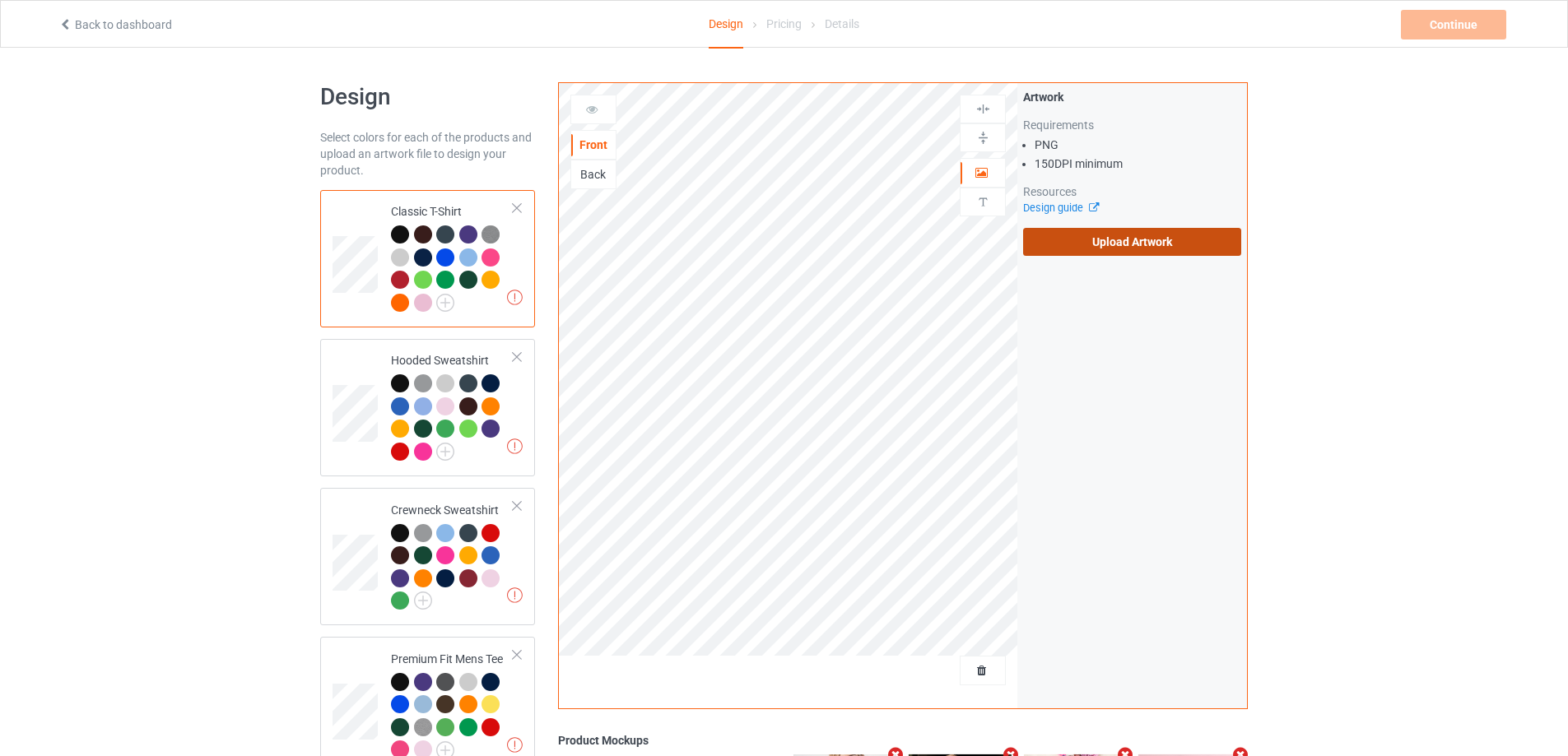
click at [1102, 247] on label "Upload Artwork" at bounding box center [1131, 241] width 218 height 28
click at [0, 0] on input "Upload Artwork" at bounding box center [0, 0] width 0 height 0
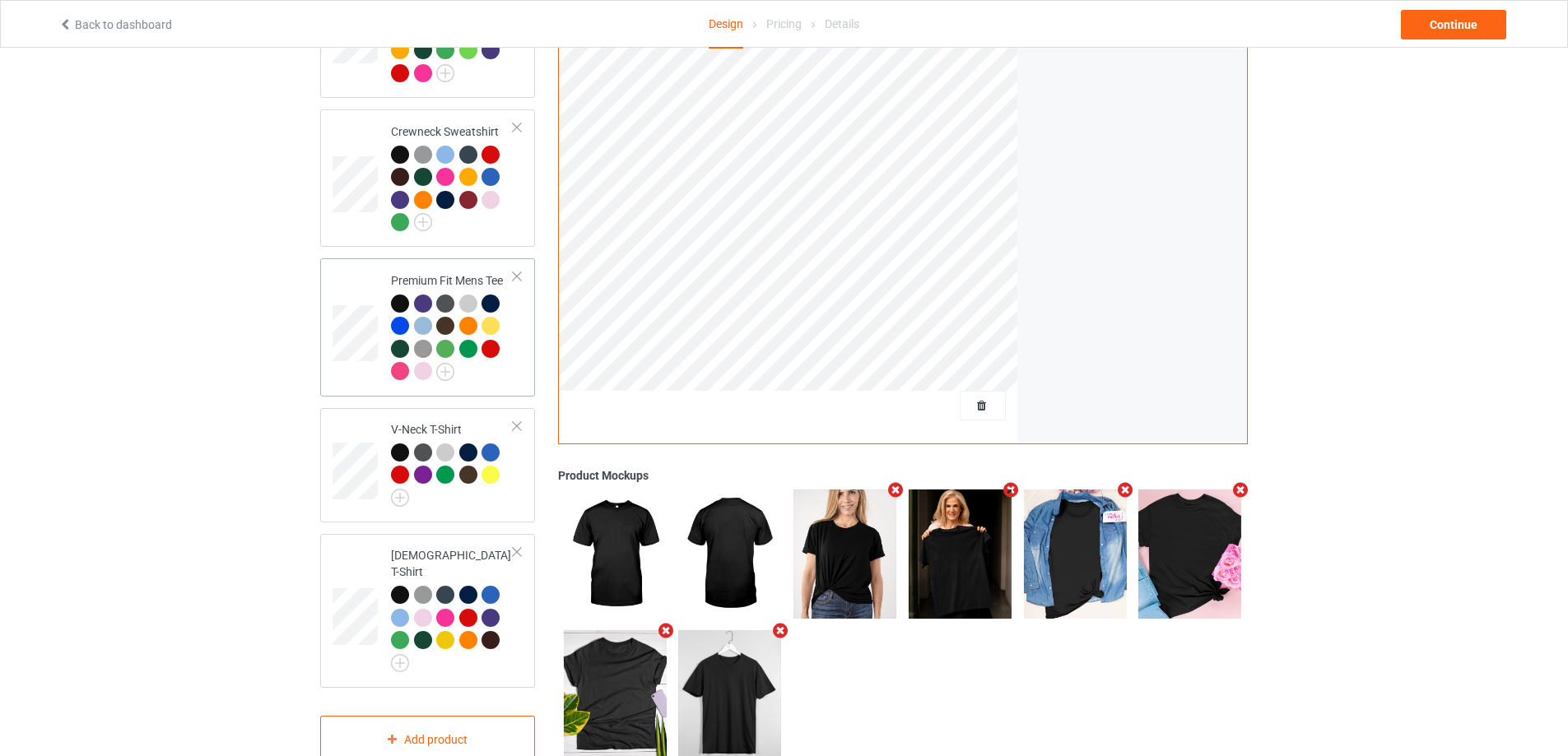
scroll to position [405, 0]
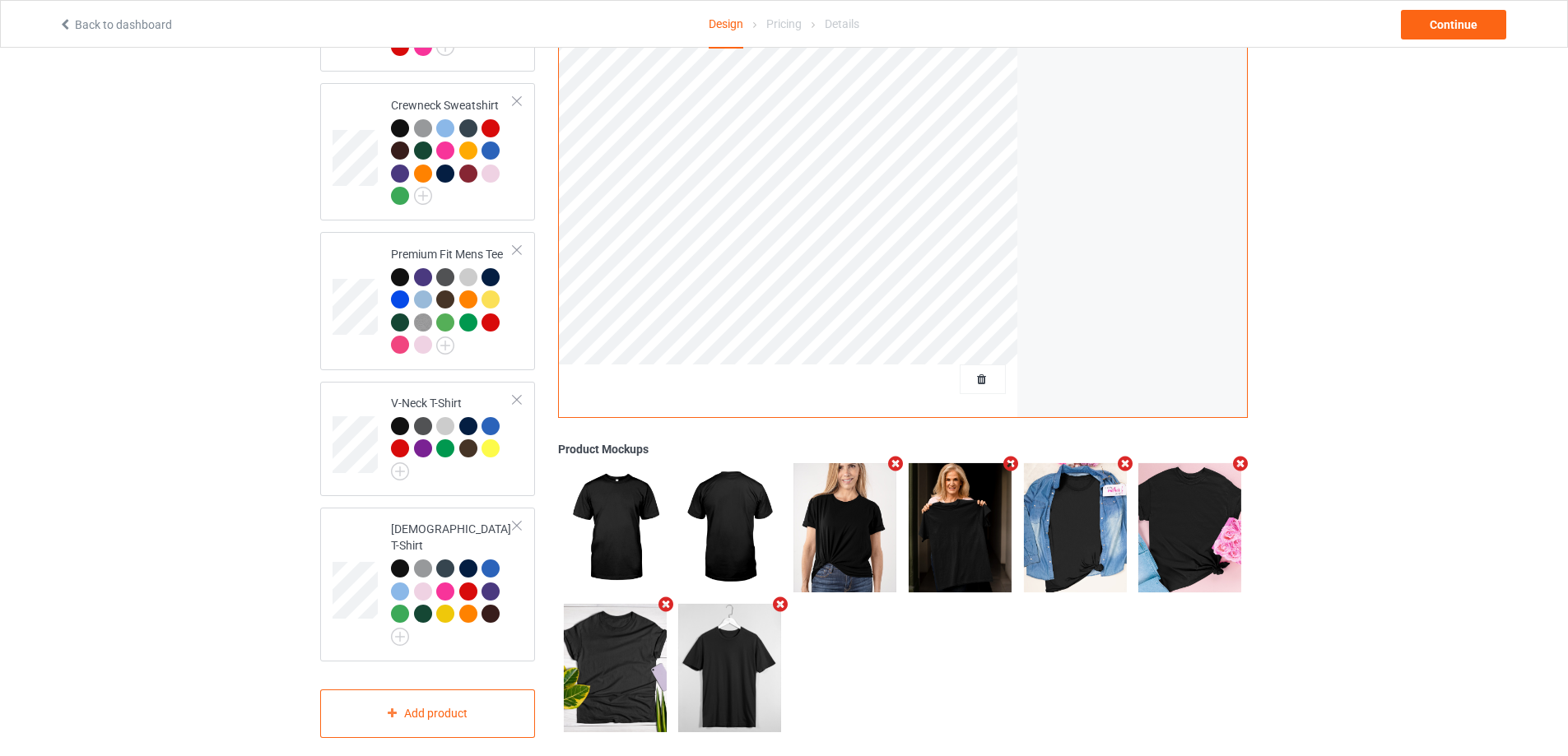
click at [1472, 46] on div "Back to dashboard Design Pricing Details Continue" at bounding box center [784, 23] width 1474 height 46
click at [1469, 34] on div "Continue" at bounding box center [1454, 24] width 105 height 29
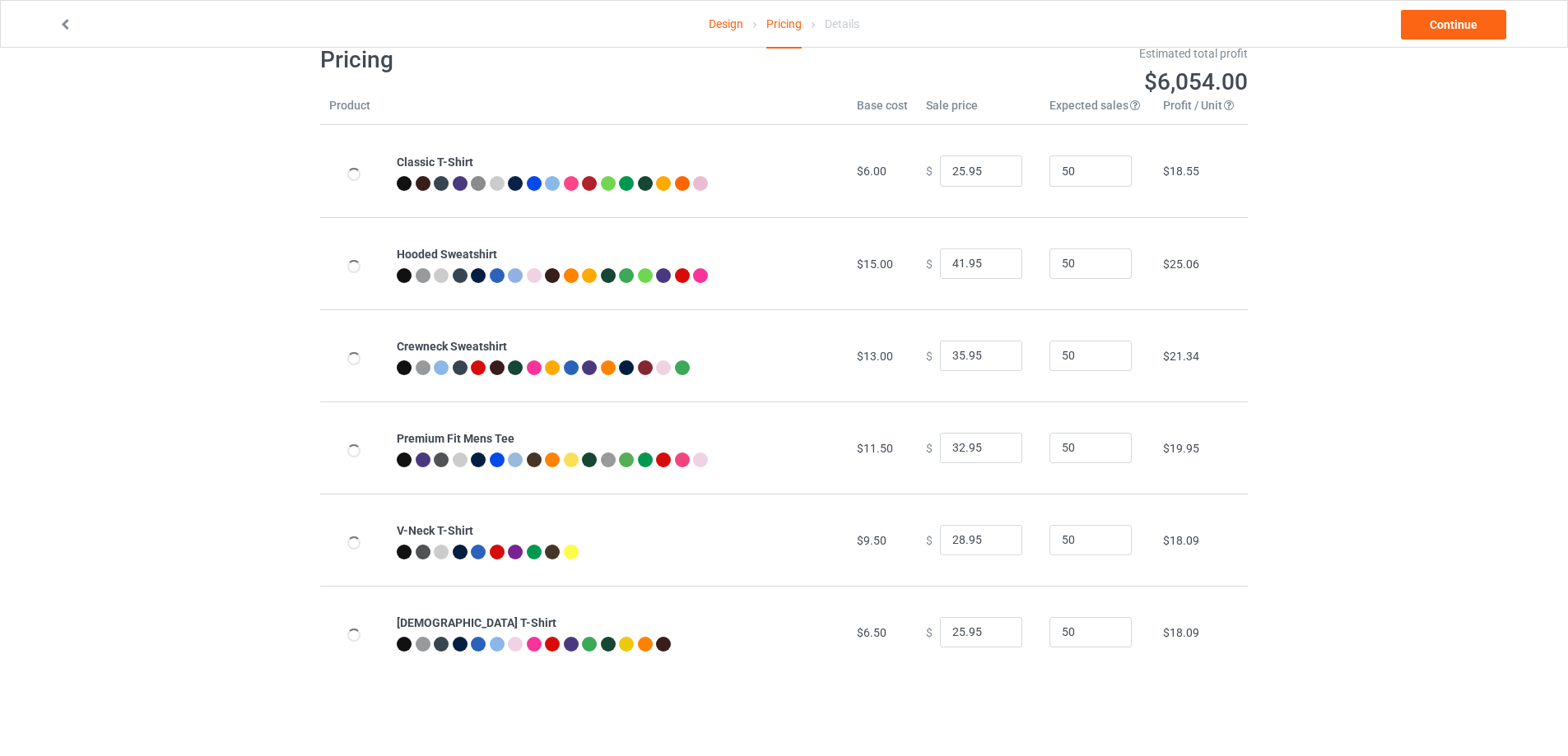
scroll to position [48, 0]
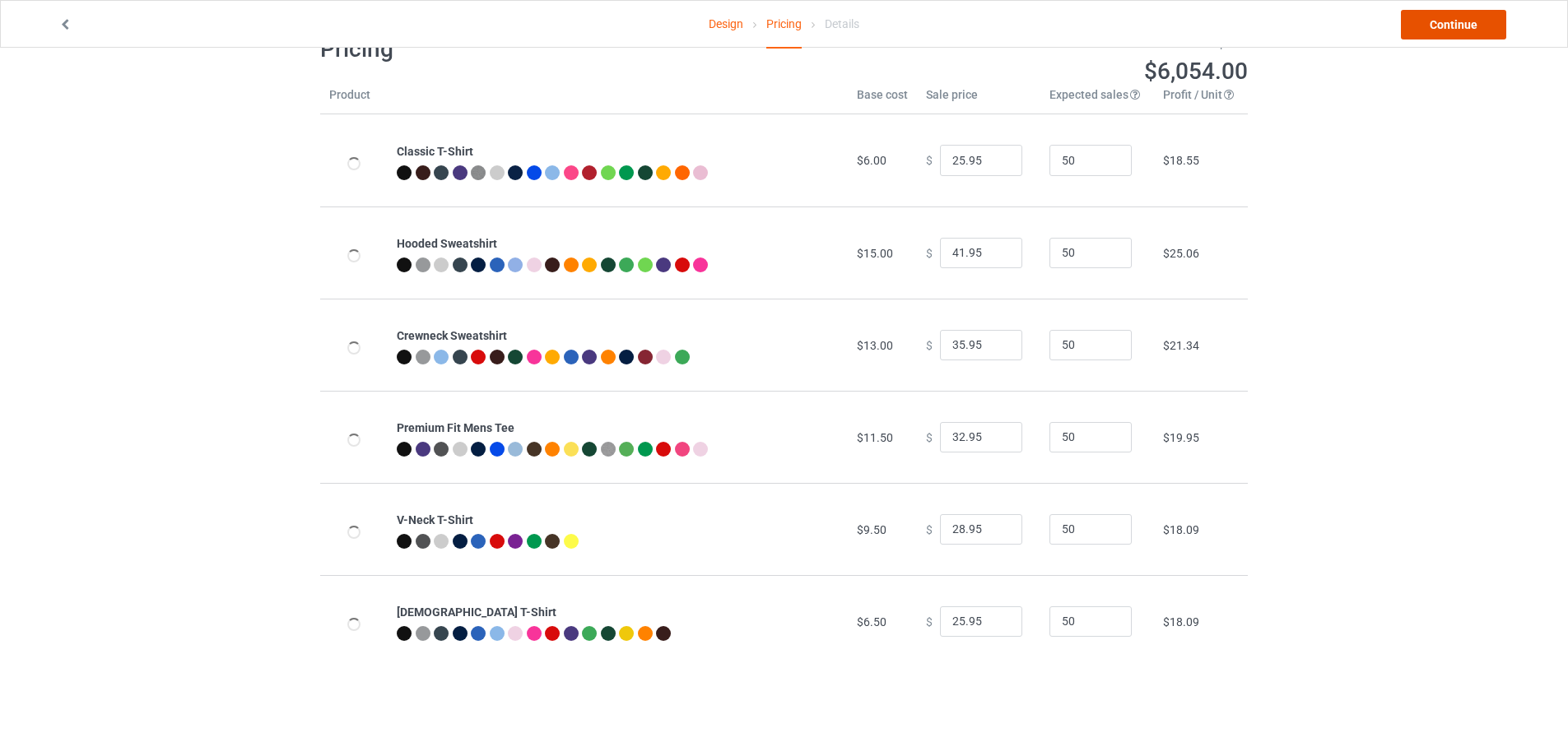
click at [1464, 22] on link "Continue" at bounding box center [1454, 24] width 105 height 29
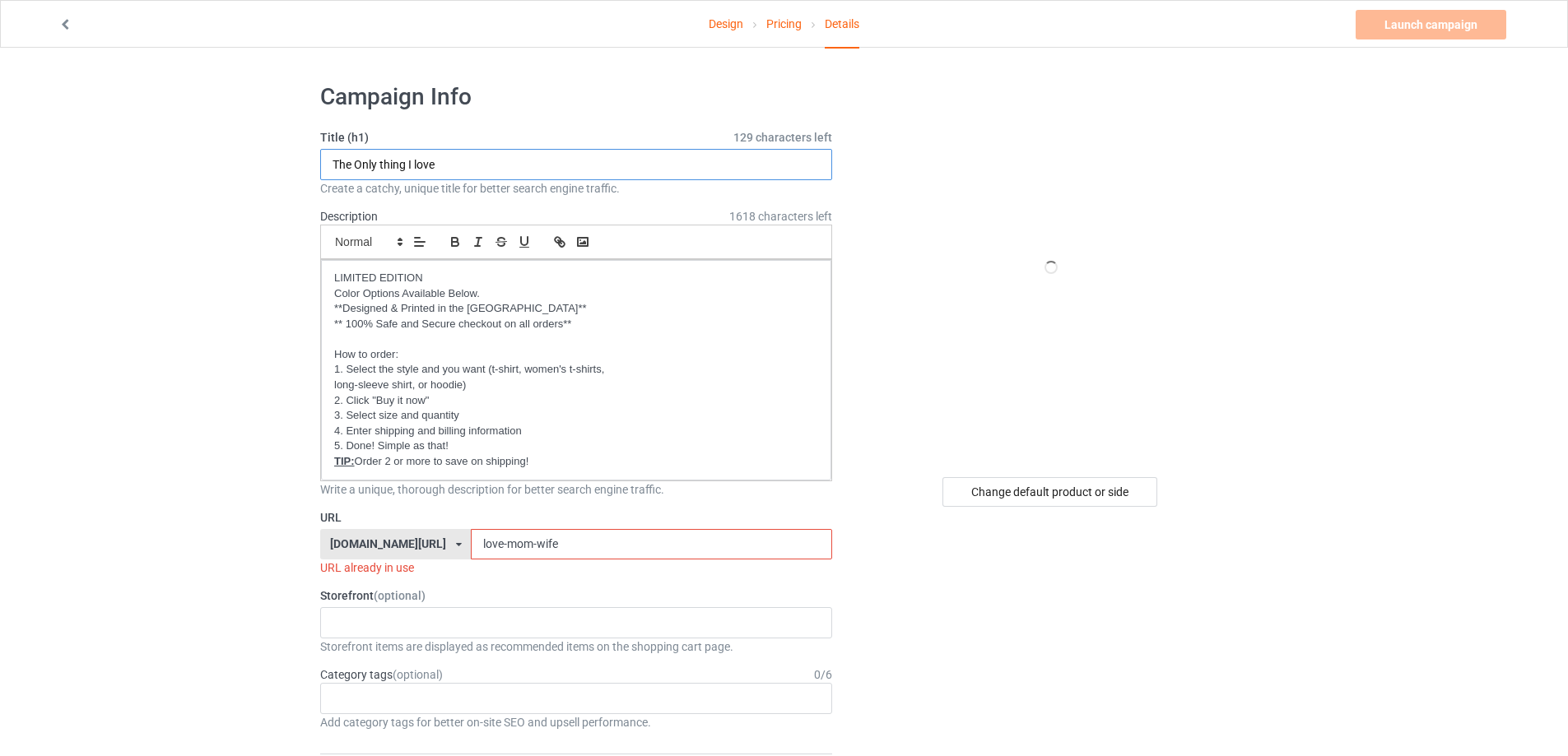
drag, startPoint x: 464, startPoint y: 160, endPoint x: 298, endPoint y: 149, distance: 166.4
type input "Go f yourself"
drag, startPoint x: 576, startPoint y: 543, endPoint x: 357, endPoint y: 526, distance: 219.7
click at [357, 526] on div "URL gift4family.com/ gift4family.com/ homely-gift.com/ homely-gift1960s.com/ te…" at bounding box center [576, 543] width 512 height 68
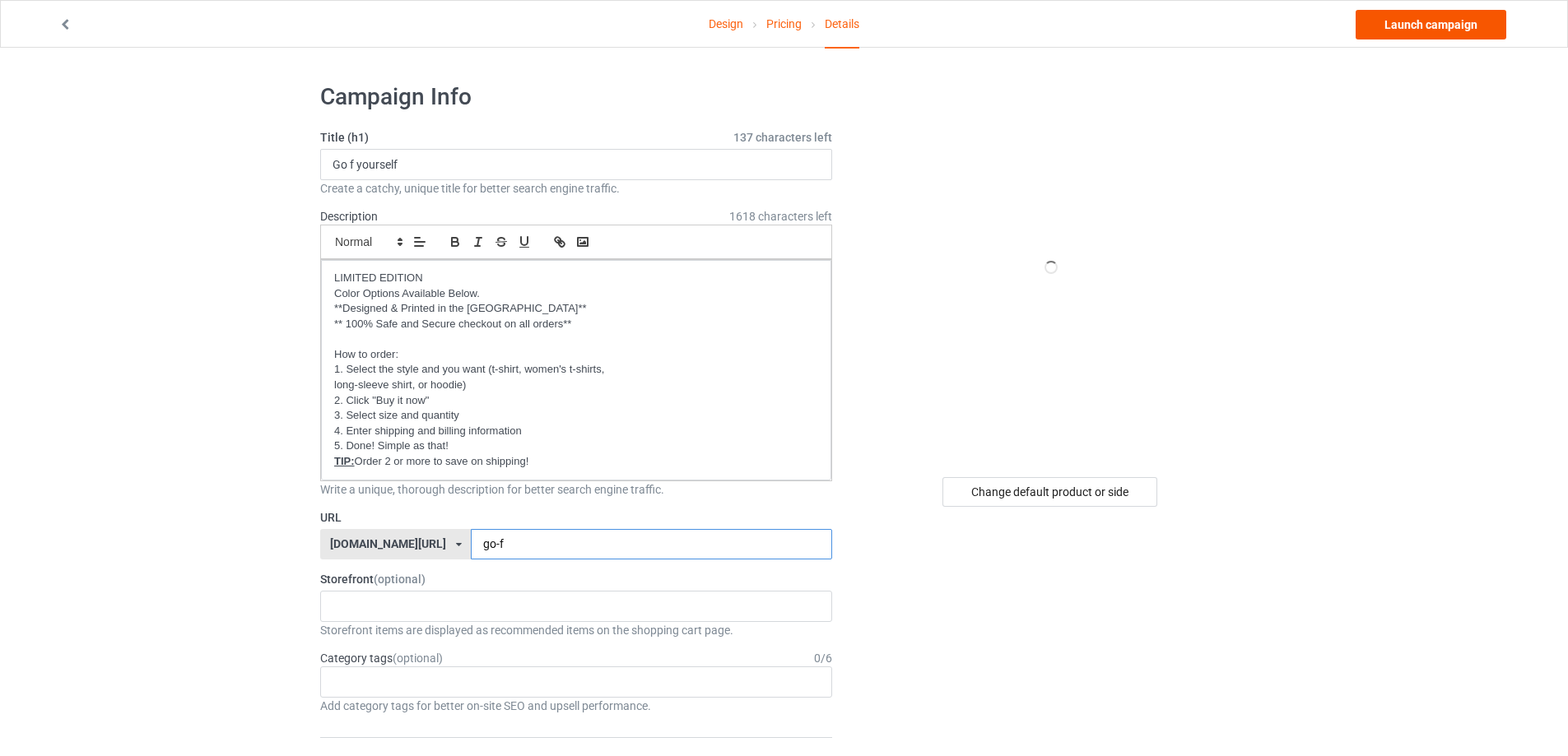
type input "go-f"
click at [1439, 18] on link "Launch campaign" at bounding box center [1430, 24] width 150 height 29
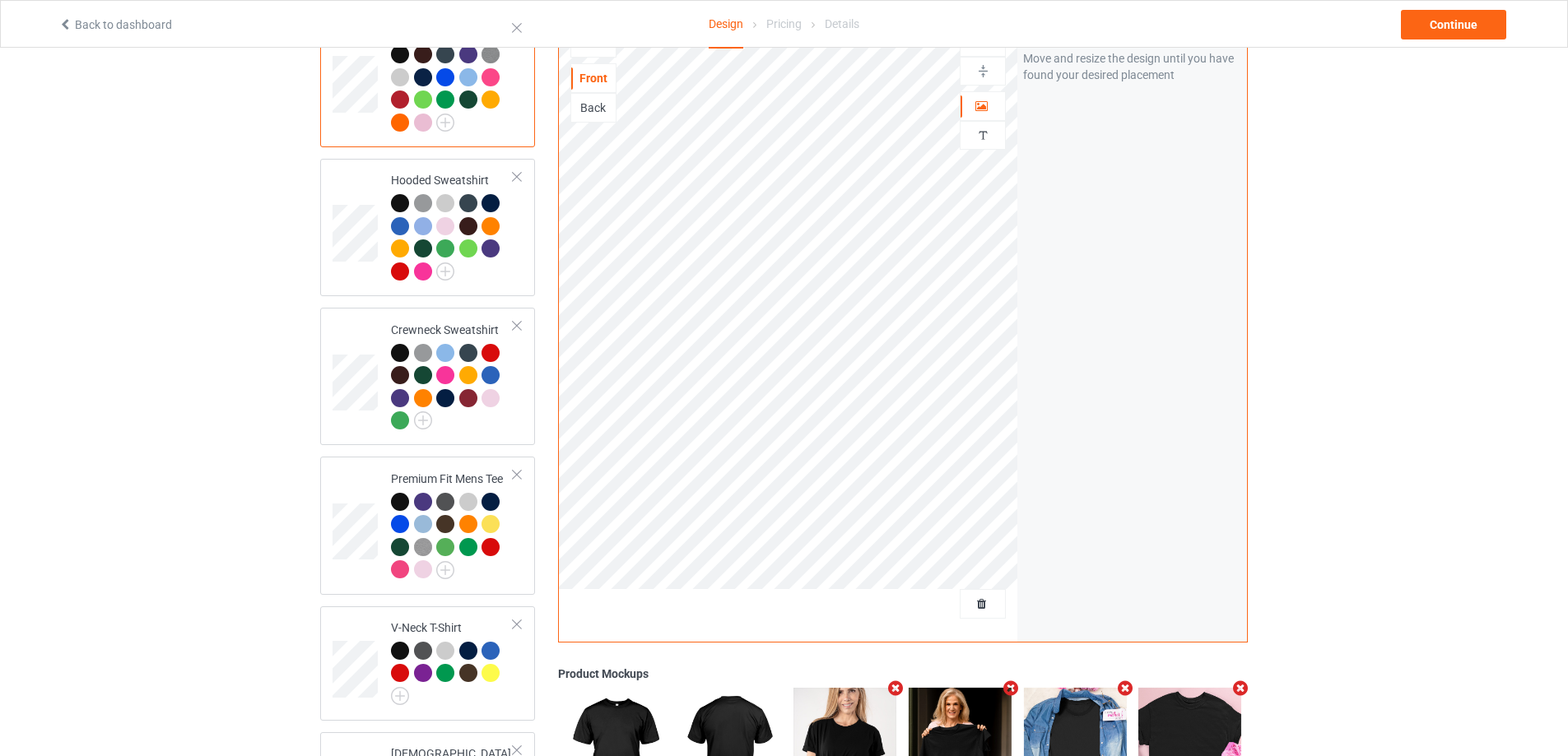
scroll to position [405, 0]
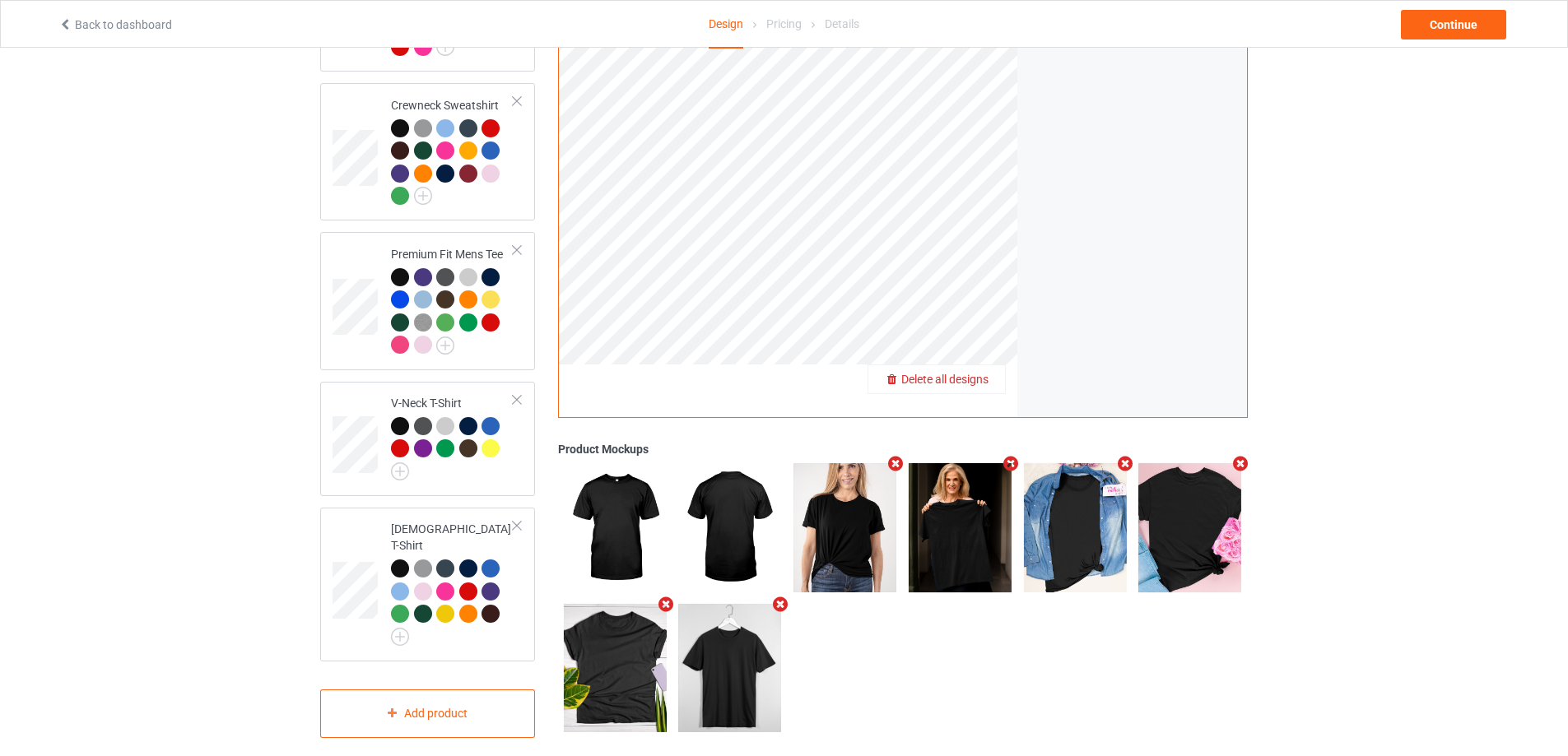
click at [979, 373] on span "Delete all designs" at bounding box center [945, 379] width 87 height 13
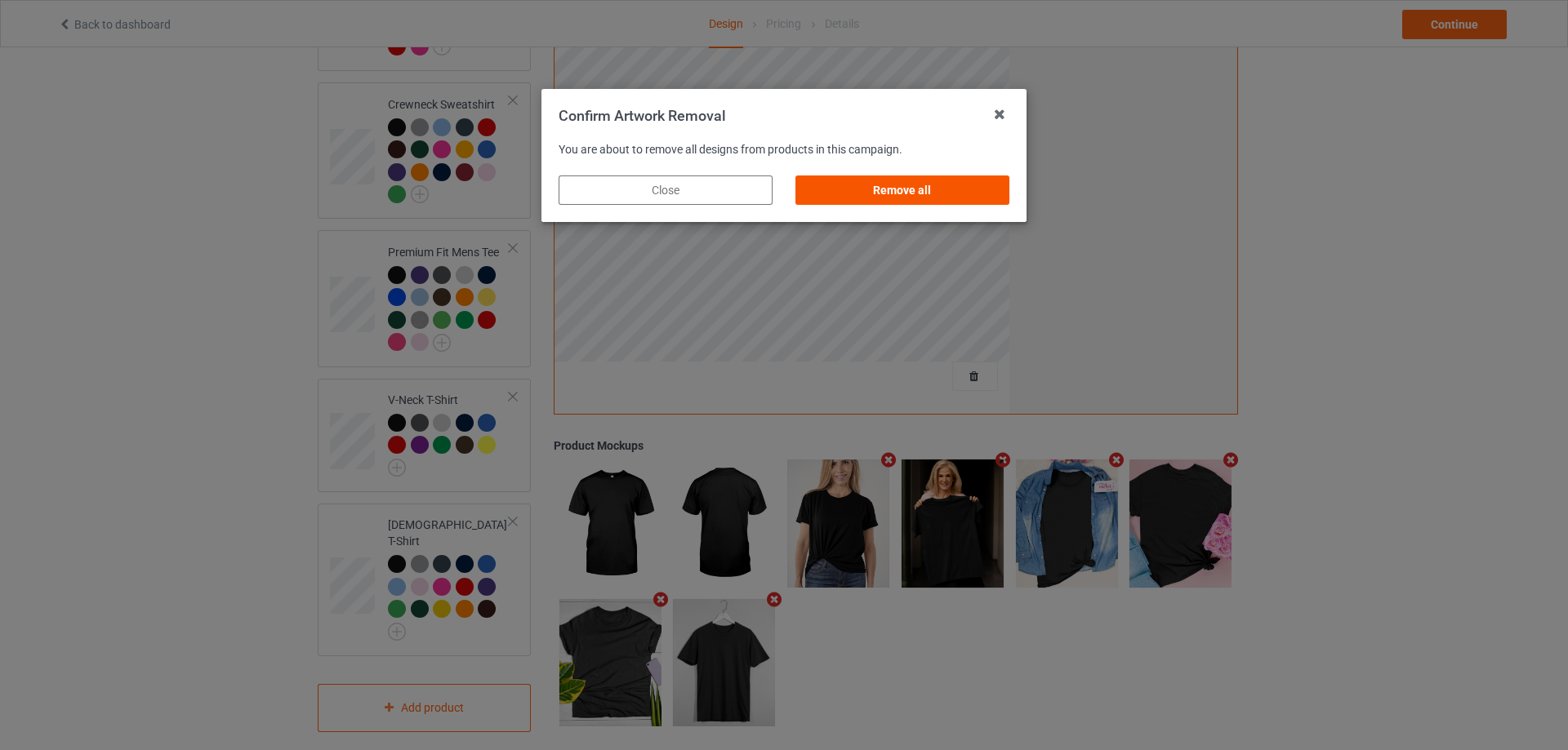
click at [900, 178] on div "Remove all" at bounding box center [902, 190] width 214 height 29
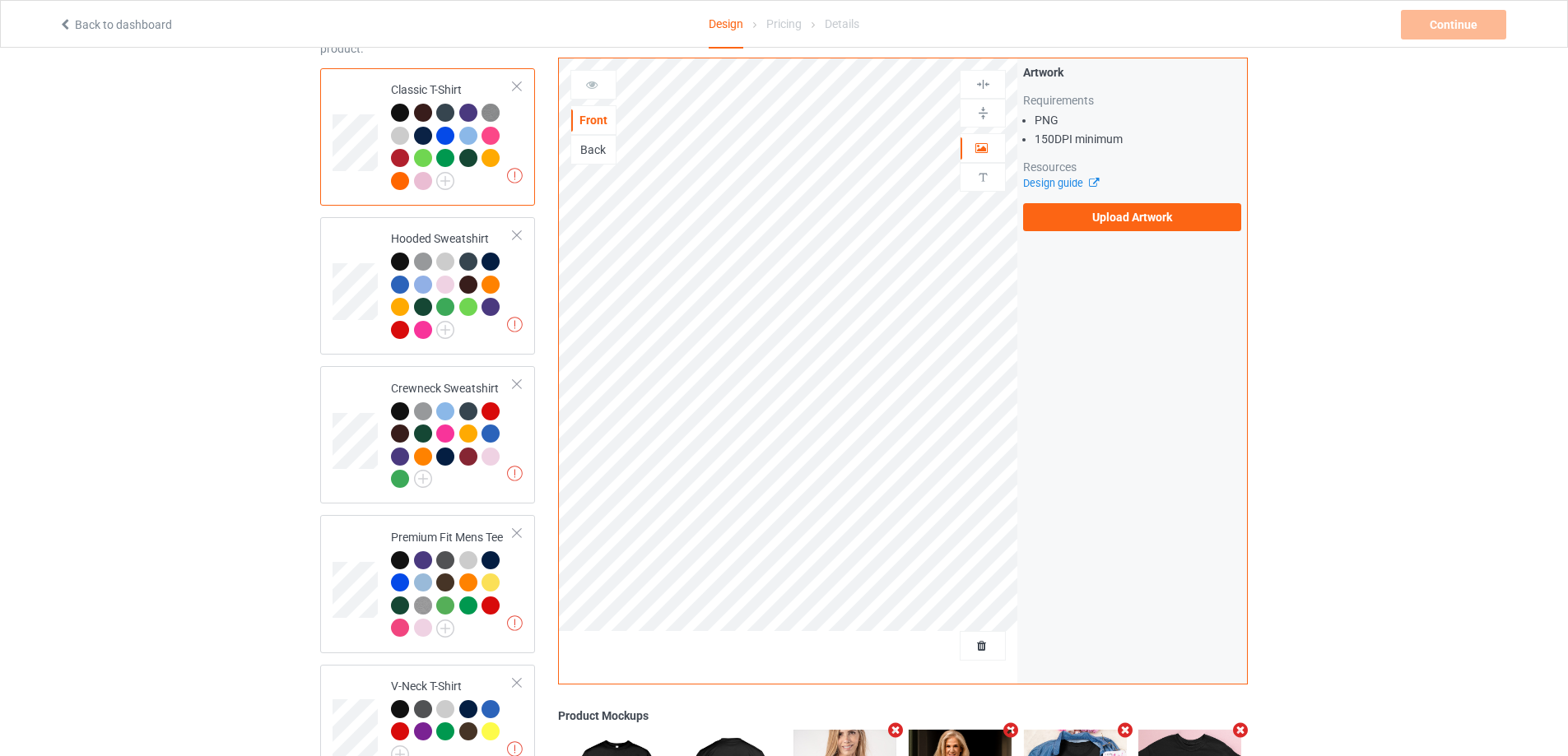
scroll to position [76, 0]
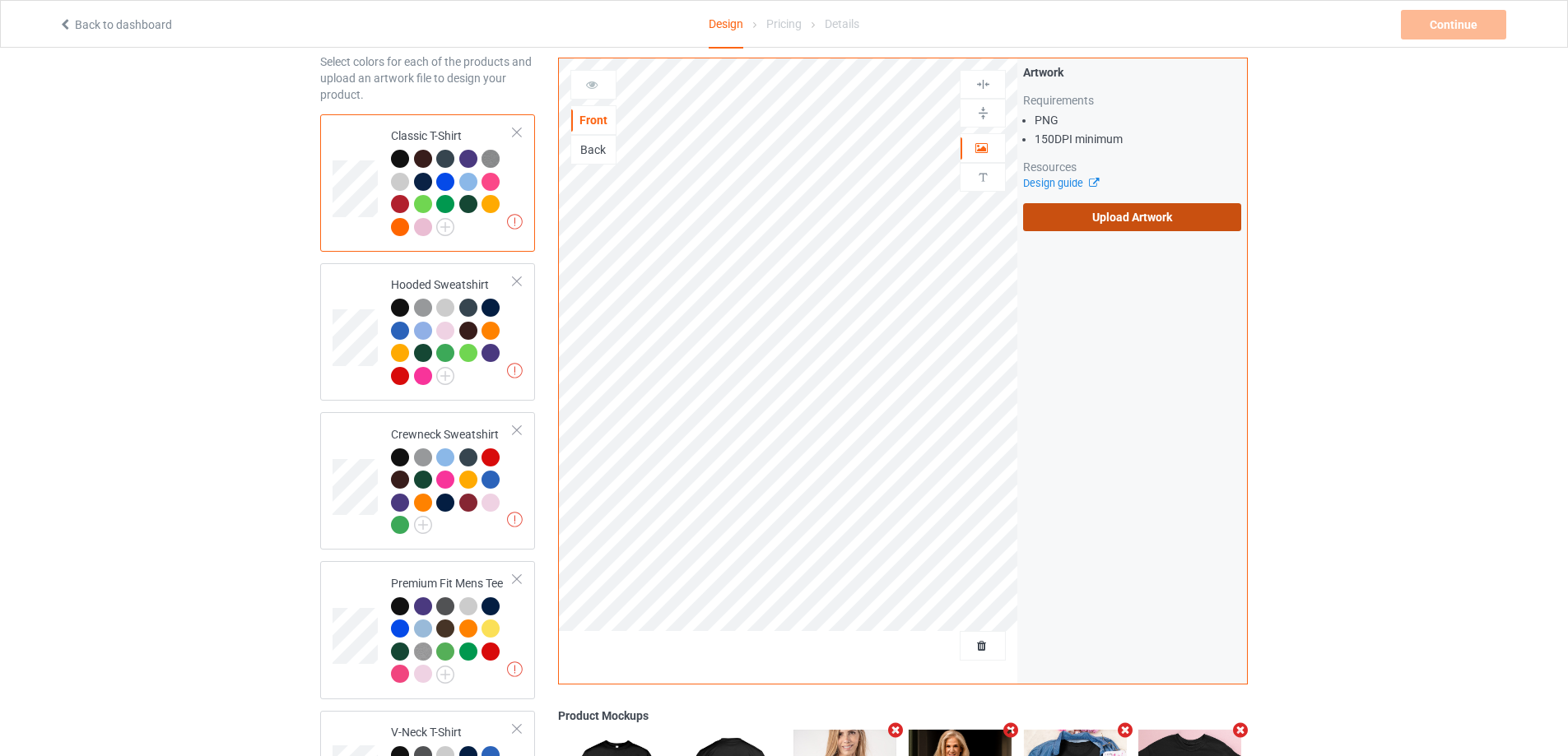
click at [1061, 211] on label "Upload Artwork" at bounding box center [1131, 216] width 218 height 28
click at [0, 0] on input "Upload Artwork" at bounding box center [0, 0] width 0 height 0
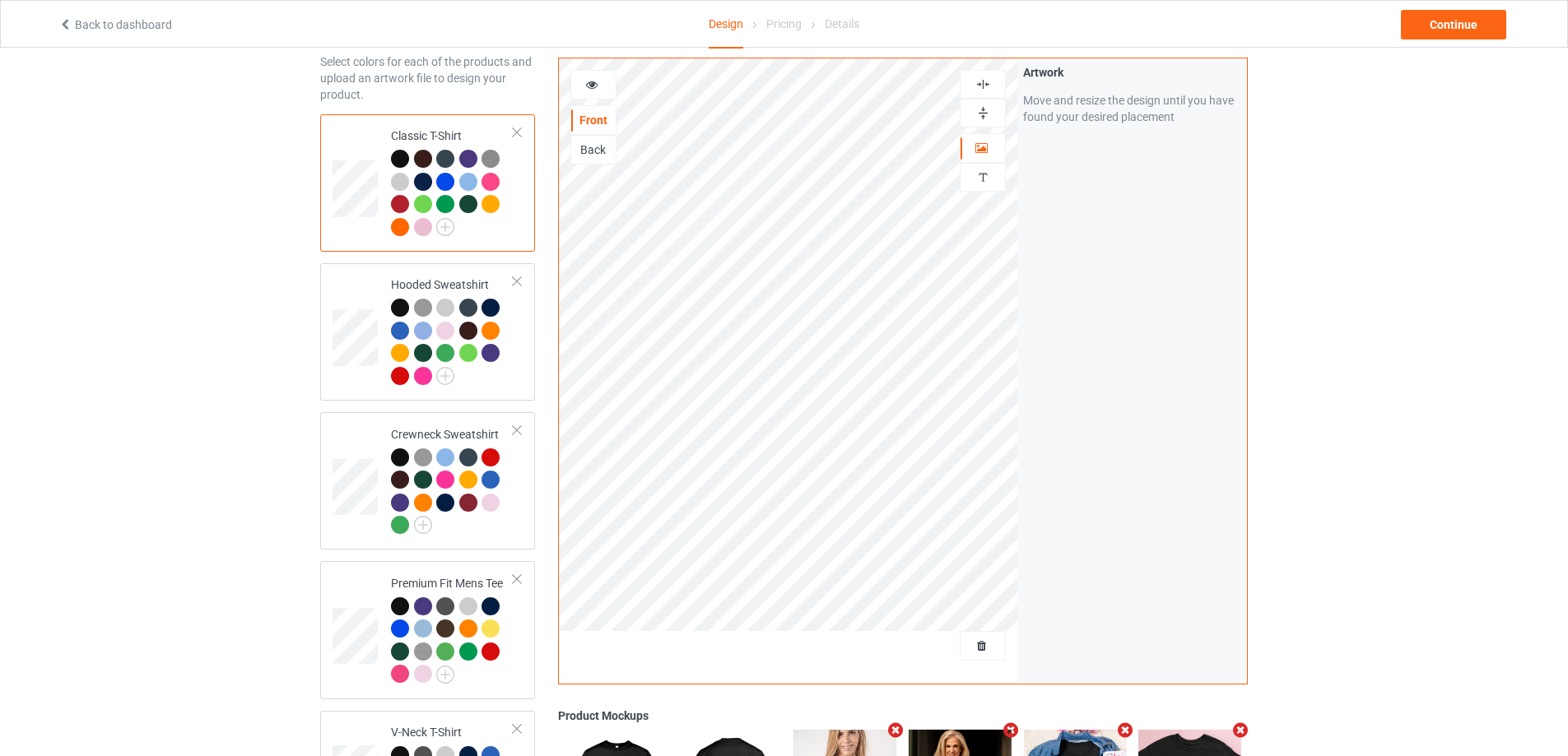
click at [149, 304] on div "Design Select colors for each of the products and upload an artwork file to des…" at bounding box center [784, 537] width 1568 height 1130
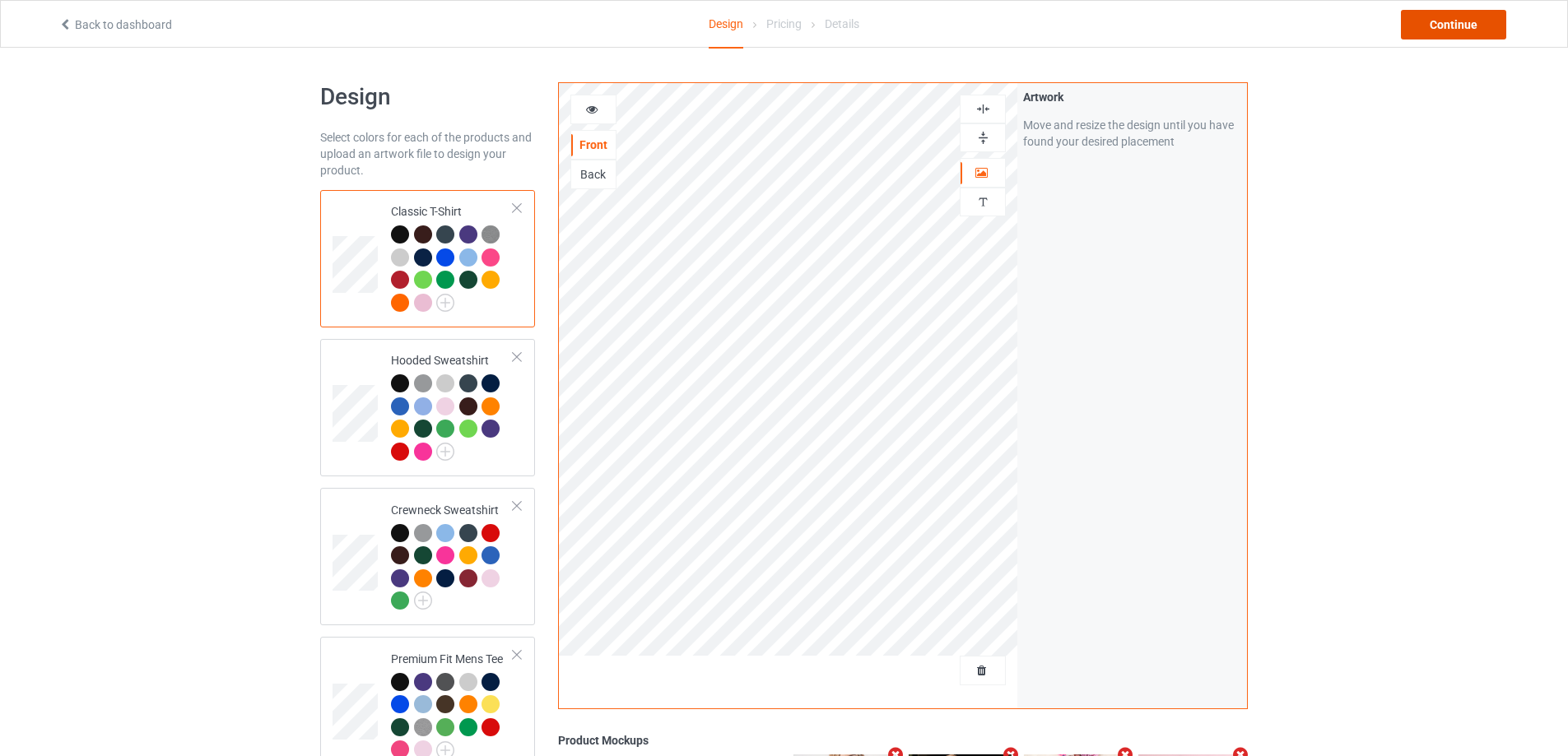
click at [1417, 24] on div "Continue" at bounding box center [1454, 24] width 105 height 29
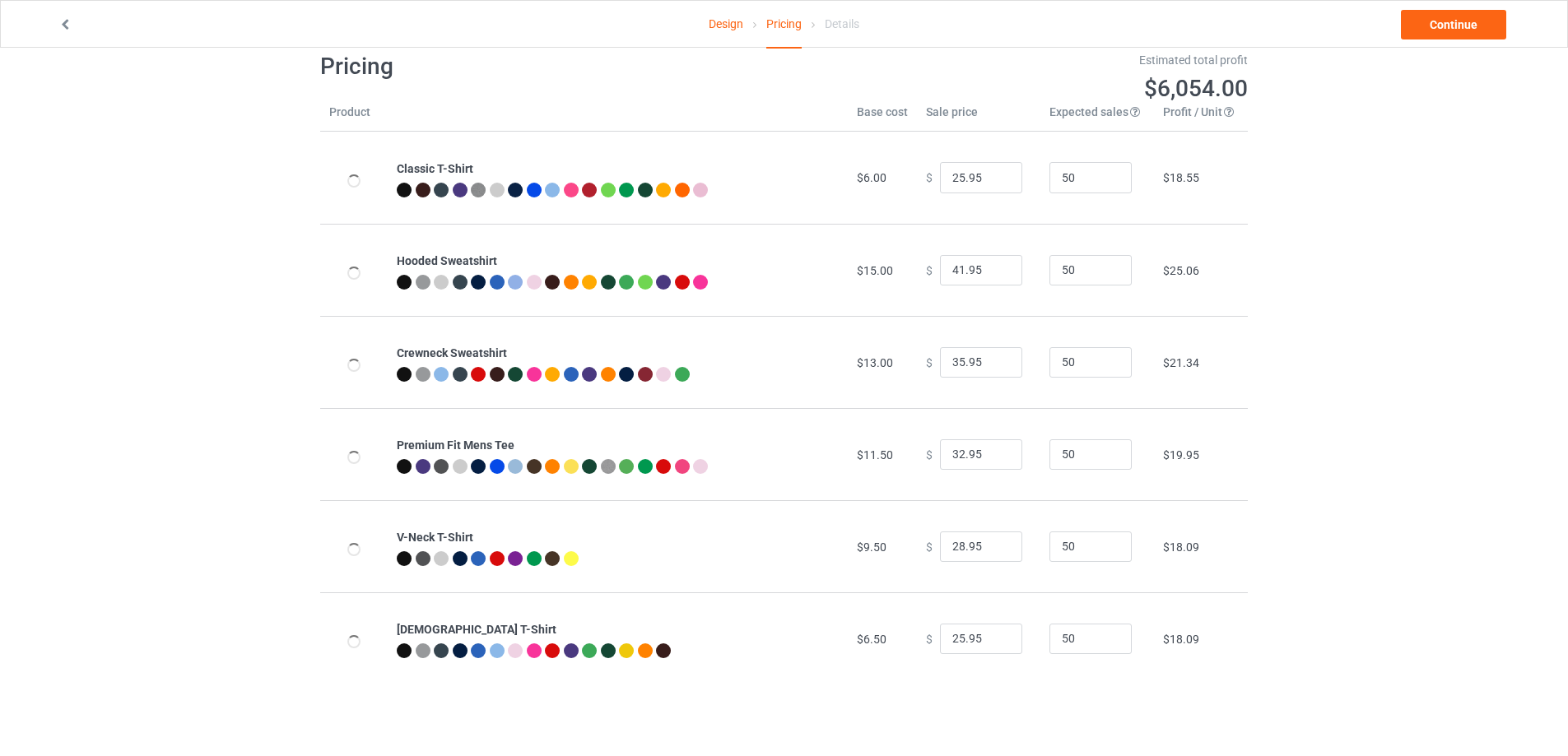
scroll to position [48, 0]
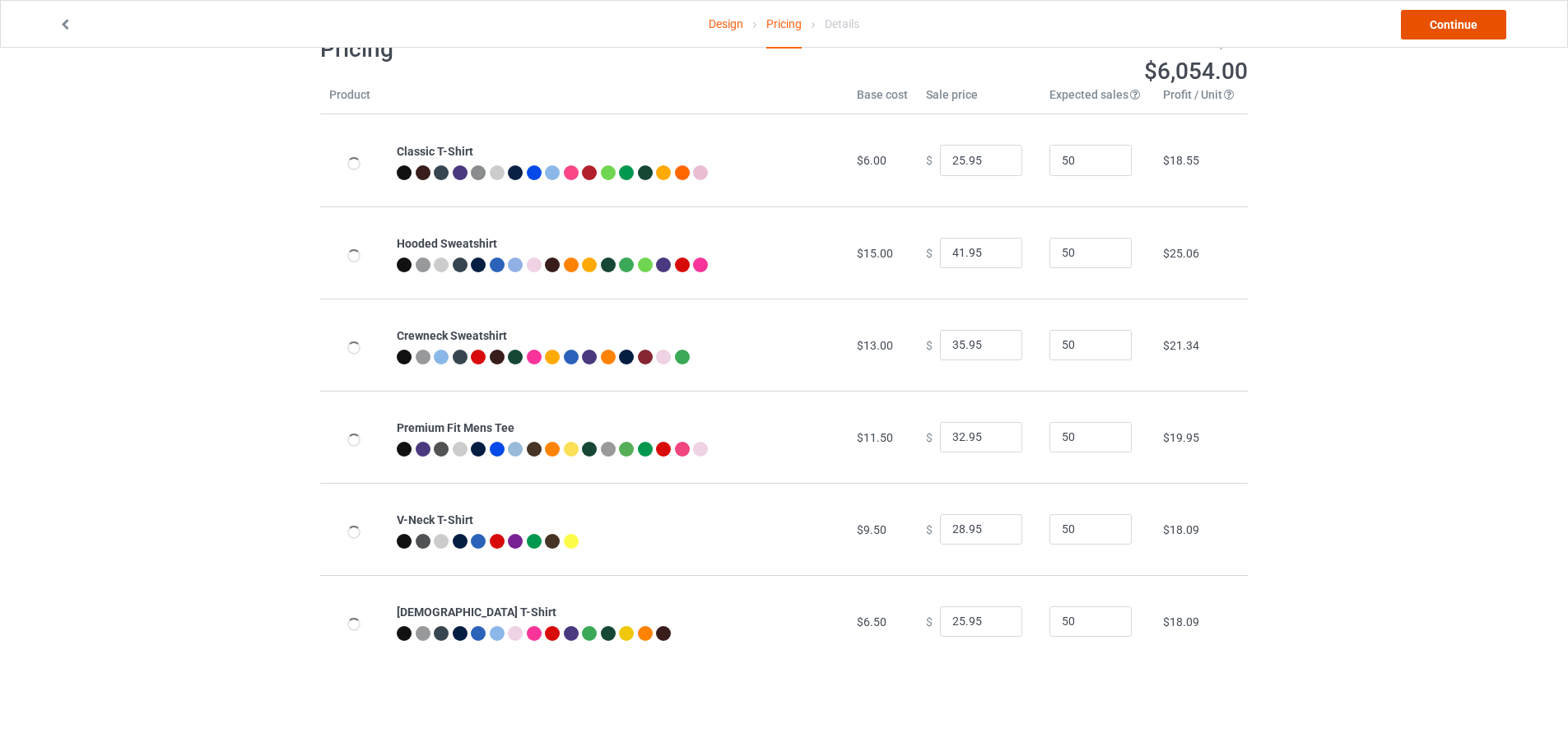
click at [1476, 23] on link "Continue" at bounding box center [1454, 24] width 105 height 29
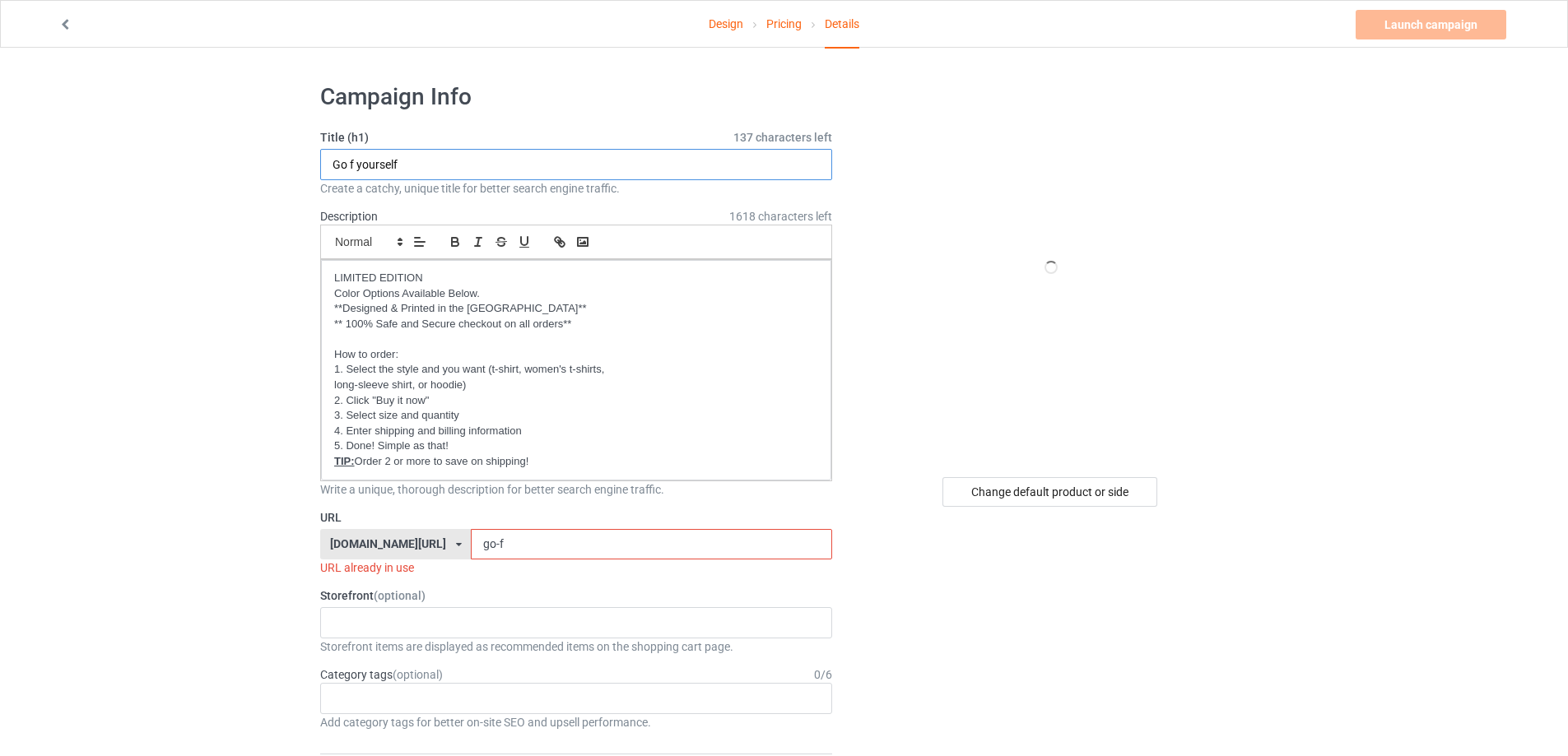
drag, startPoint x: 418, startPoint y: 155, endPoint x: 287, endPoint y: 162, distance: 131.2
type input "I love my husband"
click at [422, 614] on div "Oh look! A Bookstore! Best friends/ Besties 2025 Jesus 2025 To my SOULMATE Moth…" at bounding box center [576, 622] width 512 height 31
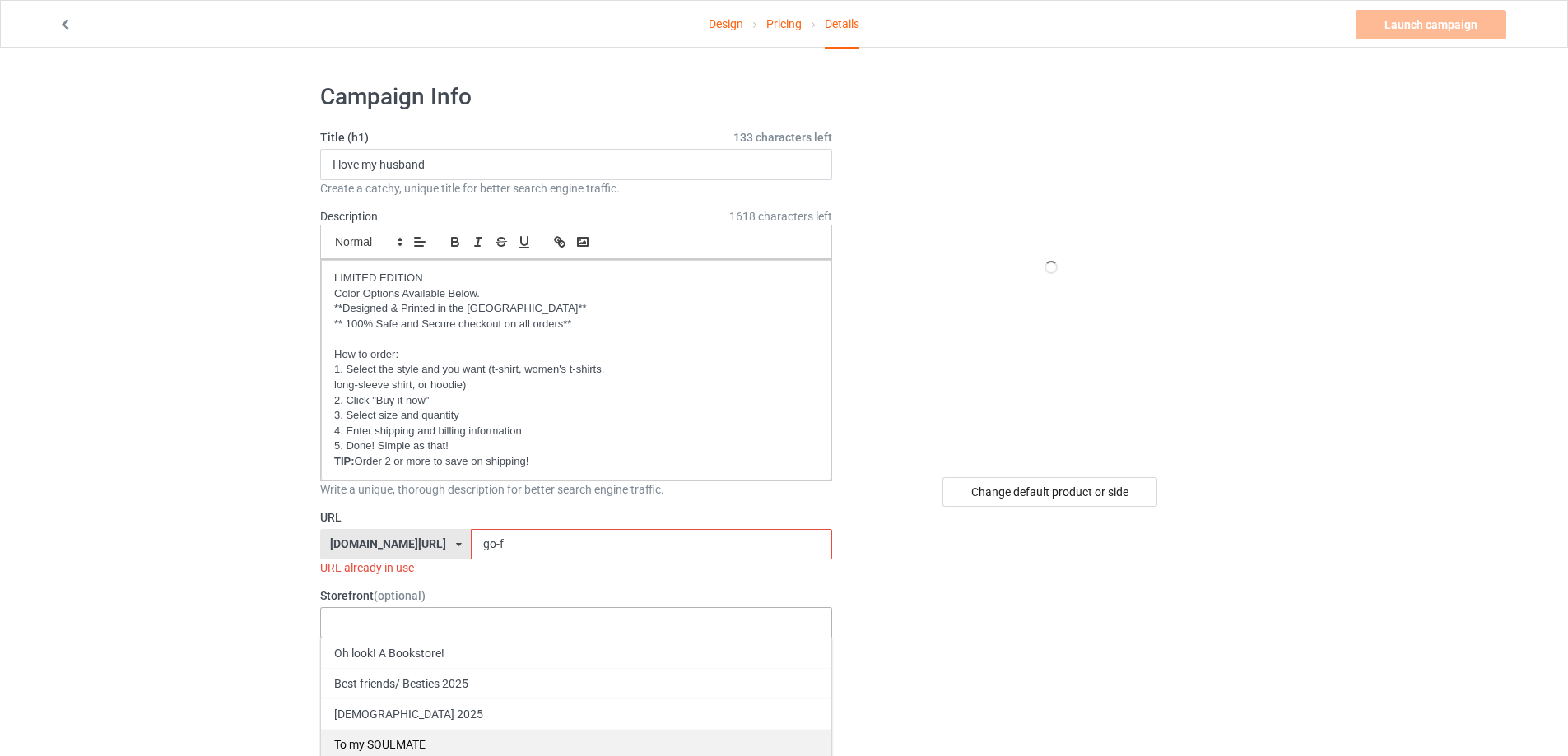
click at [398, 738] on div "To my SOULMATE" at bounding box center [576, 744] width 510 height 30
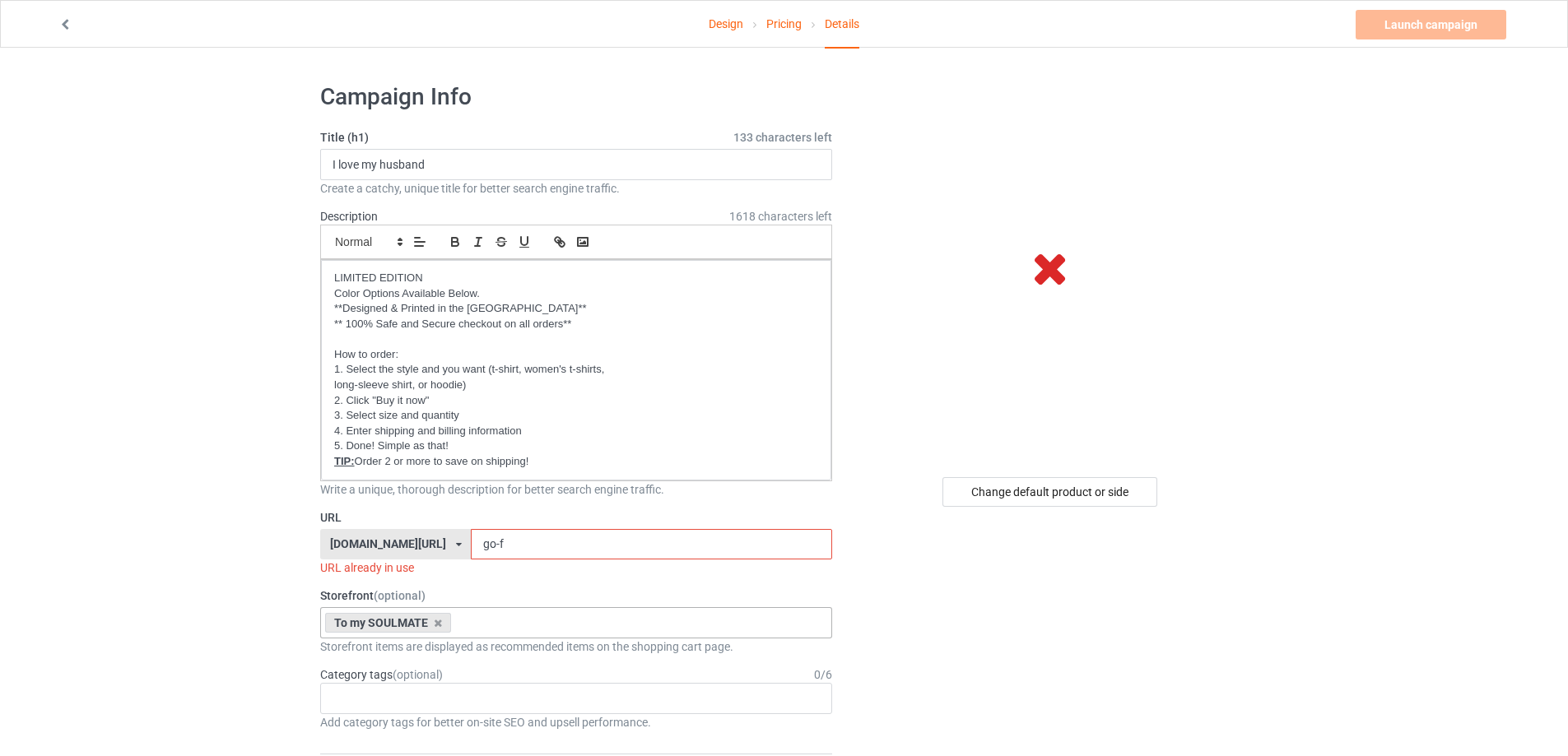
drag, startPoint x: 495, startPoint y: 541, endPoint x: 402, endPoint y: 530, distance: 93.6
click at [402, 530] on div "gift4family.com/ gift4family.com/ homely-gift.com/ homely-gift1960s.com/ teefuf…" at bounding box center [576, 544] width 512 height 31
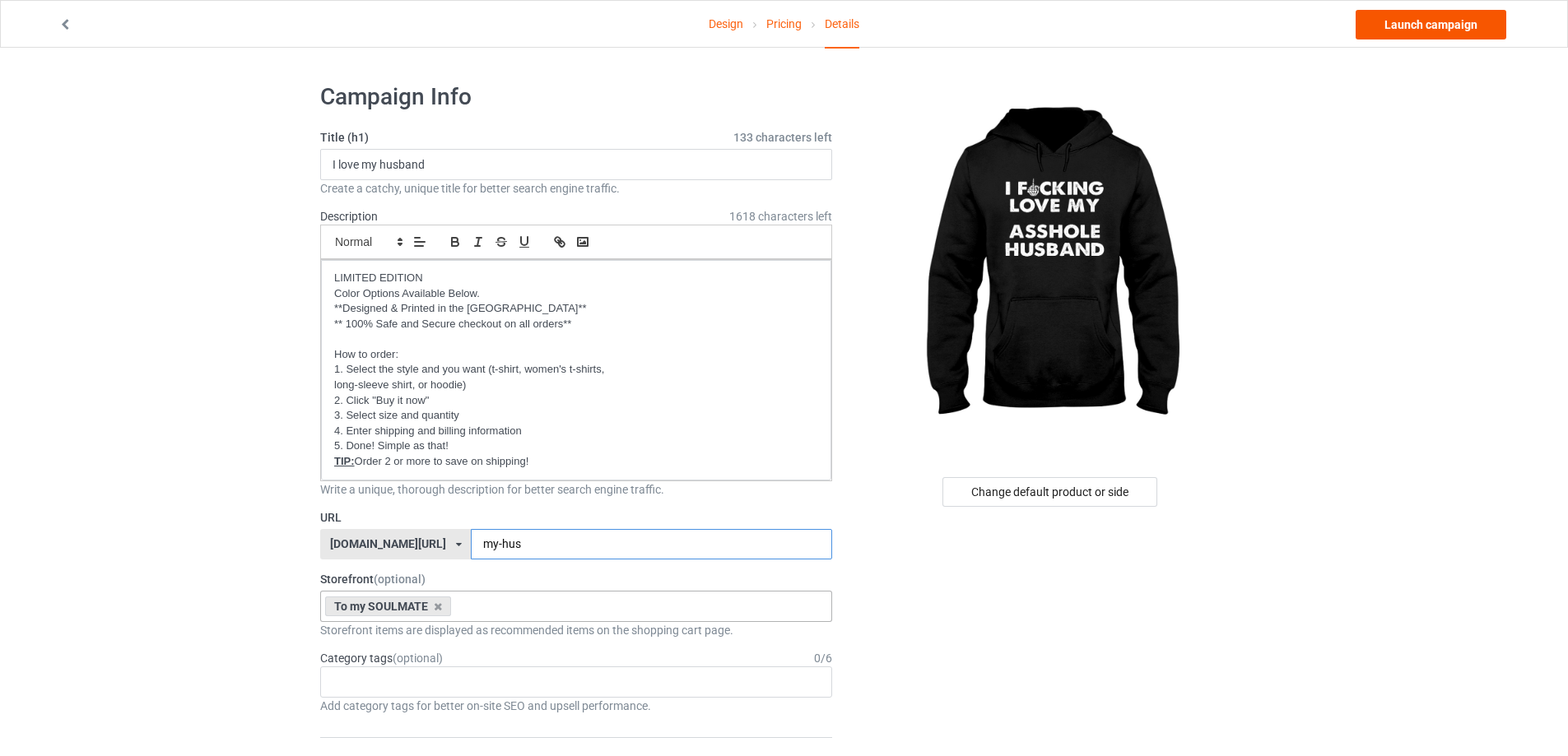
type input "my-hus"
click at [1397, 35] on link "Launch campaign" at bounding box center [1430, 24] width 150 height 29
